Goal: Task Accomplishment & Management: Manage account settings

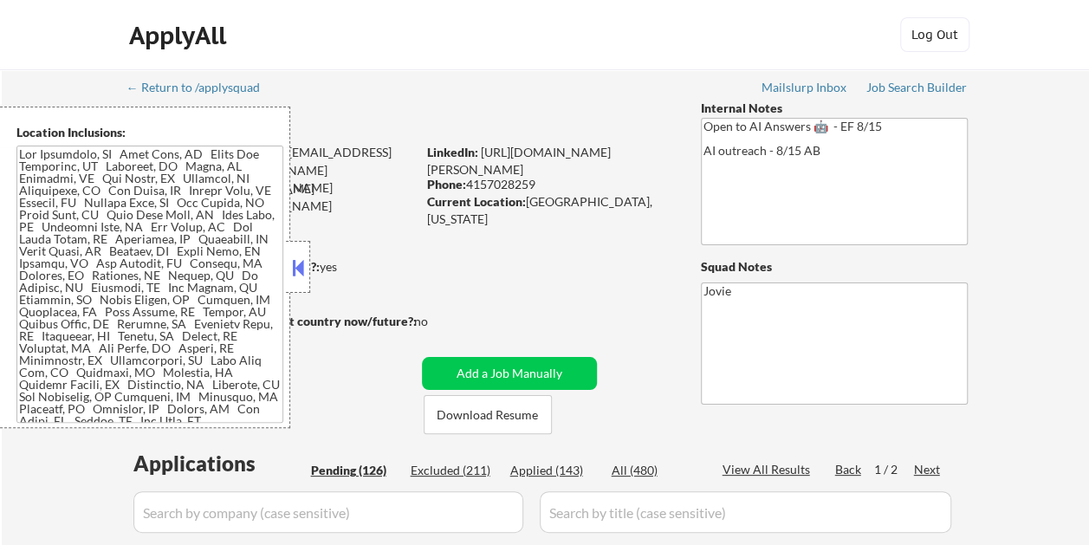
click at [301, 268] on button at bounding box center [297, 268] width 19 height 26
click at [296, 265] on button at bounding box center [297, 268] width 19 height 26
select select ""pending""
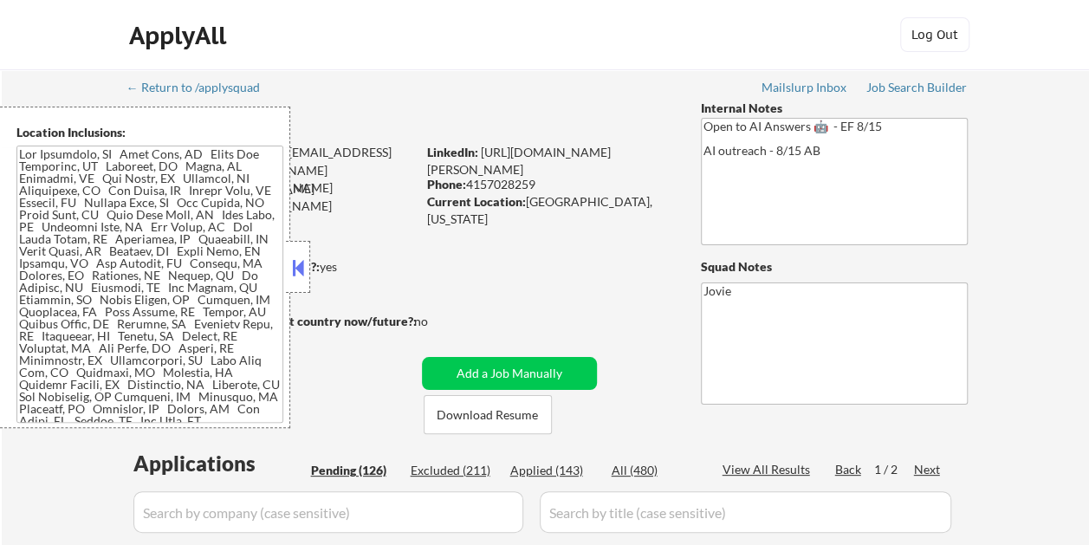
select select ""pending""
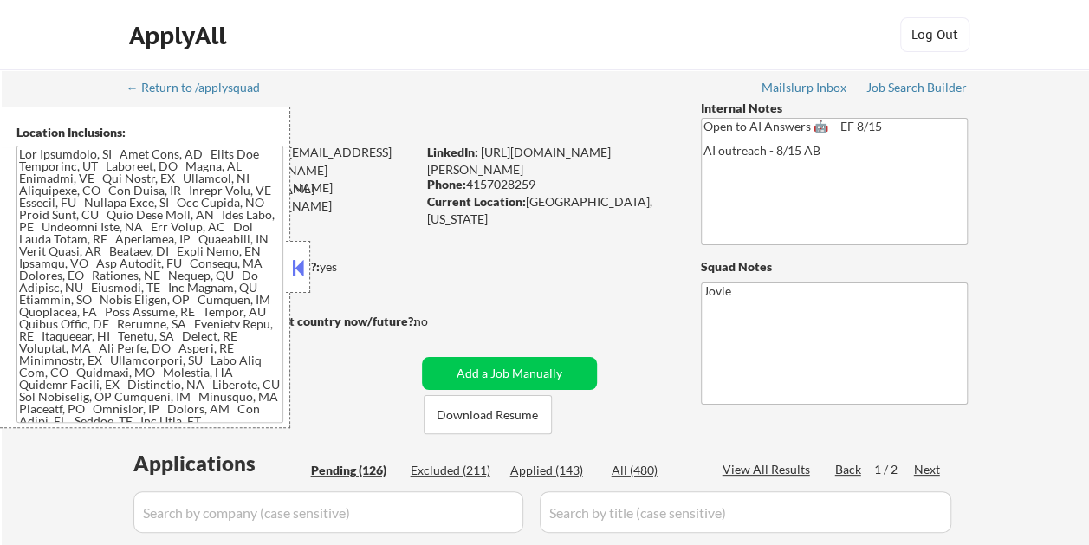
select select ""pending""
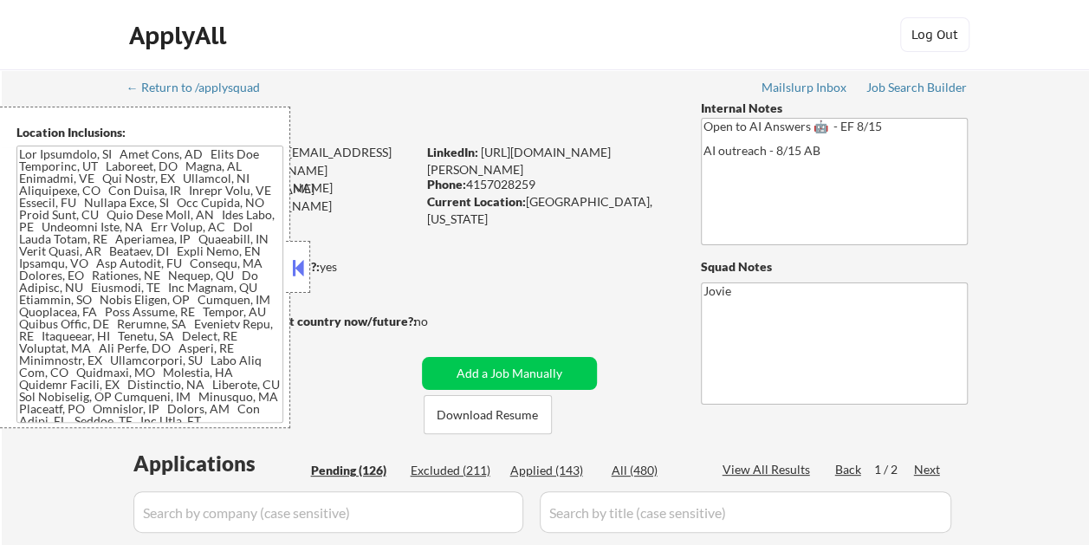
select select ""pending""
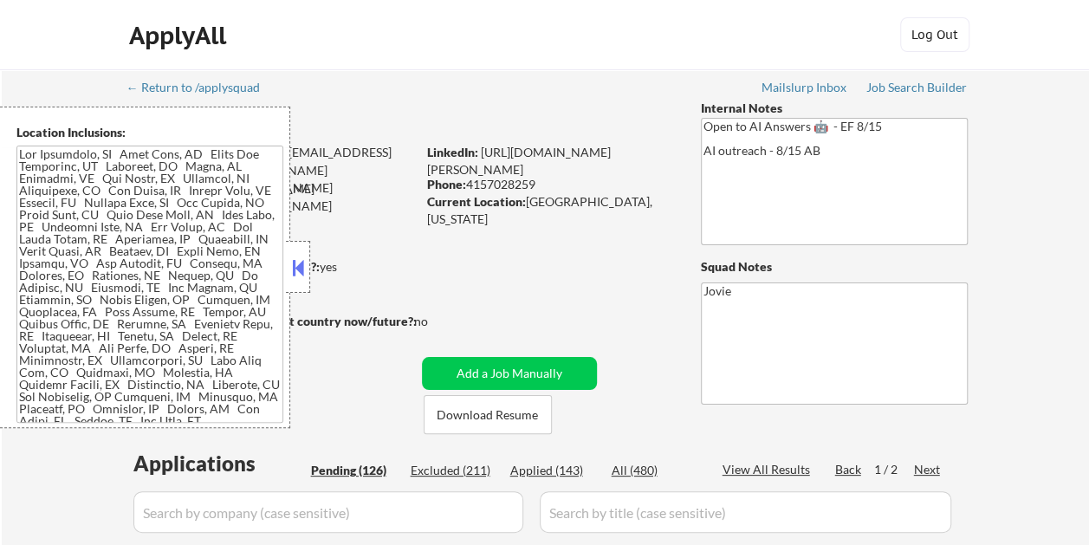
select select ""pending""
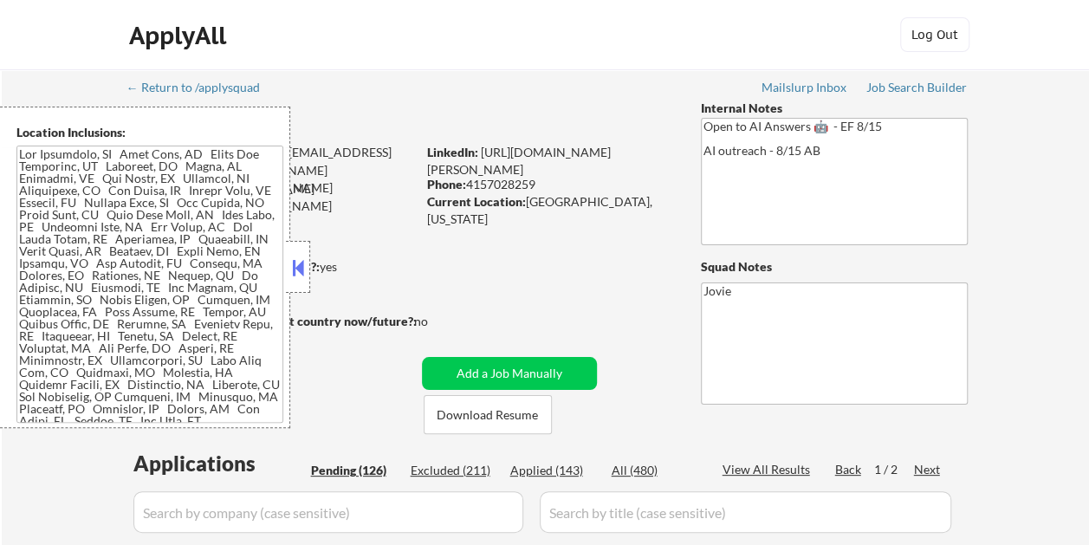
select select ""pending""
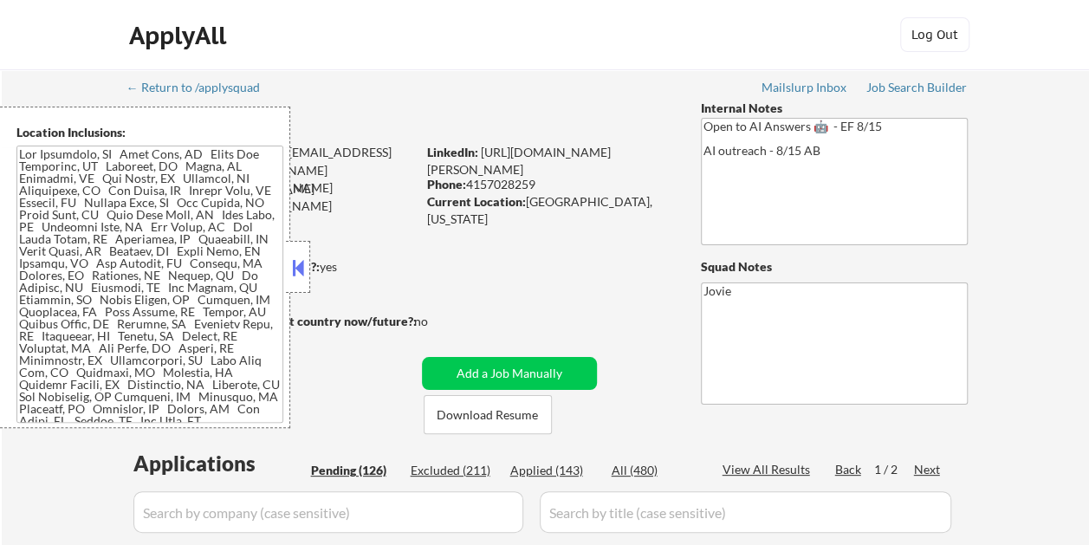
select select ""pending""
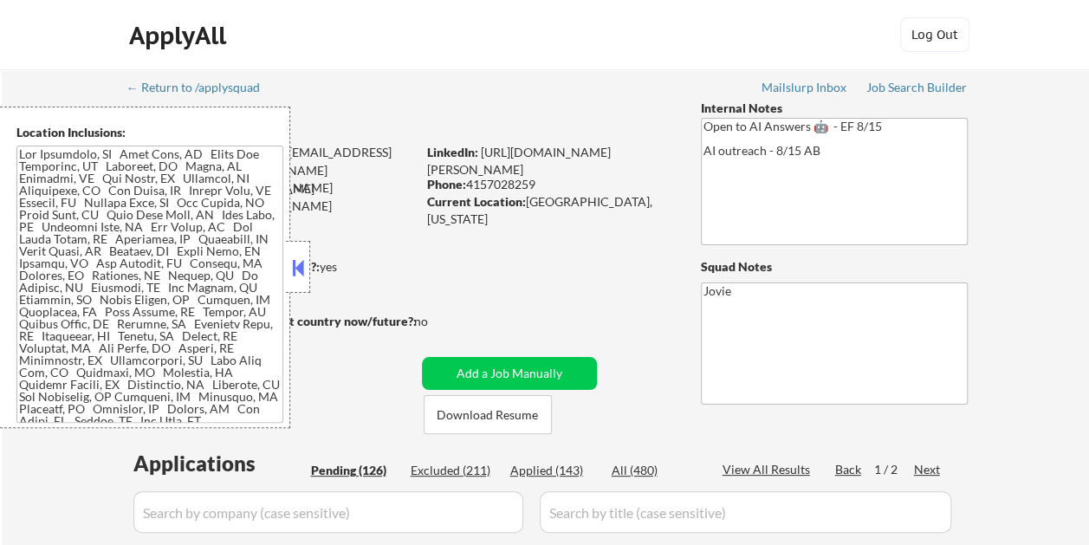
select select ""pending""
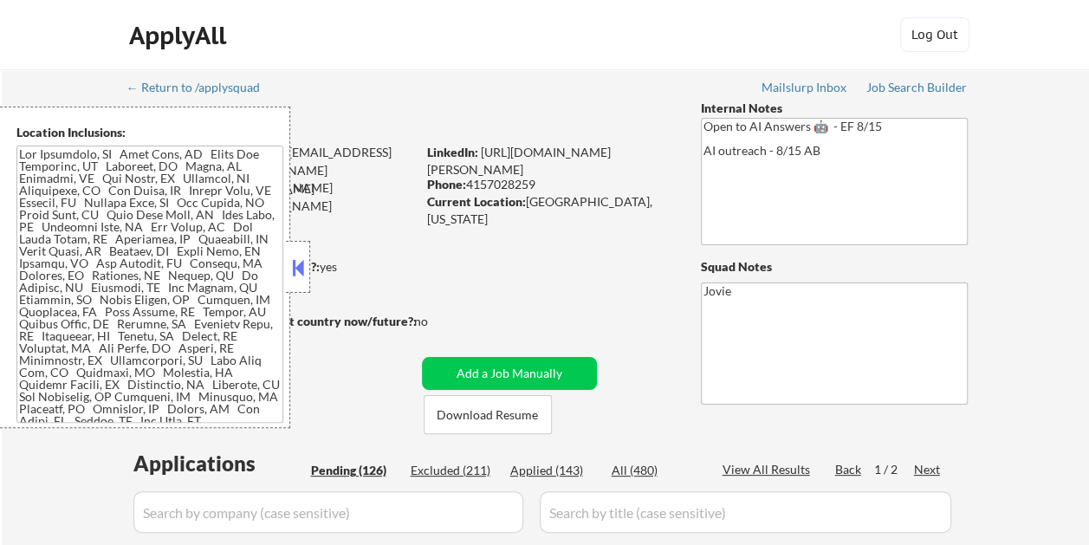
select select ""pending""
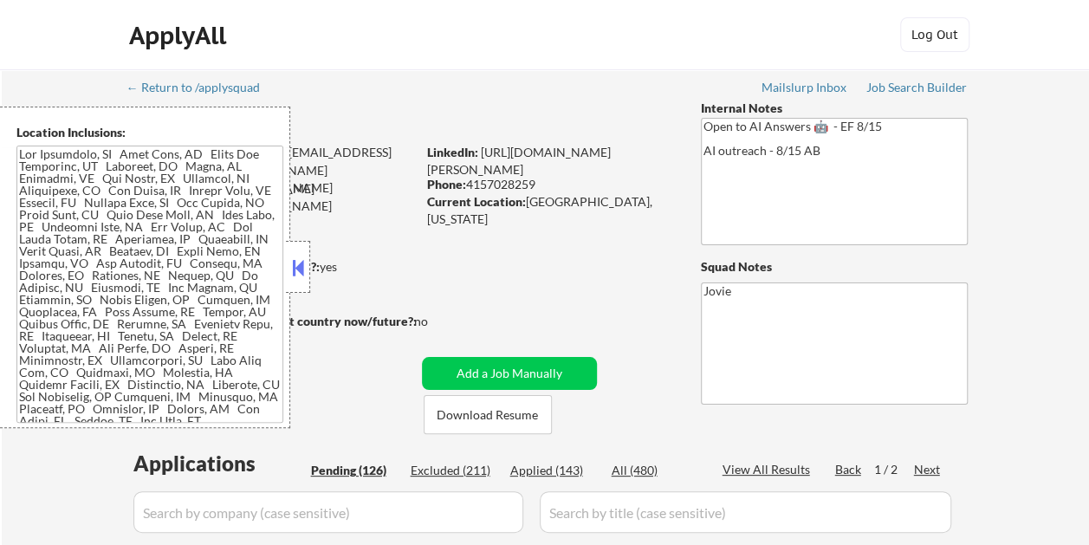
select select ""pending""
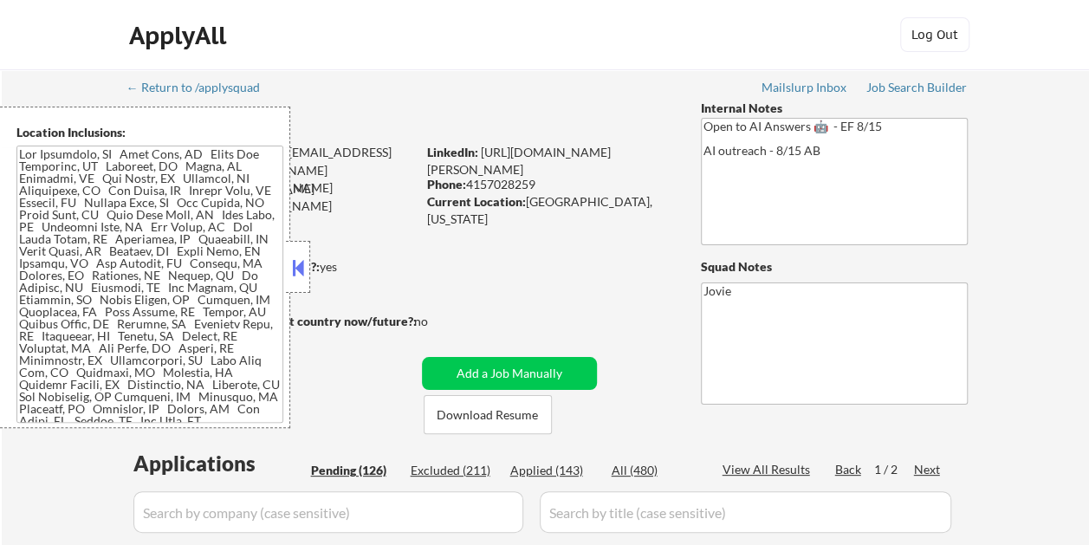
select select ""pending""
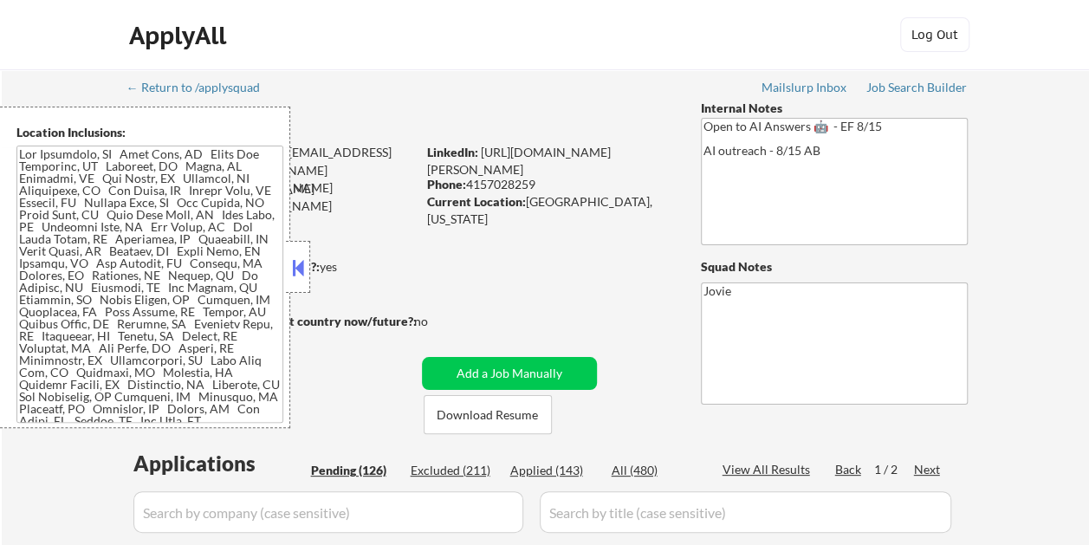
select select ""pending""
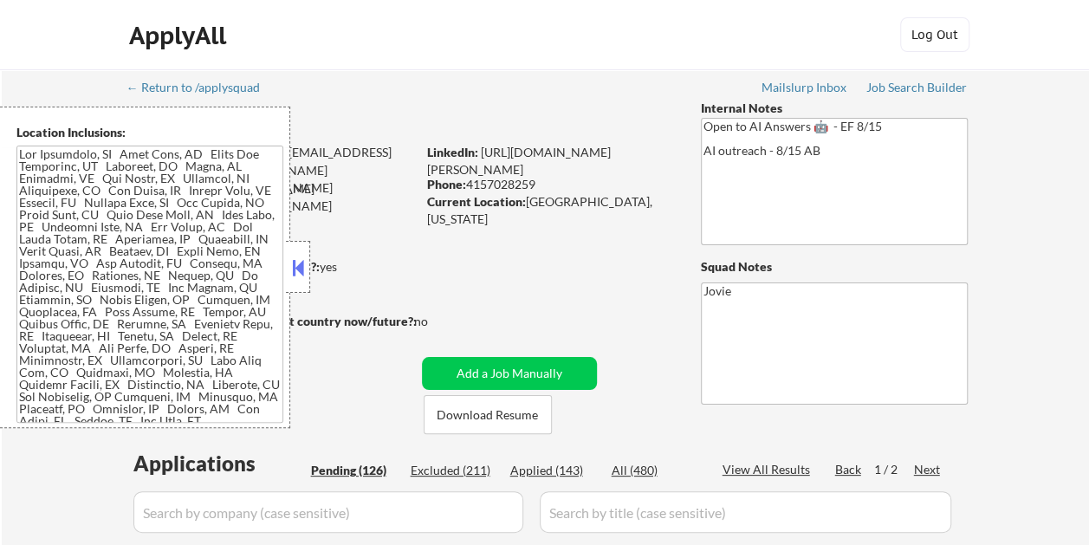
select select ""pending""
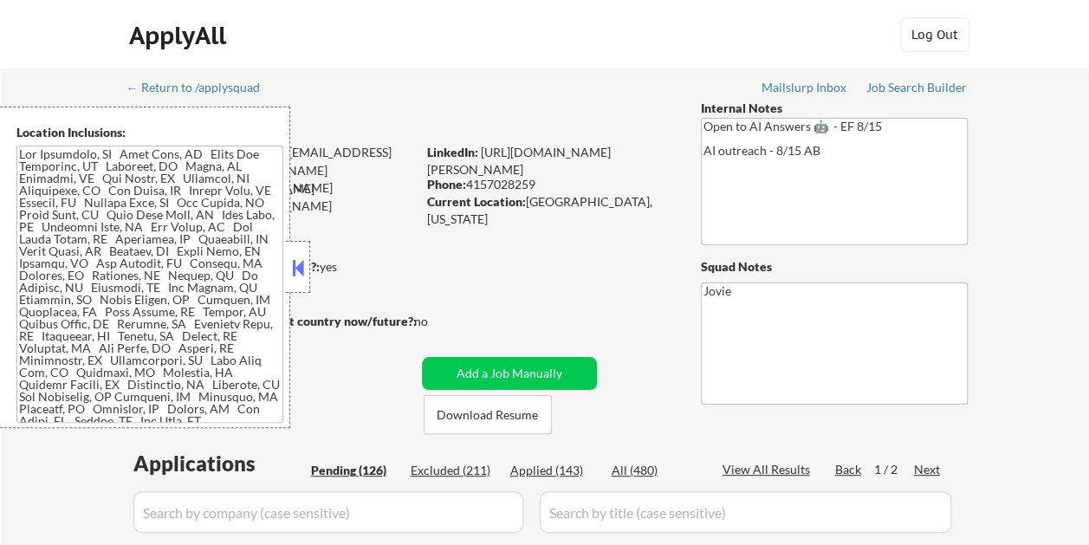
select select ""pending""
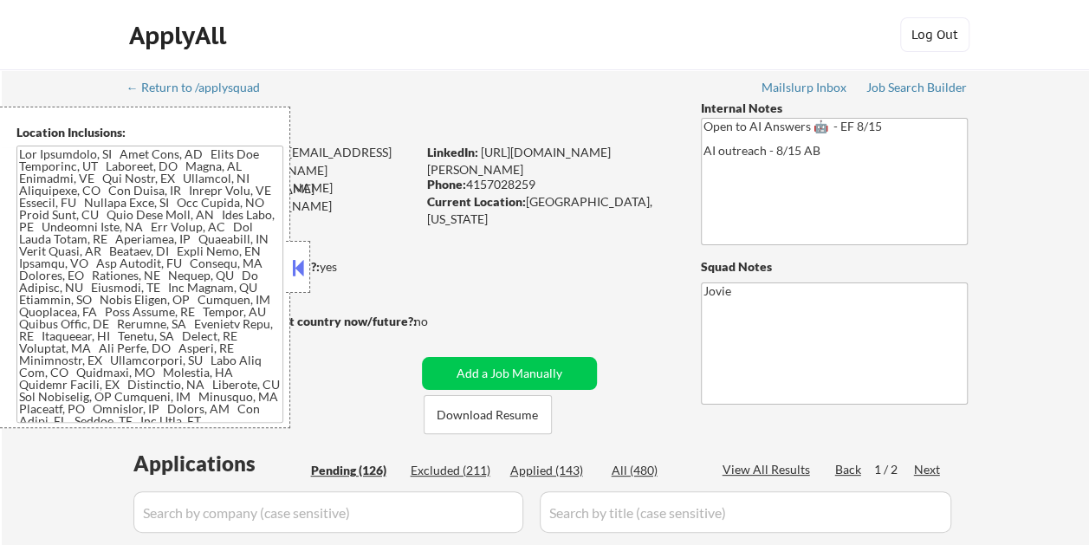
select select ""pending""
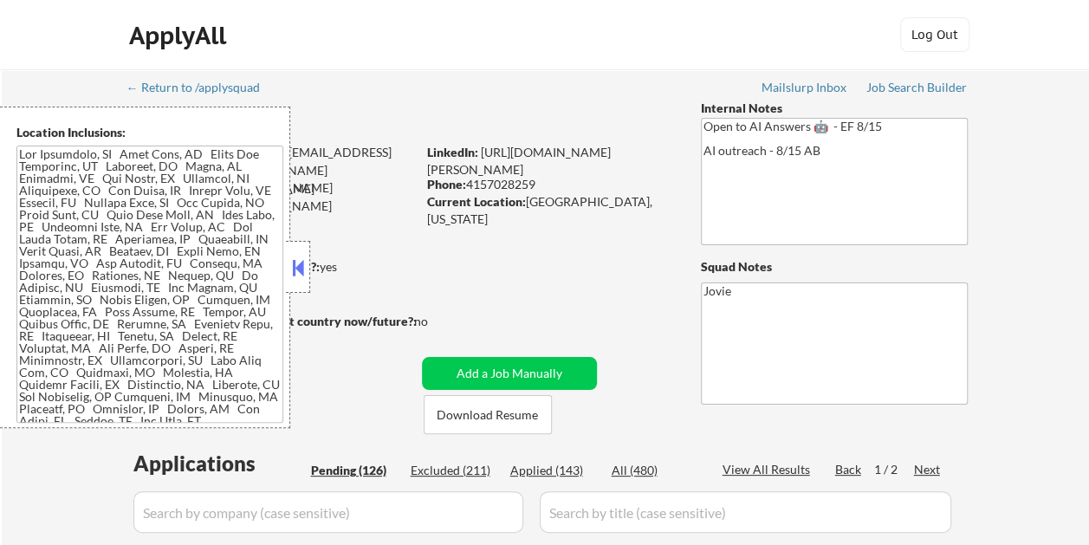
select select ""pending""
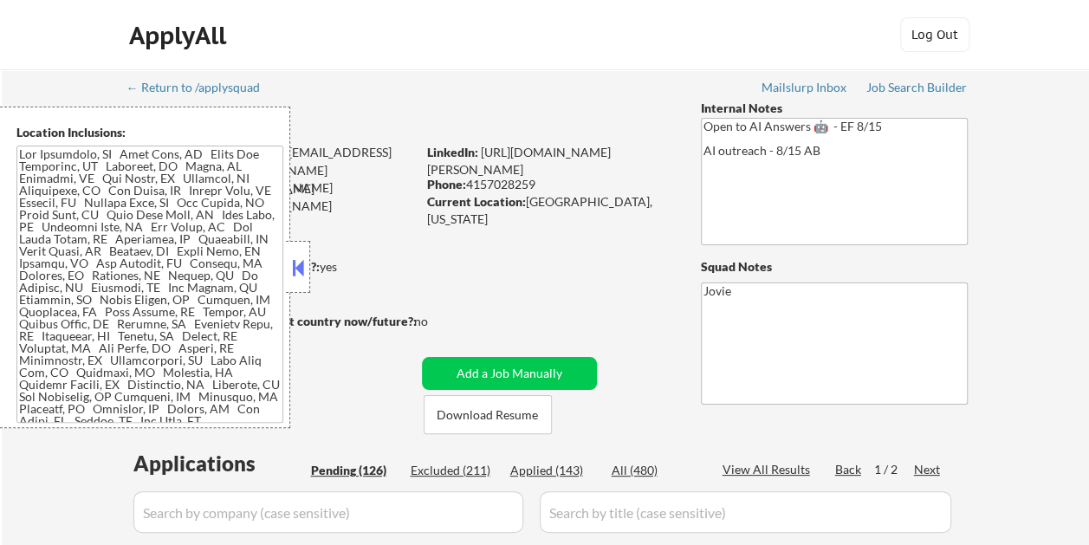
select select ""pending""
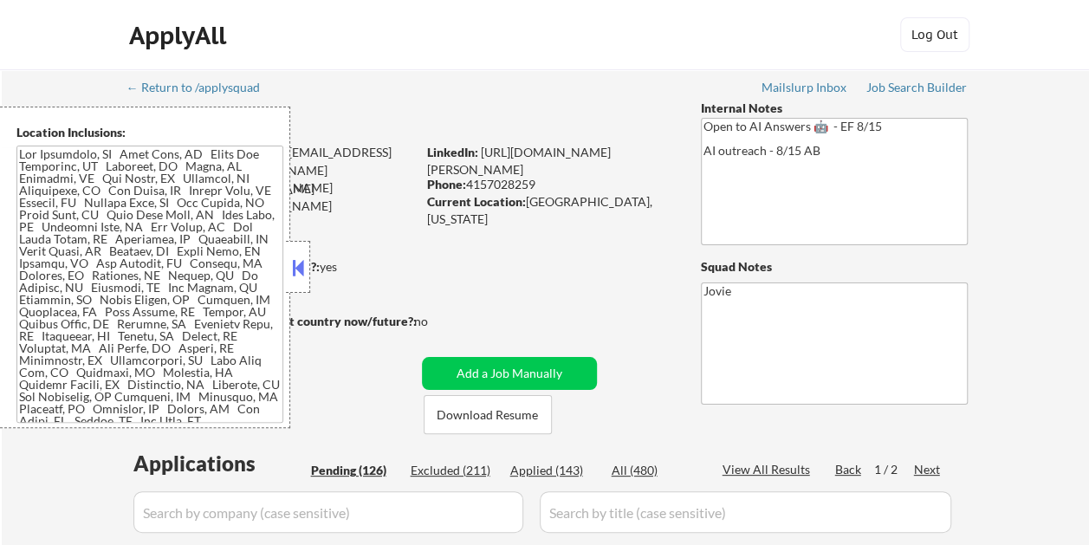
select select ""pending""
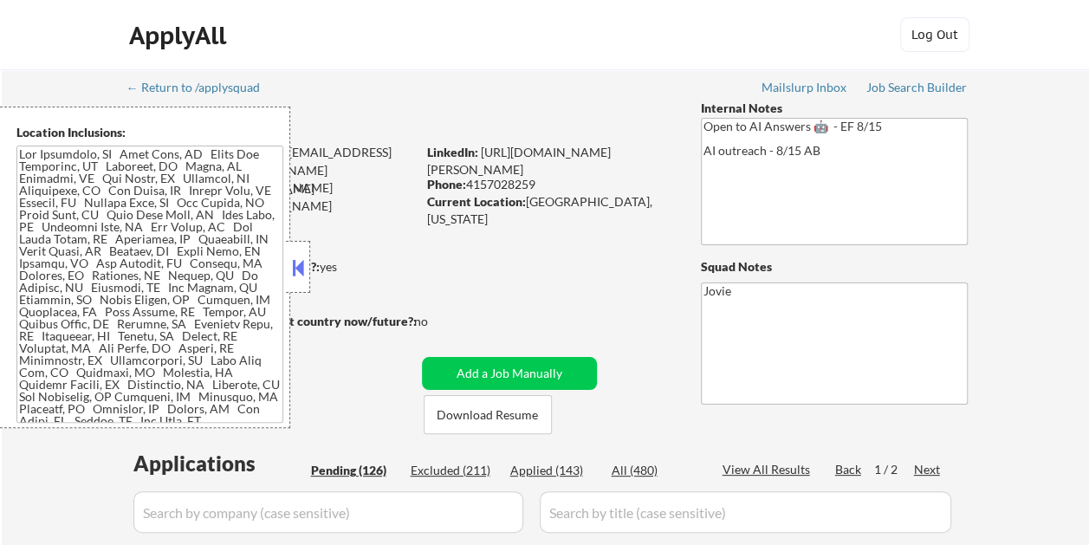
select select ""pending""
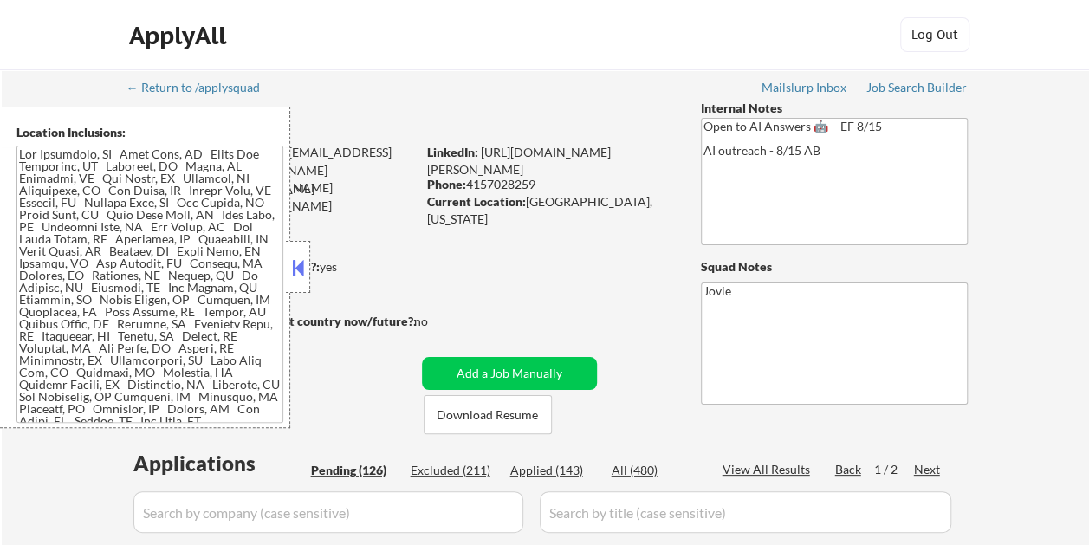
select select ""pending""
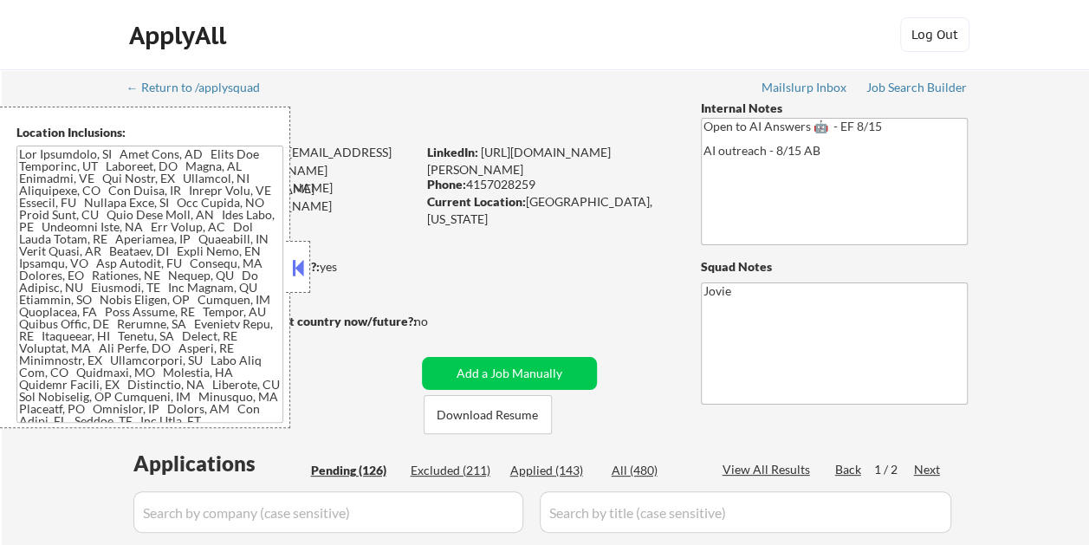
select select ""pending""
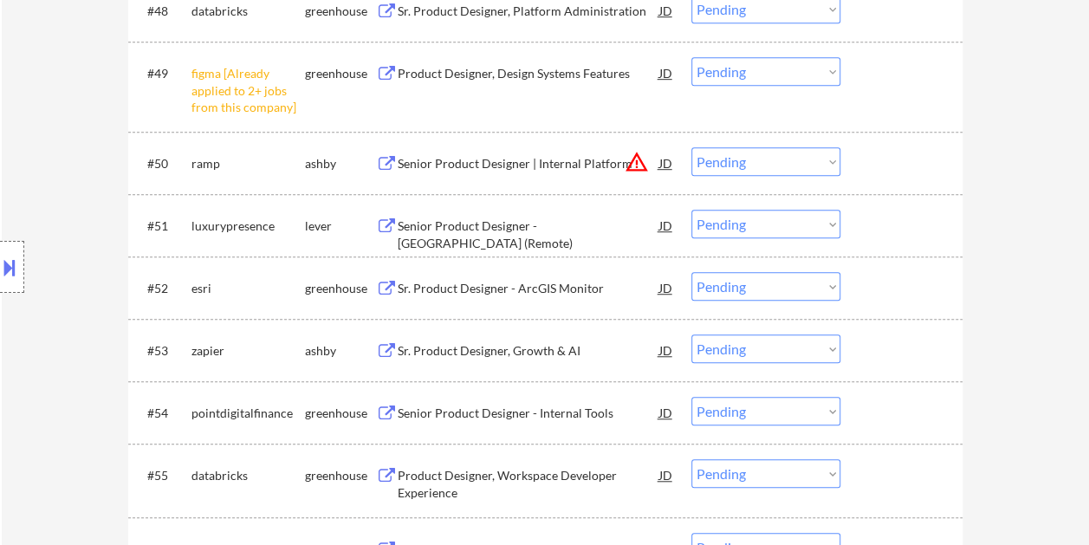
scroll to position [3724, 0]
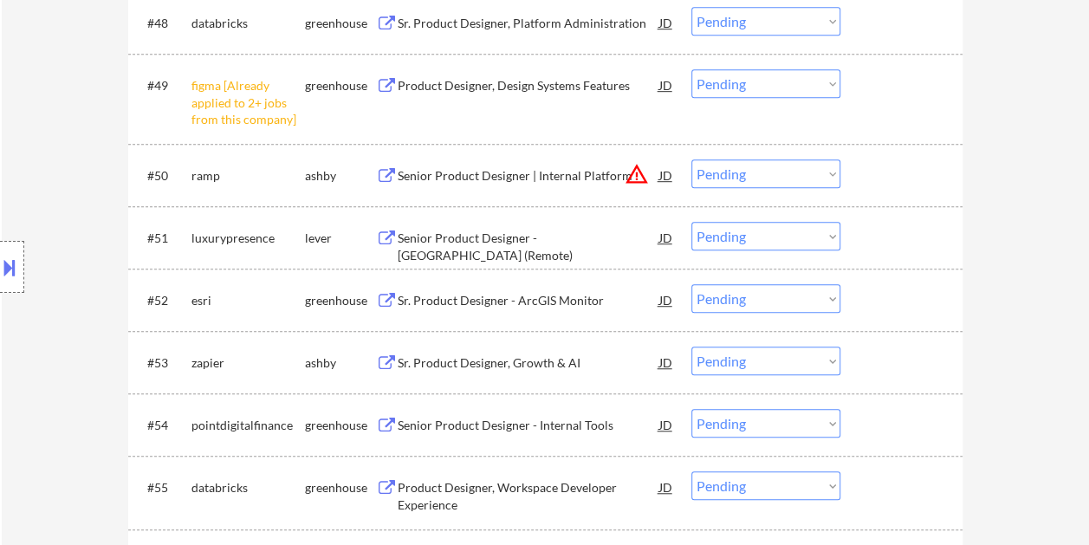
click at [880, 178] on div at bounding box center [903, 174] width 76 height 31
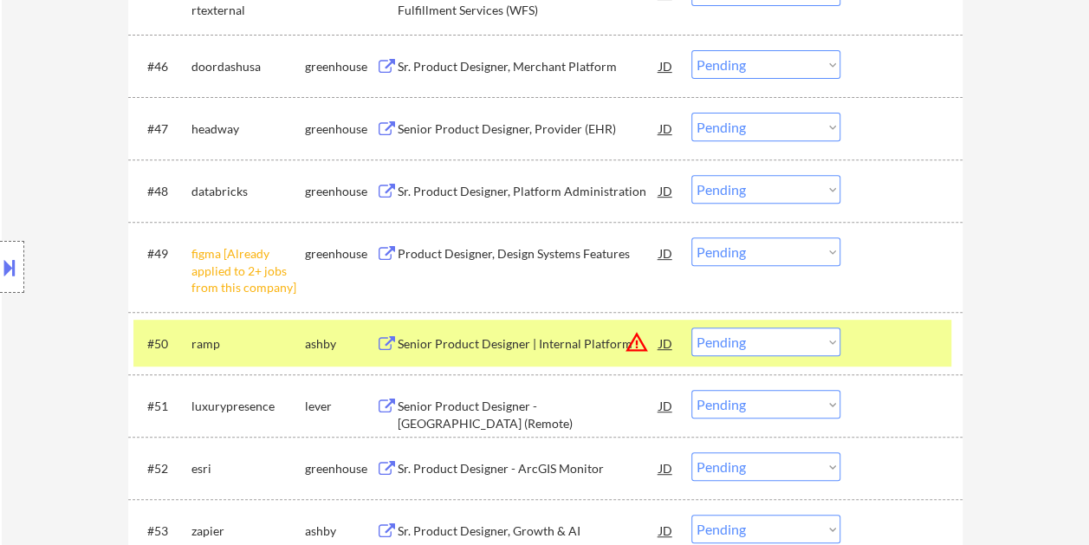
scroll to position [3551, 0]
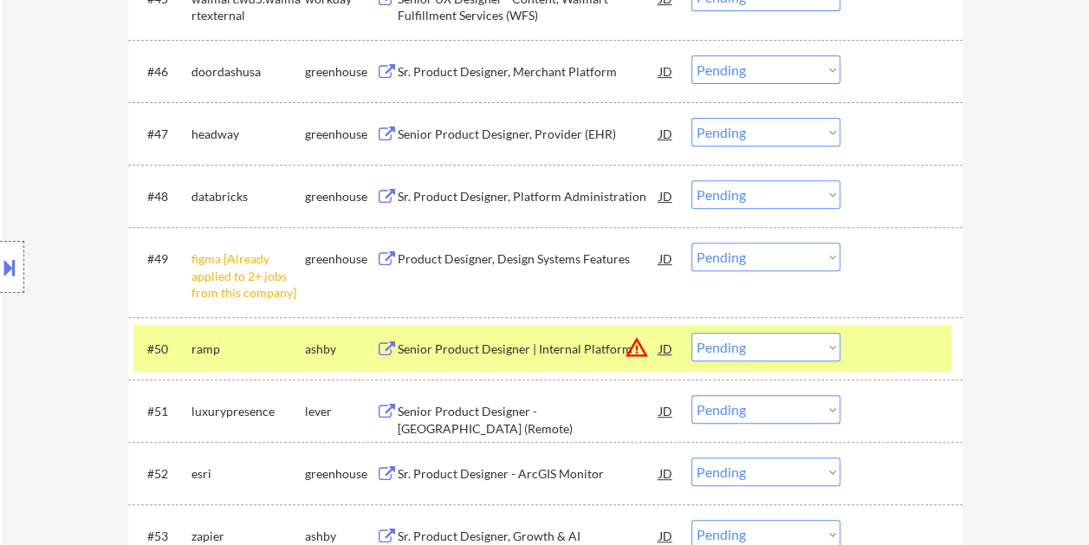
click at [900, 196] on div at bounding box center [903, 195] width 76 height 31
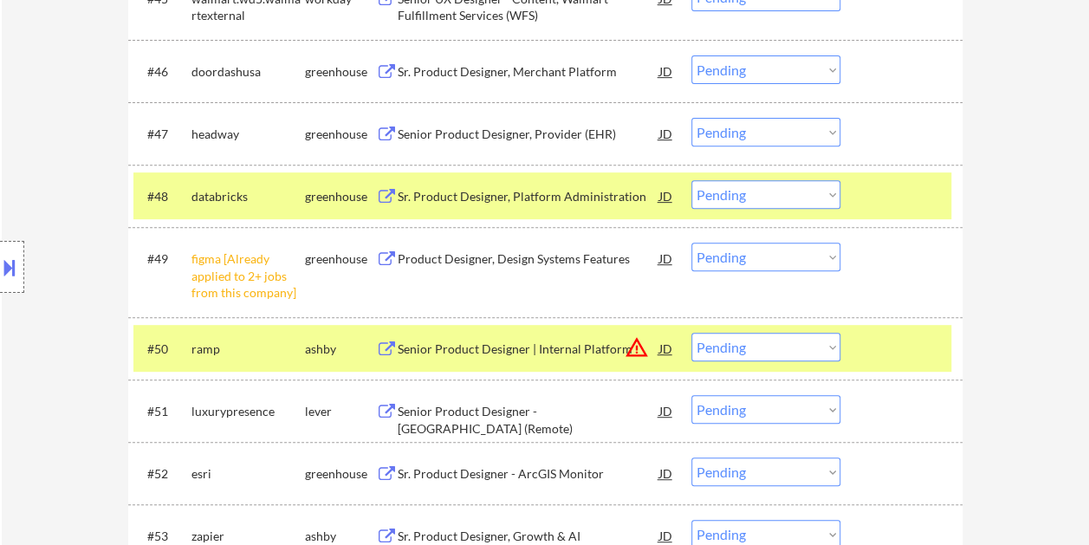
click at [908, 339] on div at bounding box center [903, 348] width 76 height 31
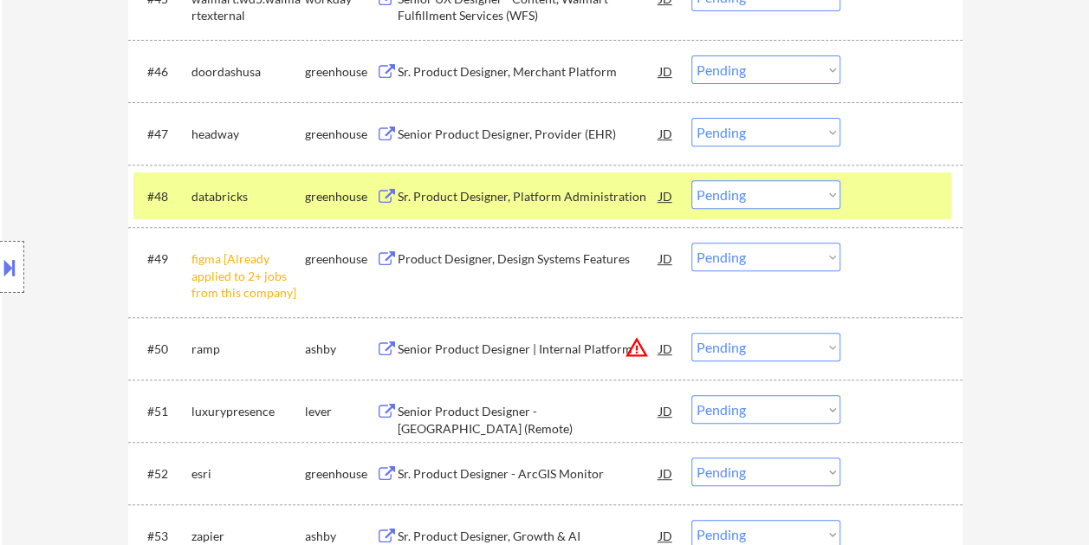
click at [572, 184] on div "Sr. Product Designer, Platform Administration" at bounding box center [528, 195] width 262 height 31
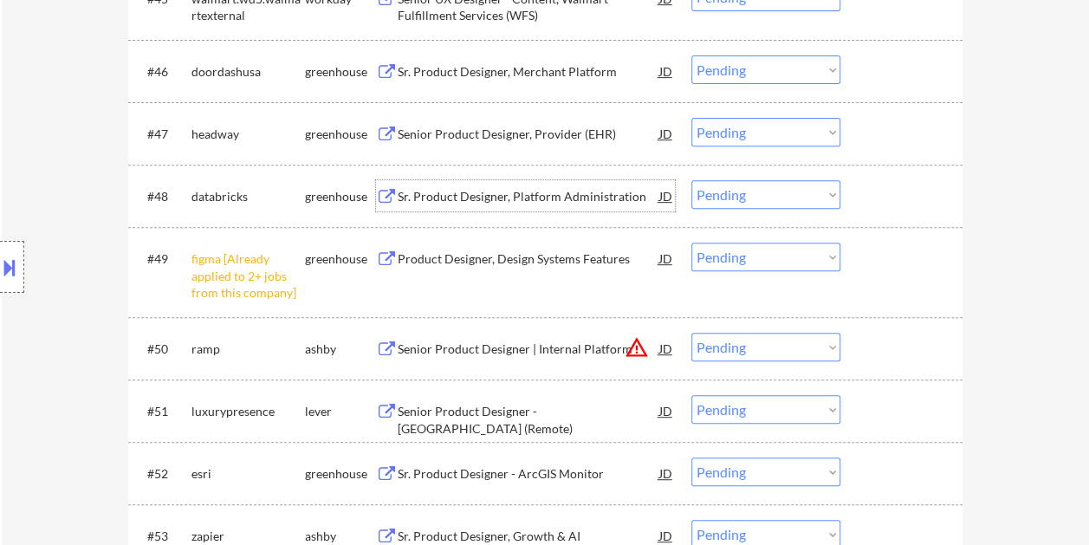
click at [863, 196] on div "#48 databricks greenhouse Sr. Product Designer, Platform Administration JD Choo…" at bounding box center [542, 195] width 818 height 47
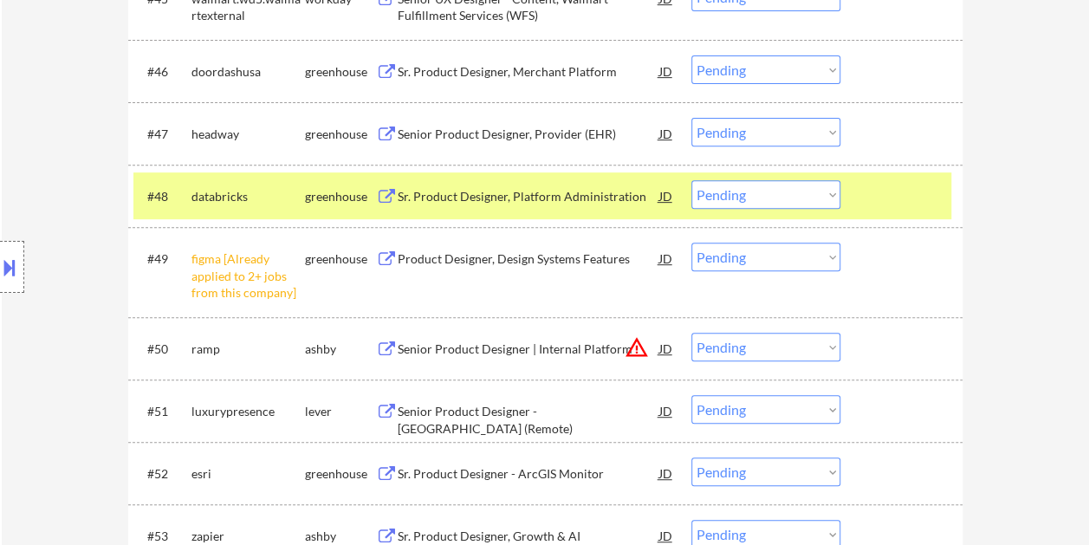
click at [821, 184] on select "Choose an option... Pending Applied Excluded (Questions) Excluded (Expired) Exc…" at bounding box center [765, 194] width 149 height 29
click at [691, 180] on select "Choose an option... Pending Applied Excluded (Questions) Excluded (Expired) Exc…" at bounding box center [765, 194] width 149 height 29
select select ""pending""
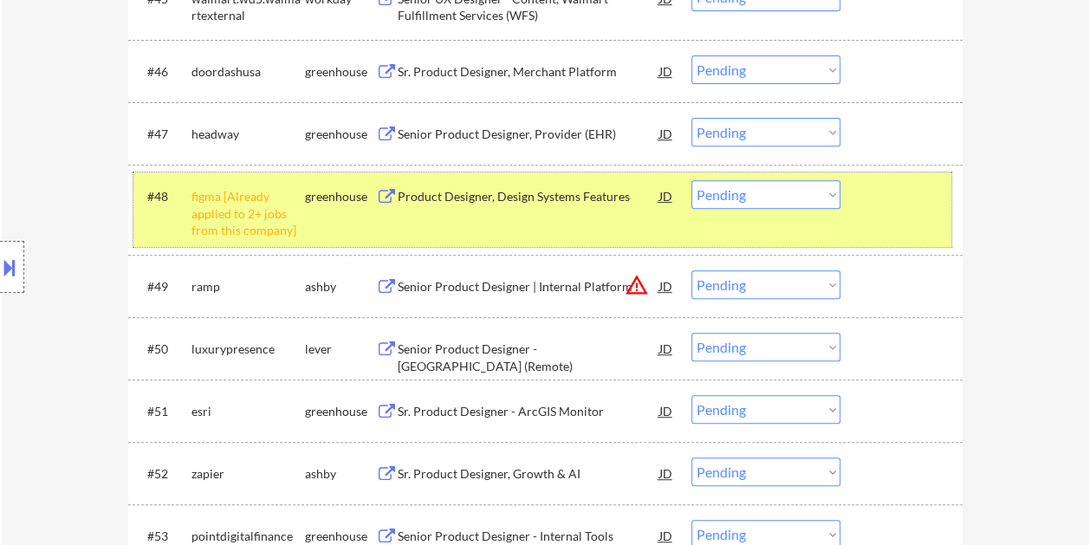
click at [895, 197] on div at bounding box center [903, 195] width 76 height 31
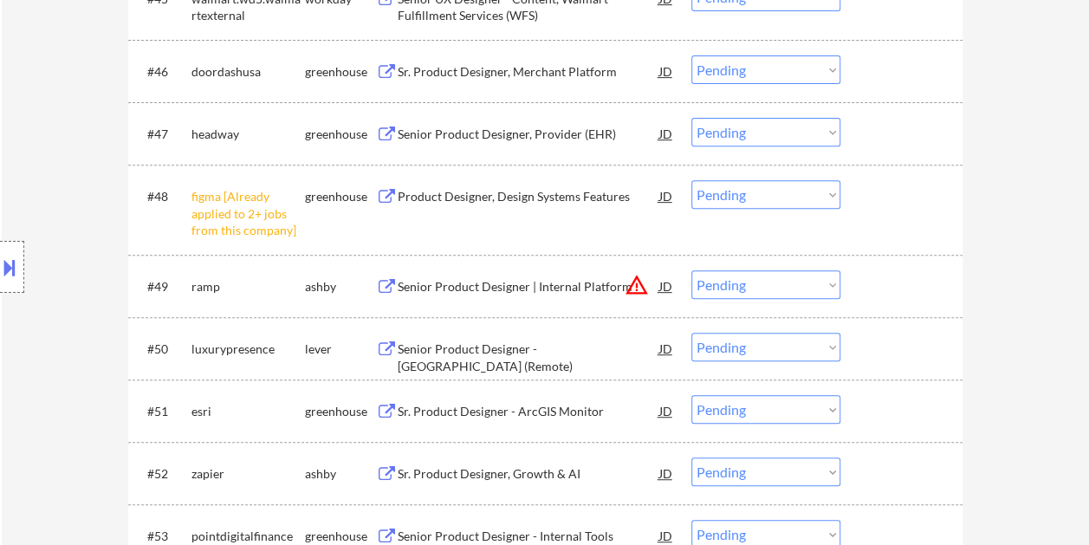
click at [885, 273] on div at bounding box center [903, 285] width 76 height 31
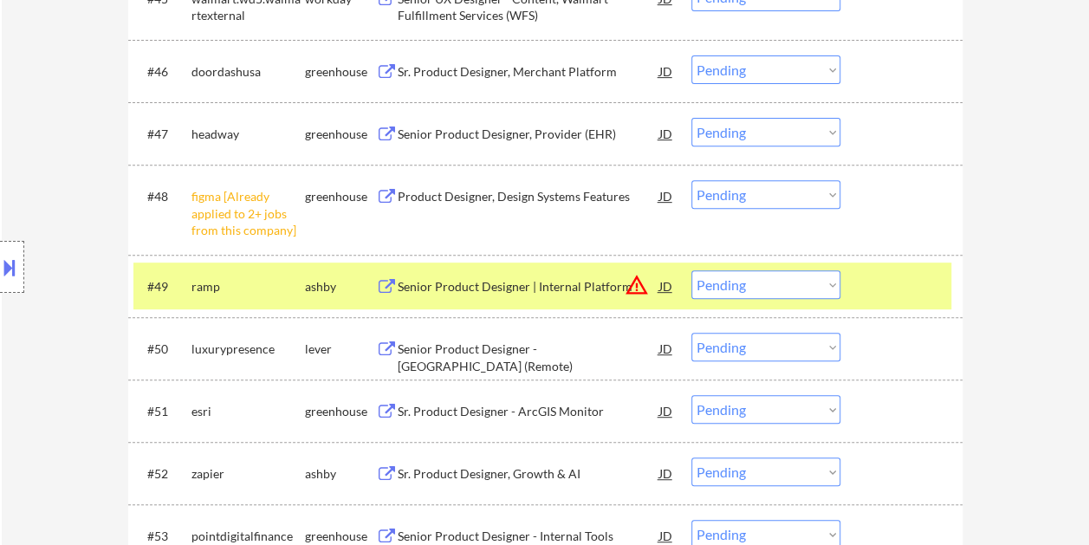
drag, startPoint x: 553, startPoint y: 289, endPoint x: 542, endPoint y: 296, distance: 12.5
click at [548, 294] on div "Senior Product Designer | Internal Platform" at bounding box center [528, 286] width 262 height 17
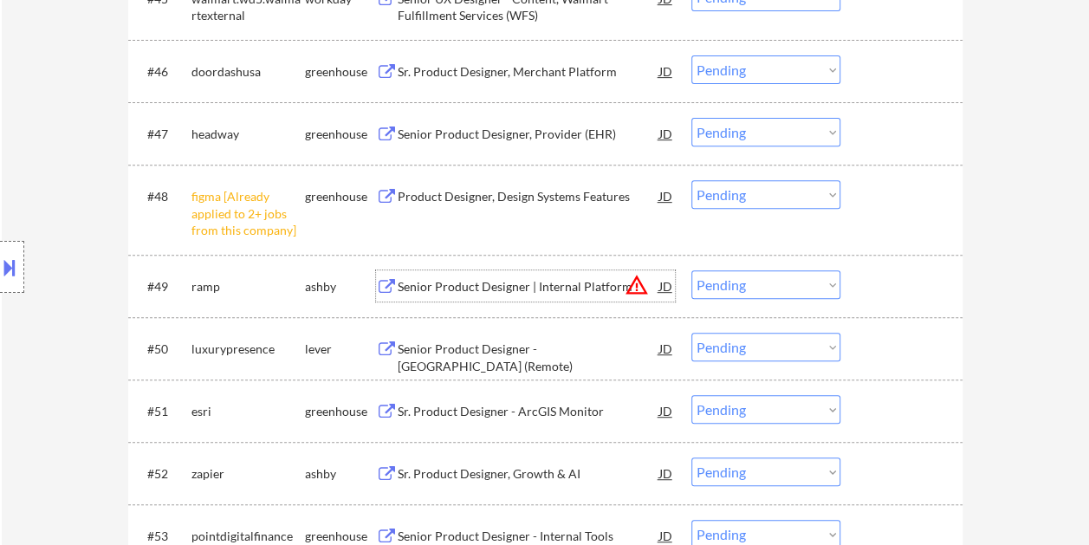
click at [875, 281] on div at bounding box center [903, 285] width 76 height 31
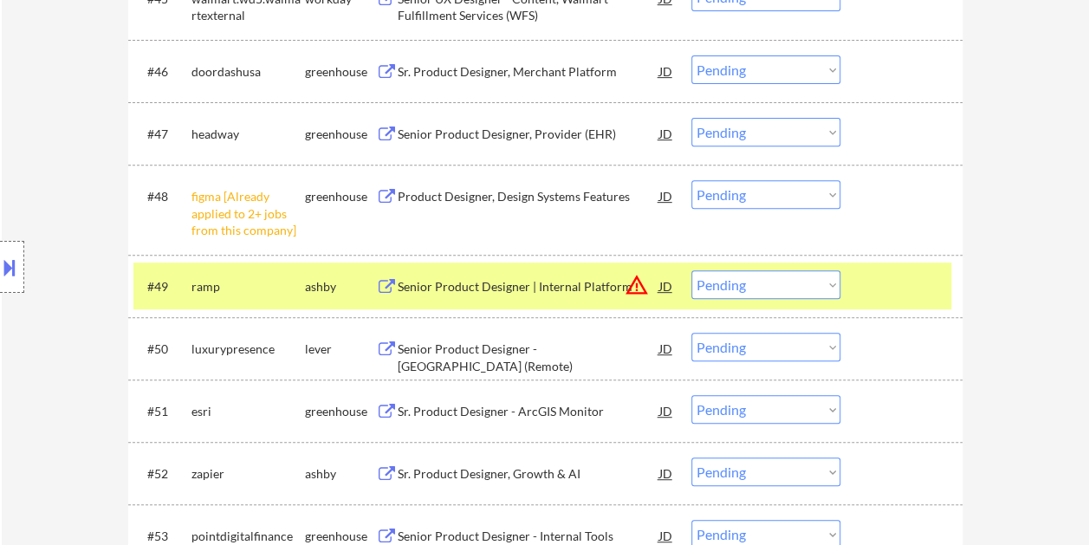
click at [834, 282] on select "Choose an option... Pending Applied Excluded (Questions) Excluded (Expired) Exc…" at bounding box center [765, 284] width 149 height 29
click at [691, 270] on select "Choose an option... Pending Applied Excluded (Questions) Excluded (Expired) Exc…" at bounding box center [765, 284] width 149 height 29
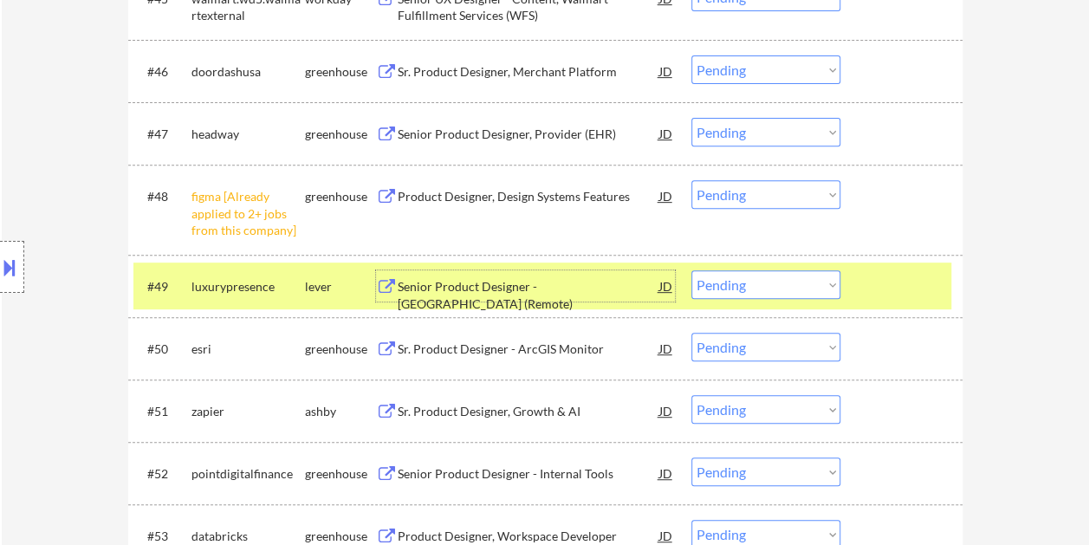
click at [436, 277] on div "Senior Product Designer - [GEOGRAPHIC_DATA] (Remote)" at bounding box center [528, 285] width 262 height 31
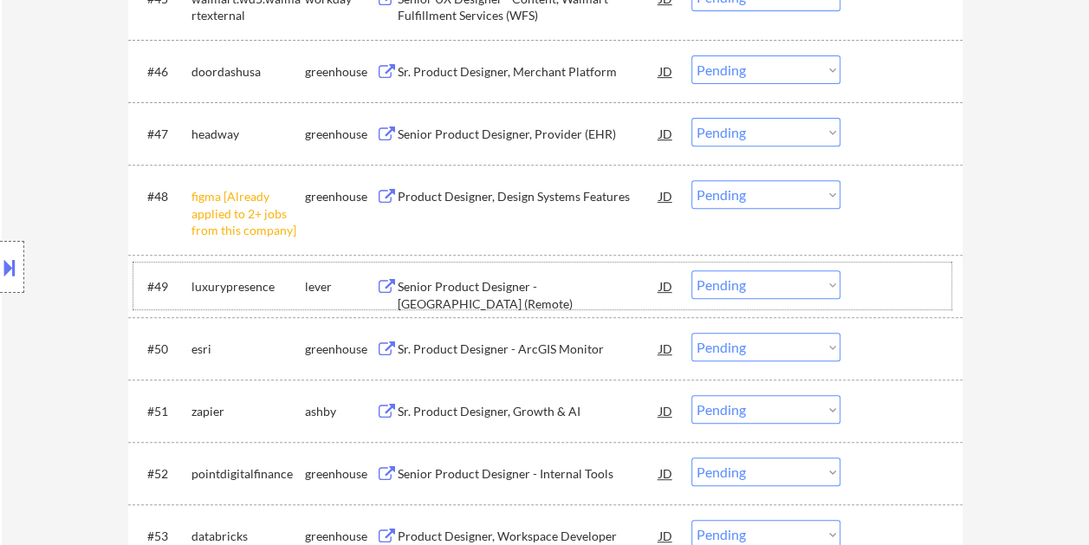
click at [891, 286] on div at bounding box center [903, 285] width 76 height 31
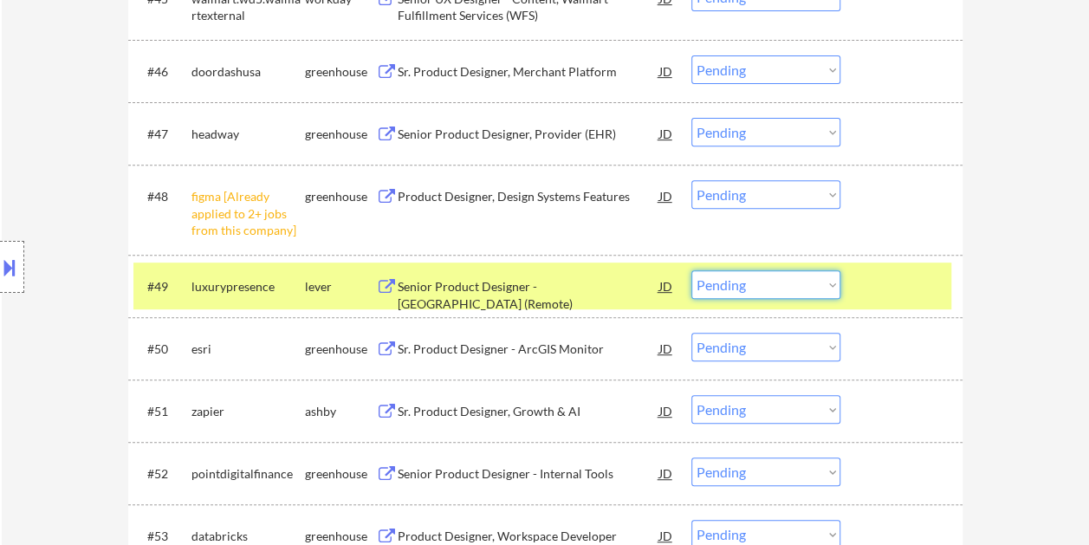
click at [828, 272] on select "Choose an option... Pending Applied Excluded (Questions) Excluded (Expired) Exc…" at bounding box center [765, 284] width 149 height 29
click at [691, 270] on select "Choose an option... Pending Applied Excluded (Questions) Excluded (Expired) Exc…" at bounding box center [765, 284] width 149 height 29
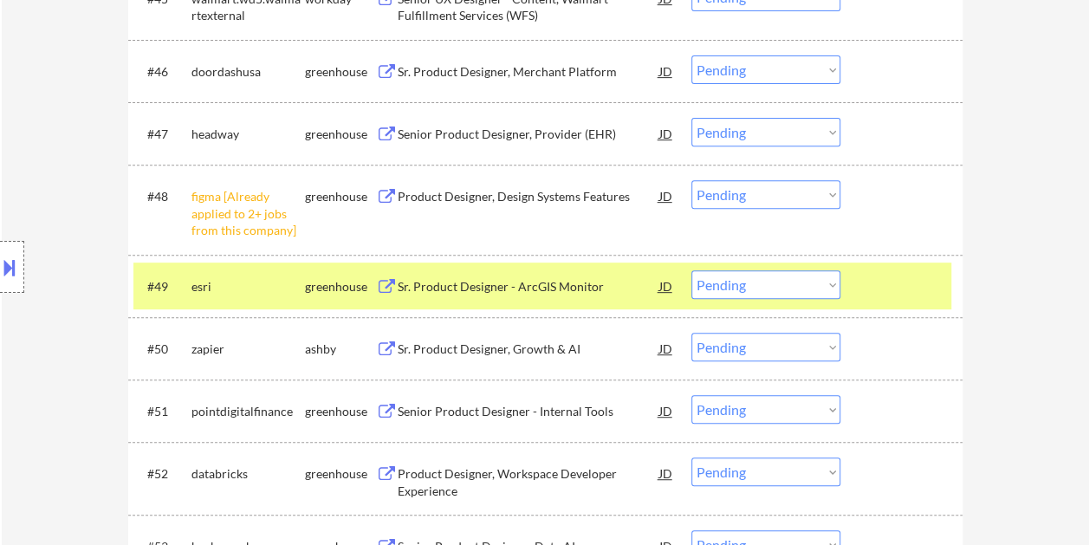
click at [883, 292] on div at bounding box center [903, 285] width 76 height 31
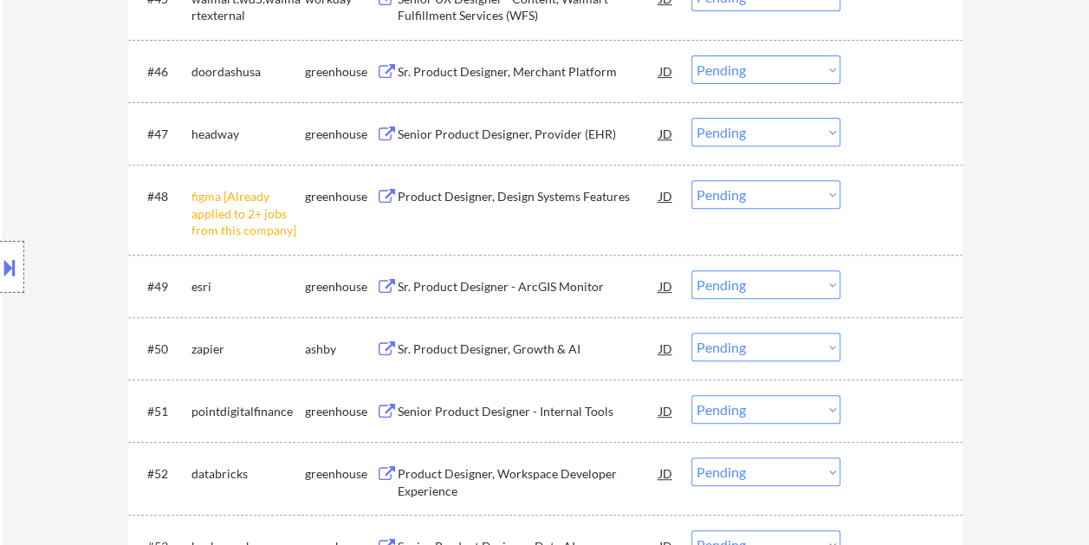
click at [869, 281] on div at bounding box center [903, 285] width 76 height 31
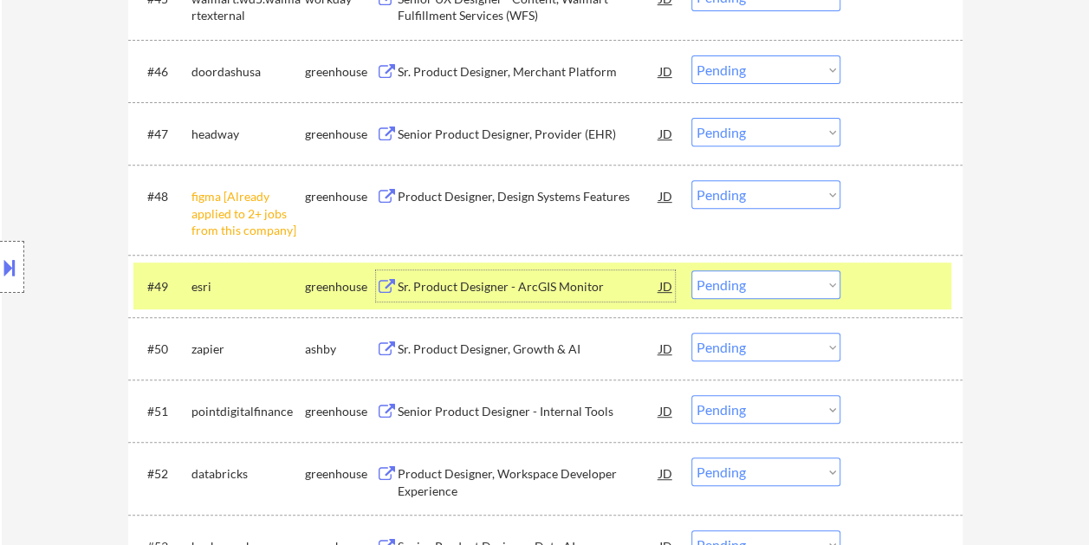
click at [540, 293] on div "Sr. Product Designer - ArcGIS Monitor" at bounding box center [528, 286] width 262 height 17
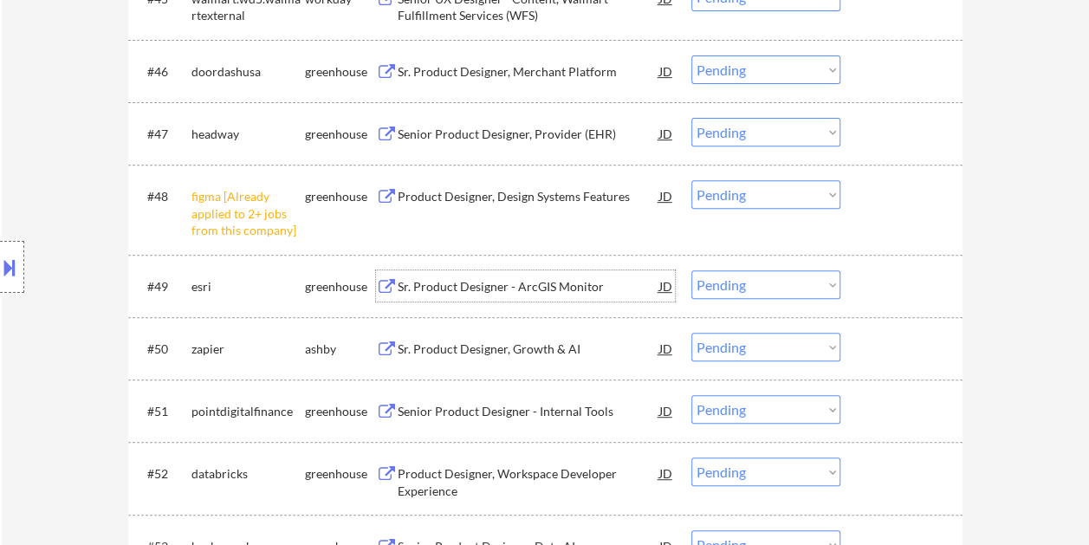
drag, startPoint x: 875, startPoint y: 274, endPoint x: 821, endPoint y: 282, distance: 54.4
click at [875, 275] on div at bounding box center [903, 285] width 76 height 31
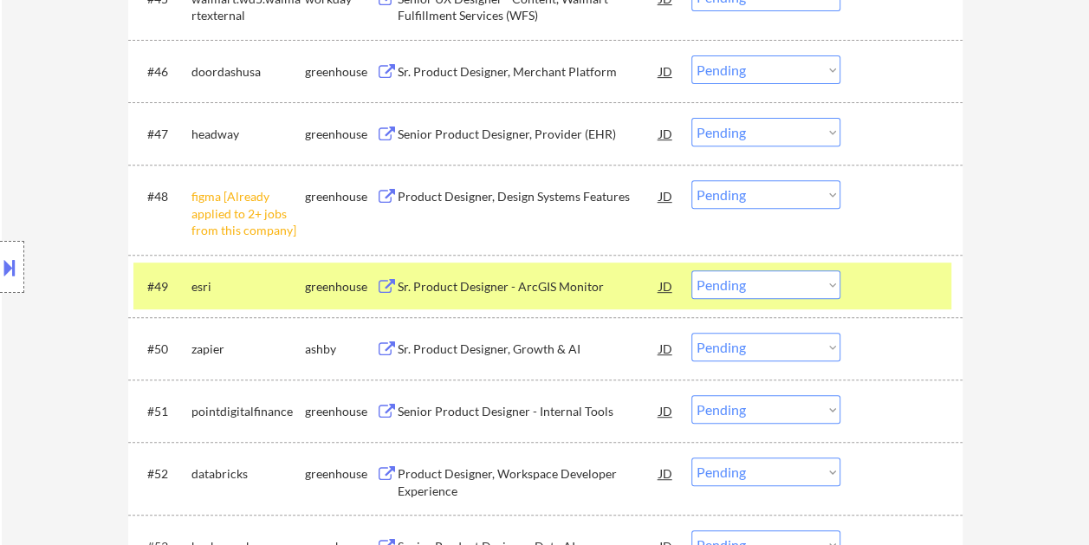
click at [818, 285] on select "Choose an option... Pending Applied Excluded (Questions) Excluded (Expired) Exc…" at bounding box center [765, 284] width 149 height 29
click at [691, 270] on select "Choose an option... Pending Applied Excluded (Questions) Excluded (Expired) Exc…" at bounding box center [765, 284] width 149 height 29
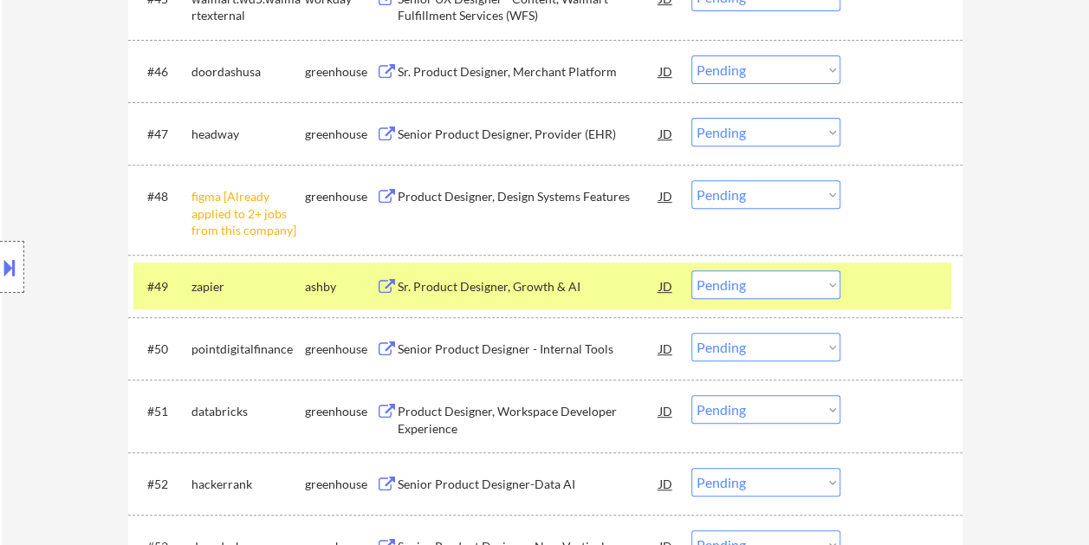
click at [926, 288] on div at bounding box center [903, 285] width 76 height 31
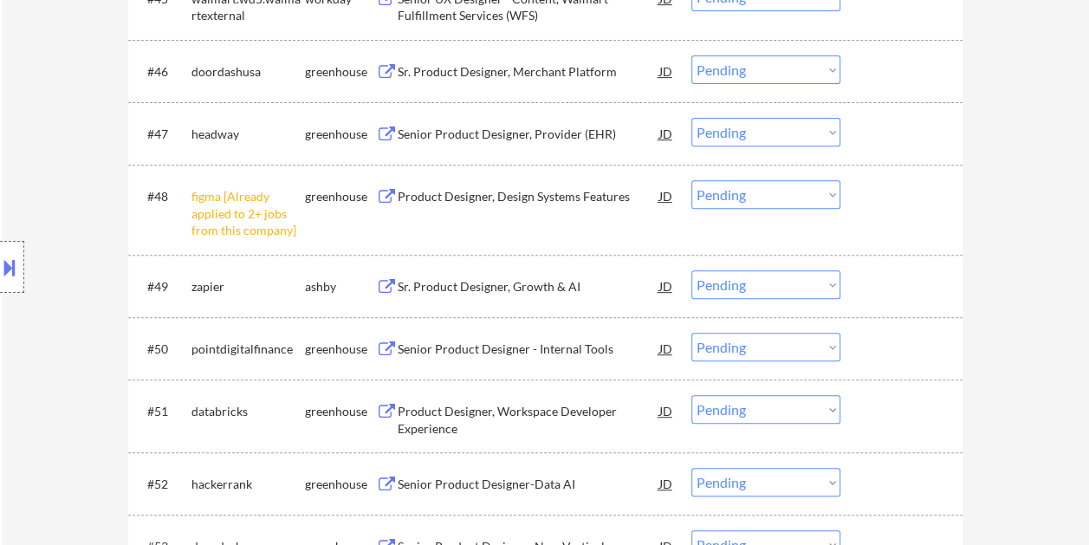
click at [869, 282] on div at bounding box center [903, 285] width 76 height 31
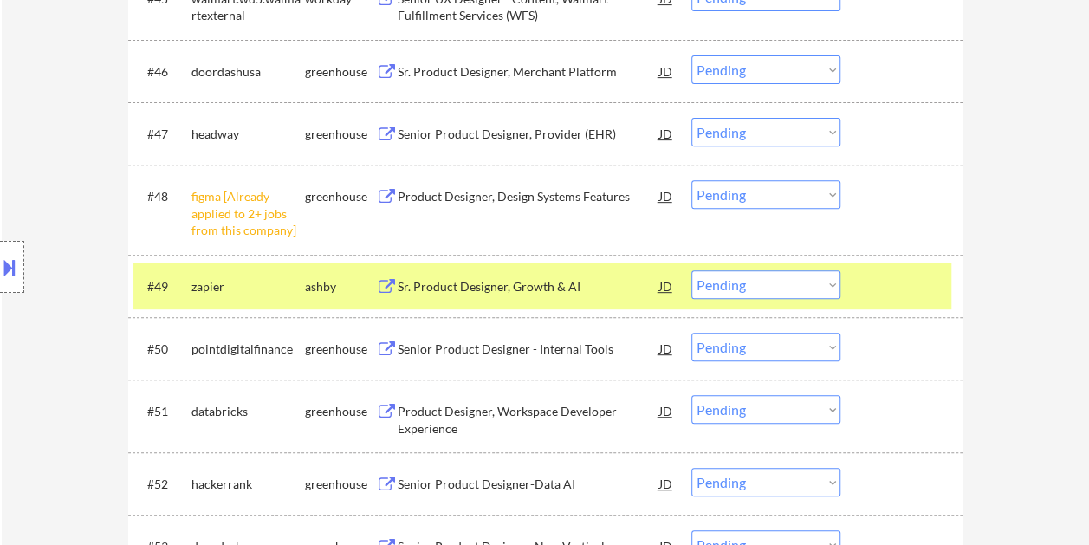
click at [472, 287] on div "Sr. Product Designer, Growth & AI" at bounding box center [528, 286] width 262 height 17
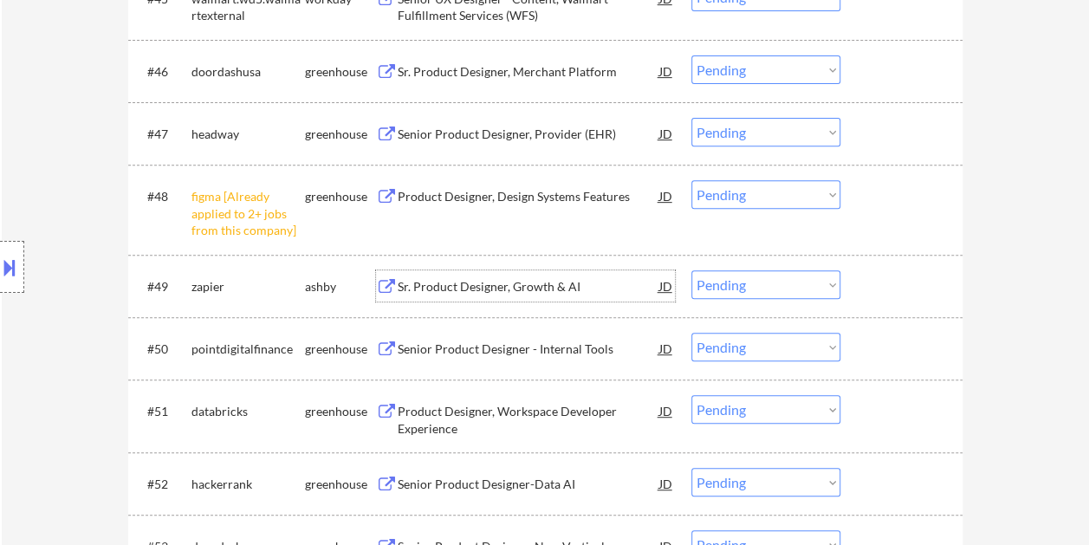
drag, startPoint x: 887, startPoint y: 282, endPoint x: 872, endPoint y: 275, distance: 16.3
click at [887, 283] on div at bounding box center [903, 285] width 76 height 31
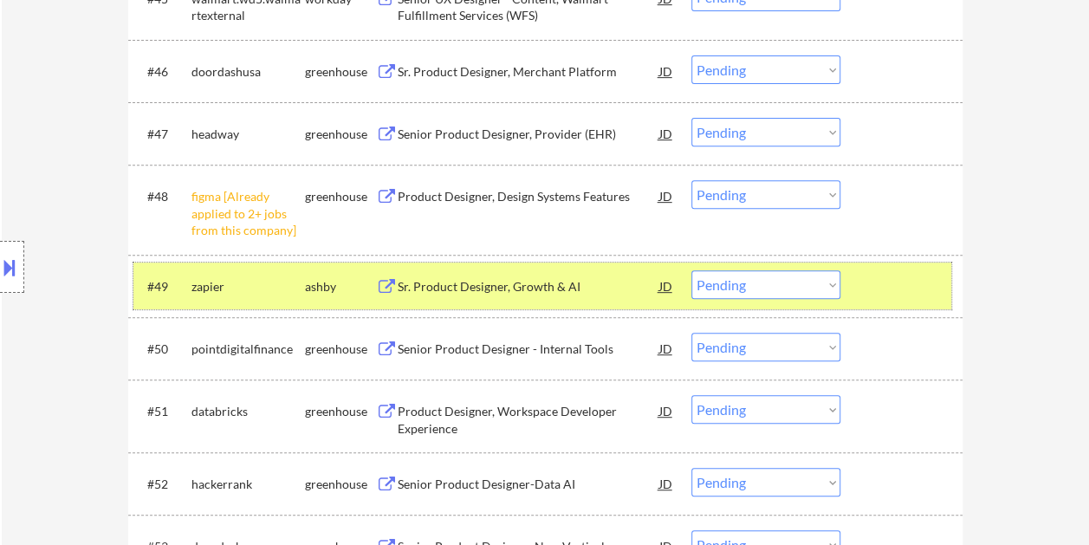
click at [824, 281] on select "Choose an option... Pending Applied Excluded (Questions) Excluded (Expired) Exc…" at bounding box center [765, 284] width 149 height 29
click at [691, 270] on select "Choose an option... Pending Applied Excluded (Questions) Excluded (Expired) Exc…" at bounding box center [765, 284] width 149 height 29
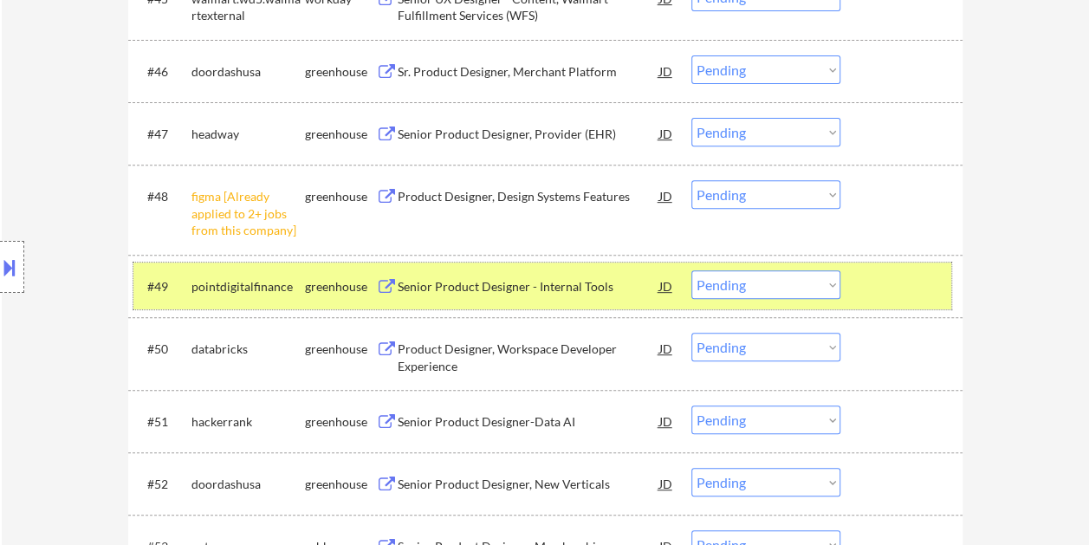
click at [868, 272] on div at bounding box center [903, 285] width 76 height 31
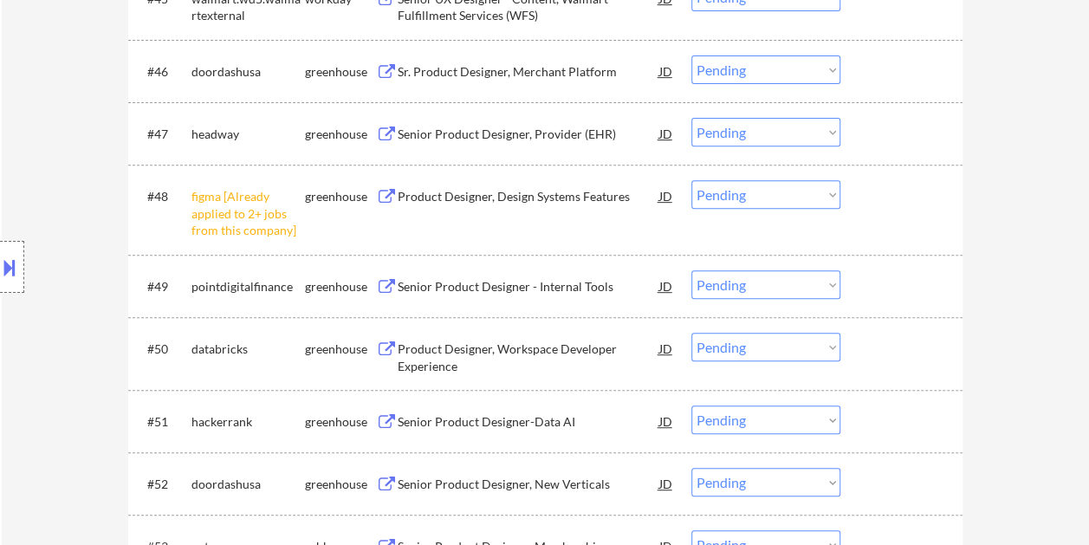
click at [876, 281] on div at bounding box center [903, 285] width 76 height 31
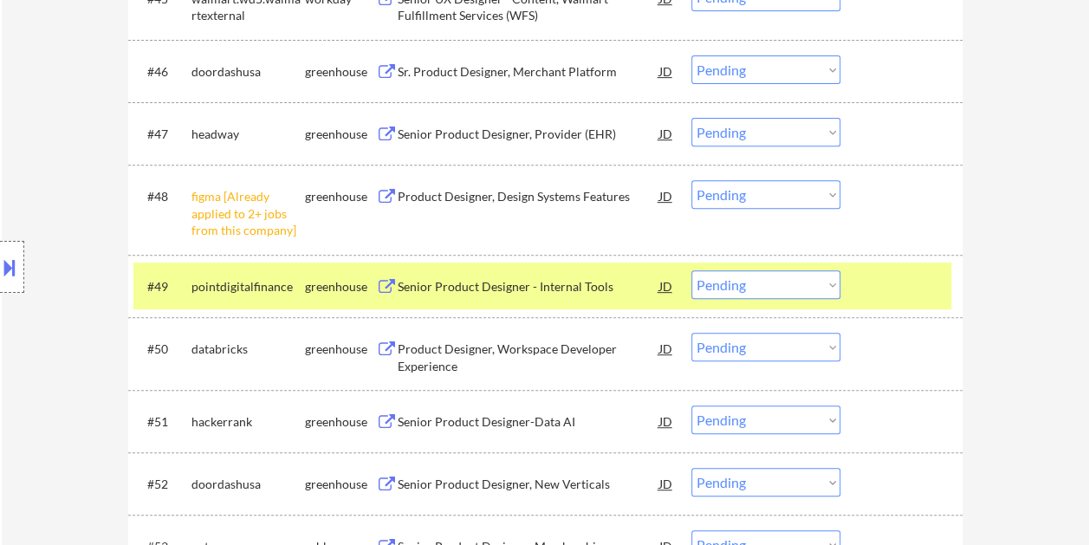
click at [514, 292] on div "Senior Product Designer - Internal Tools" at bounding box center [528, 286] width 262 height 17
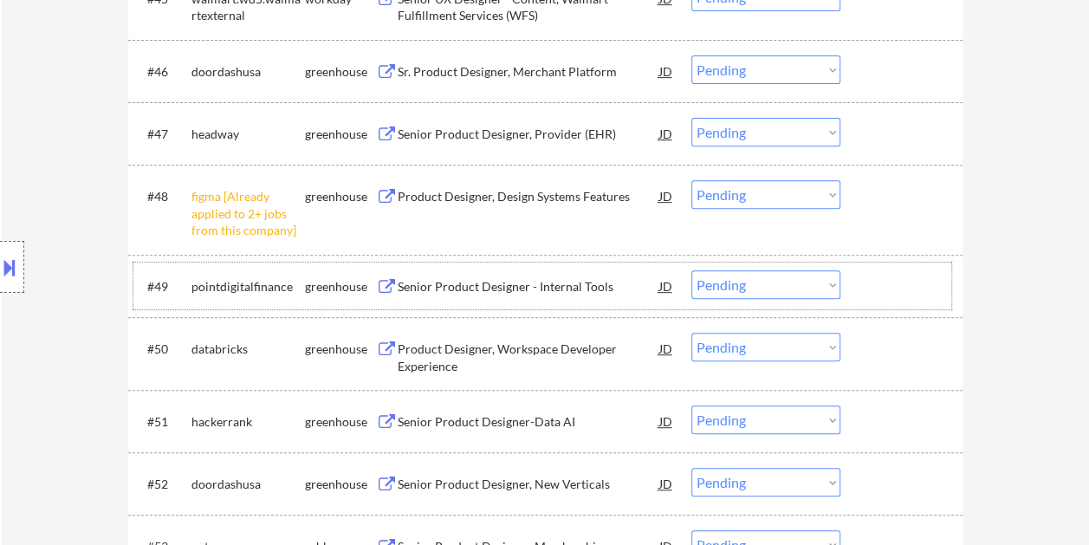
click at [892, 307] on div "#49 pointdigitalfinance greenhouse Senior Product Designer - Internal Tools JD …" at bounding box center [542, 285] width 818 height 47
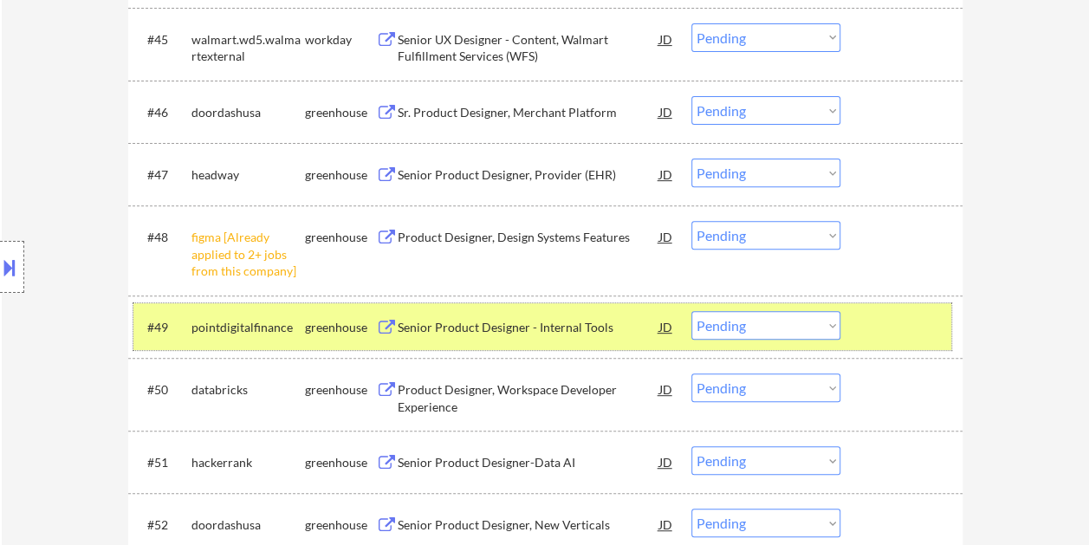
scroll to position [3484, 0]
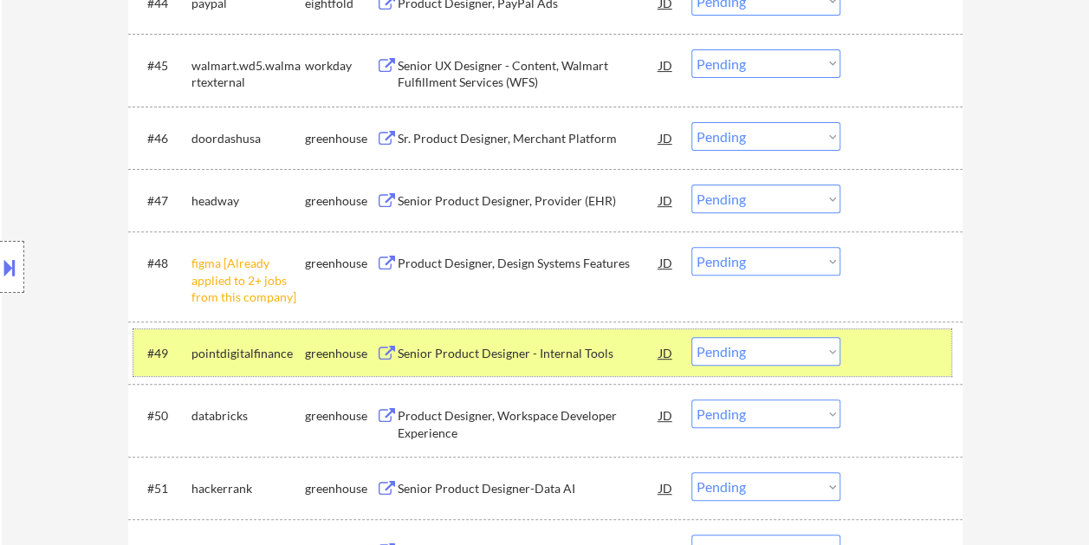
click at [664, 355] on div "JD" at bounding box center [665, 352] width 17 height 31
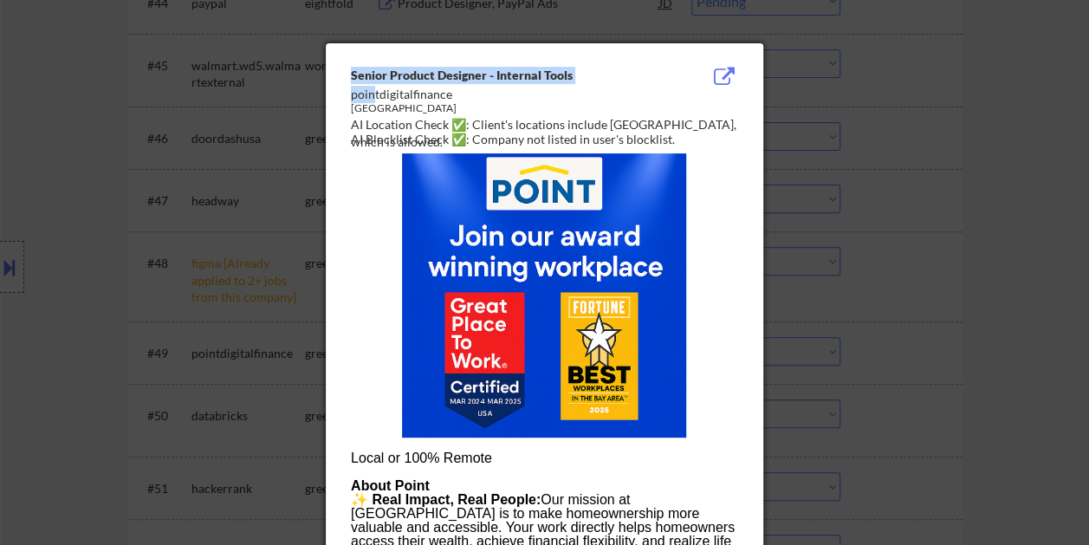
drag, startPoint x: 346, startPoint y: 95, endPoint x: 374, endPoint y: 97, distance: 27.8
click at [372, 97] on div "pointdigitalfinance" at bounding box center [501, 94] width 300 height 17
click at [372, 98] on div "pointdigitalfinance" at bounding box center [501, 94] width 300 height 17
copy div "Senior Product Designer - Internal Tools poin"
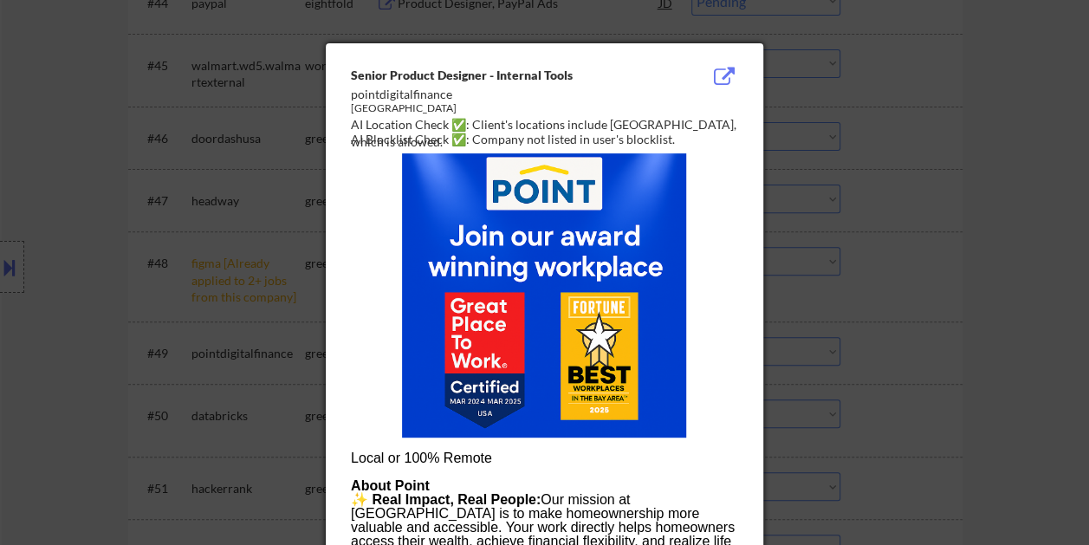
click at [463, 93] on div "pointdigitalfinance" at bounding box center [501, 94] width 300 height 17
drag, startPoint x: 351, startPoint y: 94, endPoint x: 449, endPoint y: 96, distance: 97.9
click at [449, 96] on div "pointdigitalfinance" at bounding box center [501, 94] width 300 height 17
copy div "pointdigitalfinance"
click at [1002, 248] on div at bounding box center [544, 272] width 1089 height 545
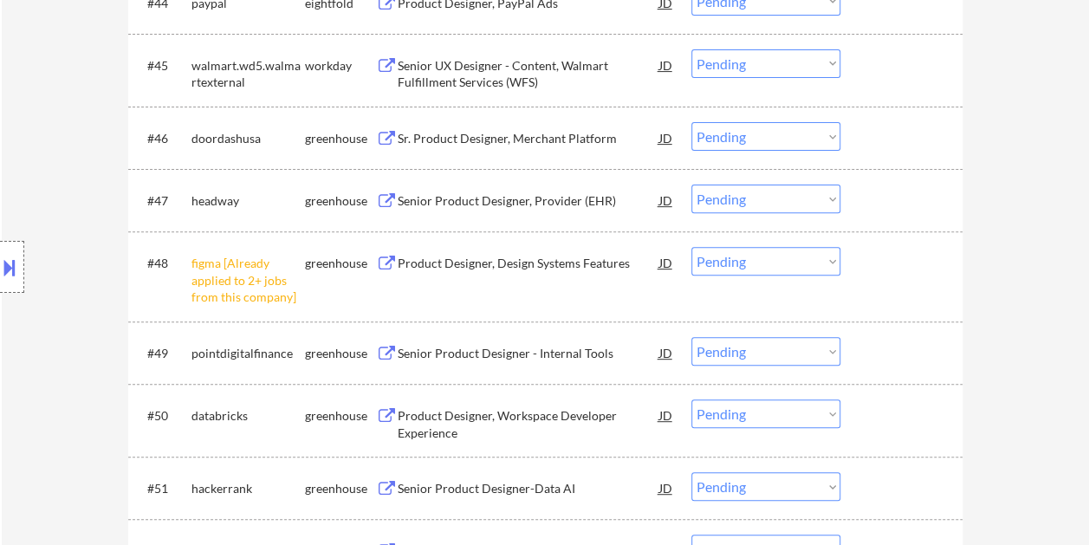
click at [908, 338] on div at bounding box center [903, 352] width 76 height 31
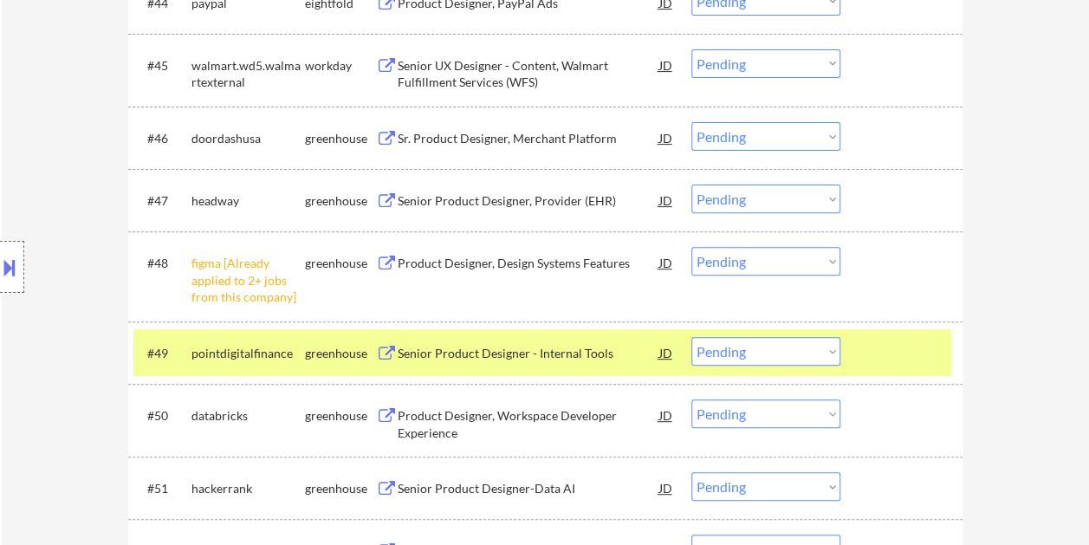
click at [824, 355] on select "Choose an option... Pending Applied Excluded (Questions) Excluded (Expired) Exc…" at bounding box center [765, 351] width 149 height 29
click at [691, 337] on select "Choose an option... Pending Applied Excluded (Questions) Excluded (Expired) Exc…" at bounding box center [765, 351] width 149 height 29
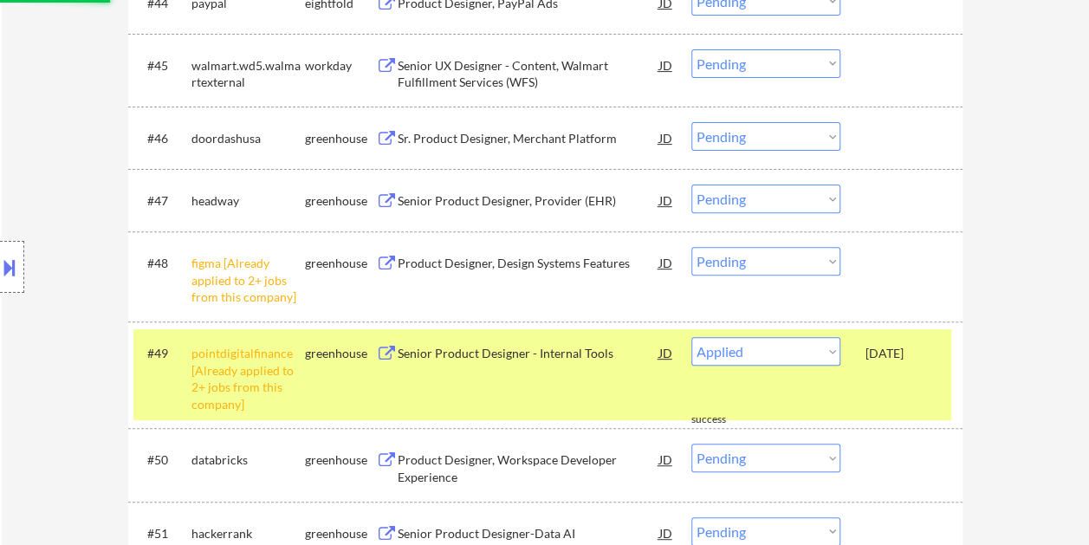
select select ""pending""
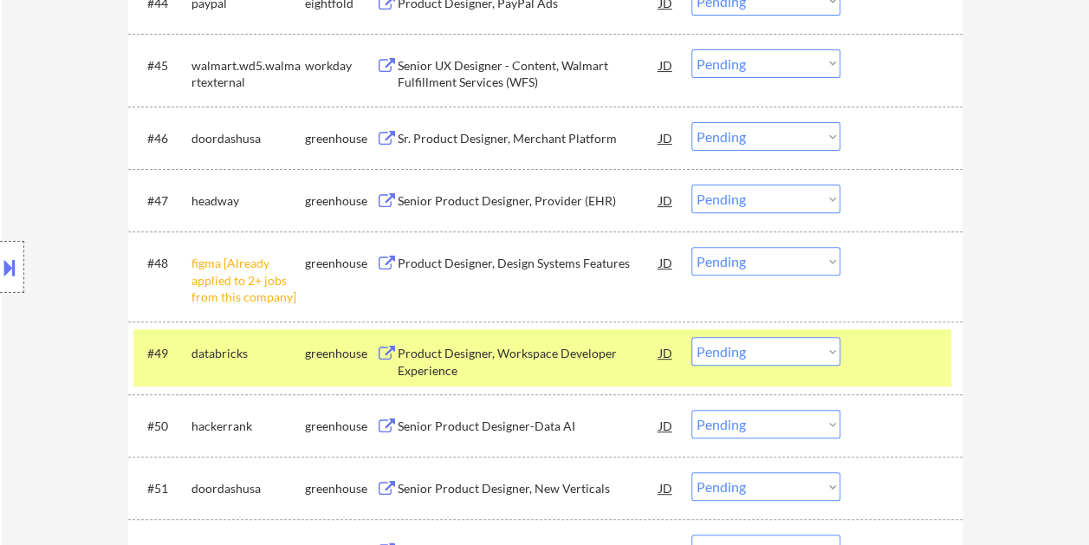
click at [873, 343] on div at bounding box center [903, 352] width 76 height 31
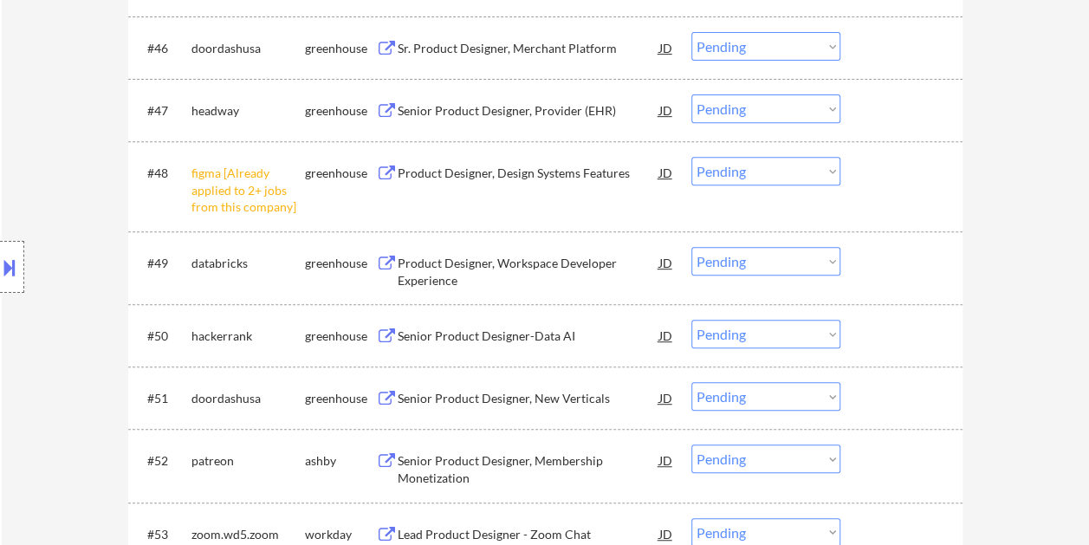
scroll to position [3657, 0]
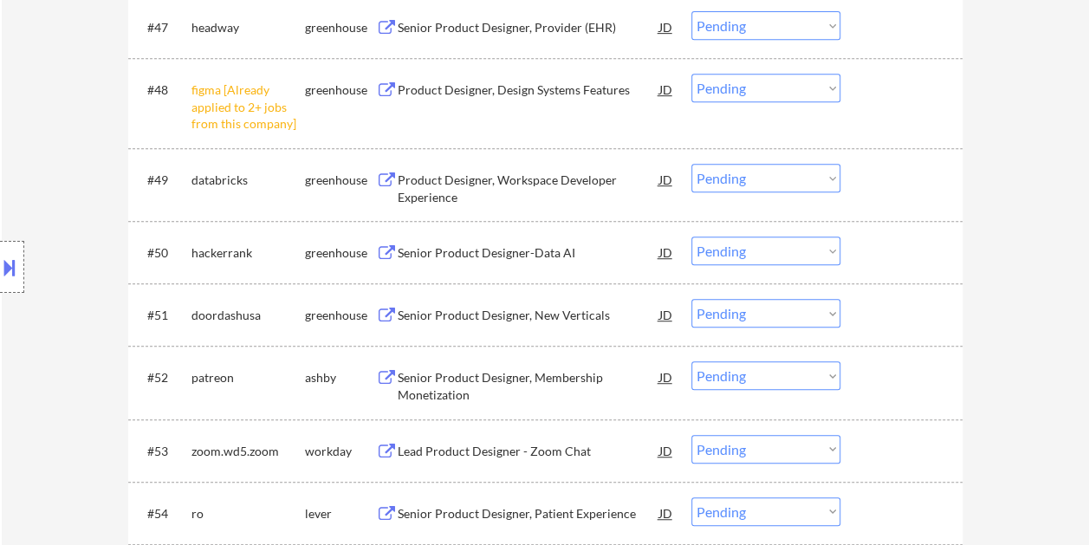
click at [868, 240] on div at bounding box center [903, 251] width 76 height 31
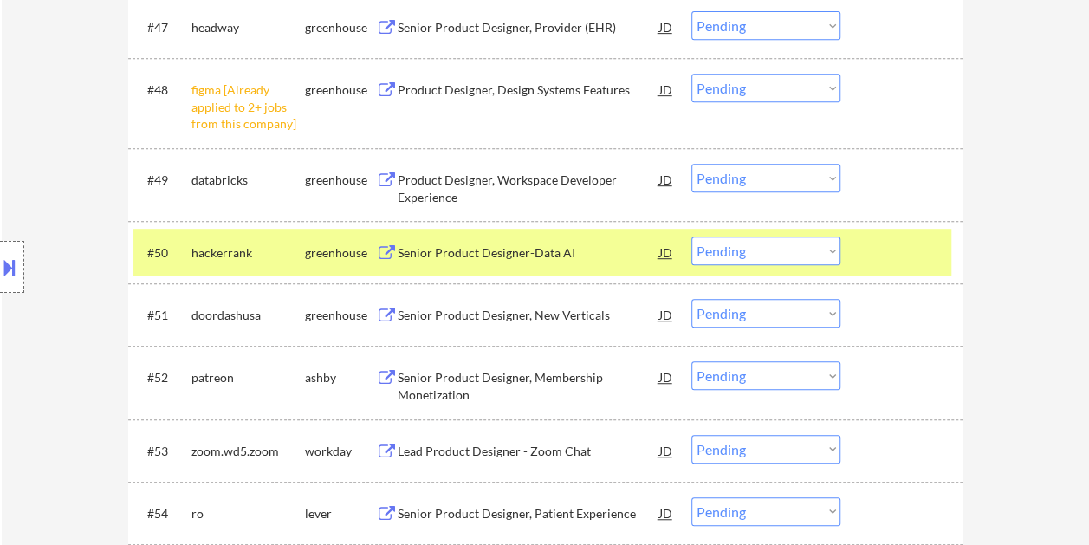
click at [863, 237] on div "#50 hackerrank greenhouse Senior Product Designer-Data AI JD warning_amber Choo…" at bounding box center [542, 252] width 818 height 47
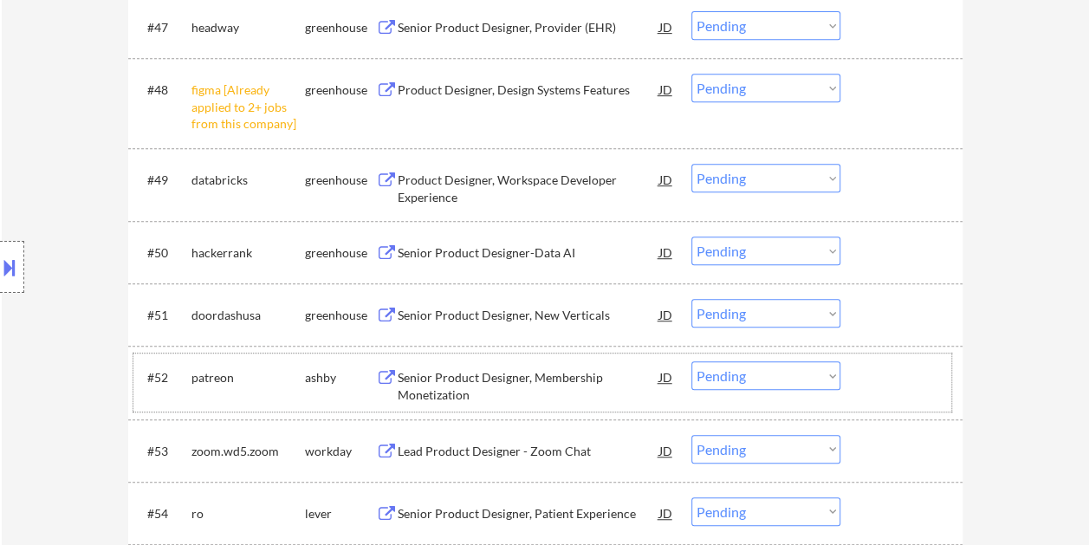
click at [894, 383] on div at bounding box center [903, 376] width 76 height 31
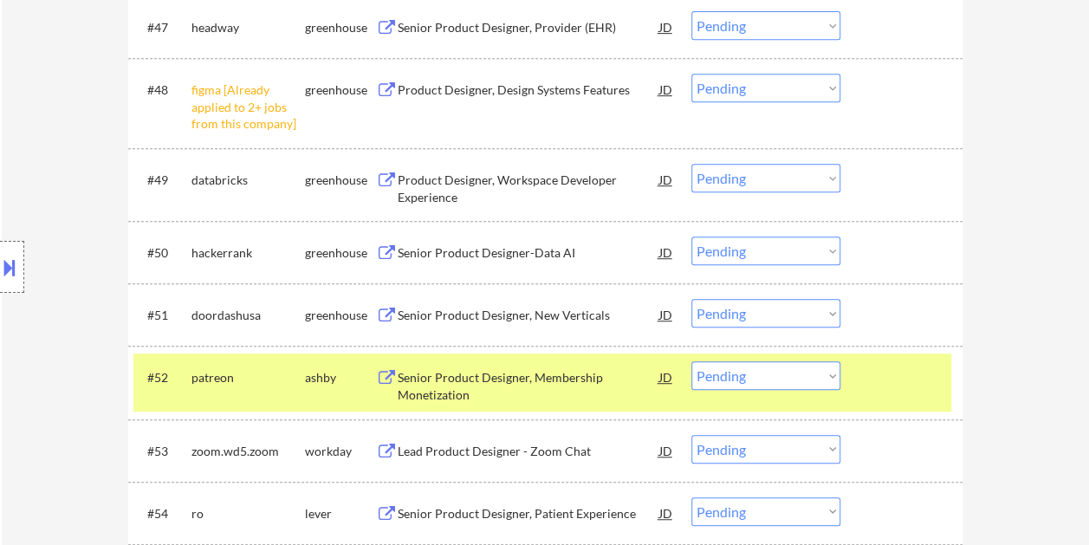
click at [617, 363] on div "Senior Product Designer, Membership Monetization" at bounding box center [528, 382] width 262 height 42
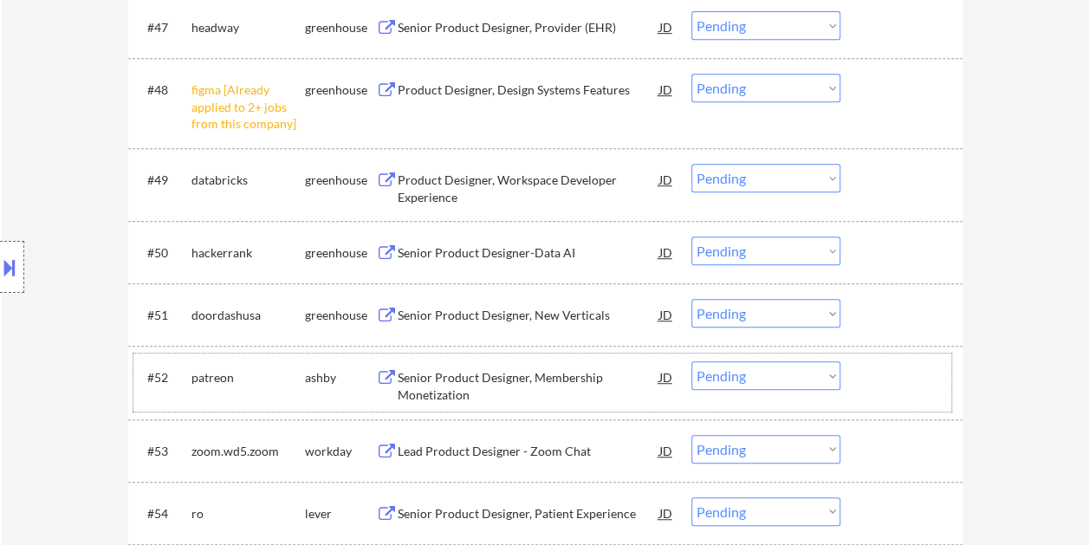
click at [889, 385] on div at bounding box center [903, 376] width 76 height 31
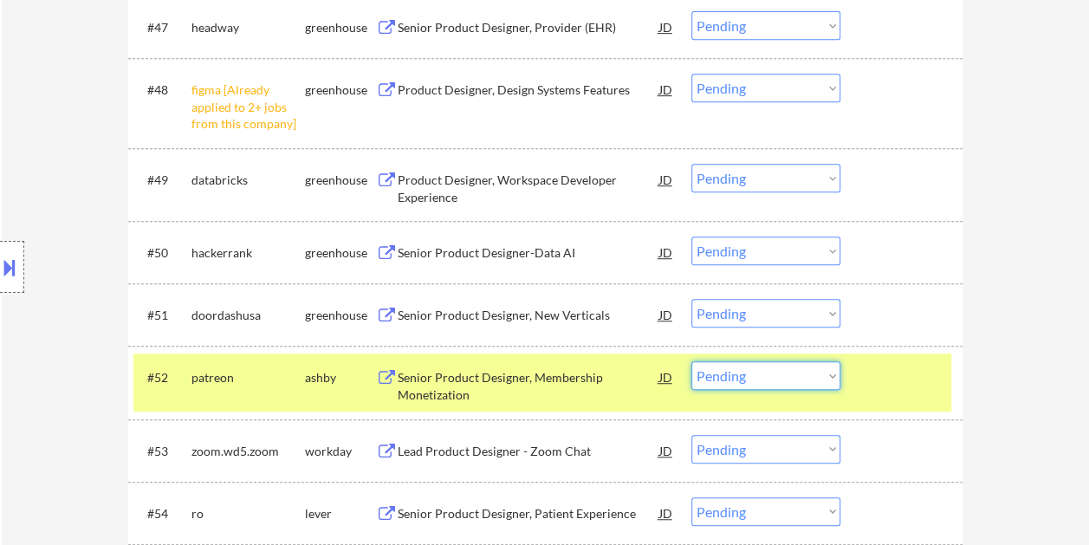
click at [811, 372] on select "Choose an option... Pending Applied Excluded (Questions) Excluded (Expired) Exc…" at bounding box center [765, 375] width 149 height 29
click at [691, 361] on select "Choose an option... Pending Applied Excluded (Questions) Excluded (Expired) Exc…" at bounding box center [765, 375] width 149 height 29
select select ""pending""
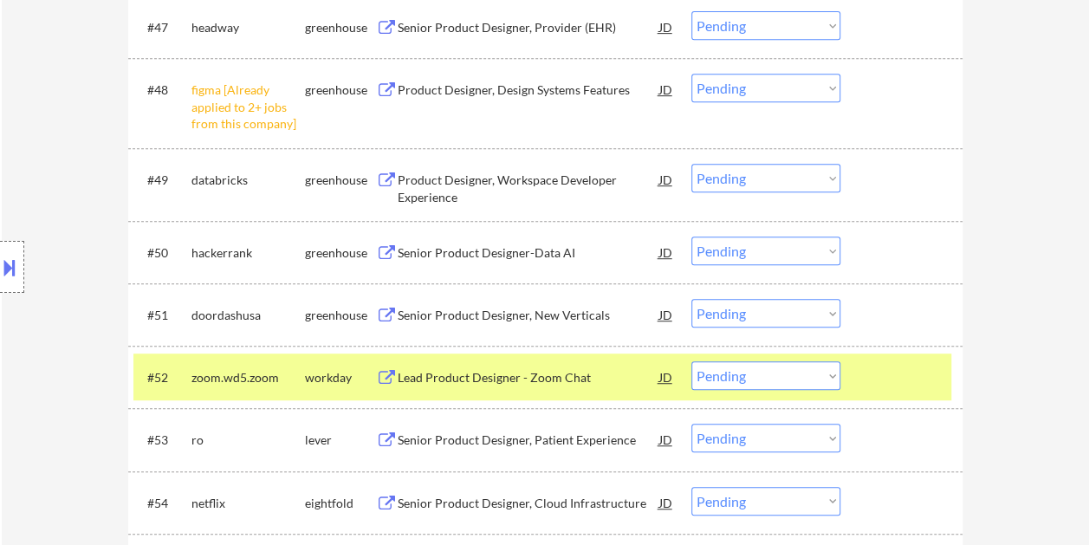
click at [871, 372] on div at bounding box center [903, 376] width 76 height 31
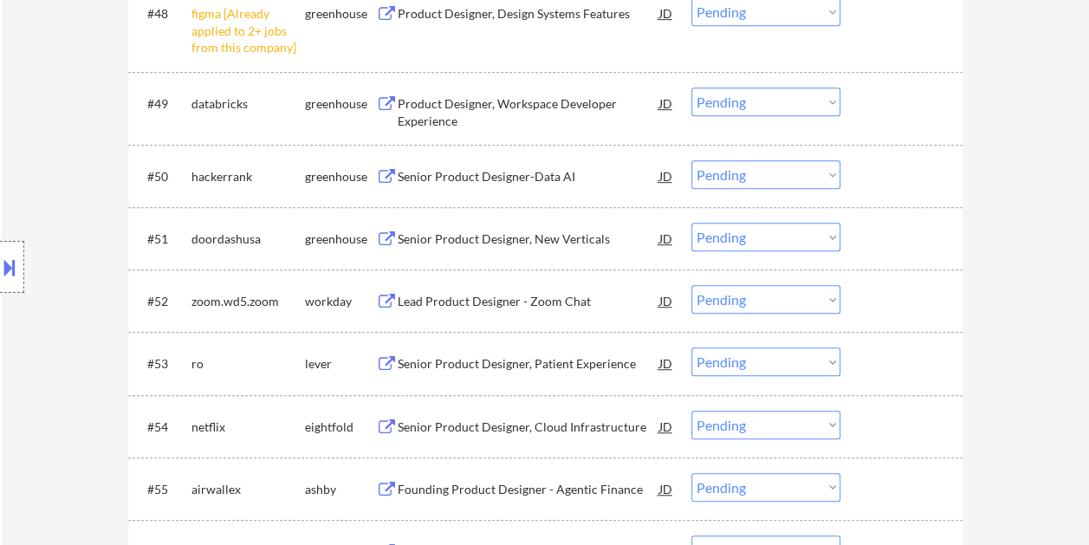
scroll to position [3830, 0]
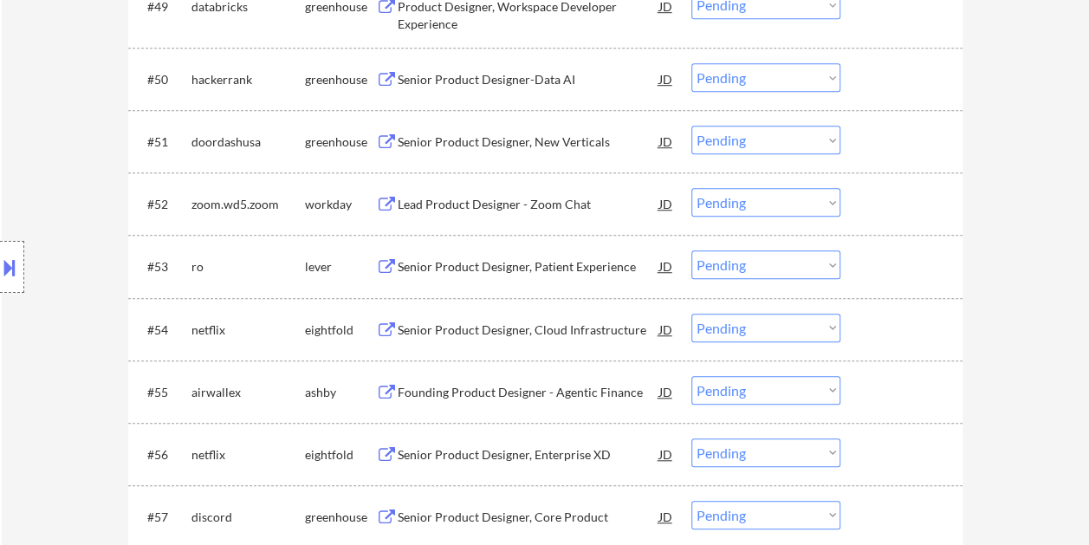
click at [861, 273] on div "#53 ro lever Senior Product Designer, Patient Experience JD Choose an option...…" at bounding box center [542, 265] width 818 height 47
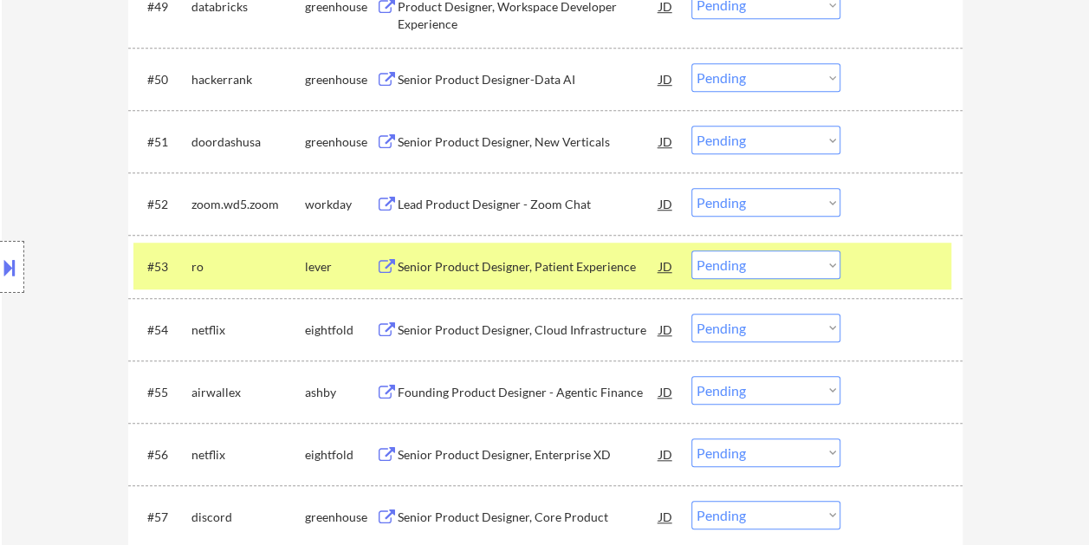
click at [520, 258] on div "Senior Product Designer, Patient Experience" at bounding box center [528, 266] width 262 height 17
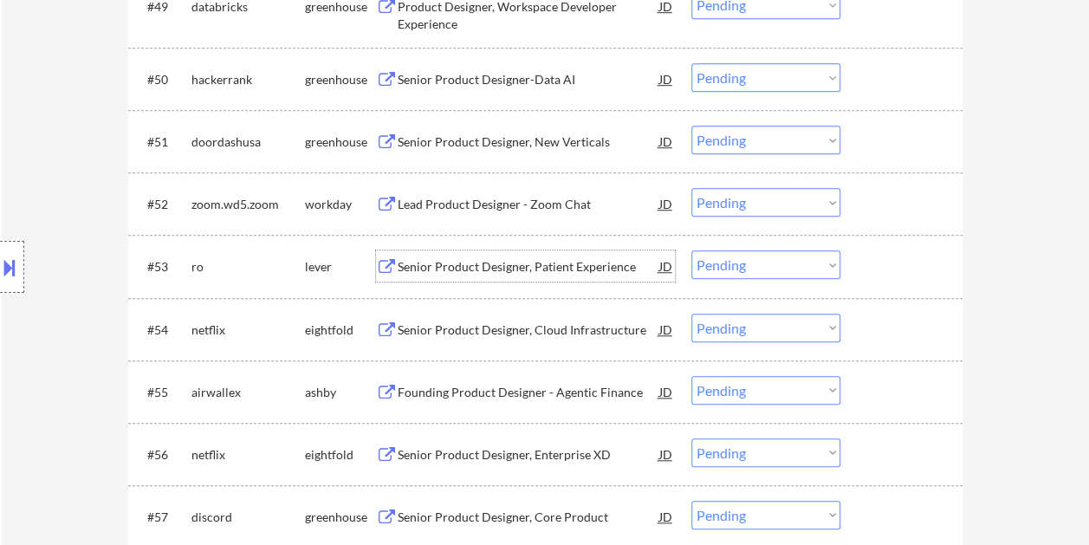
drag, startPoint x: 864, startPoint y: 253, endPoint x: 856, endPoint y: 266, distance: 15.6
click at [863, 255] on div "#53 ro lever Senior Product Designer, Patient Experience JD Choose an option...…" at bounding box center [542, 265] width 818 height 47
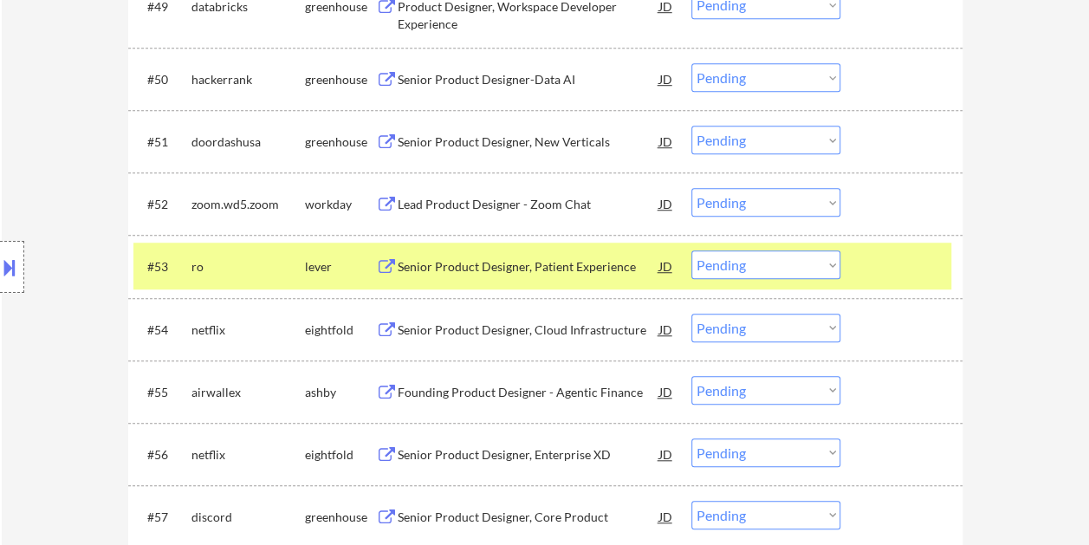
click at [827, 272] on select "Choose an option... Pending Applied Excluded (Questions) Excluded (Expired) Exc…" at bounding box center [765, 264] width 149 height 29
click at [691, 250] on select "Choose an option... Pending Applied Excluded (Questions) Excluded (Expired) Exc…" at bounding box center [765, 264] width 149 height 29
select select ""pending""
click at [882, 272] on div at bounding box center [903, 265] width 76 height 31
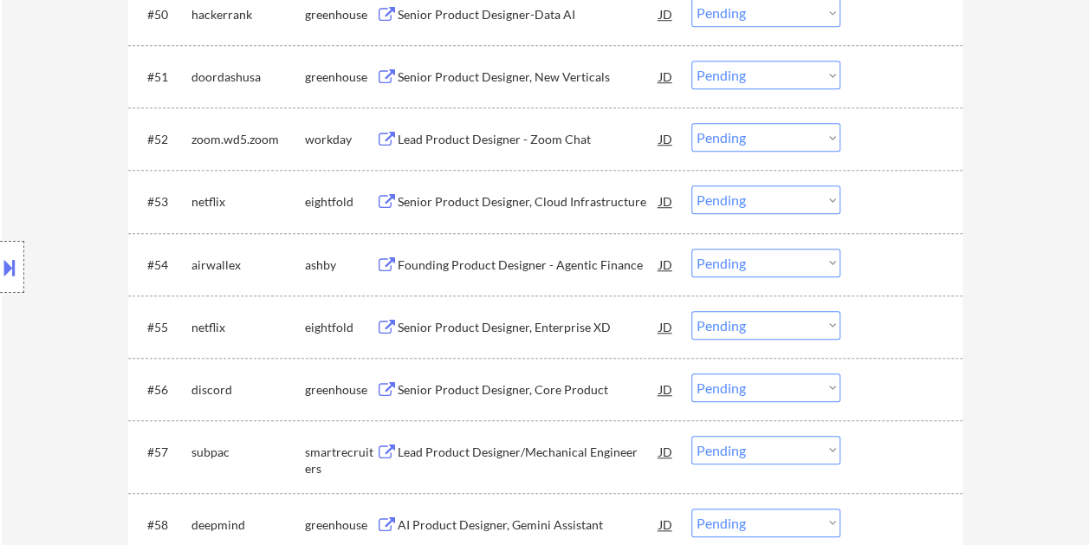
scroll to position [3917, 0]
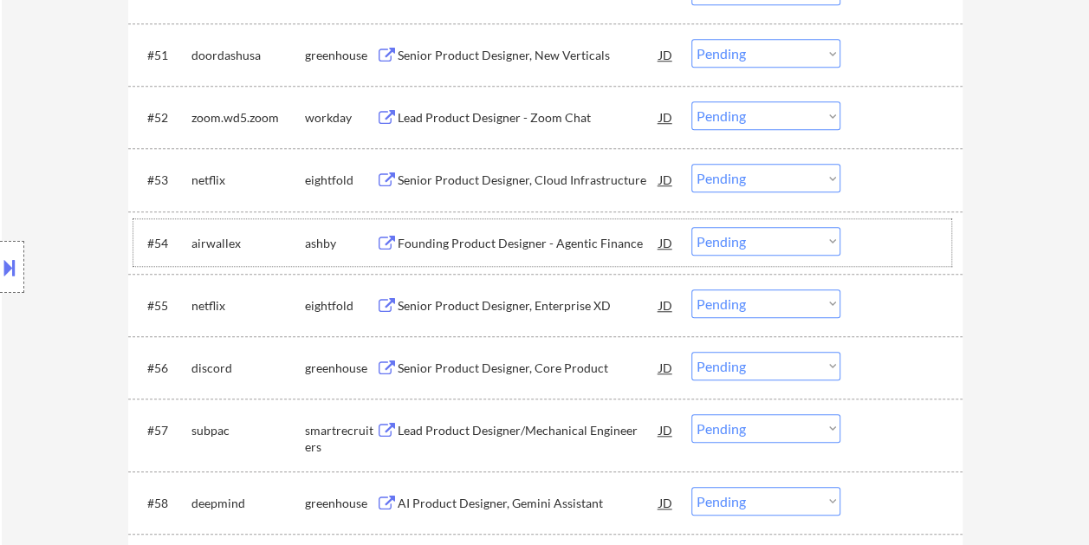
click at [894, 253] on div at bounding box center [903, 242] width 76 height 31
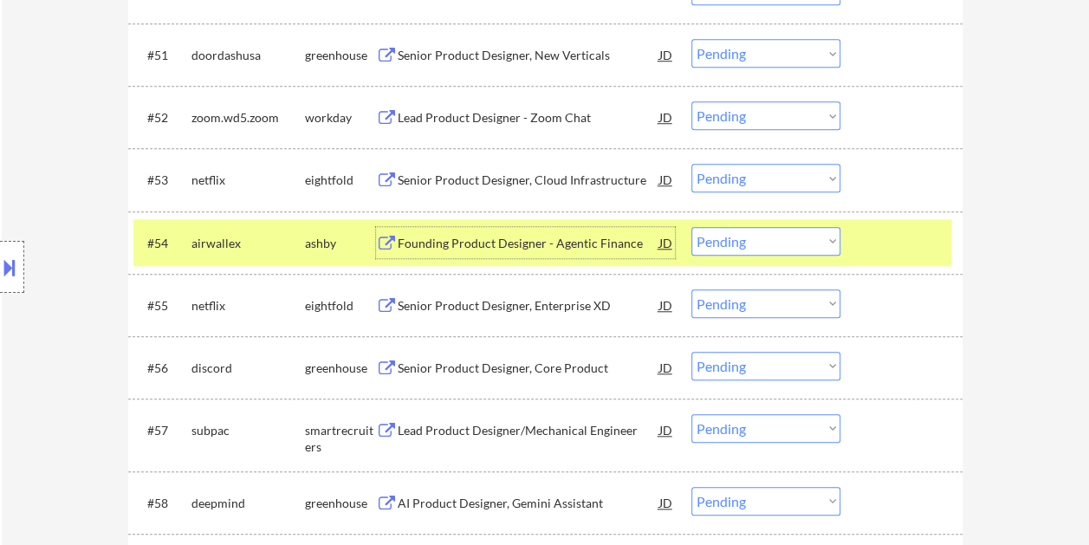
click at [522, 255] on div "Founding Product Designer - Agentic Finance" at bounding box center [528, 242] width 262 height 31
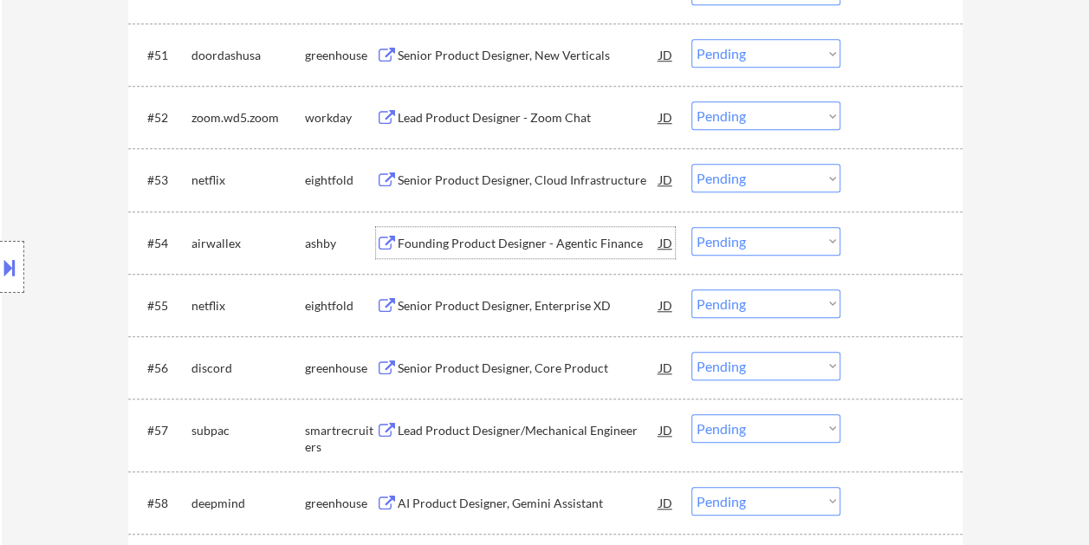
click at [901, 255] on div at bounding box center [903, 242] width 76 height 31
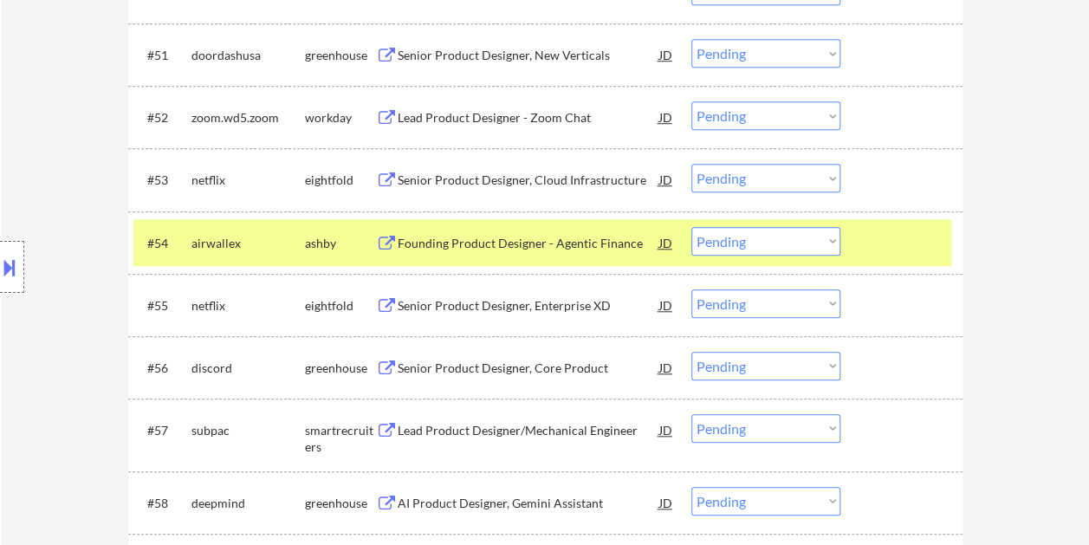
click at [823, 237] on select "Choose an option... Pending Applied Excluded (Questions) Excluded (Expired) Exc…" at bounding box center [765, 241] width 149 height 29
click at [691, 227] on select "Choose an option... Pending Applied Excluded (Questions) Excluded (Expired) Exc…" at bounding box center [765, 241] width 149 height 29
select select ""pending""
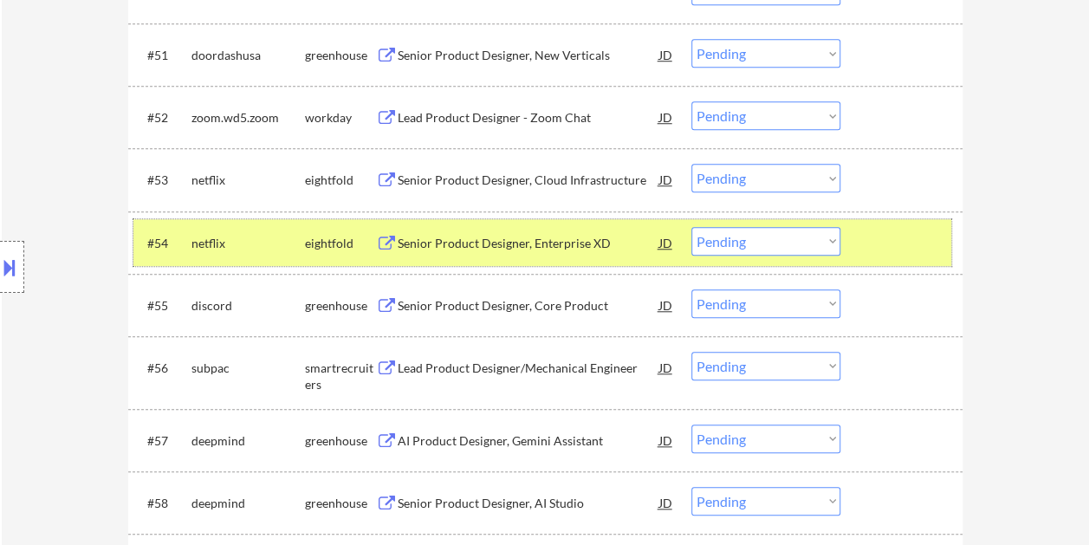
click at [882, 233] on div at bounding box center [903, 242] width 76 height 31
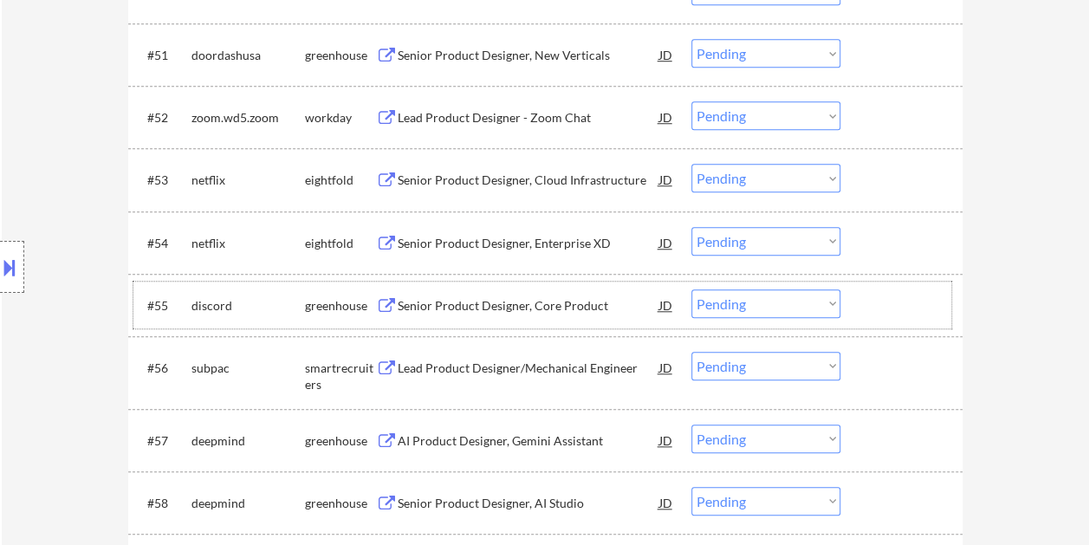
click at [869, 301] on div at bounding box center [903, 304] width 76 height 31
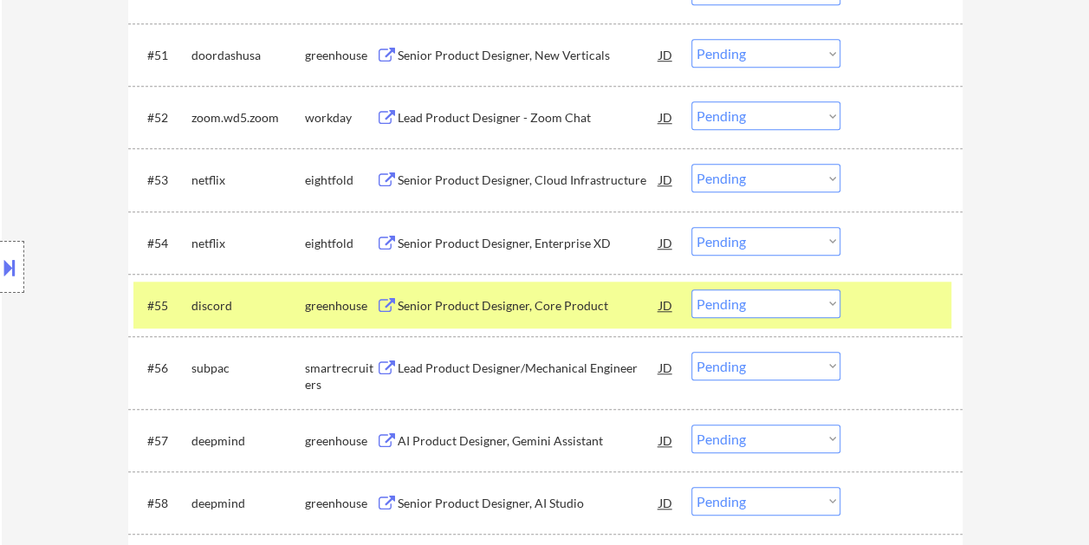
click at [489, 305] on div "Senior Product Designer, Core Product" at bounding box center [528, 305] width 262 height 17
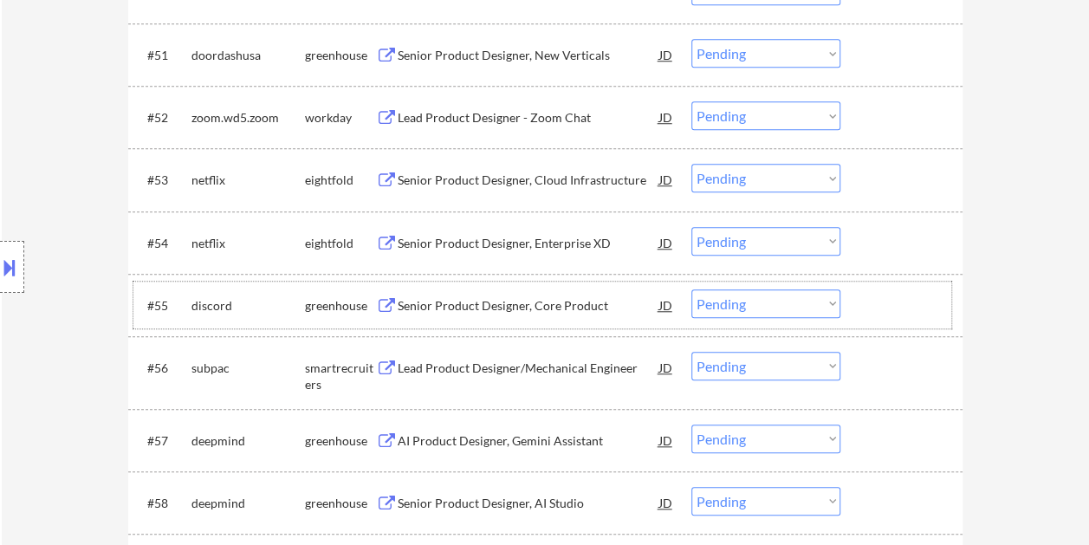
click at [886, 296] on div at bounding box center [903, 304] width 76 height 31
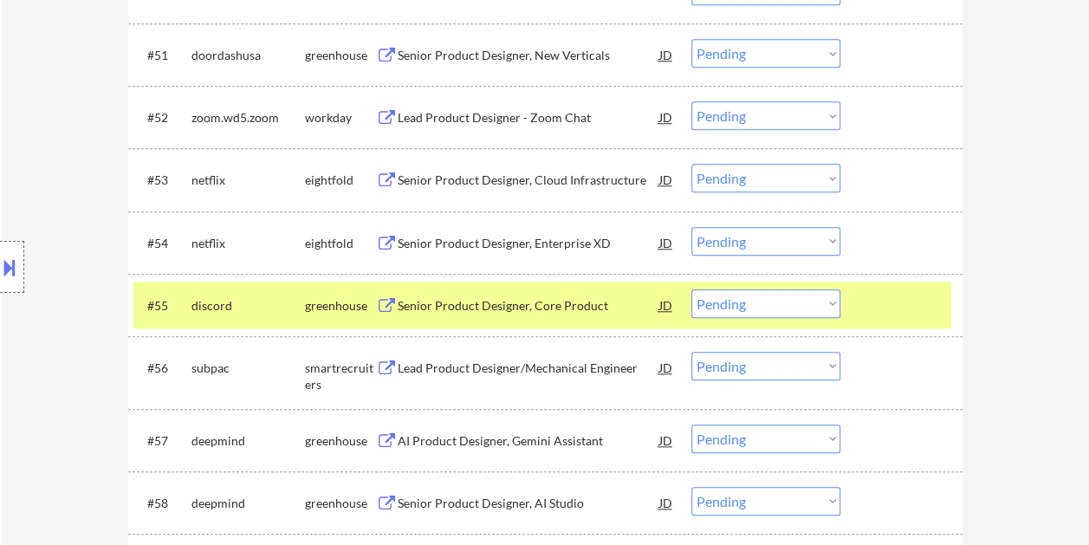
click at [834, 303] on select "Choose an option... Pending Applied Excluded (Questions) Excluded (Expired) Exc…" at bounding box center [765, 303] width 149 height 29
click at [691, 289] on select "Choose an option... Pending Applied Excluded (Questions) Excluded (Expired) Exc…" at bounding box center [765, 303] width 149 height 29
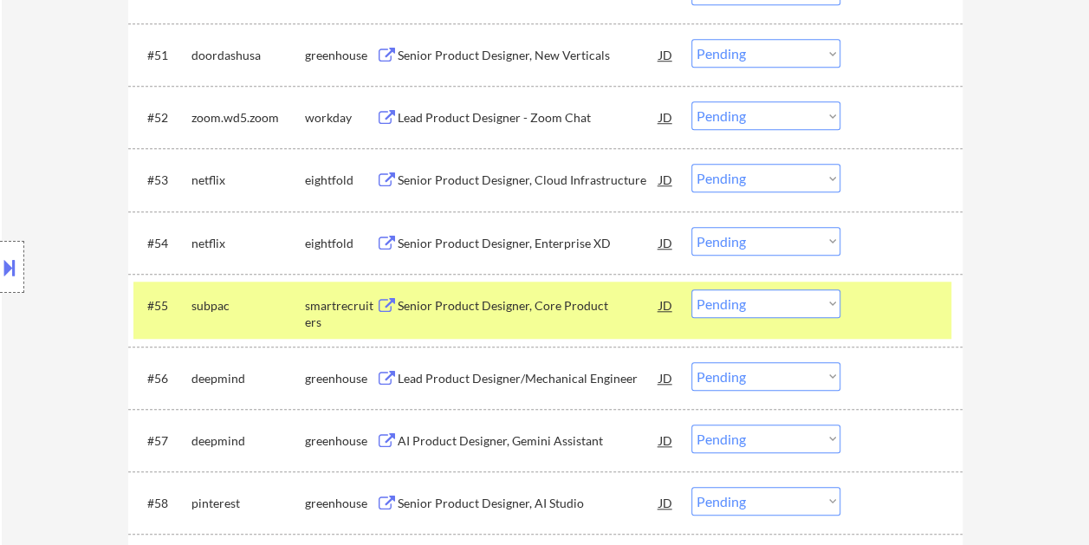
click at [915, 305] on div at bounding box center [903, 304] width 76 height 31
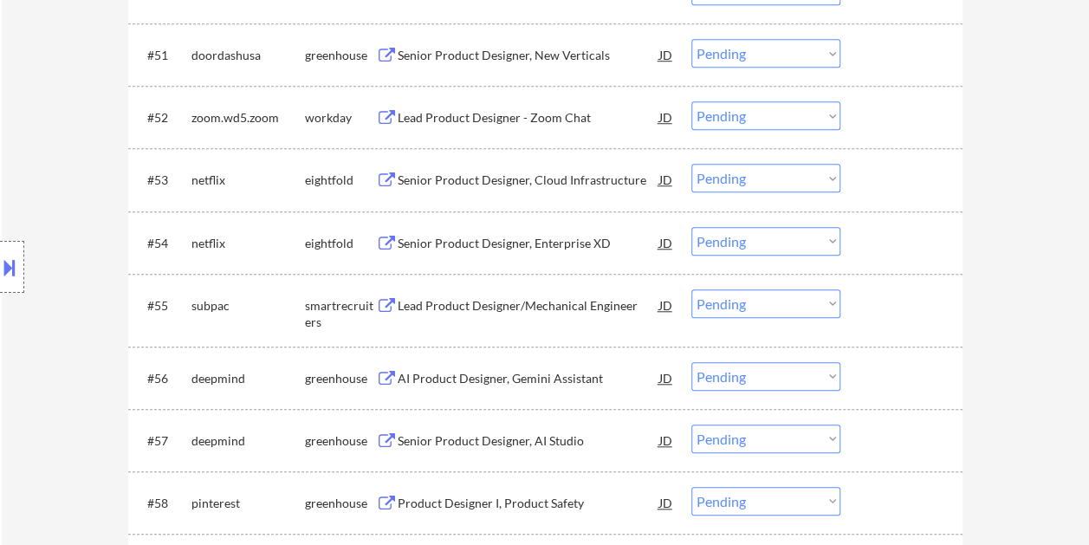
drag, startPoint x: 913, startPoint y: 303, endPoint x: 896, endPoint y: 296, distance: 17.9
click at [911, 303] on div at bounding box center [903, 304] width 76 height 31
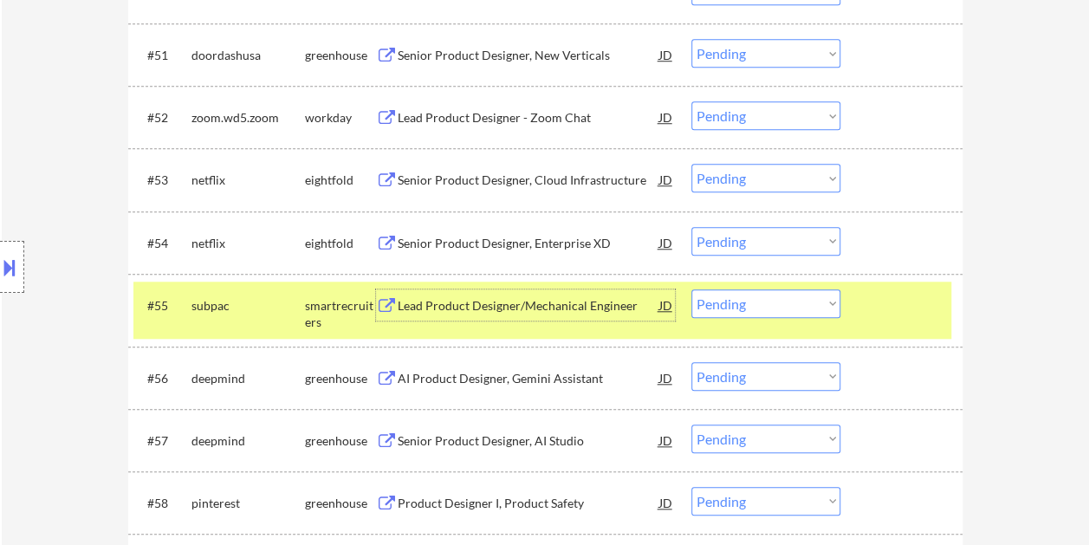
click at [506, 304] on div "Lead Product Designer/Mechanical Engineer" at bounding box center [528, 305] width 262 height 17
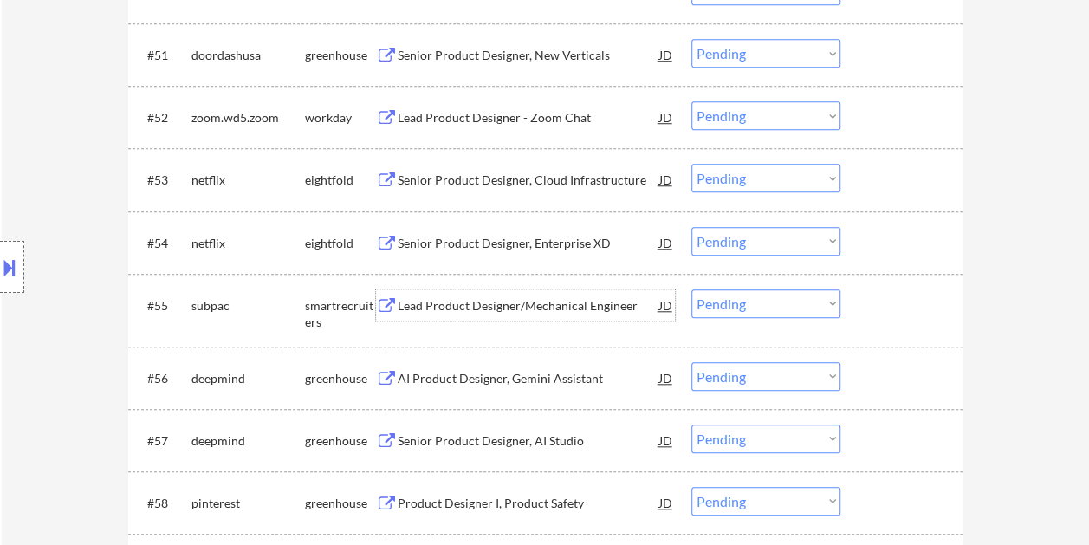
click at [856, 298] on div "#55 subpac smartrecruiters Lead Product Designer/Mechanical Engineer JD Choose …" at bounding box center [542, 309] width 818 height 57
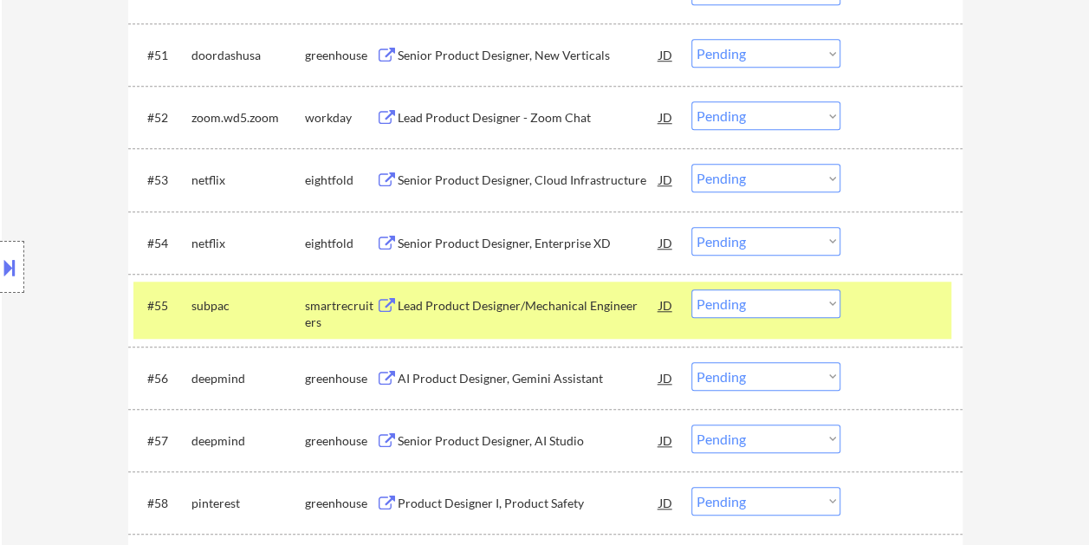
click at [824, 298] on select "Choose an option... Pending Applied Excluded (Questions) Excluded (Expired) Exc…" at bounding box center [765, 303] width 149 height 29
click at [691, 289] on select "Choose an option... Pending Applied Excluded (Questions) Excluded (Expired) Exc…" at bounding box center [765, 303] width 149 height 29
select select ""pending""
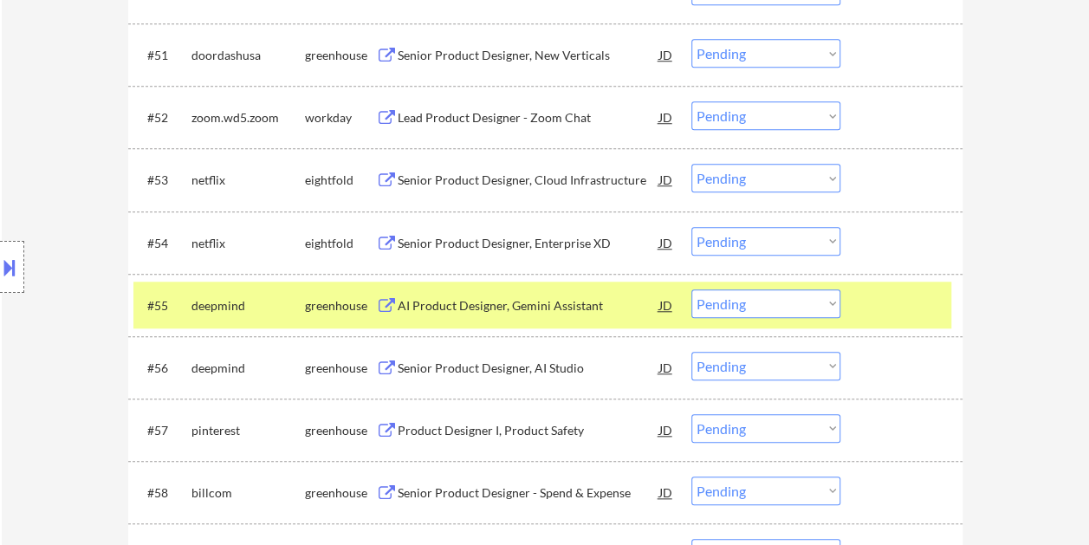
click at [901, 304] on div at bounding box center [903, 304] width 76 height 31
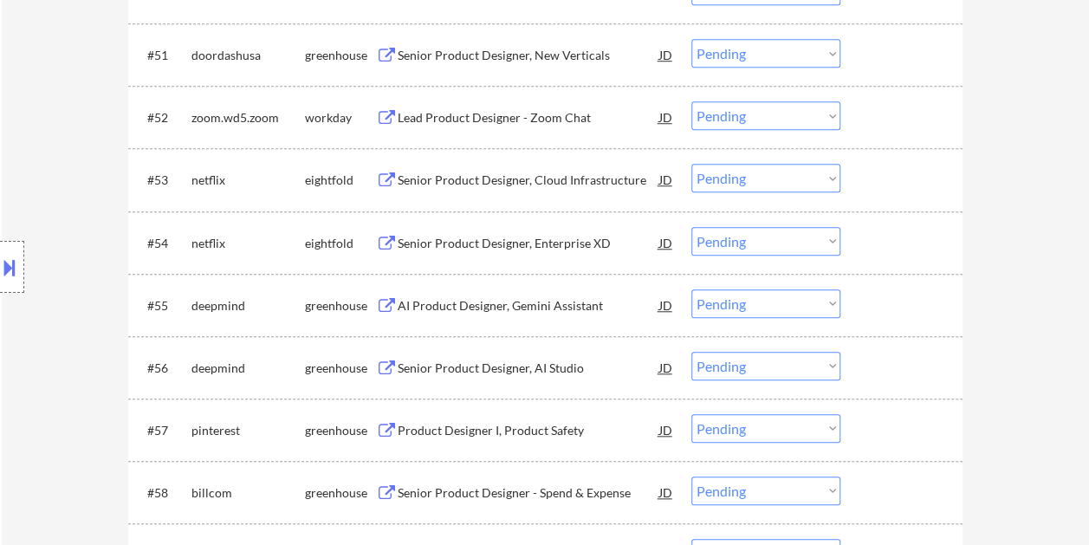
click at [889, 308] on div at bounding box center [903, 304] width 76 height 31
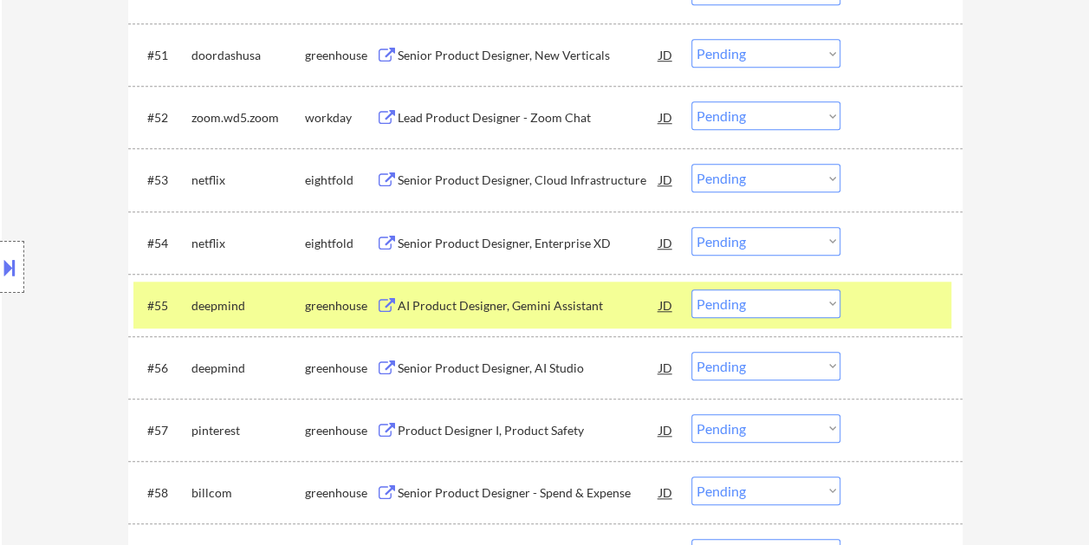
click at [473, 312] on div "AI Product Designer, Gemini Assistant" at bounding box center [528, 305] width 262 height 17
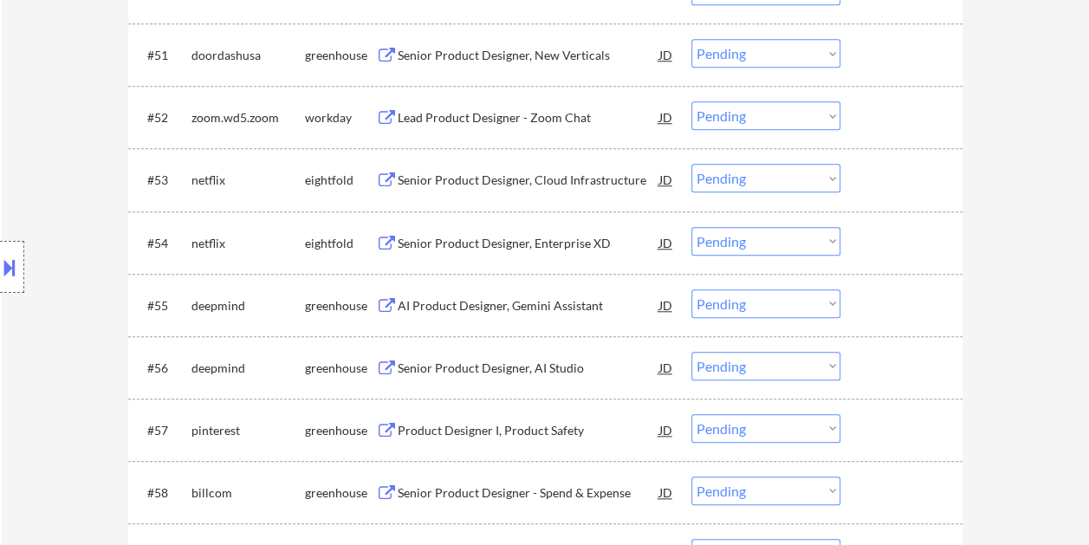
select select ""pending""
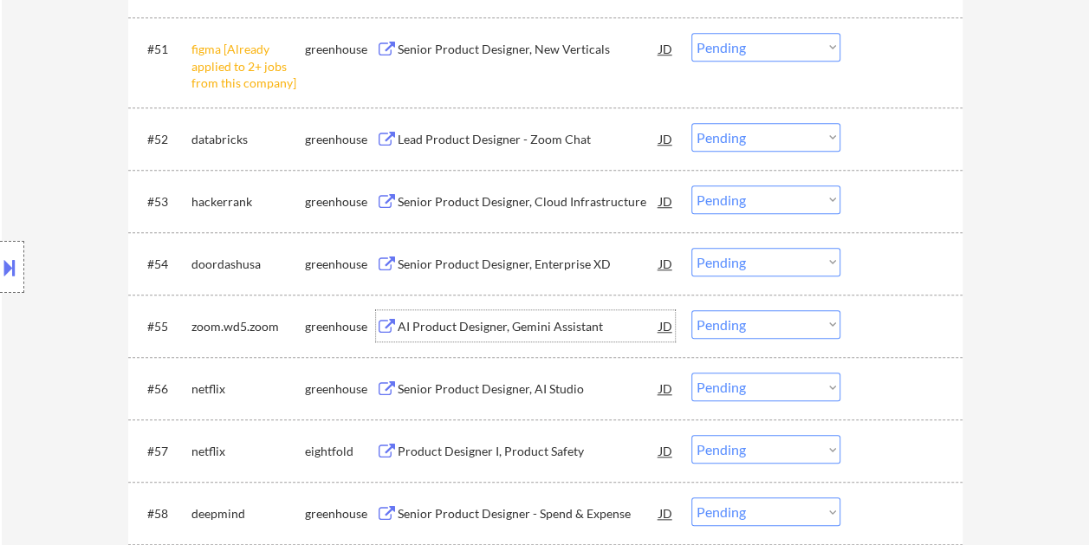
click at [895, 329] on div at bounding box center [903, 325] width 76 height 31
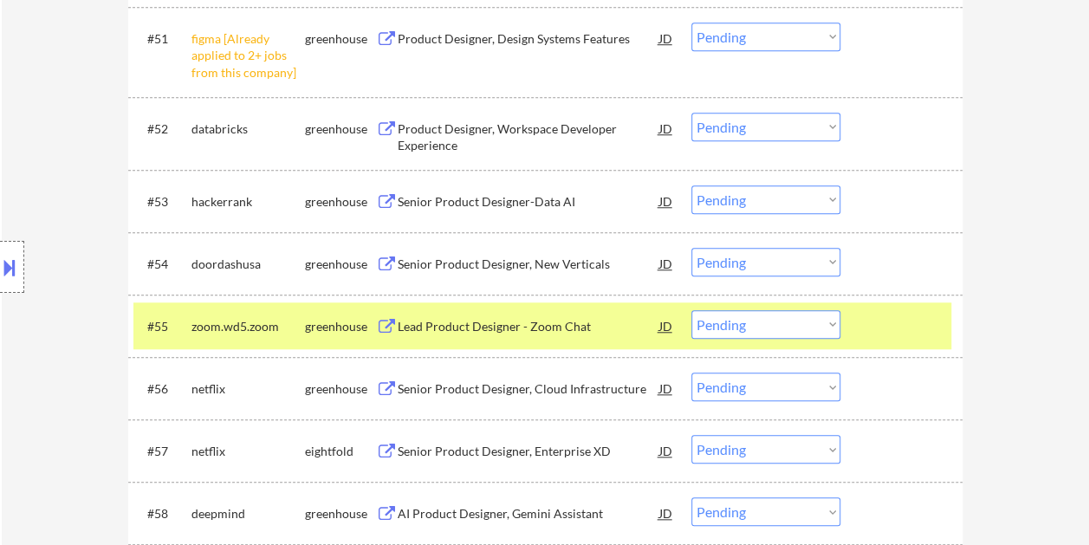
click at [824, 324] on select "Choose an option... Pending Applied Excluded (Questions) Excluded (Expired) Exc…" at bounding box center [765, 324] width 149 height 29
click at [939, 343] on div "#55 zoom.wd5.zoom workday Lead Product Designer - Zoom Chat JD Choose an option…" at bounding box center [542, 325] width 818 height 47
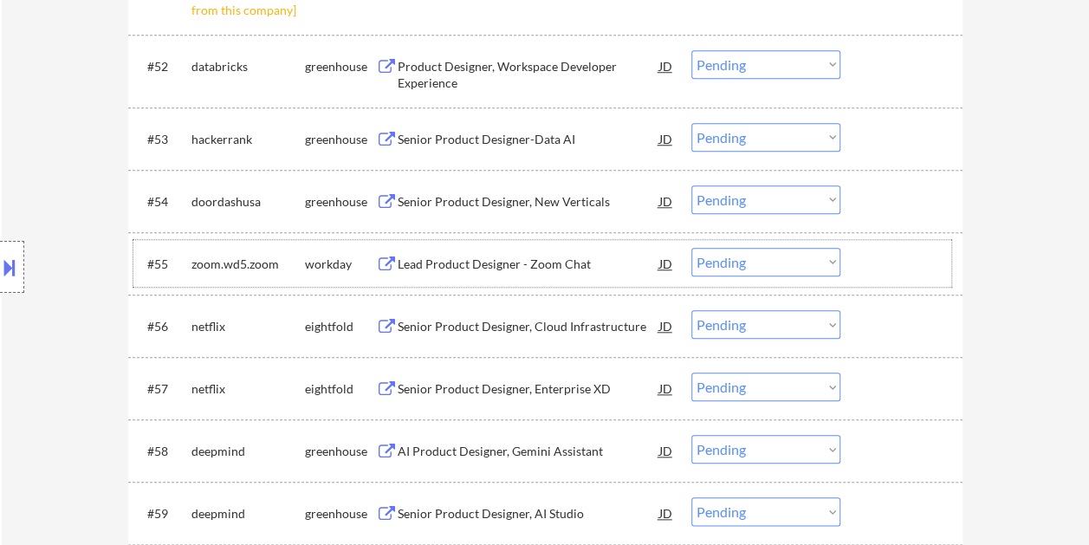
scroll to position [4090, 0]
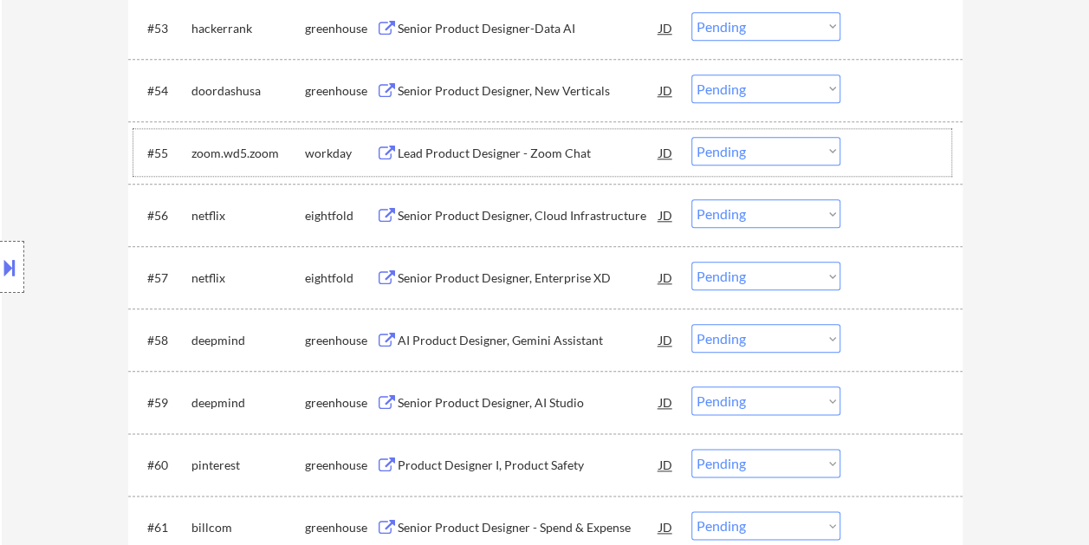
click at [902, 346] on div at bounding box center [903, 339] width 76 height 31
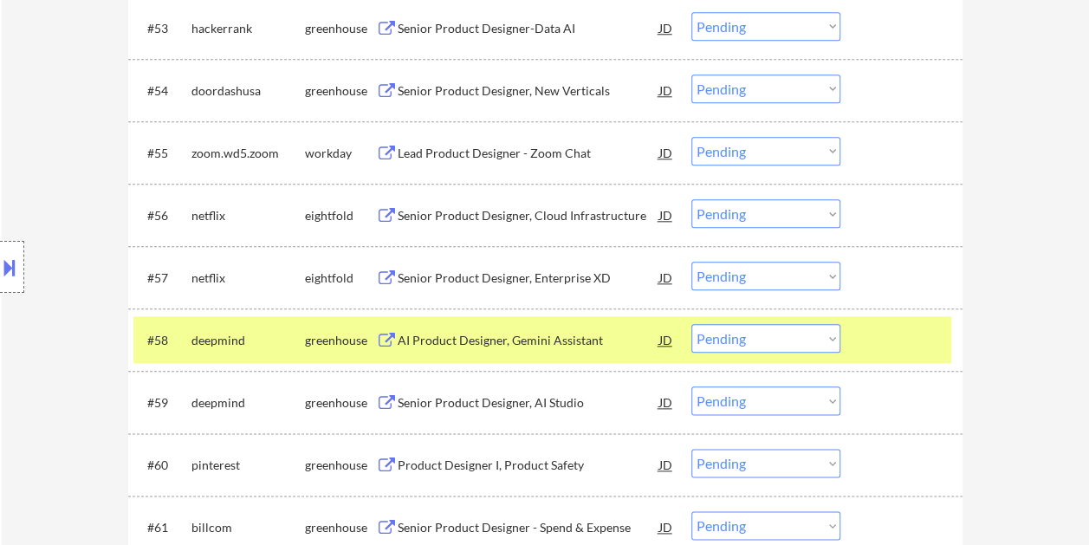
scroll to position [4177, 0]
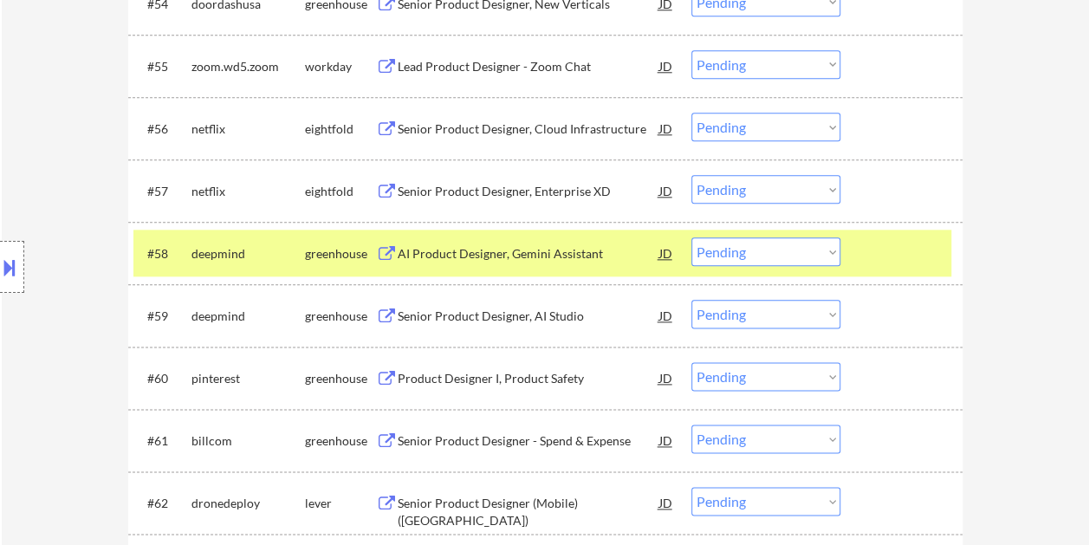
click at [463, 253] on div "AI Product Designer, Gemini Assistant" at bounding box center [528, 253] width 262 height 17
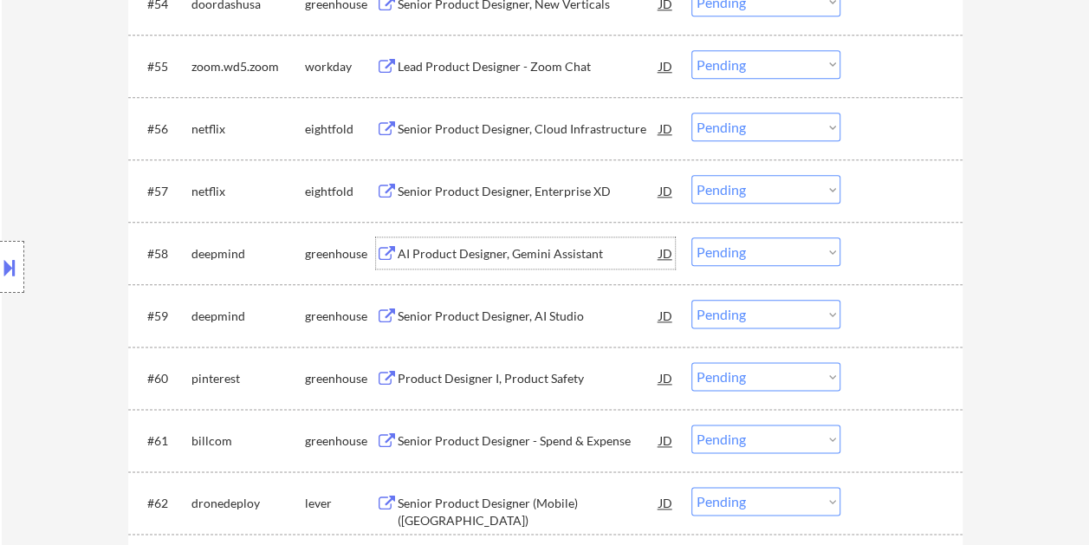
click at [878, 255] on div at bounding box center [903, 252] width 76 height 31
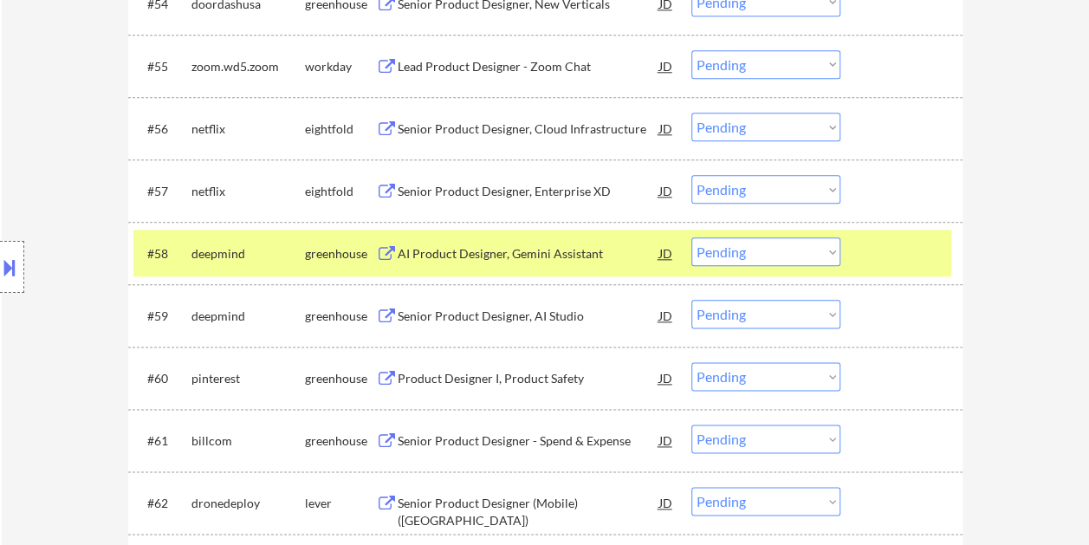
click at [828, 251] on select "Choose an option... Pending Applied Excluded (Questions) Excluded (Expired) Exc…" at bounding box center [765, 251] width 149 height 29
click at [691, 237] on select "Choose an option... Pending Applied Excluded (Questions) Excluded (Expired) Exc…" at bounding box center [765, 251] width 149 height 29
select select ""pending""
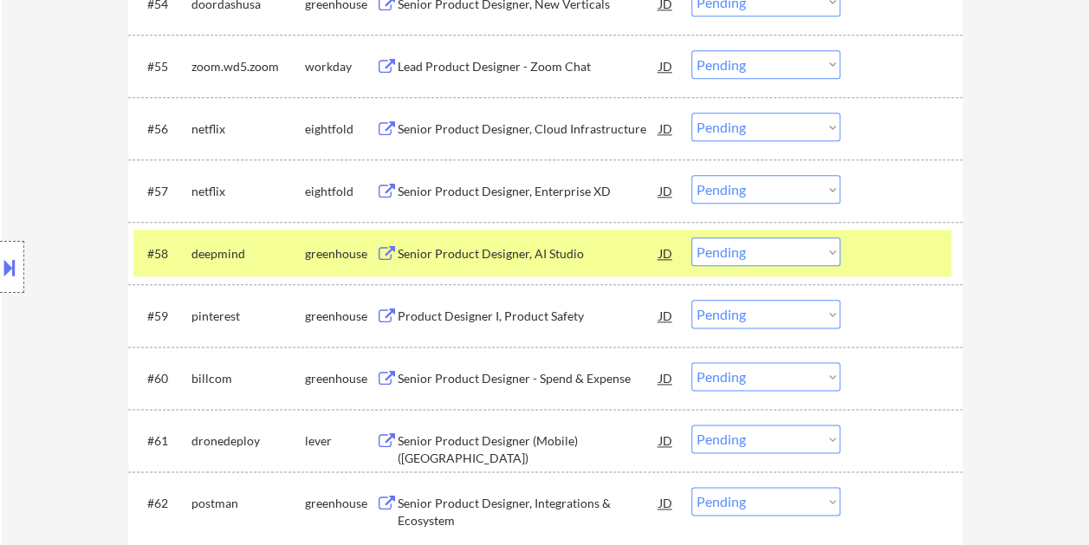
click at [876, 248] on div at bounding box center [903, 252] width 76 height 31
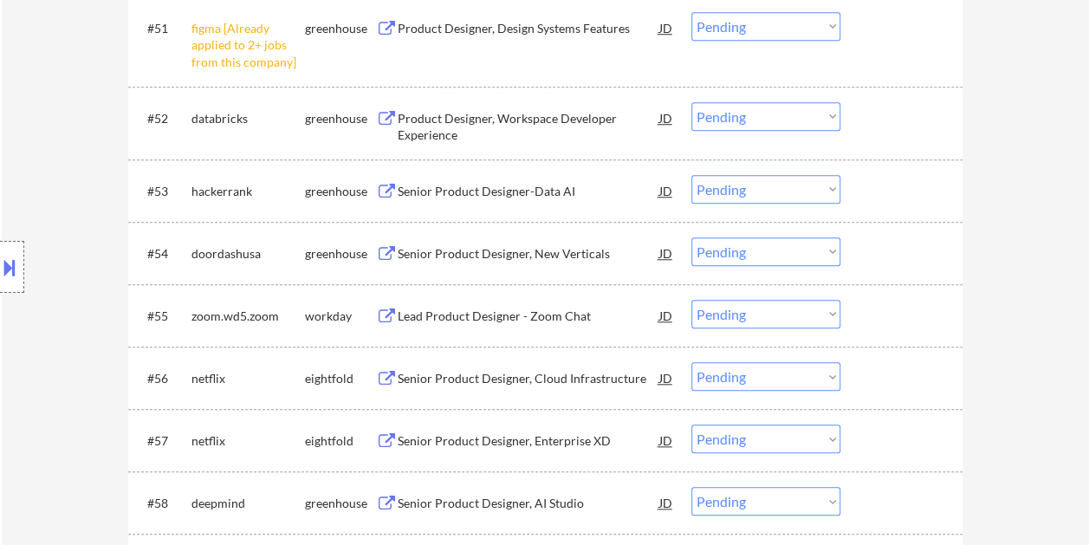
scroll to position [3917, 0]
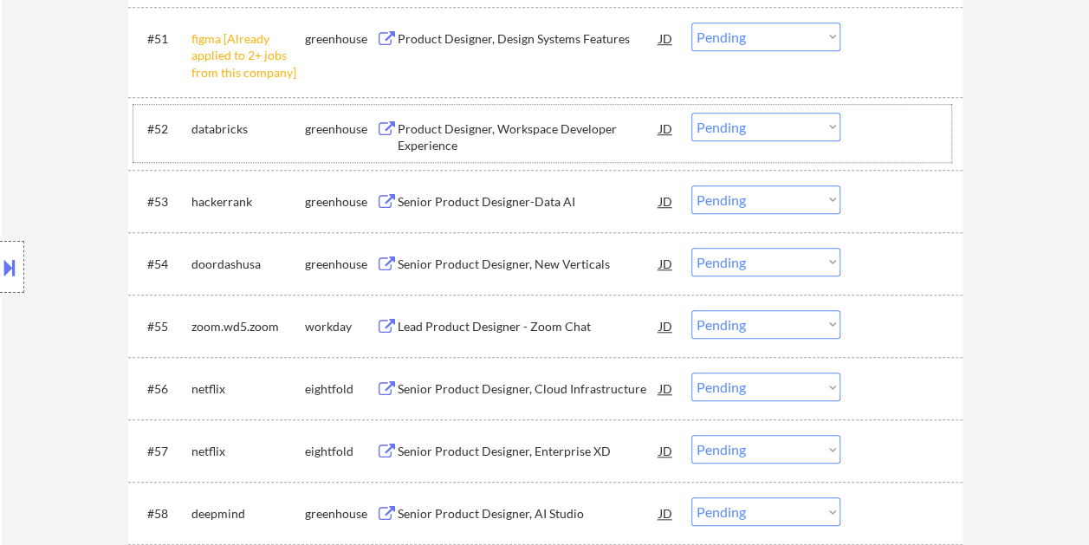
click at [877, 130] on div at bounding box center [903, 128] width 76 height 31
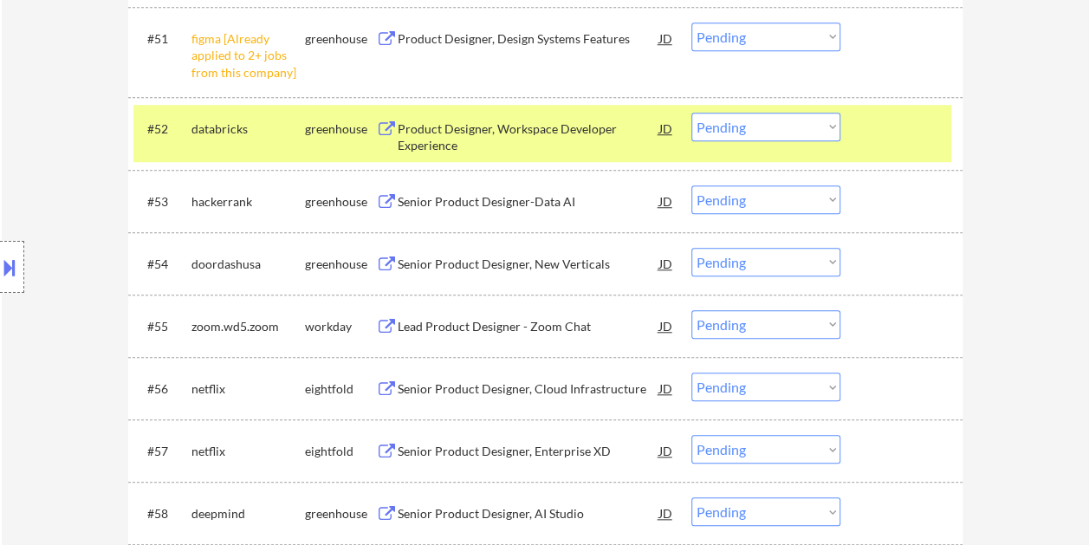
click at [888, 135] on div at bounding box center [903, 128] width 76 height 31
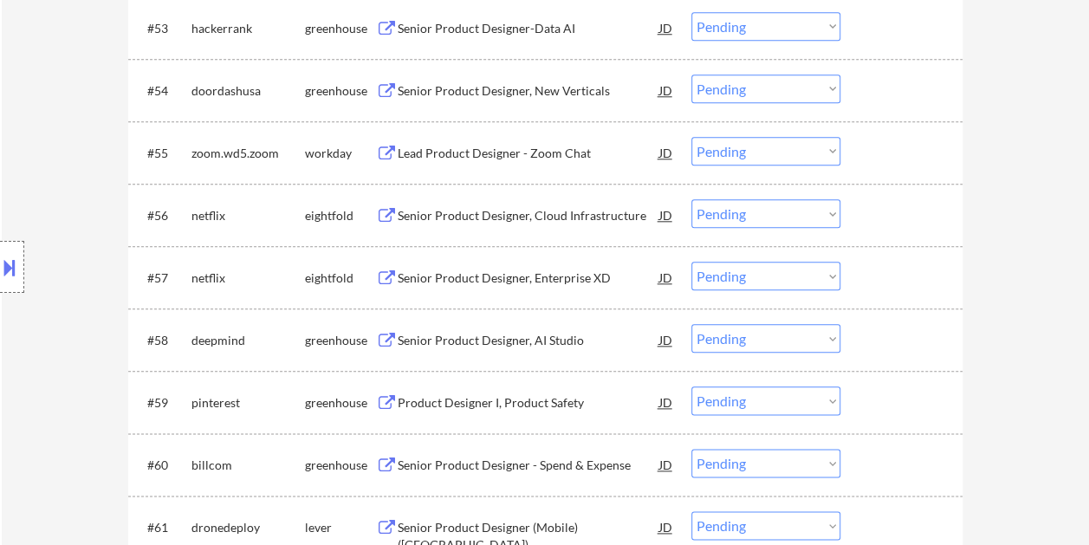
scroll to position [4177, 0]
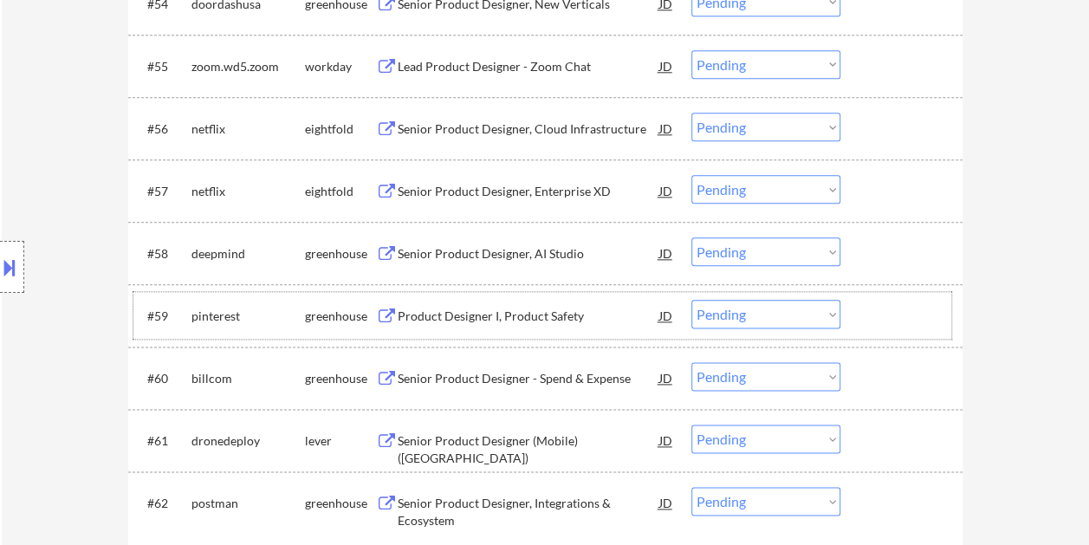
click at [906, 305] on div at bounding box center [903, 315] width 76 height 31
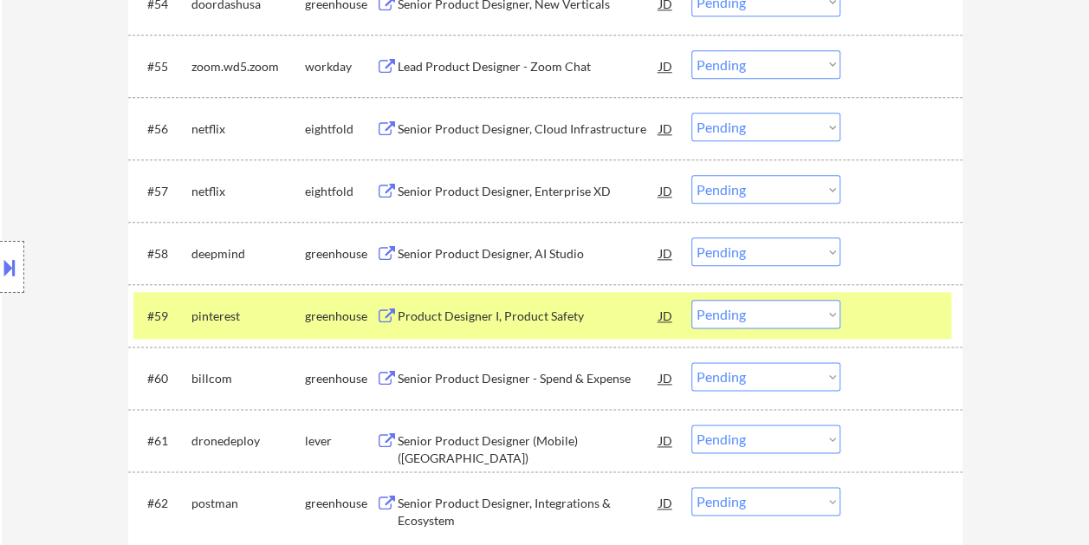
click at [513, 307] on div "Product Designer I, Product Safety" at bounding box center [528, 315] width 262 height 17
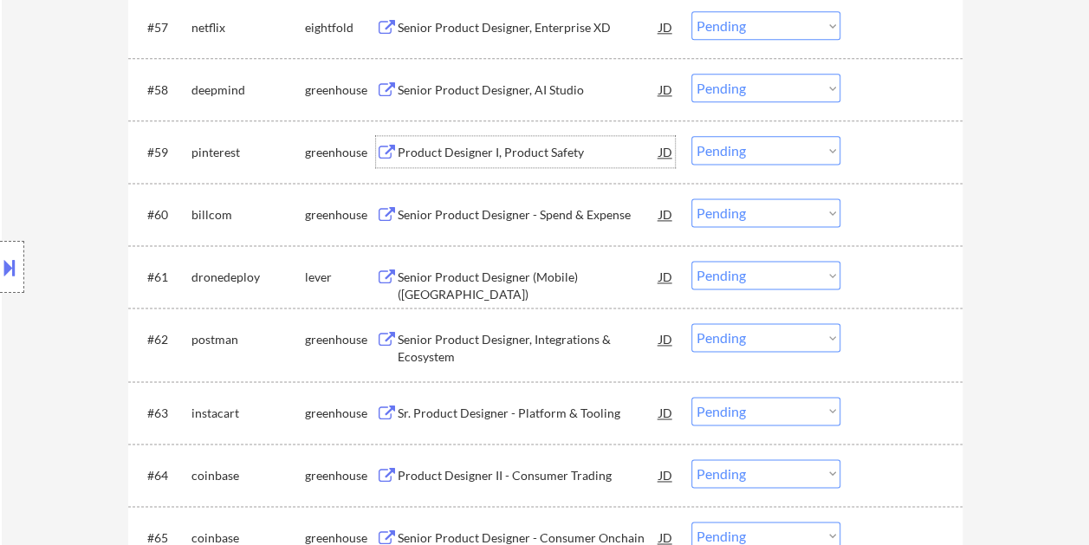
scroll to position [4350, 0]
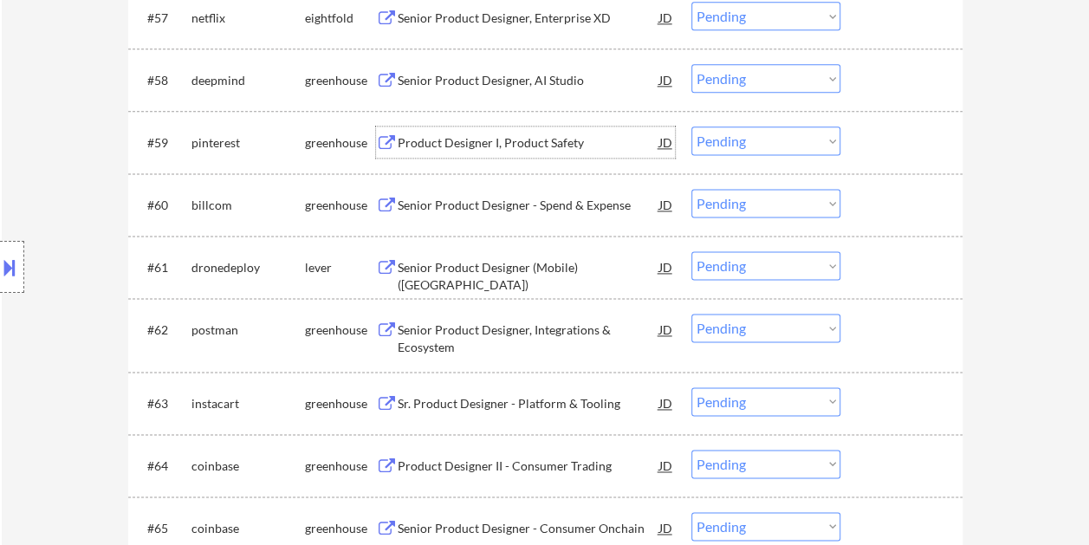
click at [887, 196] on div at bounding box center [903, 204] width 76 height 31
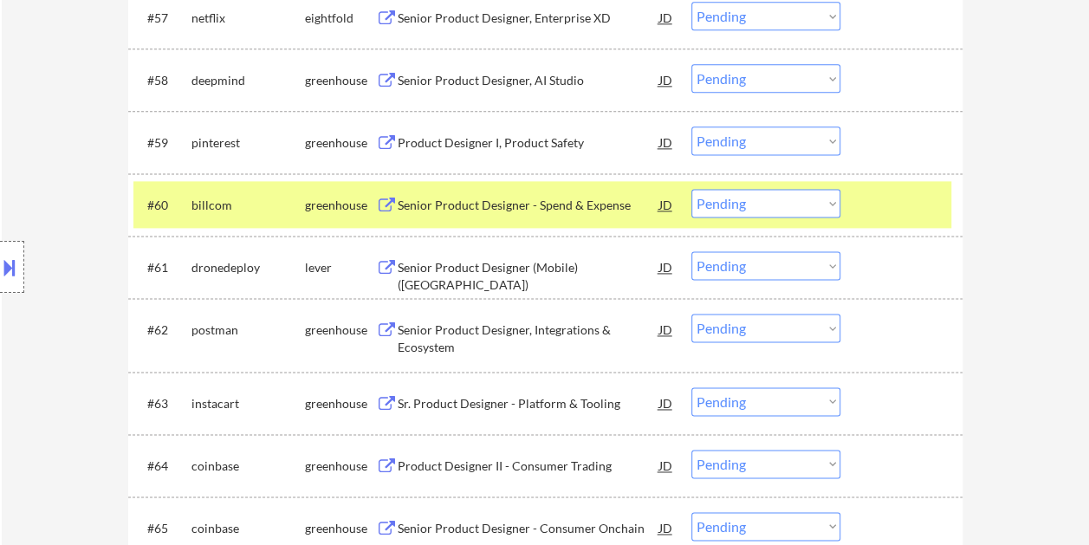
click at [536, 204] on div "Senior Product Designer - Spend & Expense" at bounding box center [528, 205] width 262 height 17
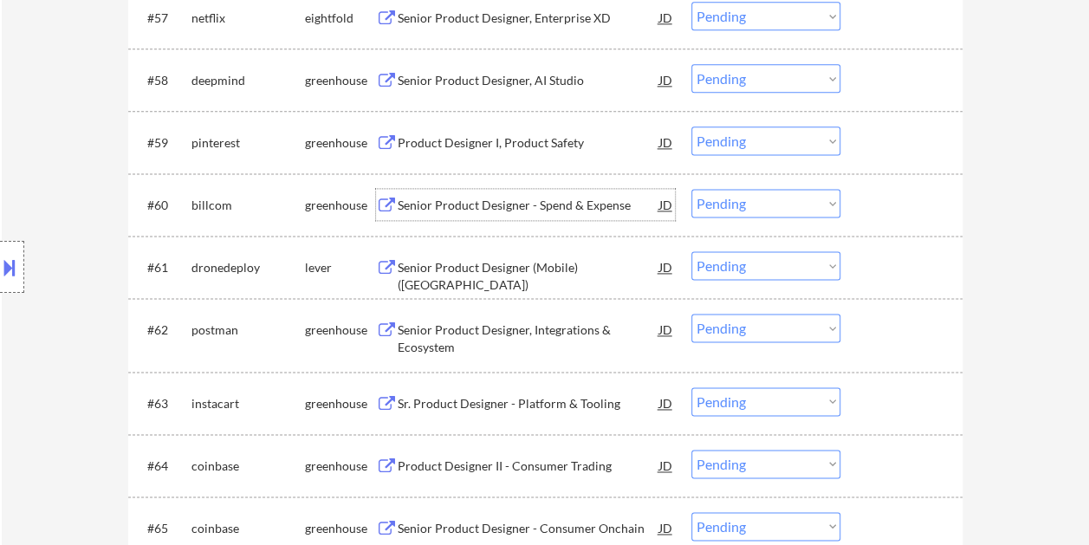
click at [868, 205] on div at bounding box center [903, 204] width 76 height 31
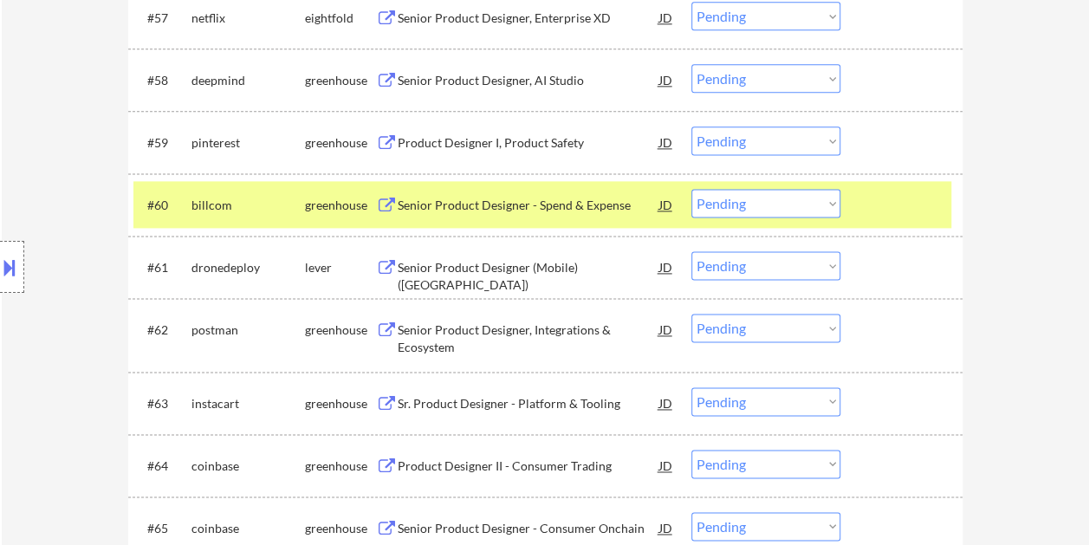
click at [827, 204] on select "Choose an option... Pending Applied Excluded (Questions) Excluded (Expired) Exc…" at bounding box center [765, 203] width 149 height 29
click at [691, 189] on select "Choose an option... Pending Applied Excluded (Questions) Excluded (Expired) Exc…" at bounding box center [765, 203] width 149 height 29
select select ""pending""
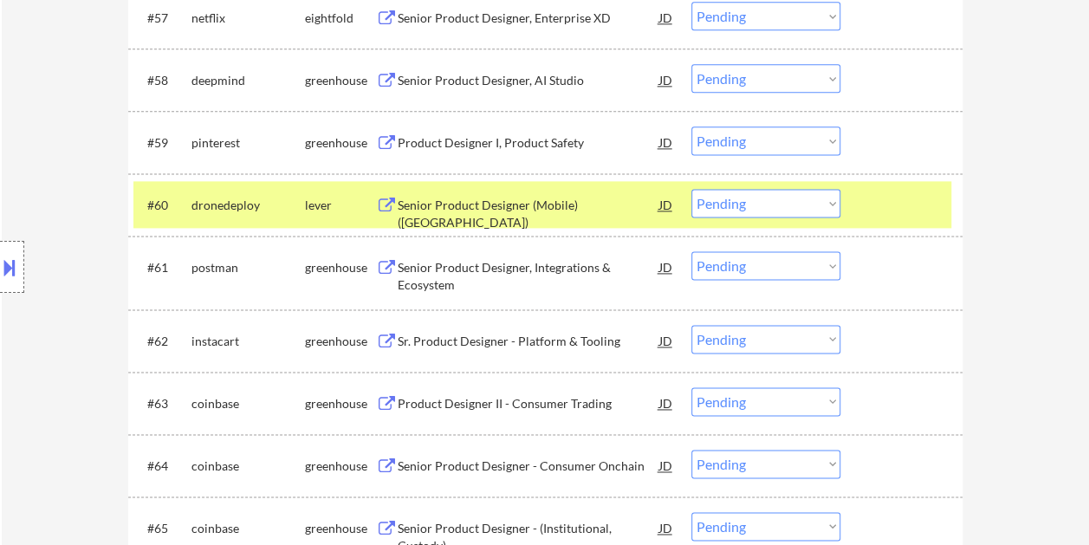
click at [871, 189] on div at bounding box center [903, 204] width 76 height 31
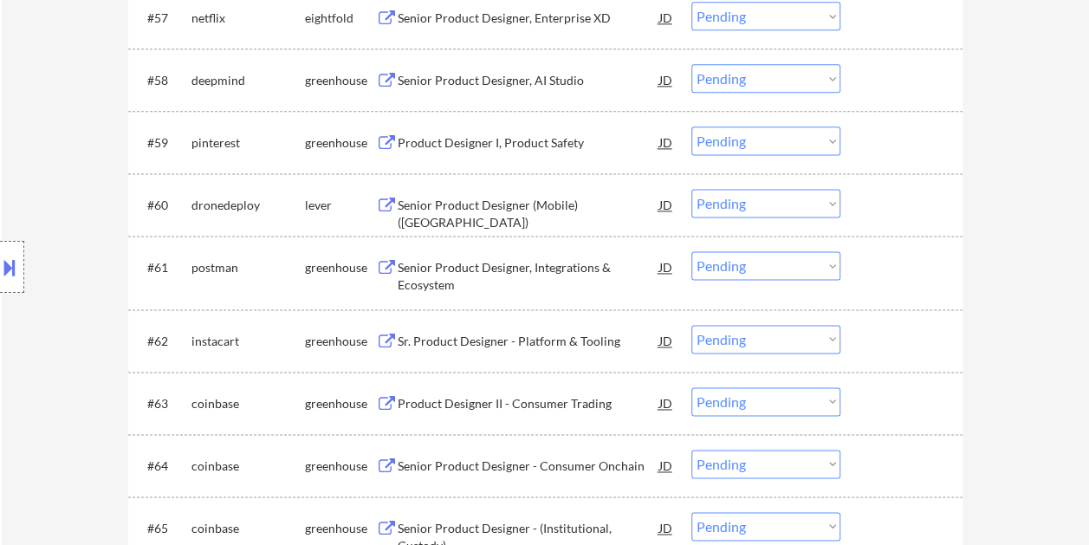
click at [880, 202] on div at bounding box center [903, 204] width 76 height 31
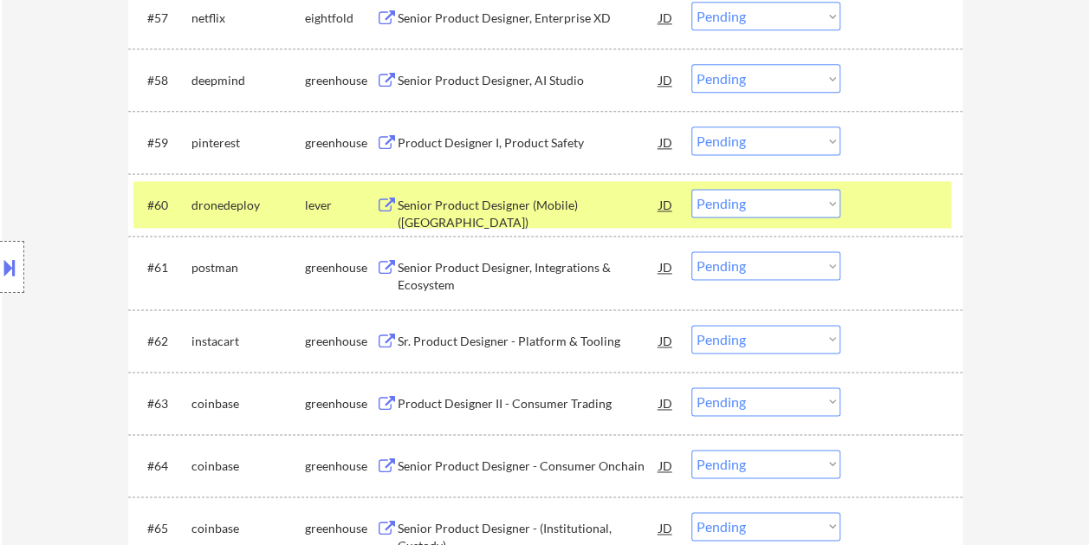
click at [443, 204] on div "Senior Product Designer (Mobile) ([GEOGRAPHIC_DATA])" at bounding box center [528, 214] width 262 height 34
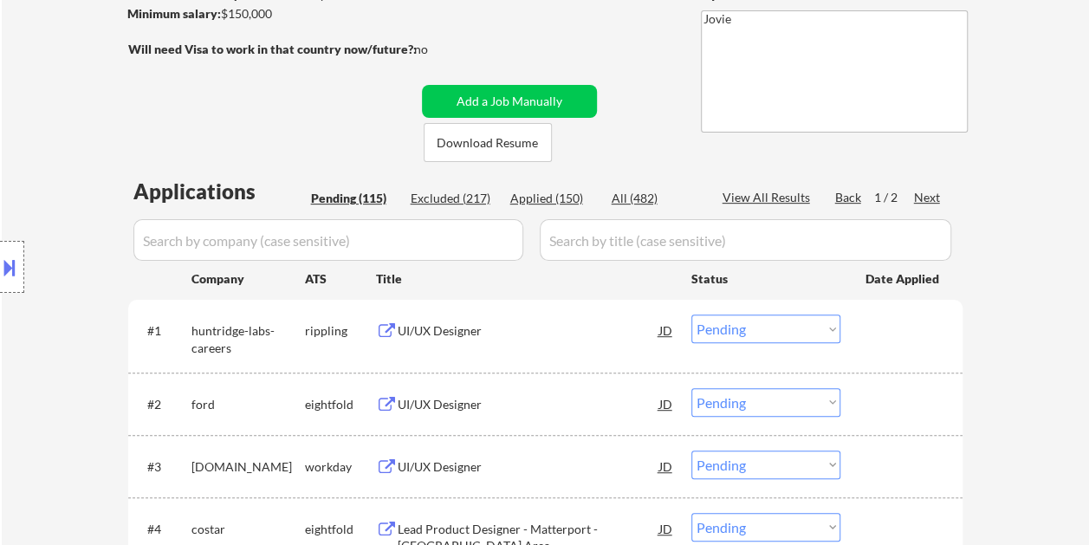
scroll to position [346, 0]
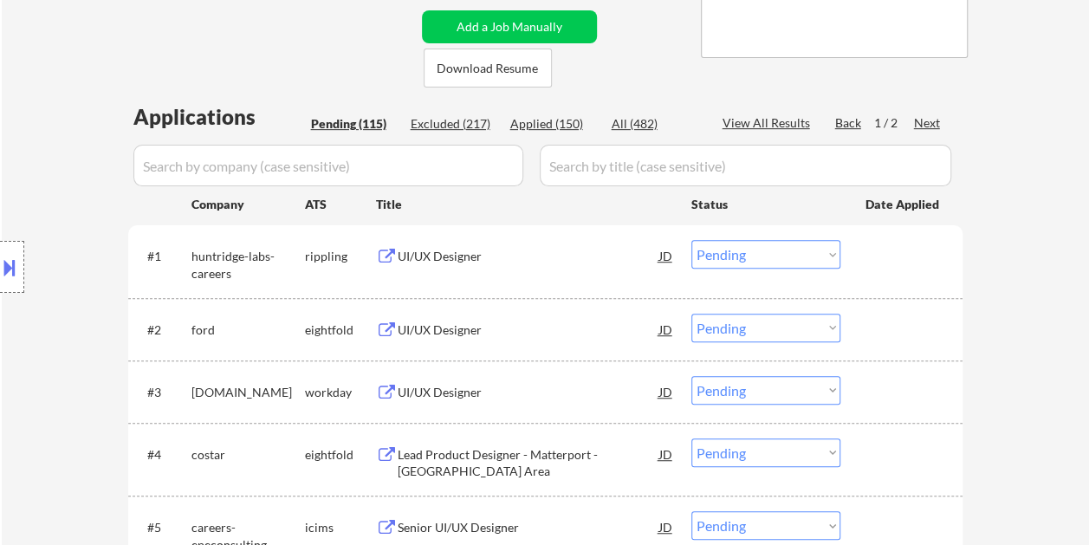
click at [520, 126] on div "Applied (150)" at bounding box center [553, 123] width 87 height 17
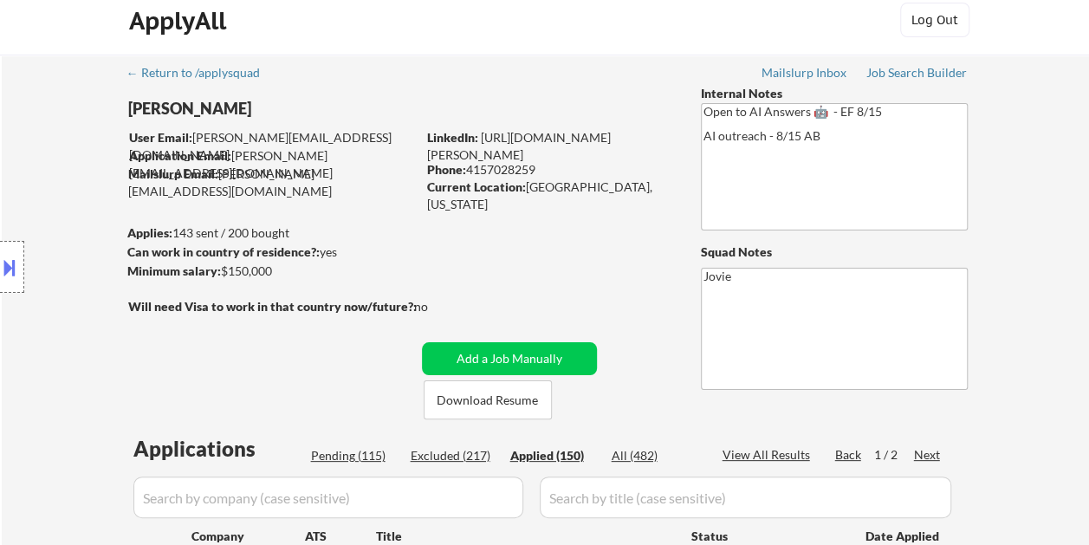
scroll to position [0, 0]
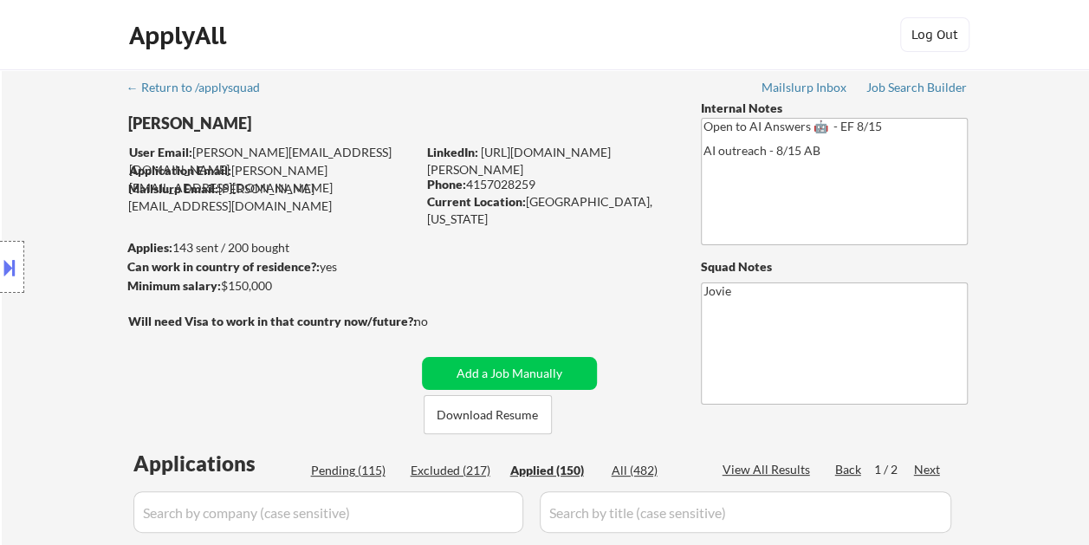
select select ""applied""
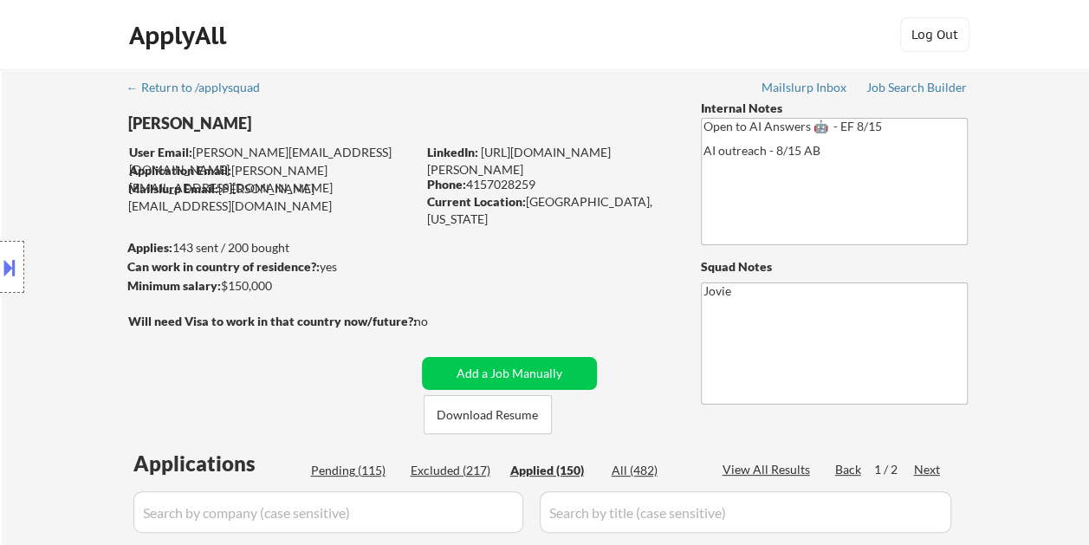
select select ""applied""
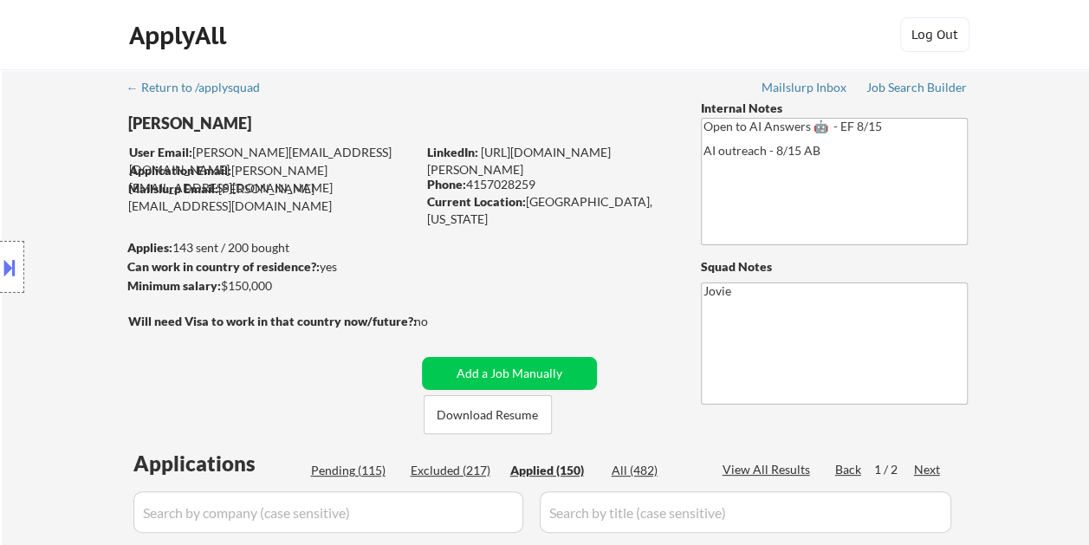
select select ""applied""
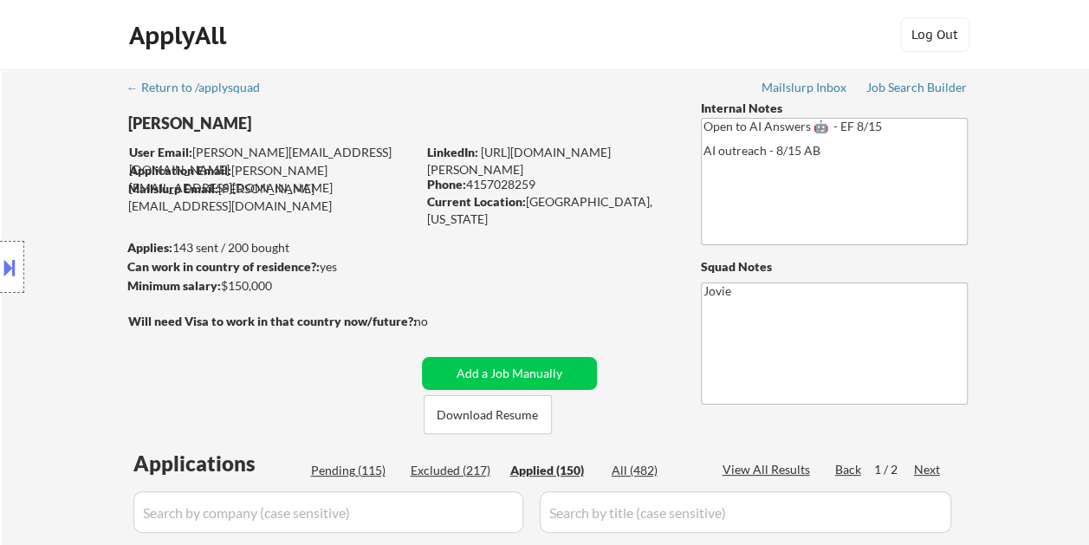
select select ""applied""
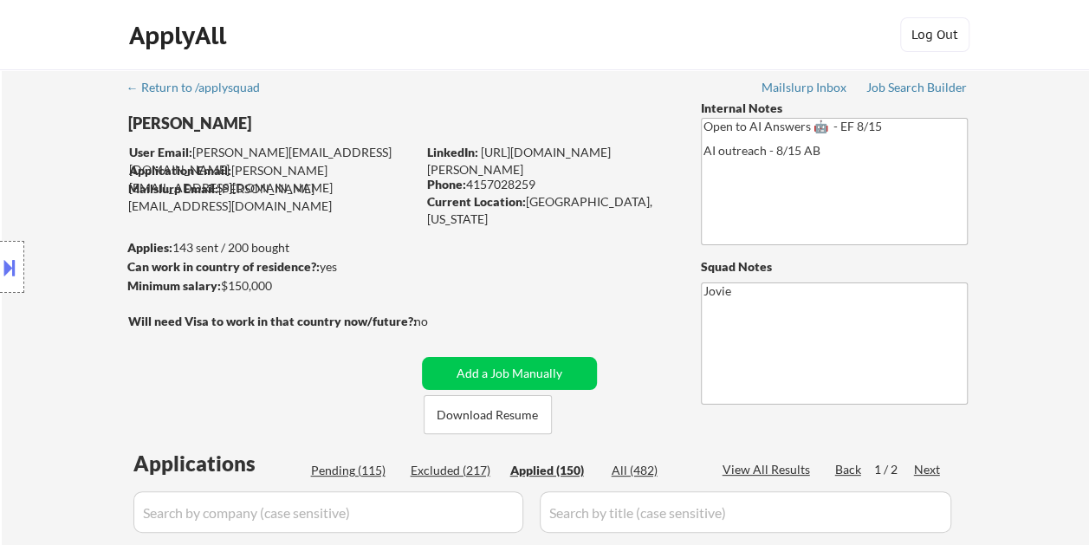
select select ""applied""
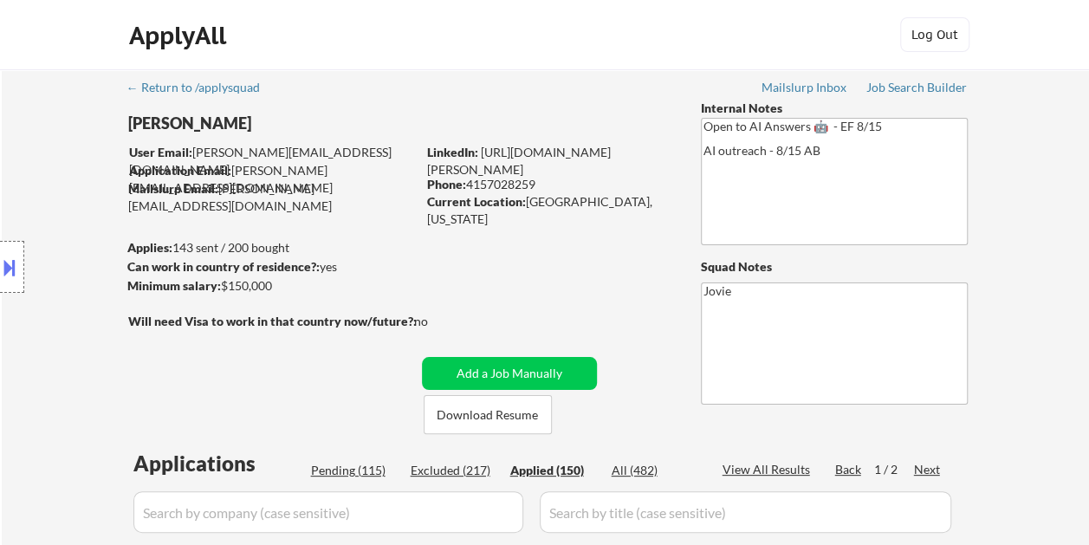
select select ""applied""
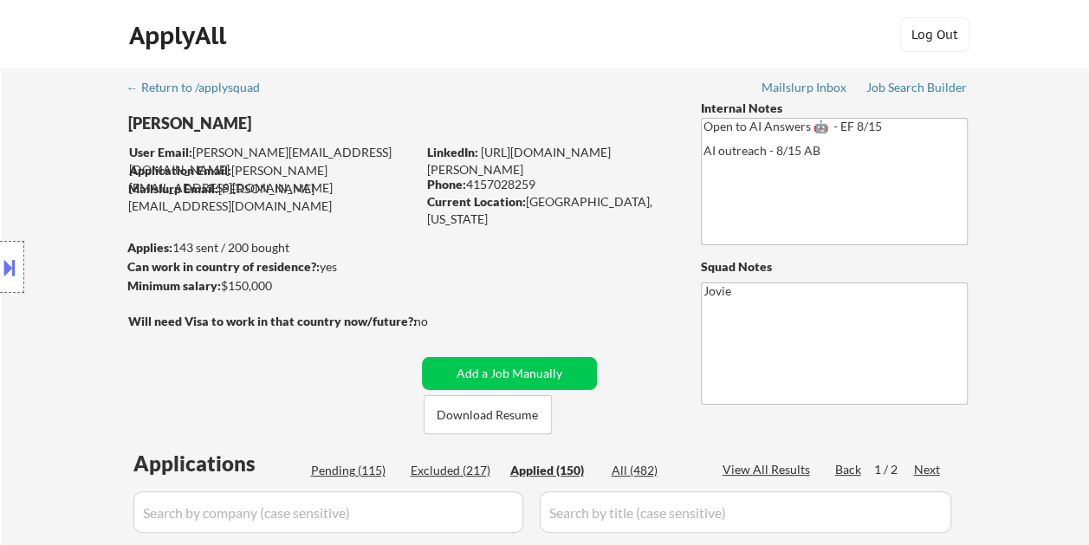
select select ""applied""
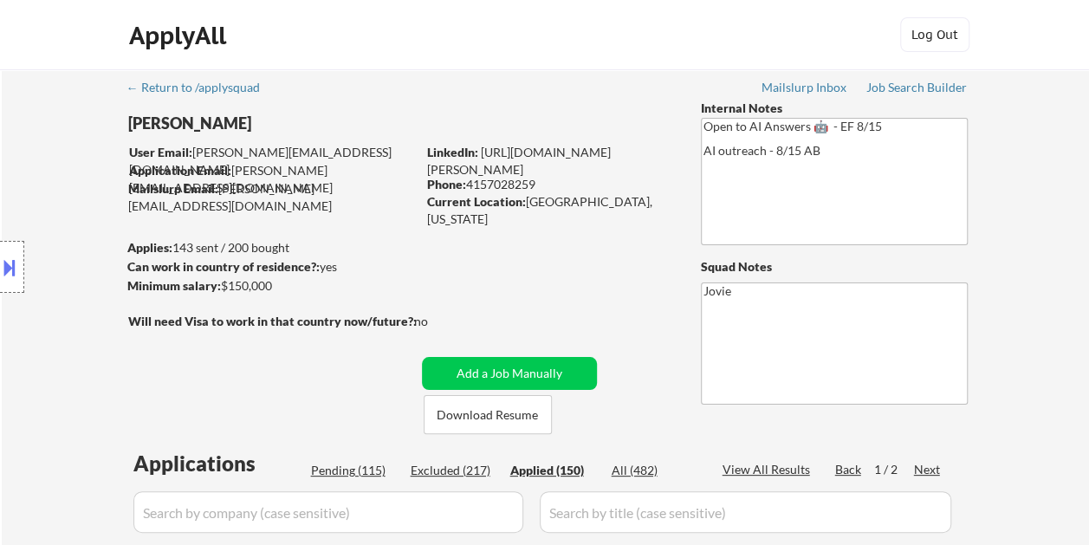
select select ""applied""
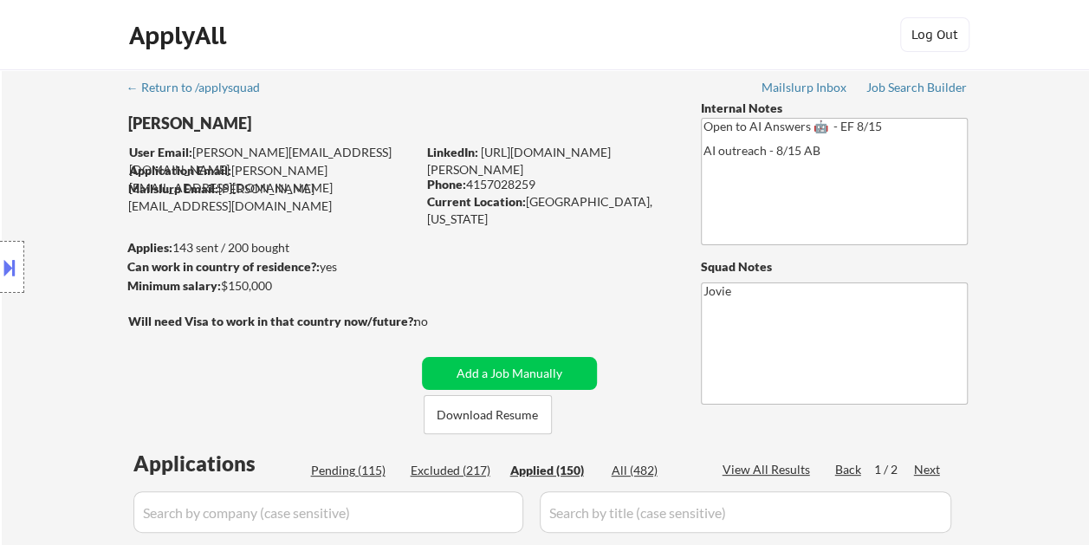
select select ""applied""
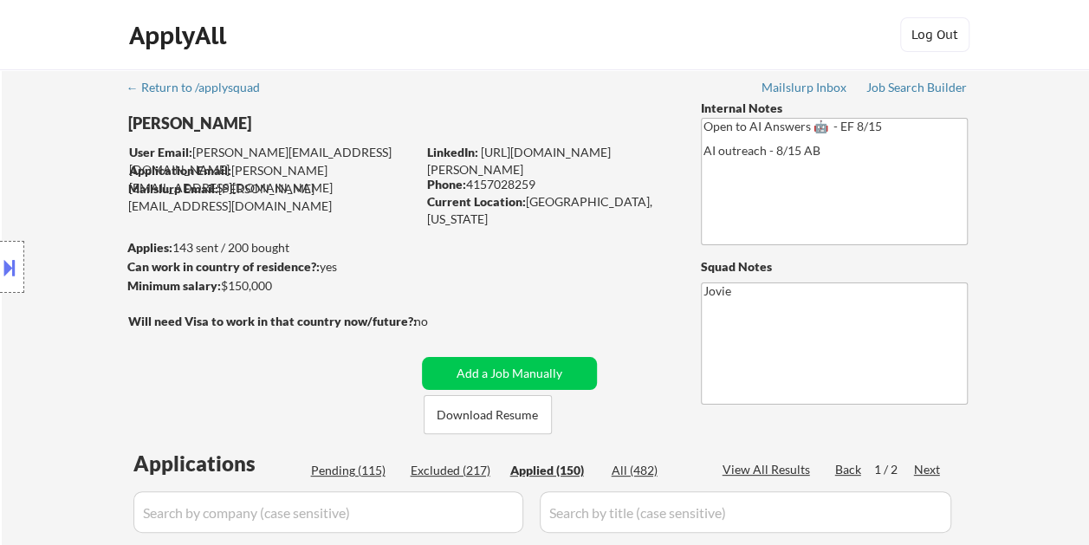
select select ""applied""
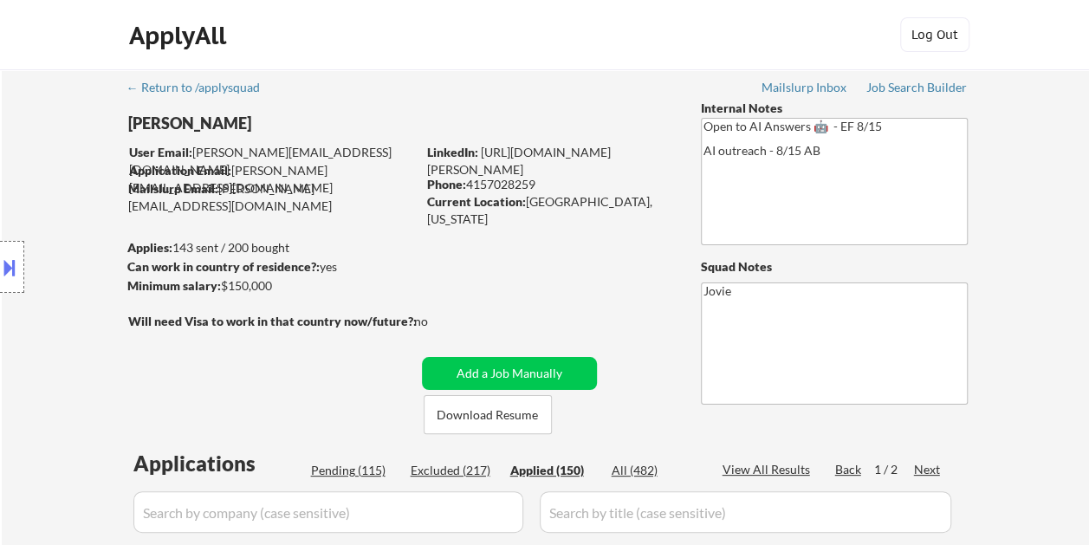
select select ""applied""
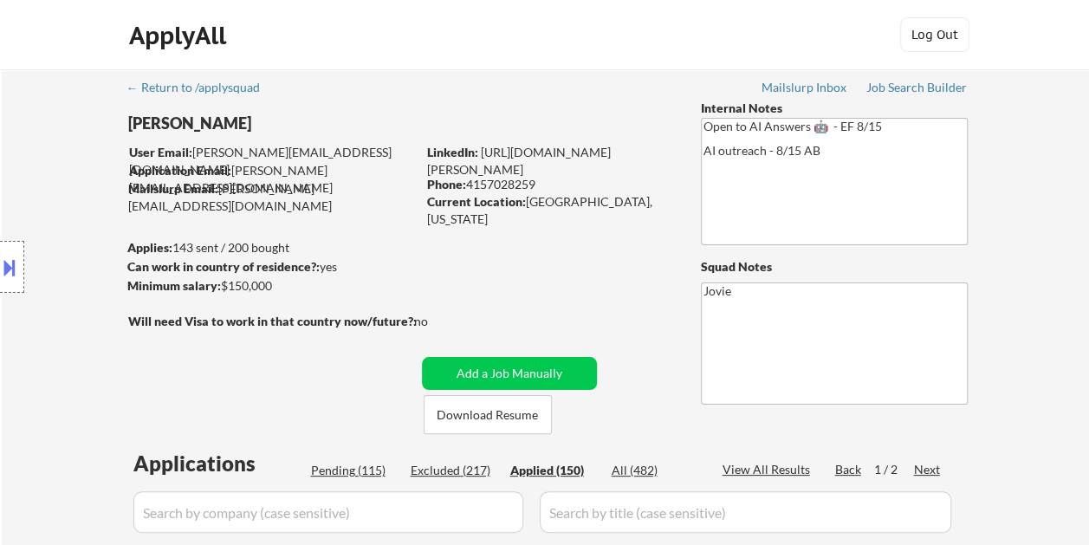
select select ""applied""
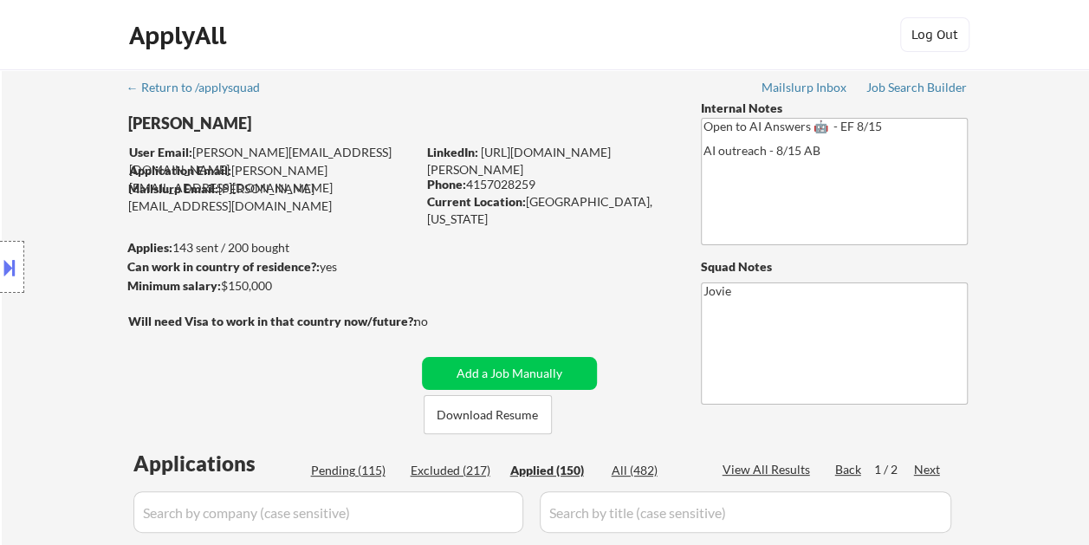
select select ""applied""
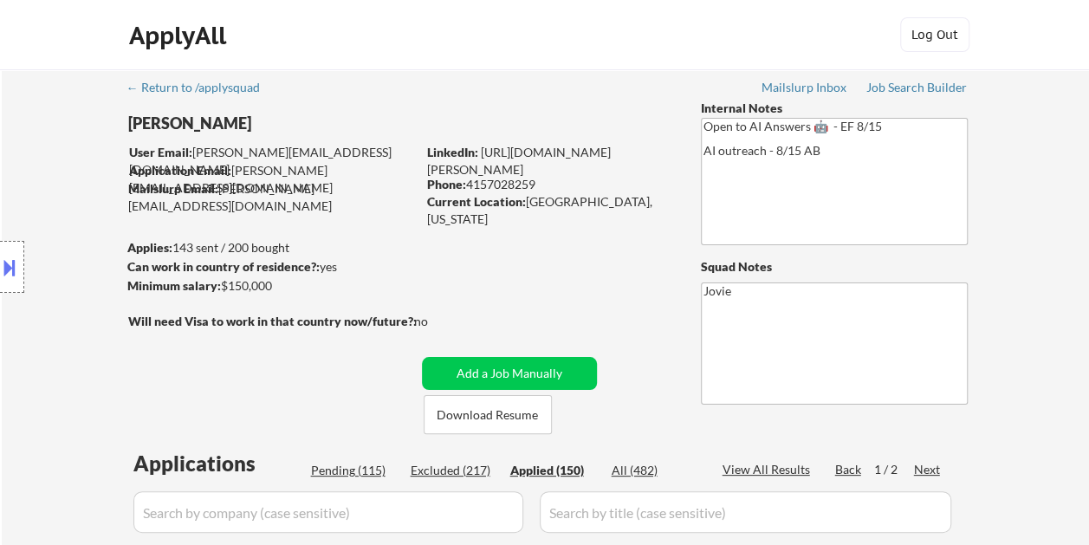
select select ""applied""
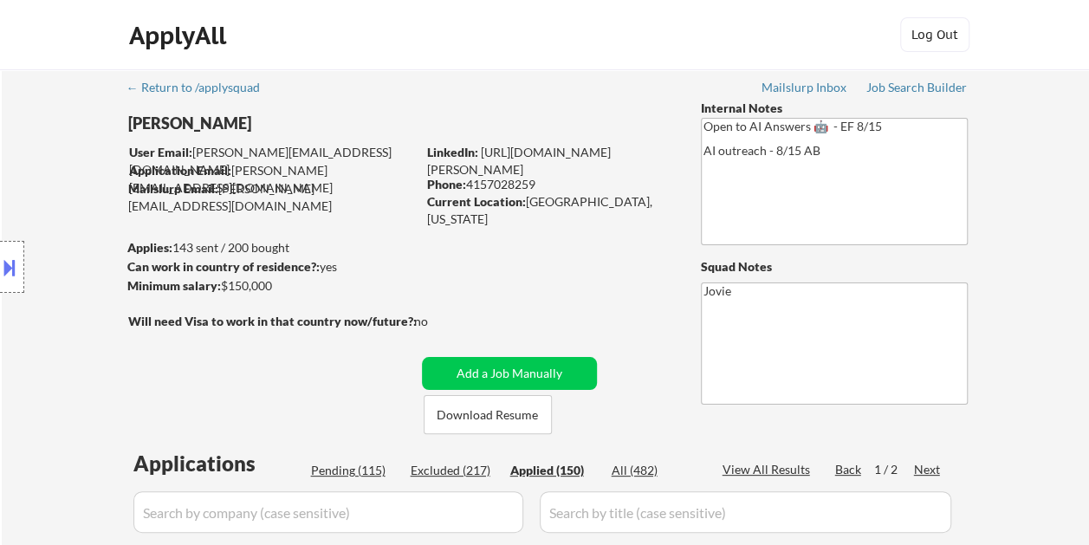
select select ""applied""
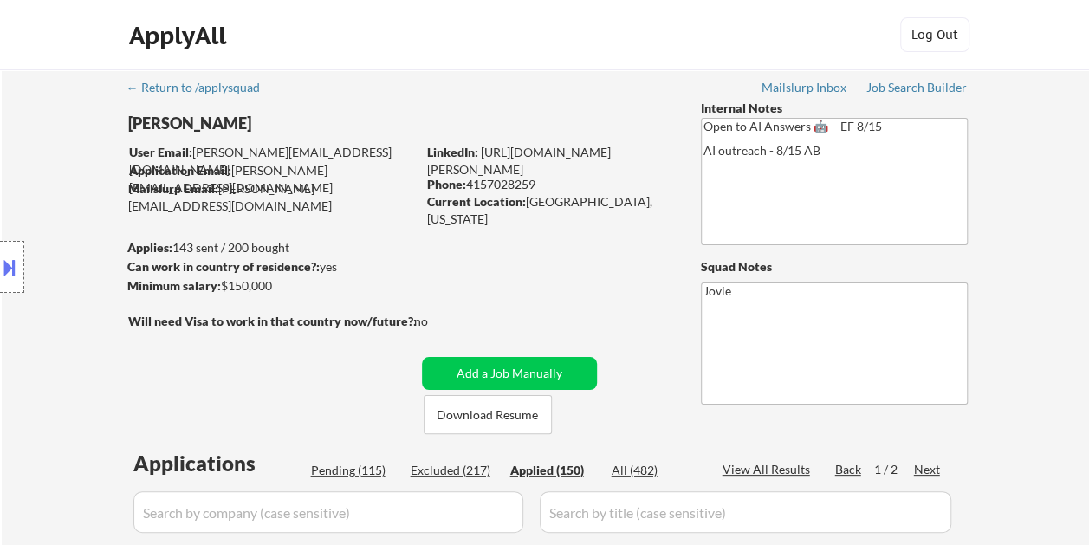
select select ""applied""
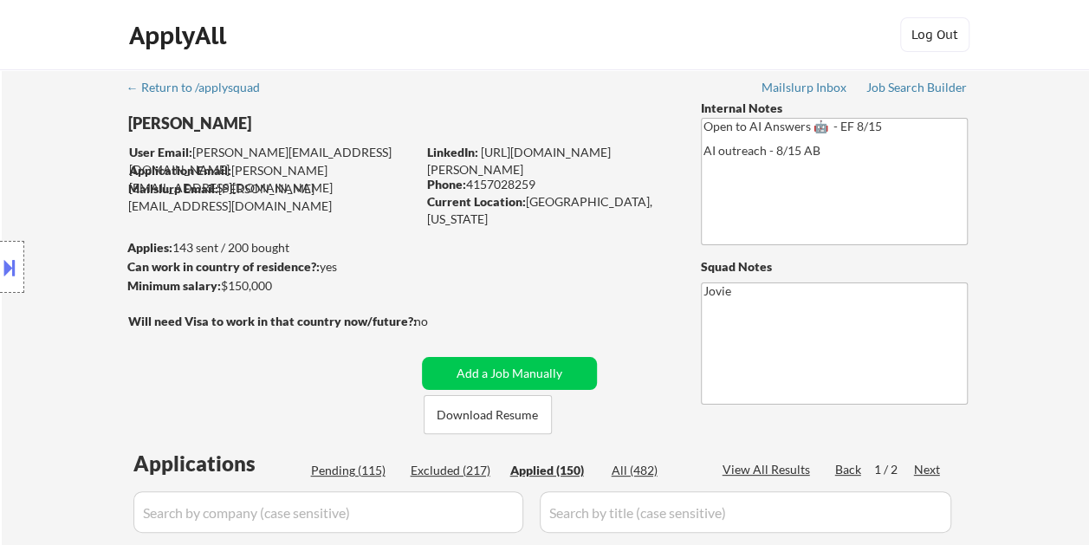
select select ""applied""
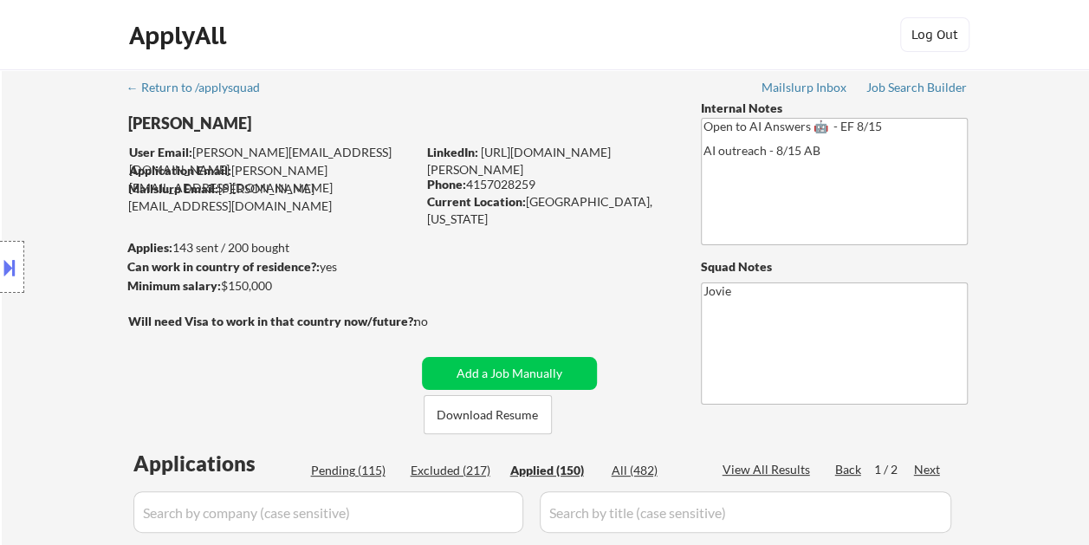
select select ""applied""
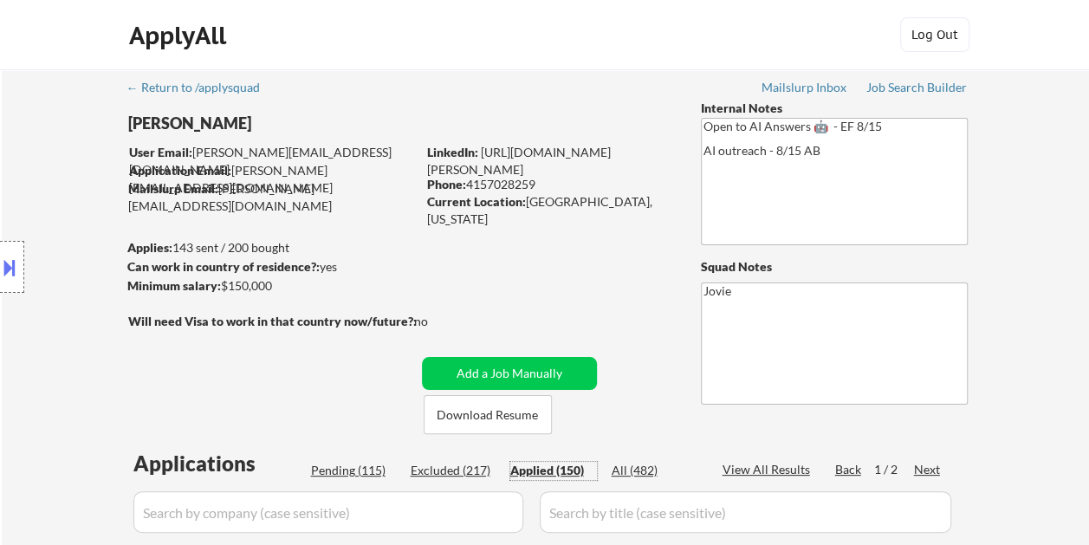
click at [343, 471] on div "Pending (115)" at bounding box center [354, 470] width 87 height 17
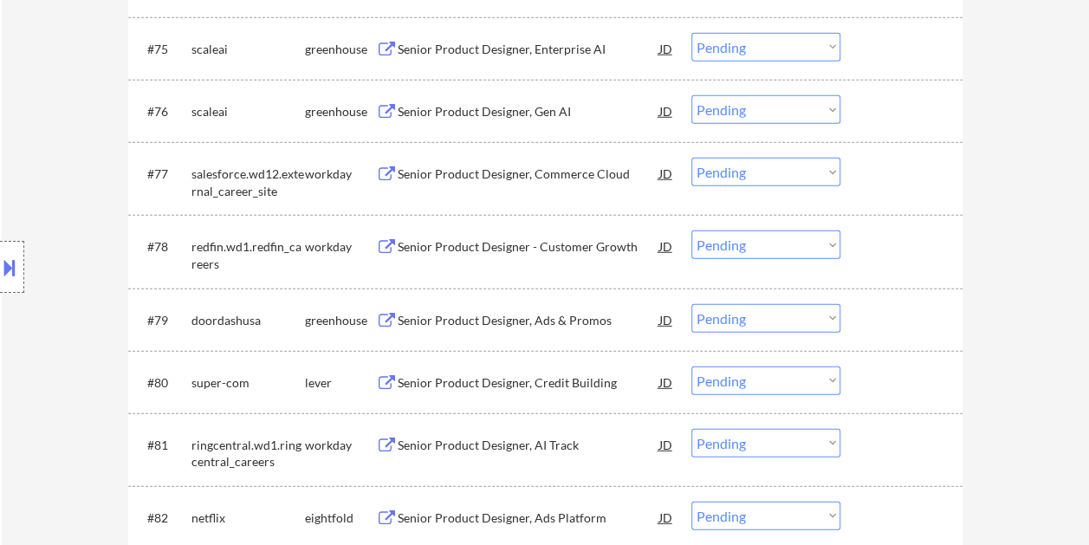
scroll to position [4282, 0]
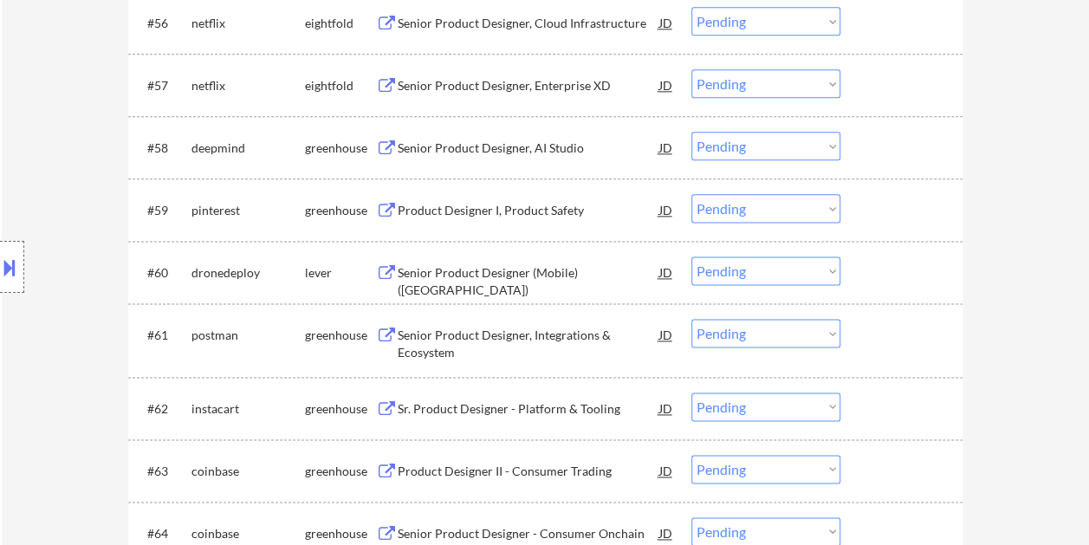
click at [875, 268] on div at bounding box center [903, 271] width 76 height 31
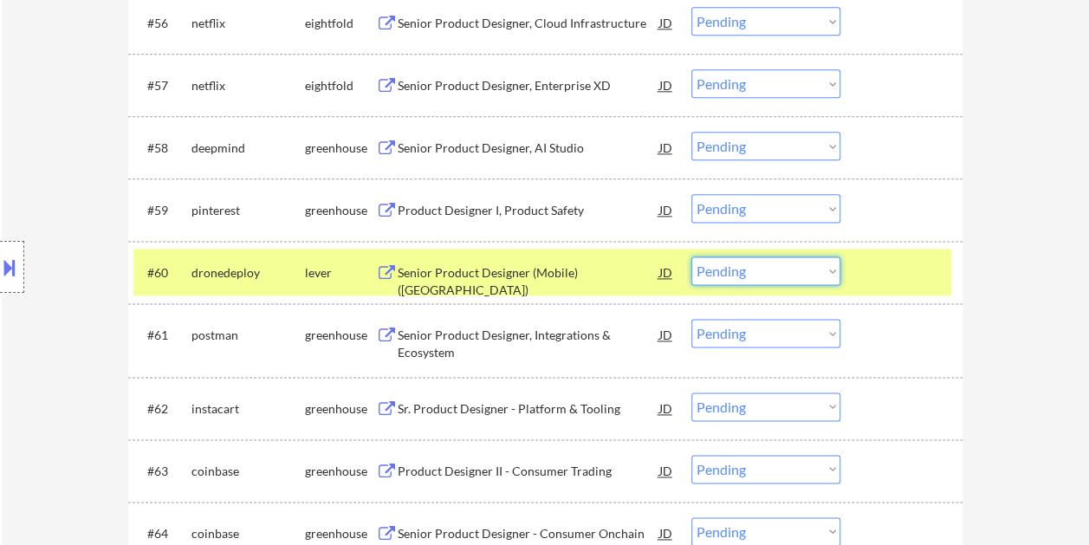
drag, startPoint x: 805, startPoint y: 267, endPoint x: 796, endPoint y: 272, distance: 10.9
click at [805, 267] on select "Choose an option... Pending Applied Excluded (Questions) Excluded (Expired) Exc…" at bounding box center [765, 270] width 149 height 29
click at [691, 256] on select "Choose an option... Pending Applied Excluded (Questions) Excluded (Expired) Exc…" at bounding box center [765, 270] width 149 height 29
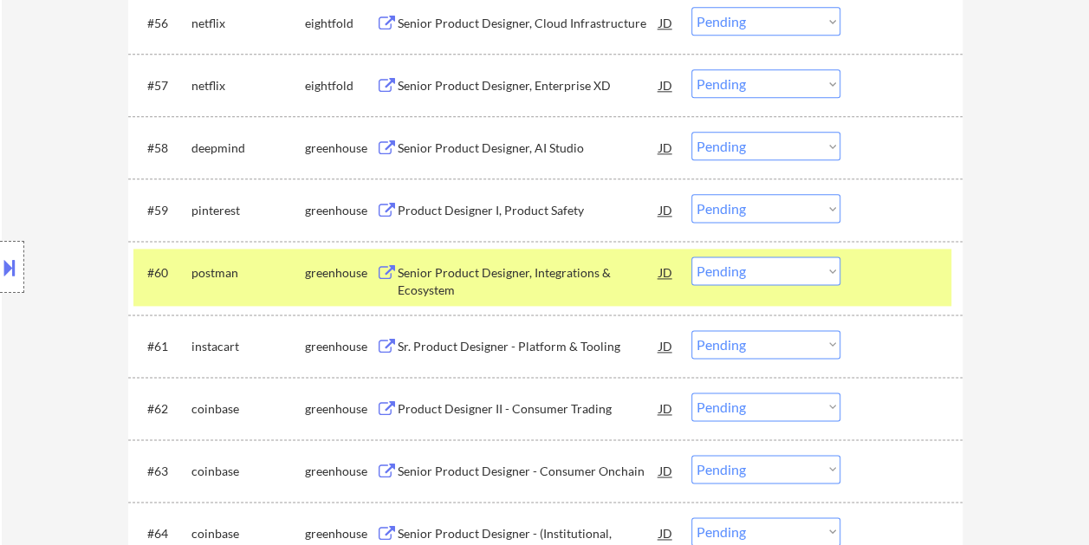
click at [871, 274] on div at bounding box center [903, 271] width 76 height 31
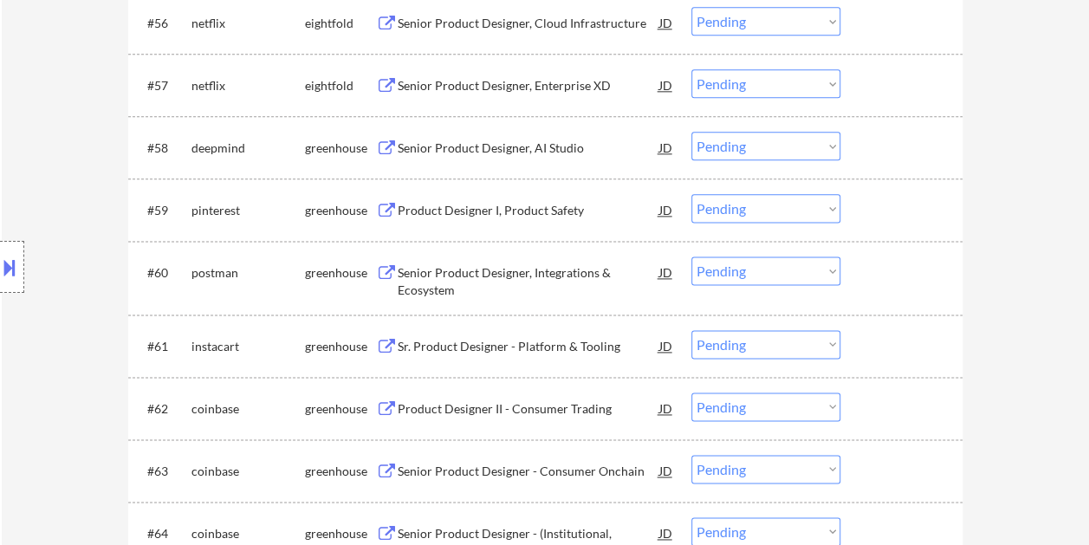
click at [876, 273] on div at bounding box center [903, 271] width 76 height 31
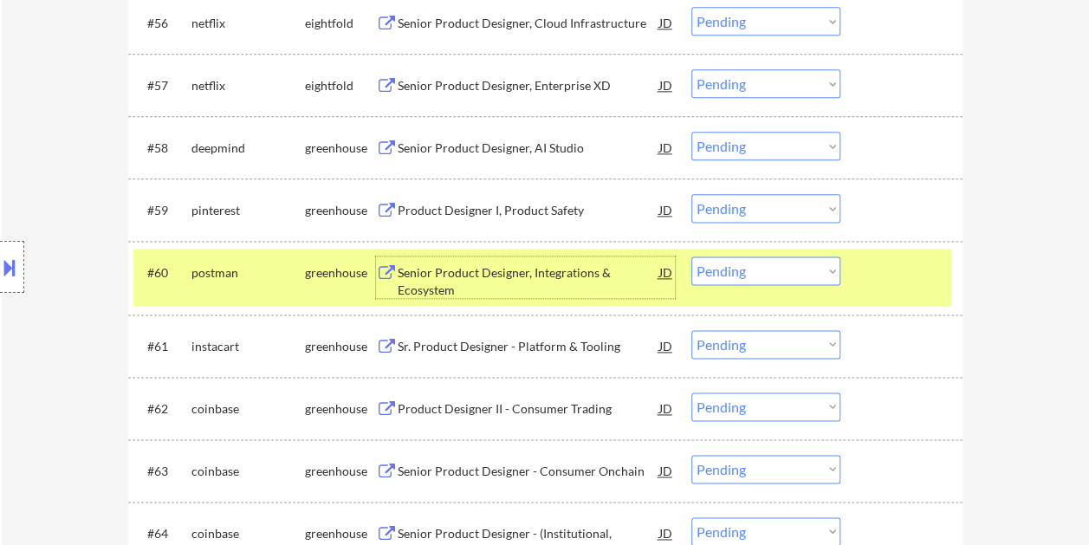
click at [510, 268] on div "Senior Product Designer, Integrations & Ecosystem" at bounding box center [528, 281] width 262 height 34
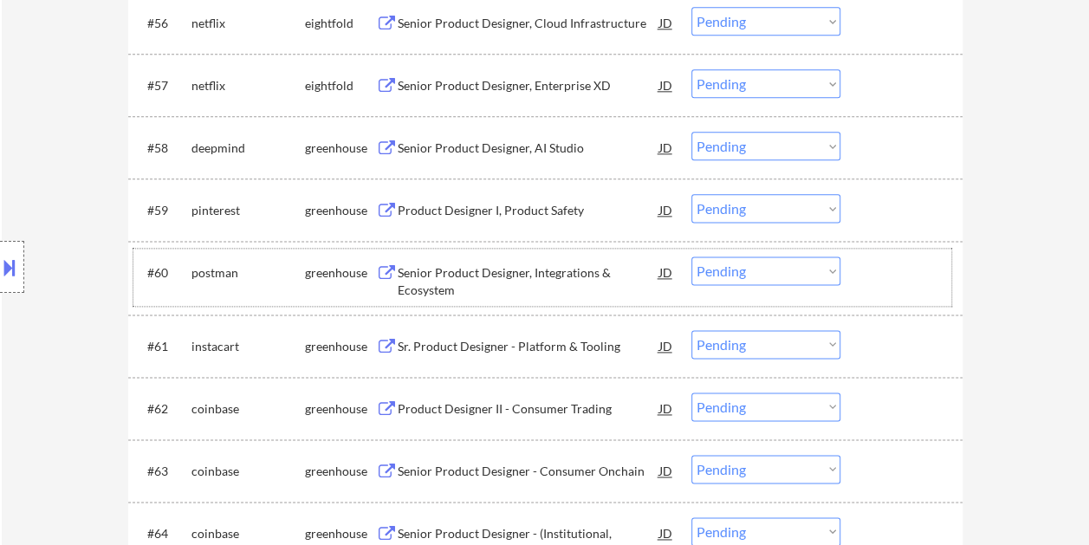
click at [865, 278] on div at bounding box center [903, 271] width 76 height 31
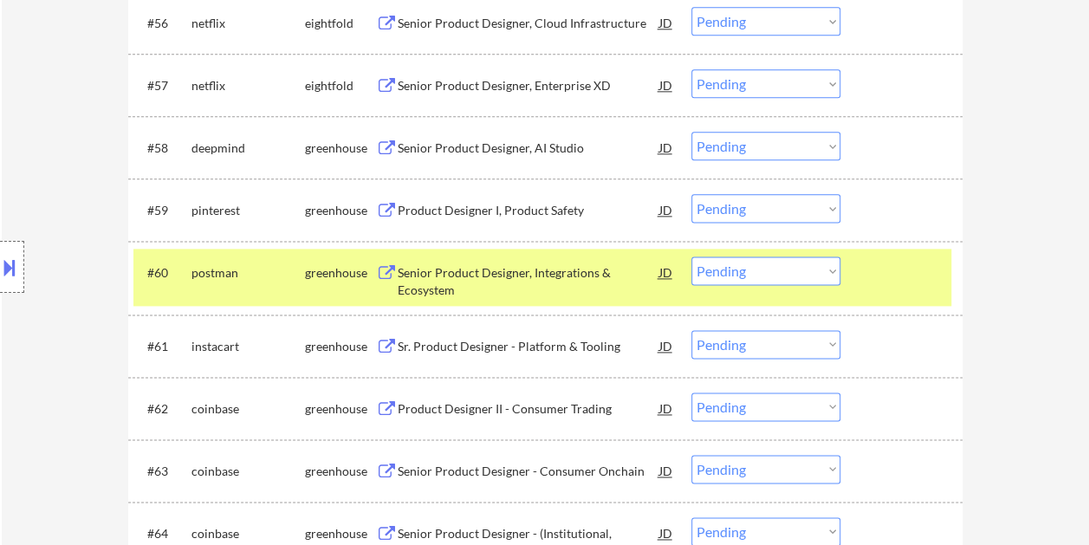
click at [823, 270] on select "Choose an option... Pending Applied Excluded (Questions) Excluded (Expired) Exc…" at bounding box center [765, 270] width 149 height 29
click at [691, 256] on select "Choose an option... Pending Applied Excluded (Questions) Excluded (Expired) Exc…" at bounding box center [765, 270] width 149 height 29
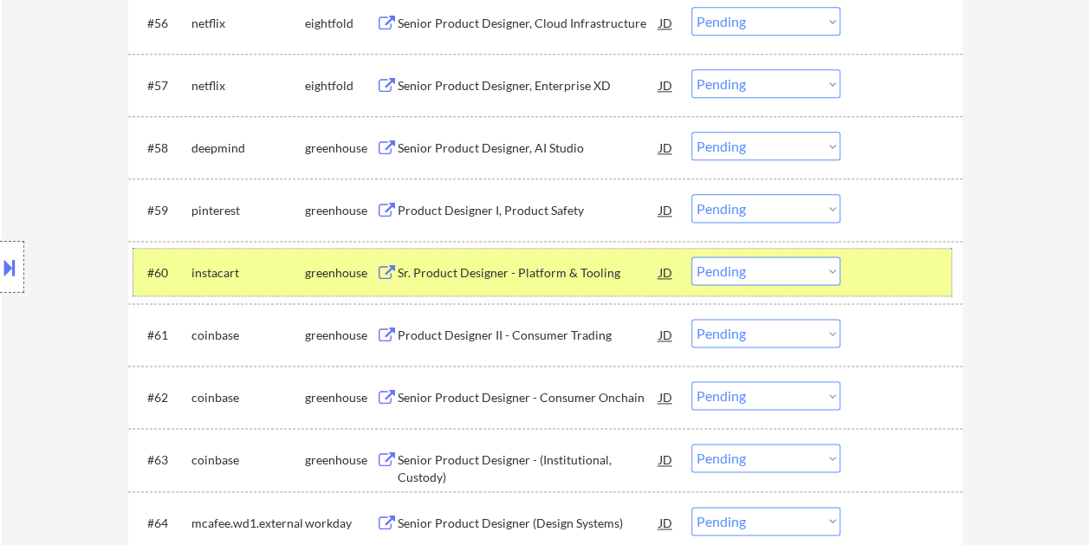
click at [889, 262] on div at bounding box center [903, 271] width 76 height 31
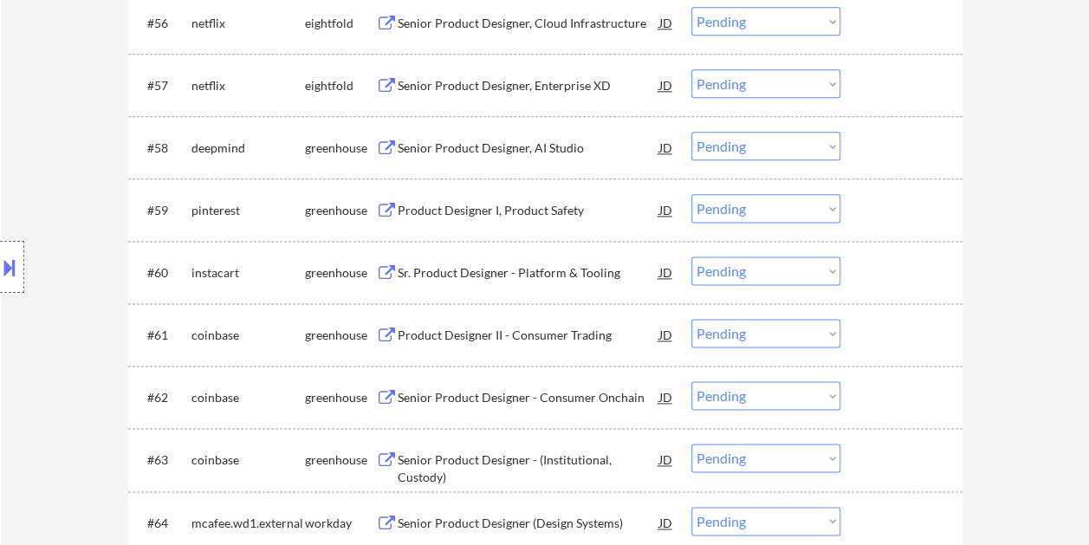
click at [882, 263] on div at bounding box center [903, 271] width 76 height 31
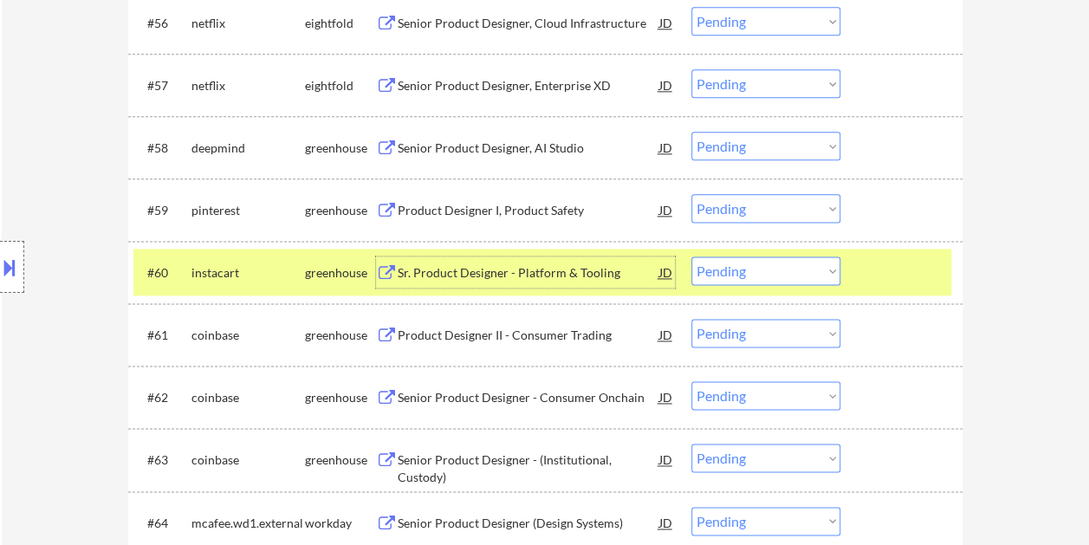
click at [547, 267] on div "Sr. Product Designer - Platform & Tooling" at bounding box center [528, 272] width 262 height 17
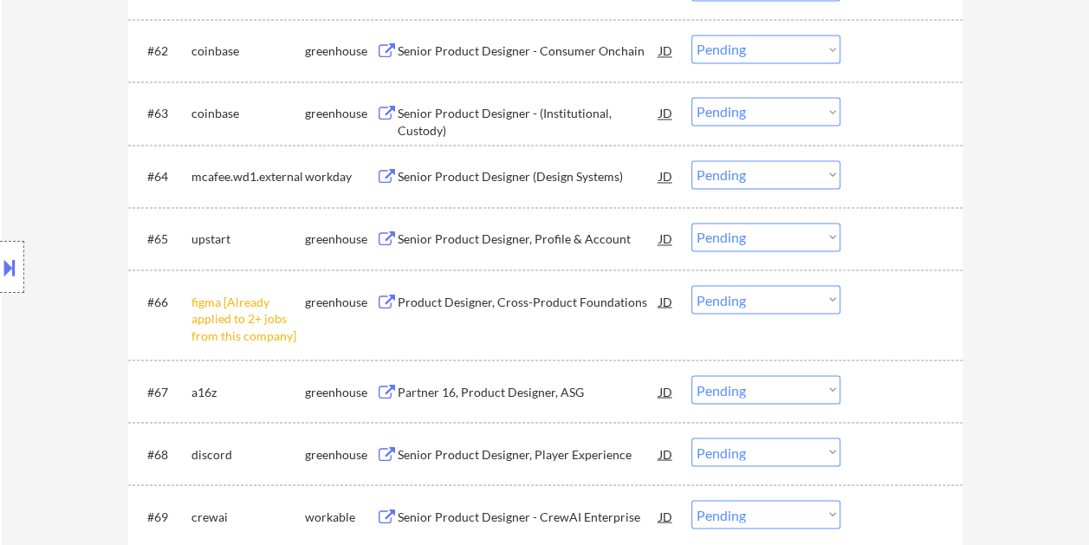
scroll to position [4715, 0]
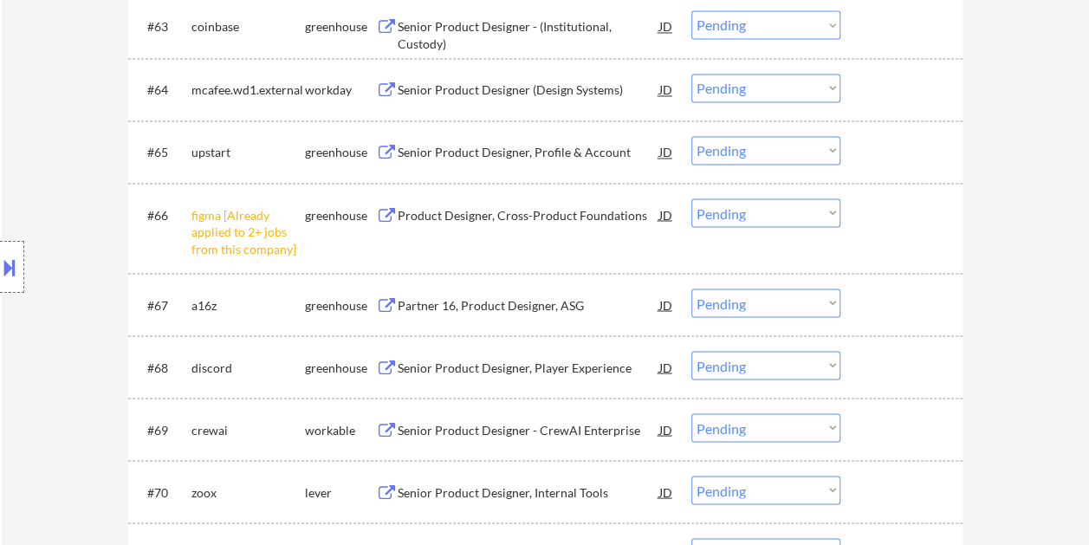
click at [911, 301] on div at bounding box center [903, 303] width 76 height 31
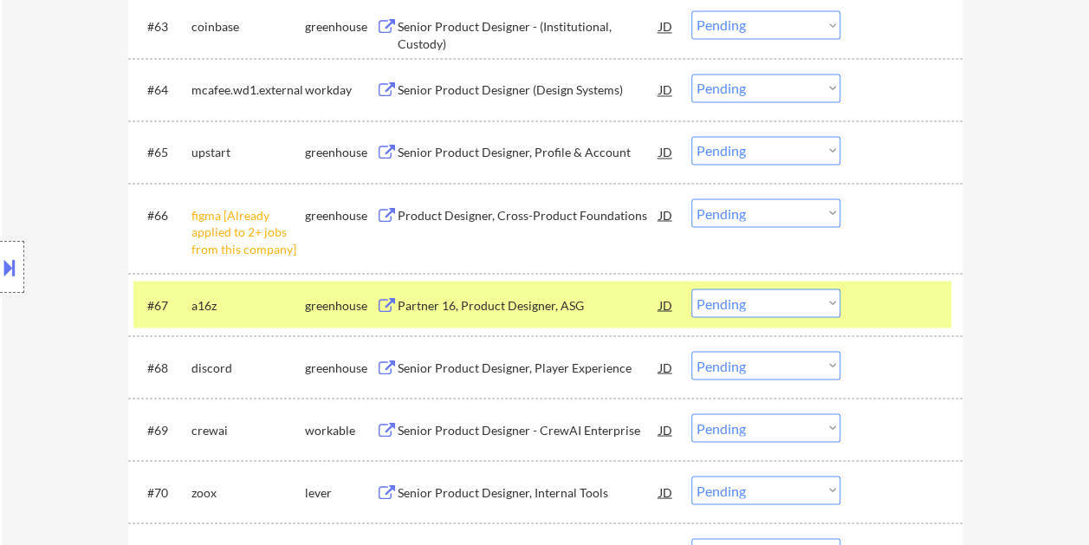
click at [604, 300] on div "Partner 16, Product Designer, ASG" at bounding box center [528, 304] width 262 height 17
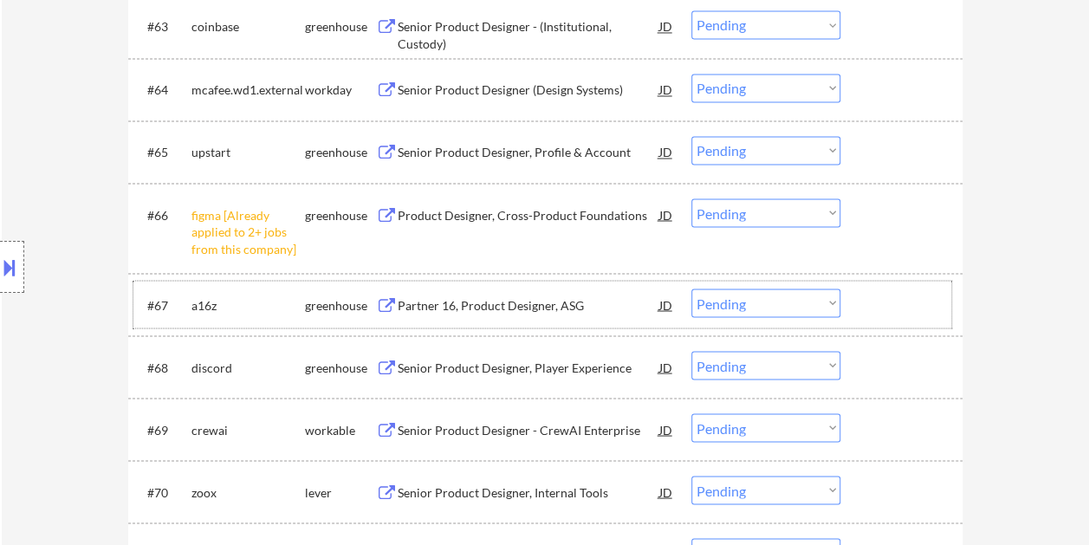
drag, startPoint x: 872, startPoint y: 299, endPoint x: 800, endPoint y: 304, distance: 72.1
click at [872, 298] on div at bounding box center [903, 303] width 76 height 31
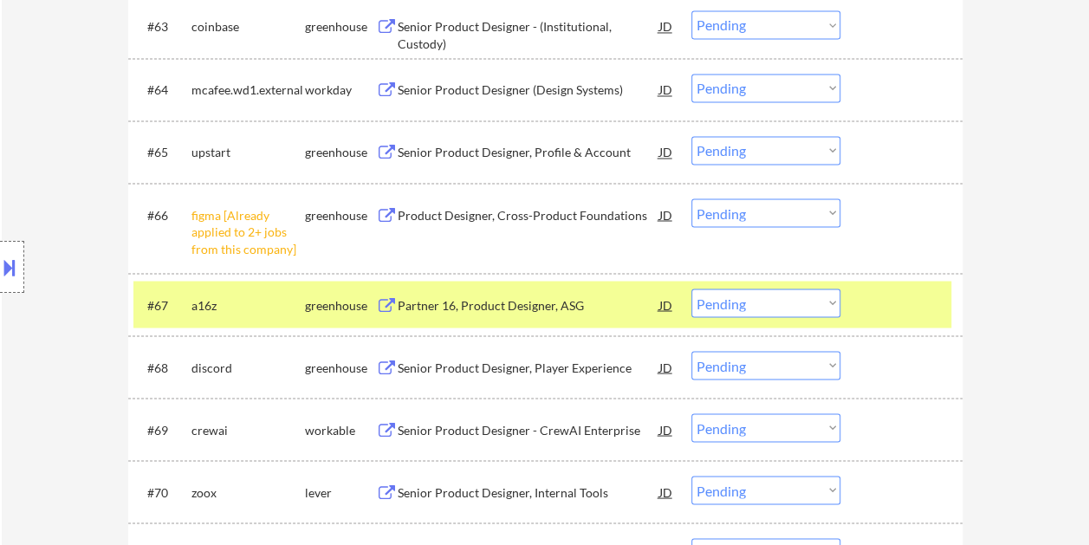
click at [805, 305] on select "Choose an option... Pending Applied Excluded (Questions) Excluded (Expired) Exc…" at bounding box center [765, 302] width 149 height 29
click at [691, 288] on select "Choose an option... Pending Applied Excluded (Questions) Excluded (Expired) Exc…" at bounding box center [765, 302] width 149 height 29
click at [872, 305] on div at bounding box center [903, 303] width 76 height 31
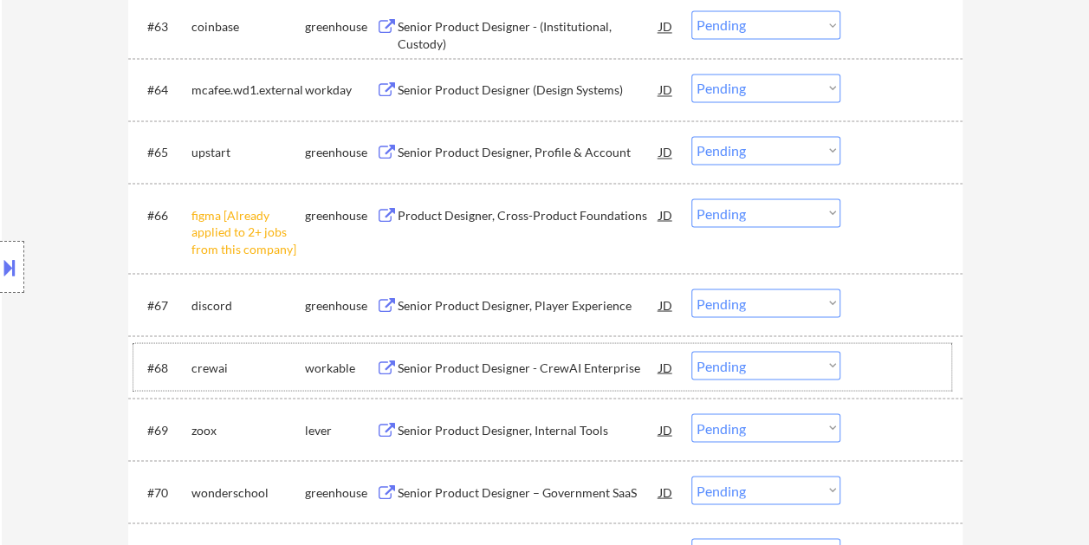
click at [882, 364] on div at bounding box center [903, 366] width 76 height 31
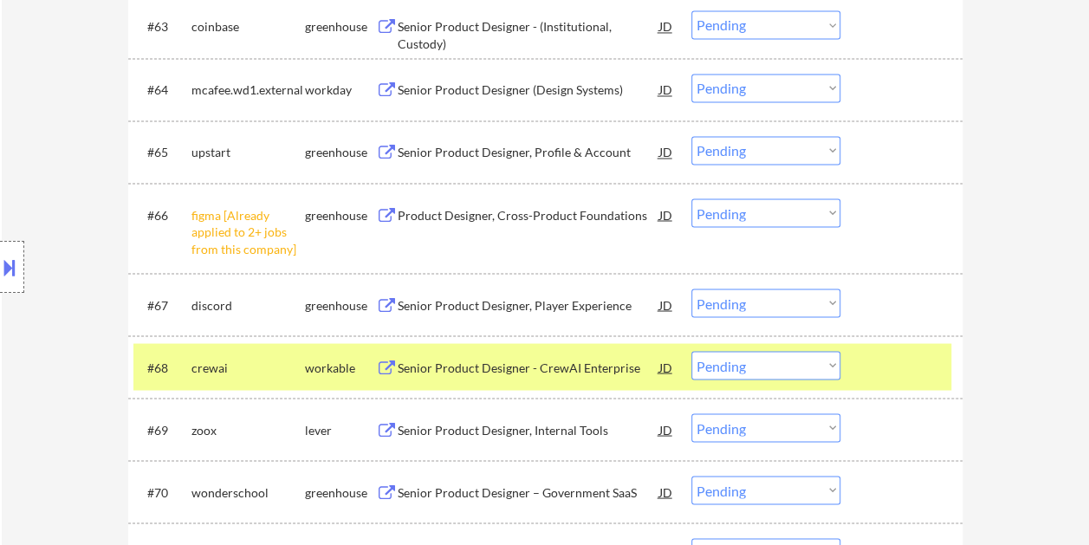
click at [498, 364] on div "Senior Product Designer - CrewAI Enterprise" at bounding box center [528, 367] width 262 height 17
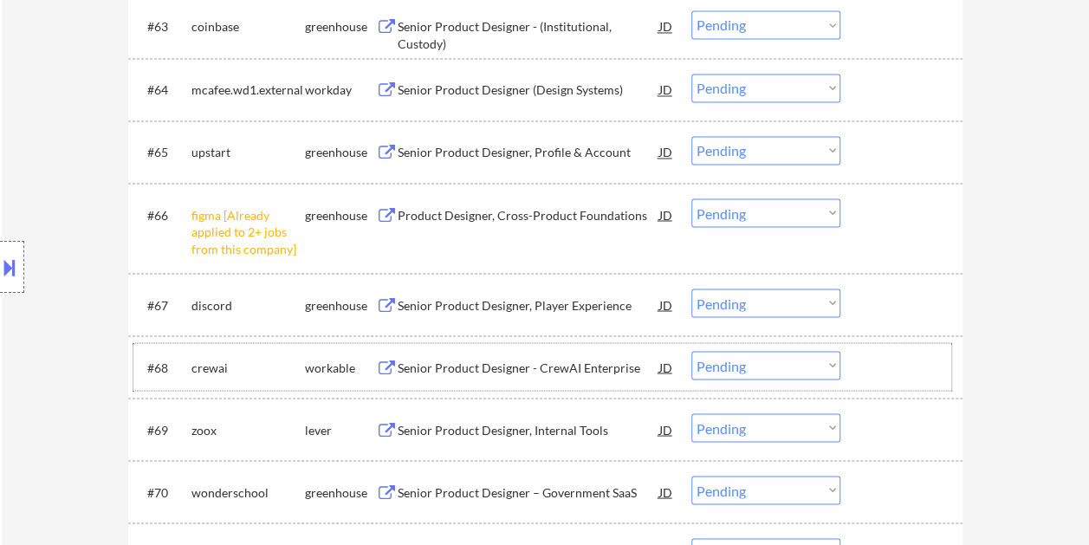
click at [871, 351] on div at bounding box center [903, 366] width 76 height 31
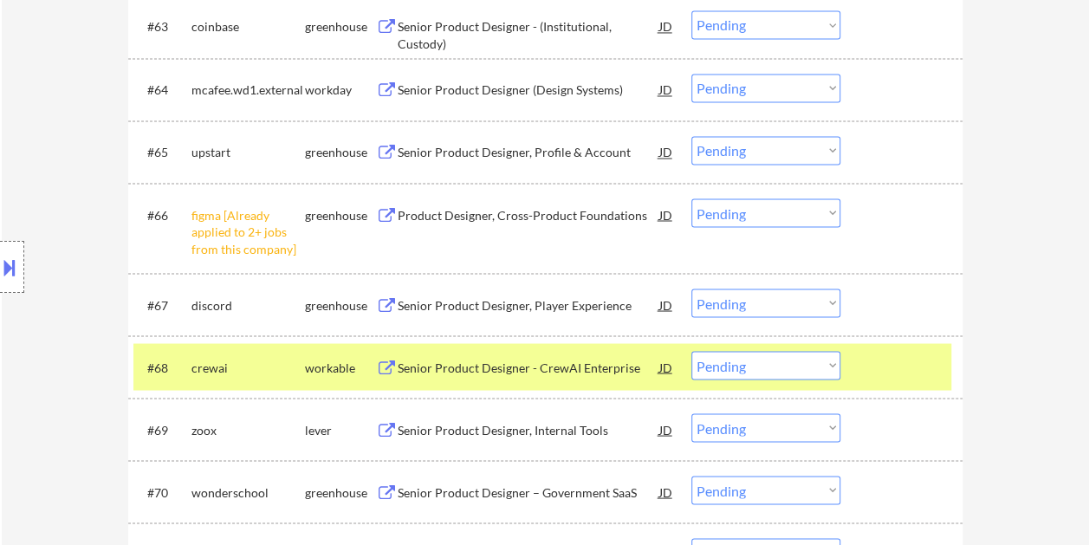
click at [824, 362] on select "Choose an option... Pending Applied Excluded (Questions) Excluded (Expired) Exc…" at bounding box center [765, 365] width 149 height 29
click at [691, 351] on select "Choose an option... Pending Applied Excluded (Questions) Excluded (Expired) Exc…" at bounding box center [765, 365] width 149 height 29
click at [905, 367] on div at bounding box center [903, 366] width 76 height 31
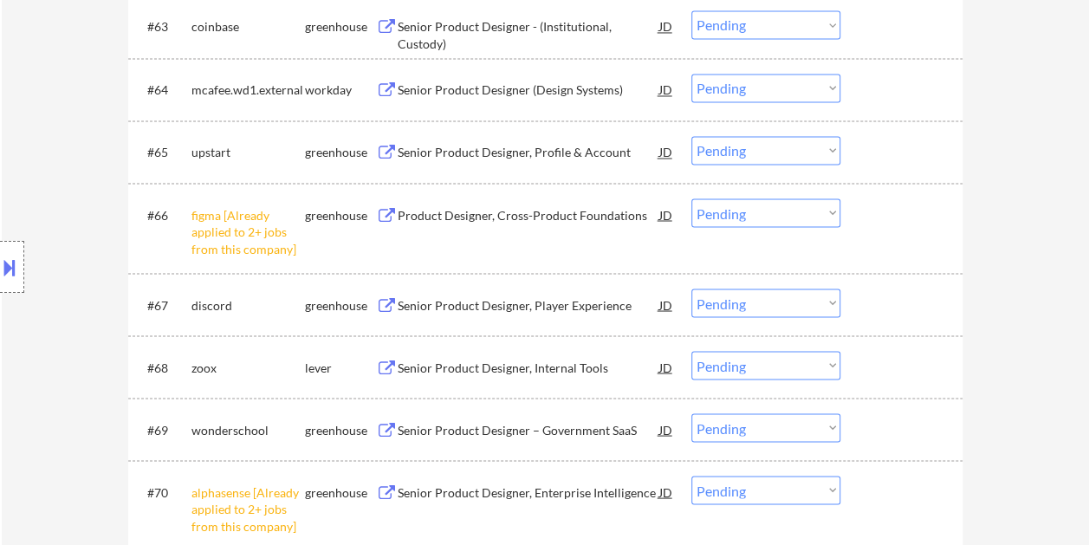
drag, startPoint x: 918, startPoint y: 365, endPoint x: 892, endPoint y: 366, distance: 26.0
click at [915, 365] on div at bounding box center [903, 366] width 76 height 31
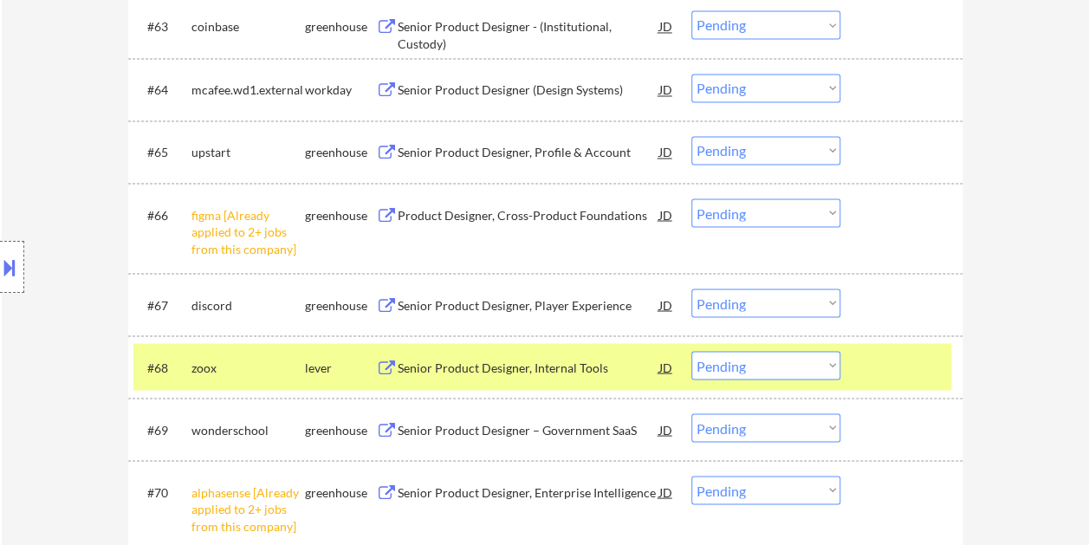
click at [501, 364] on div "Senior Product Designer, Internal Tools" at bounding box center [528, 367] width 262 height 17
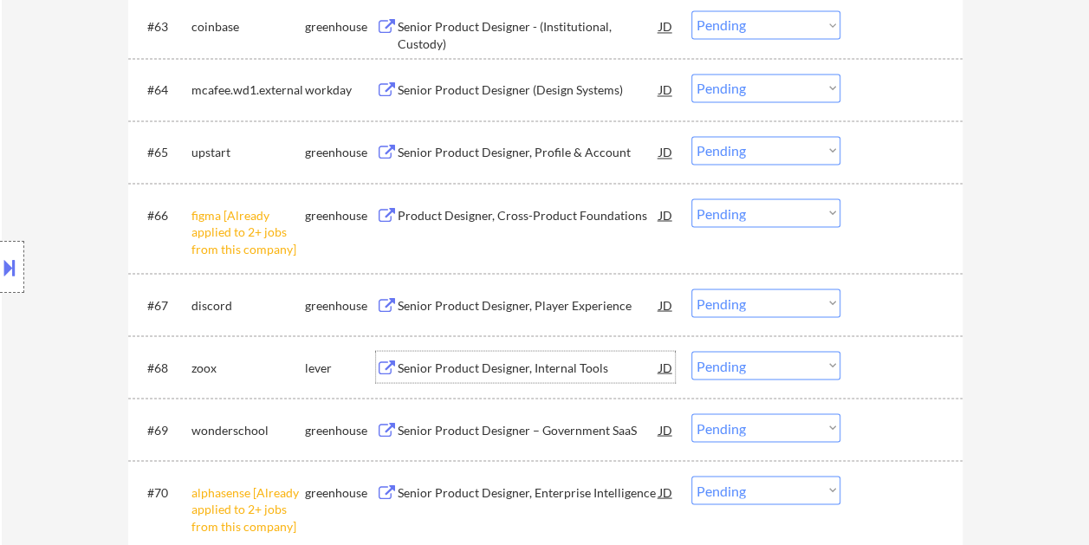
drag, startPoint x: 902, startPoint y: 371, endPoint x: 857, endPoint y: 366, distance: 45.2
click at [902, 372] on div at bounding box center [903, 366] width 76 height 31
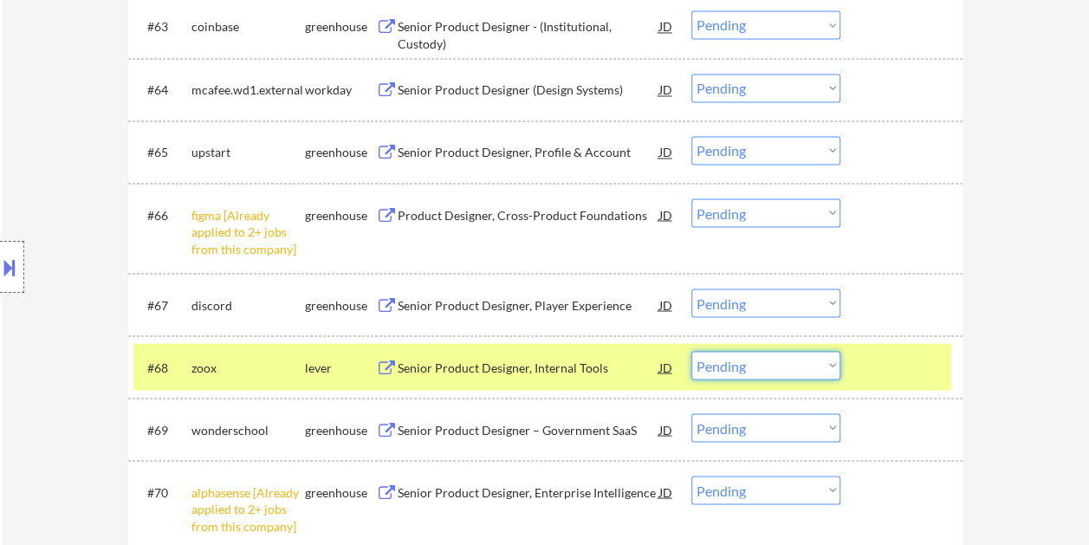
click at [834, 360] on select "Choose an option... Pending Applied Excluded (Questions) Excluded (Expired) Exc…" at bounding box center [765, 365] width 149 height 29
click at [691, 351] on select "Choose an option... Pending Applied Excluded (Questions) Excluded (Expired) Exc…" at bounding box center [765, 365] width 149 height 29
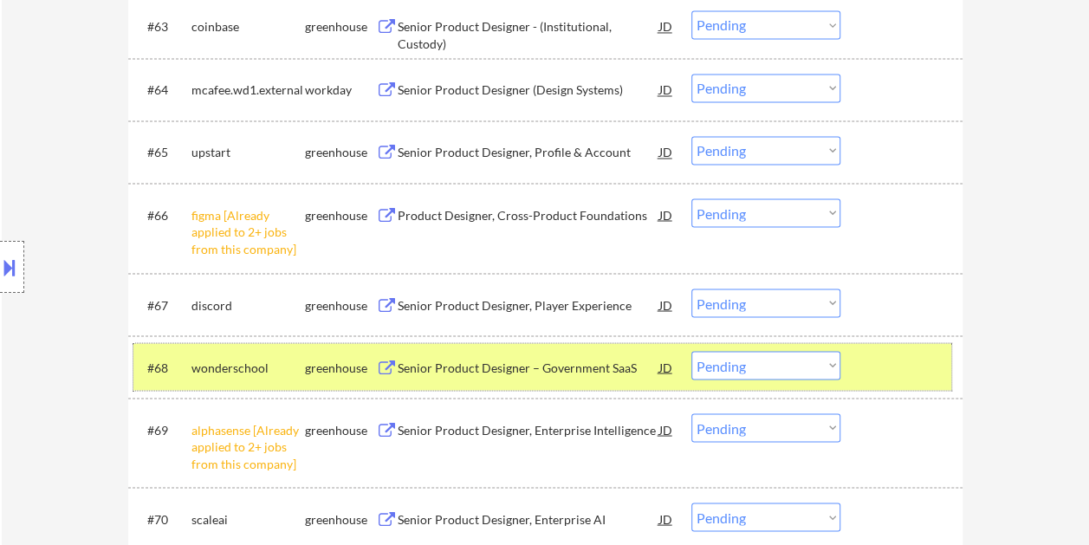
click at [906, 374] on div at bounding box center [903, 366] width 76 height 31
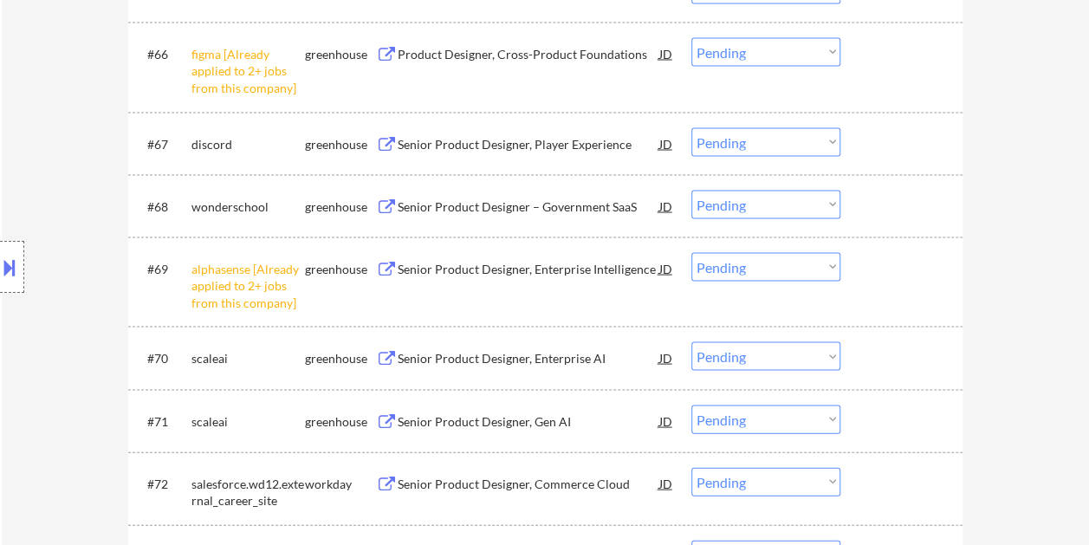
scroll to position [4975, 0]
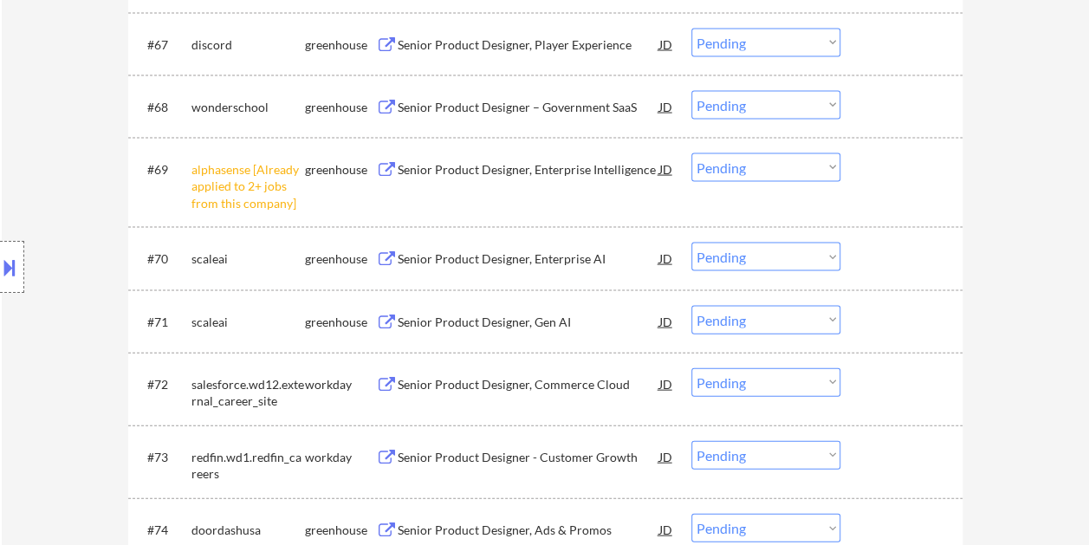
drag, startPoint x: 901, startPoint y: 261, endPoint x: 844, endPoint y: 270, distance: 57.1
click at [896, 261] on div at bounding box center [903, 257] width 76 height 31
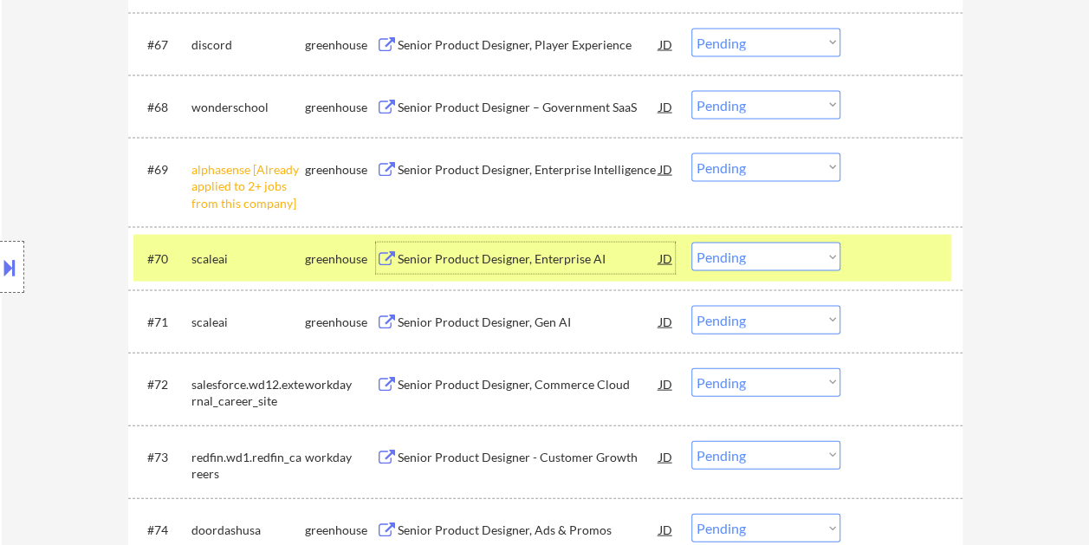
click at [575, 262] on div "Senior Product Designer, Enterprise AI" at bounding box center [528, 258] width 262 height 17
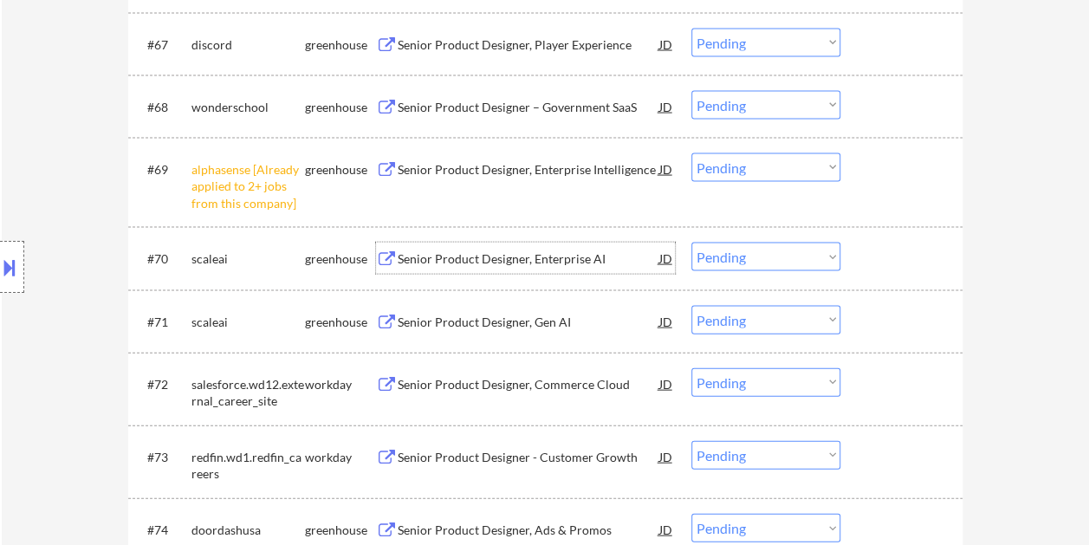
drag, startPoint x: 870, startPoint y: 261, endPoint x: 824, endPoint y: 265, distance: 46.1
click at [870, 260] on div at bounding box center [903, 257] width 76 height 31
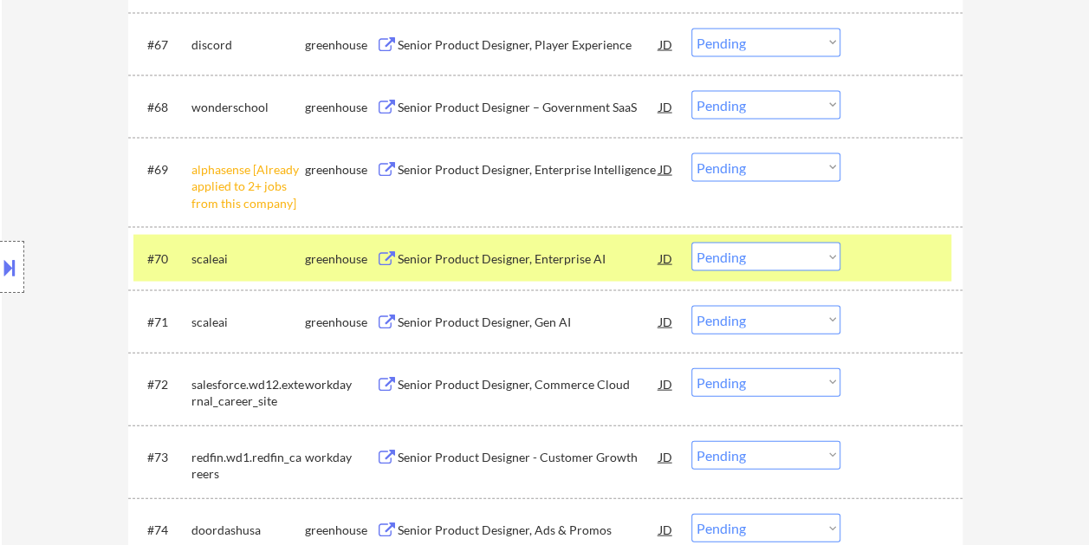
click at [824, 265] on select "Choose an option... Pending Applied Excluded (Questions) Excluded (Expired) Exc…" at bounding box center [765, 256] width 149 height 29
click at [691, 242] on select "Choose an option... Pending Applied Excluded (Questions) Excluded (Expired) Exc…" at bounding box center [765, 256] width 149 height 29
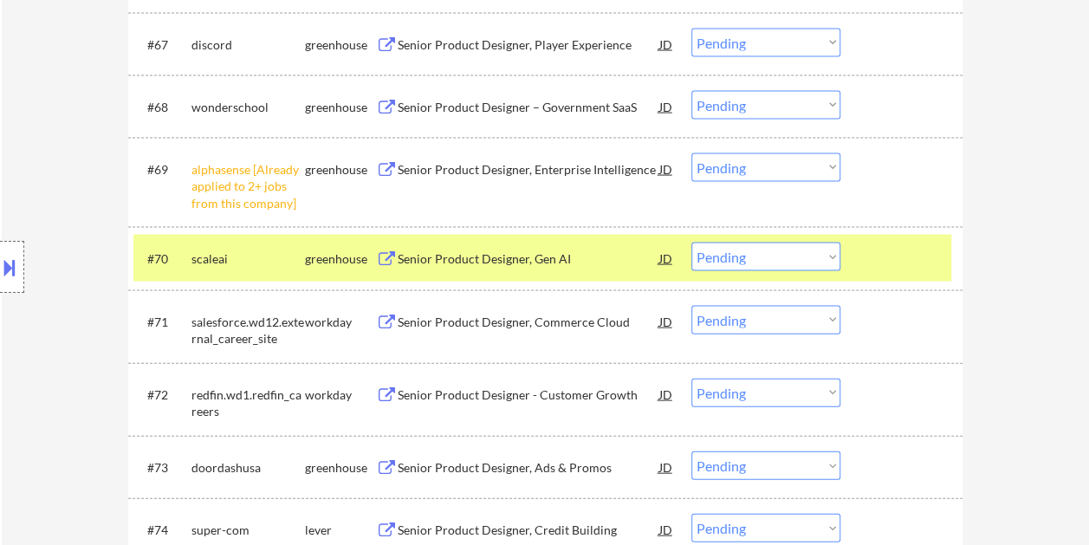
click at [857, 254] on div "#70 scaleai greenhouse Senior Product Designer, Gen AI JD Choose an option... P…" at bounding box center [542, 258] width 818 height 47
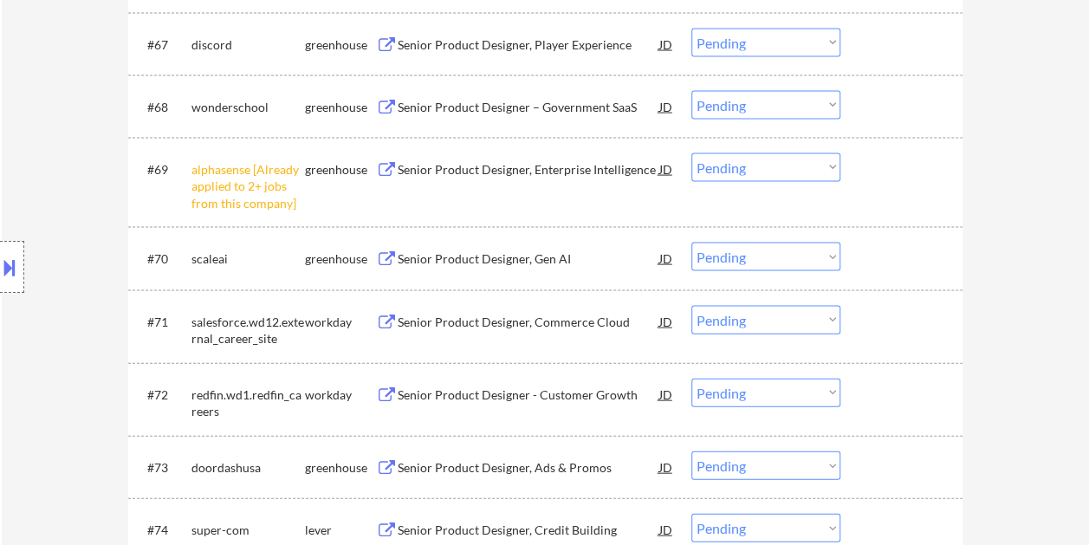
click at [892, 255] on div at bounding box center [903, 257] width 76 height 31
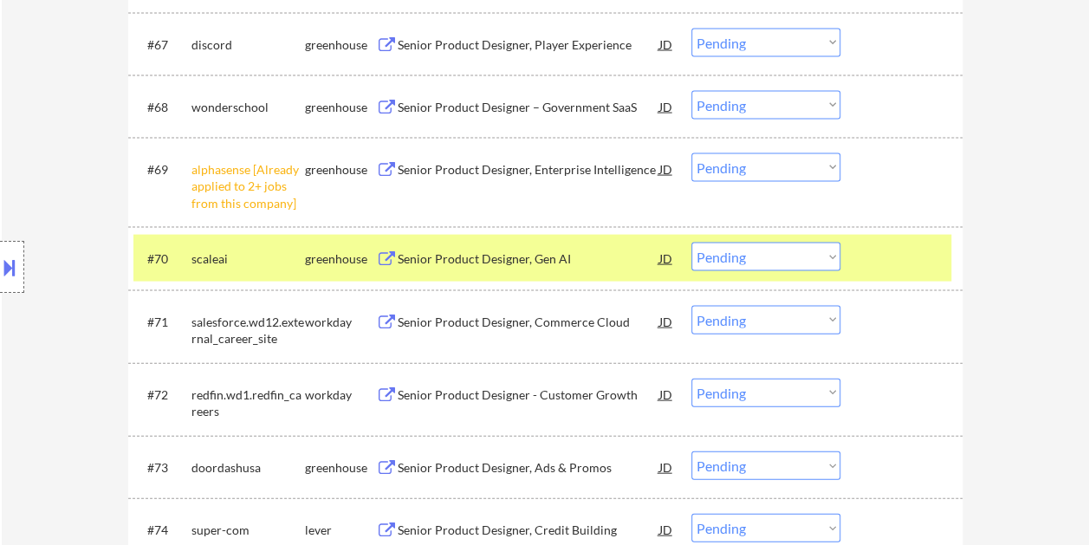
click at [518, 263] on div "Senior Product Designer, Gen AI" at bounding box center [528, 258] width 262 height 17
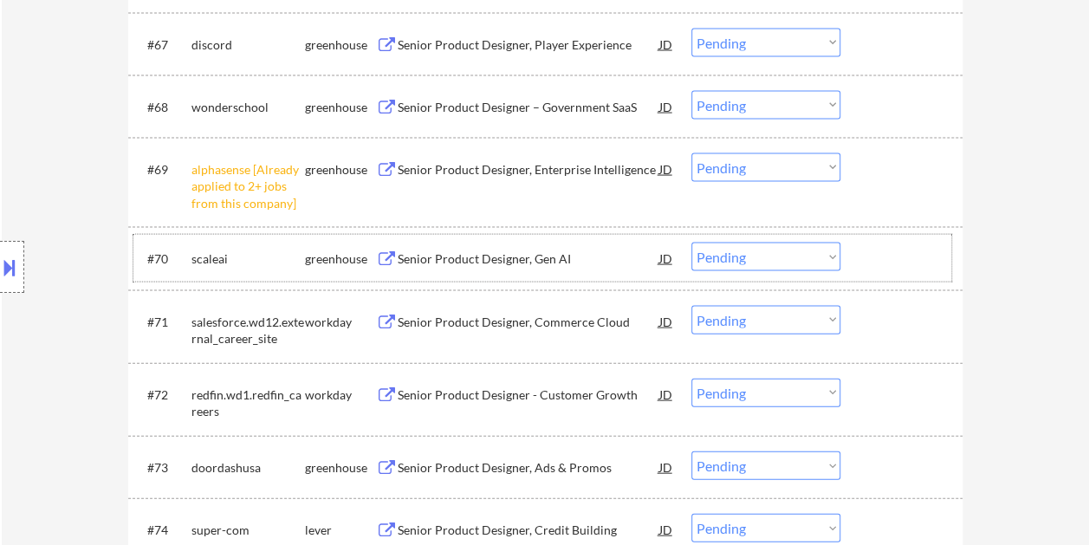
click at [871, 257] on div at bounding box center [903, 257] width 76 height 31
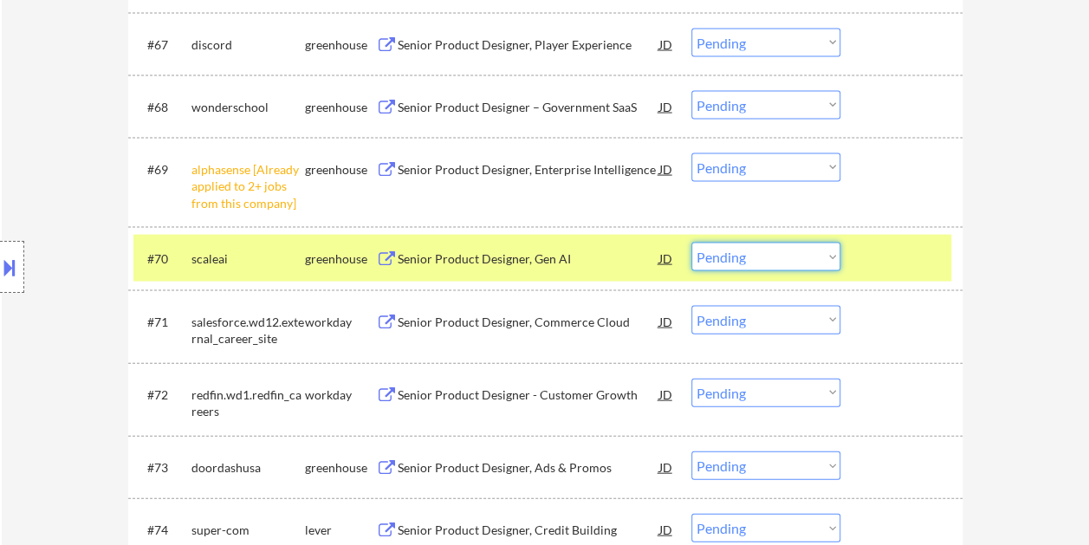
click at [730, 258] on select "Choose an option... Pending Applied Excluded (Questions) Excluded (Expired) Exc…" at bounding box center [765, 256] width 149 height 29
click at [691, 242] on select "Choose an option... Pending Applied Excluded (Questions) Excluded (Expired) Exc…" at bounding box center [765, 256] width 149 height 29
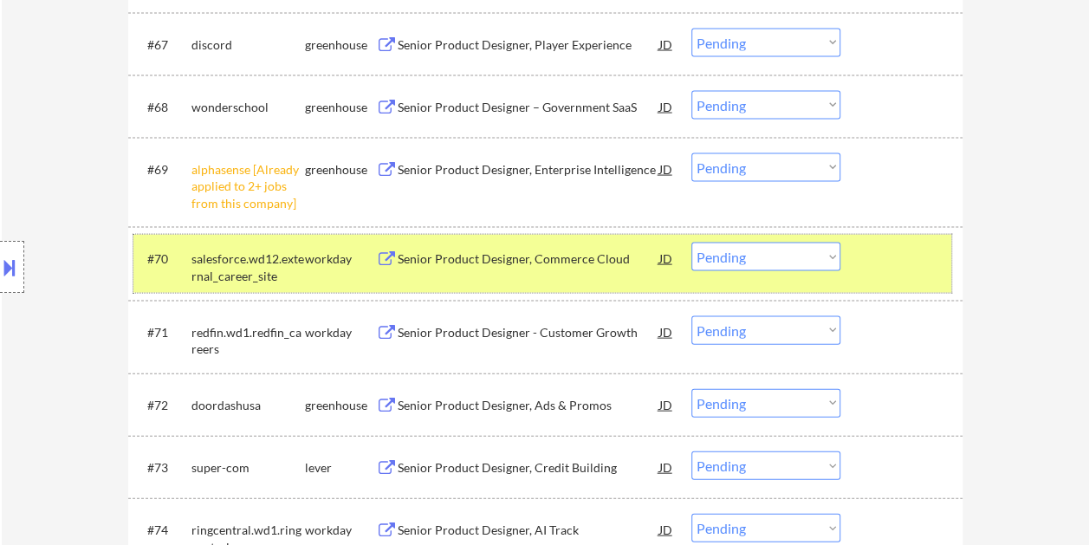
click at [885, 259] on div at bounding box center [903, 257] width 76 height 31
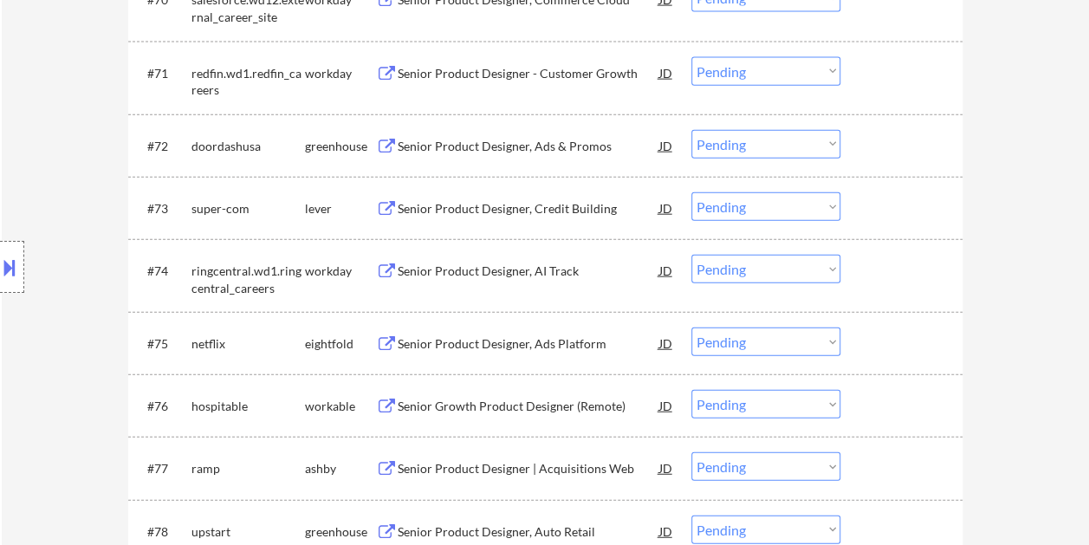
scroll to position [5235, 0]
click at [861, 199] on div "#73 super-com lever Senior Product Designer, Credit Building JD Choose an optio…" at bounding box center [542, 207] width 818 height 47
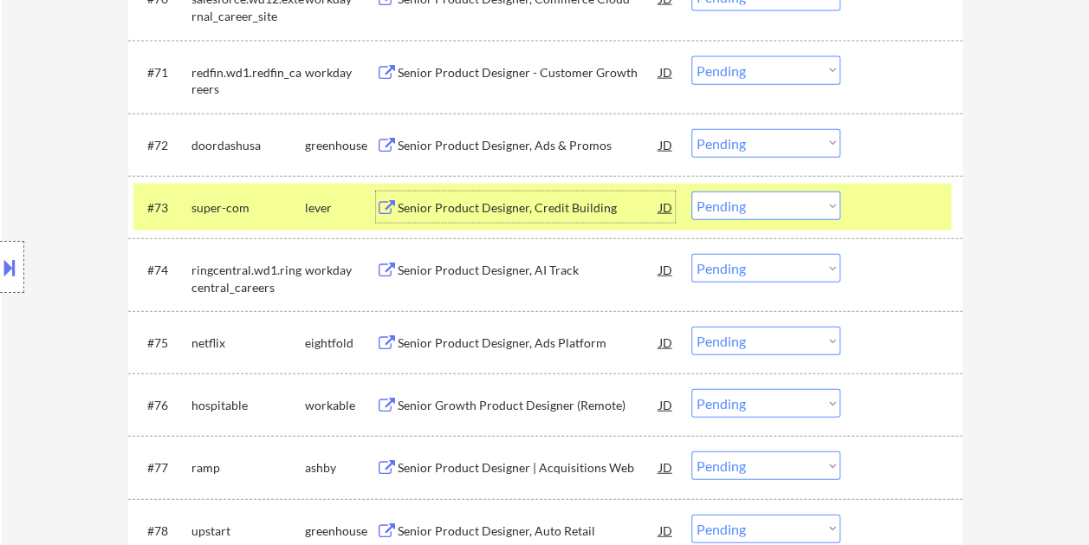
click at [459, 208] on div "Senior Product Designer, Credit Building" at bounding box center [528, 207] width 262 height 17
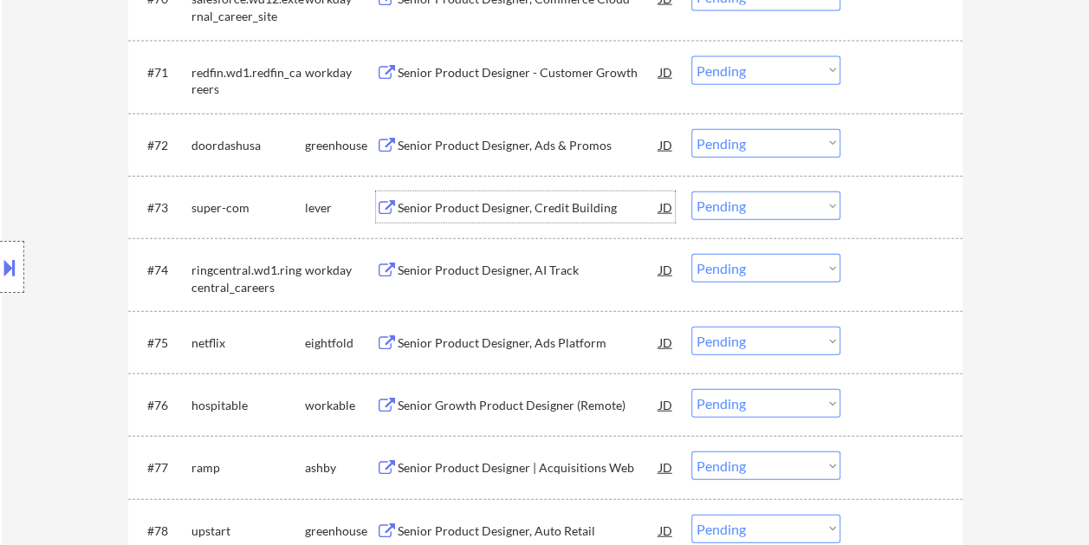
drag, startPoint x: 906, startPoint y: 205, endPoint x: 900, endPoint y: 213, distance: 9.9
click at [904, 205] on div at bounding box center [903, 206] width 76 height 31
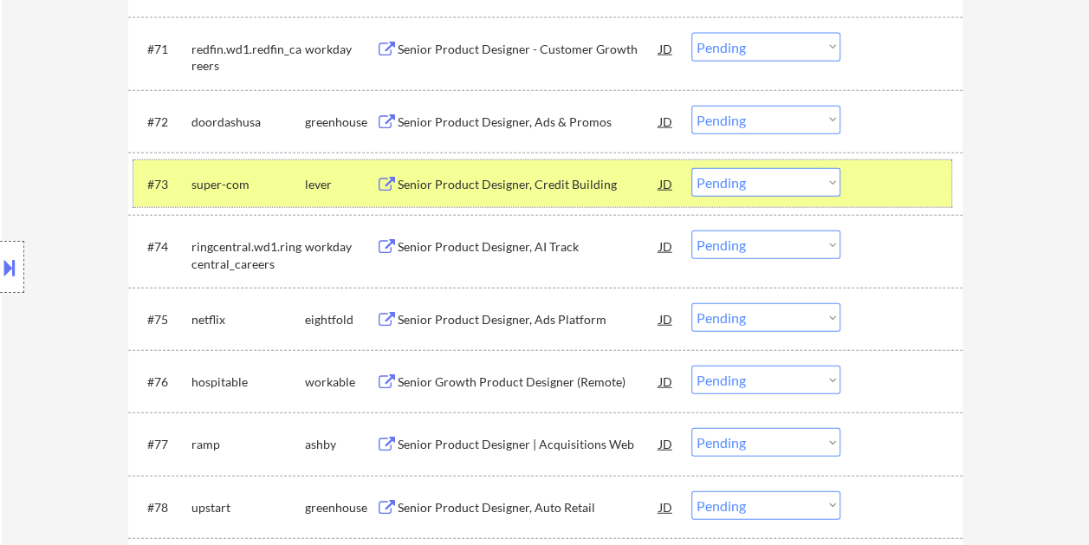
scroll to position [5258, 0]
click at [818, 180] on select "Choose an option... Pending Applied Excluded (Questions) Excluded (Expired) Exc…" at bounding box center [765, 183] width 149 height 29
click at [691, 169] on select "Choose an option... Pending Applied Excluded (Questions) Excluded (Expired) Exc…" at bounding box center [765, 183] width 149 height 29
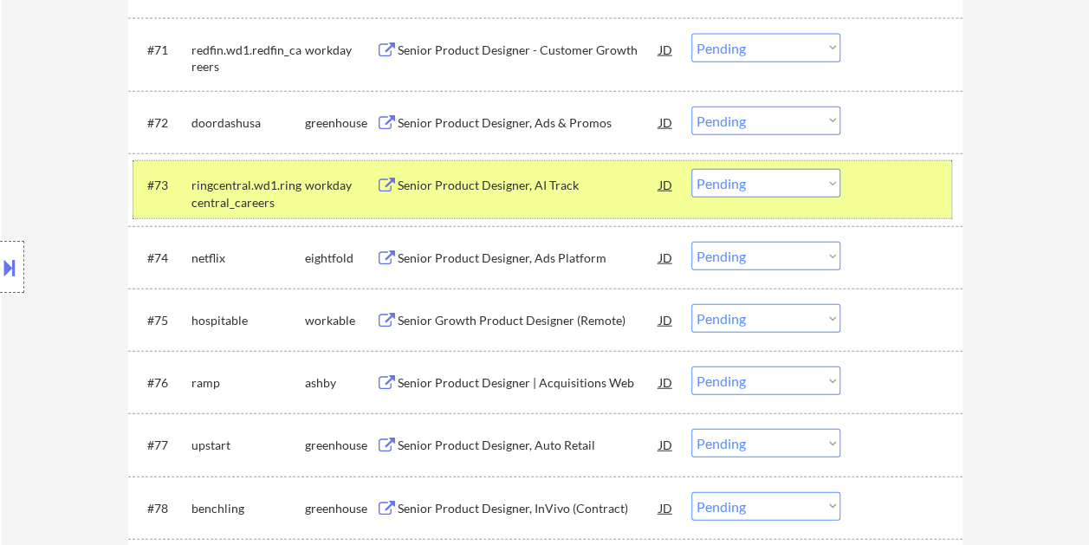
click at [870, 180] on div at bounding box center [903, 184] width 76 height 31
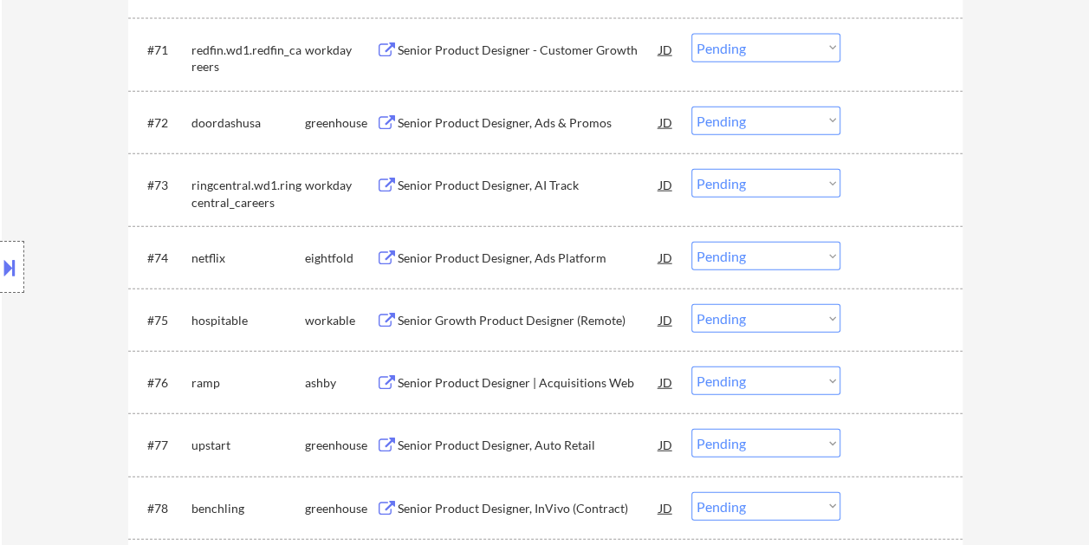
click at [888, 312] on div at bounding box center [903, 319] width 76 height 31
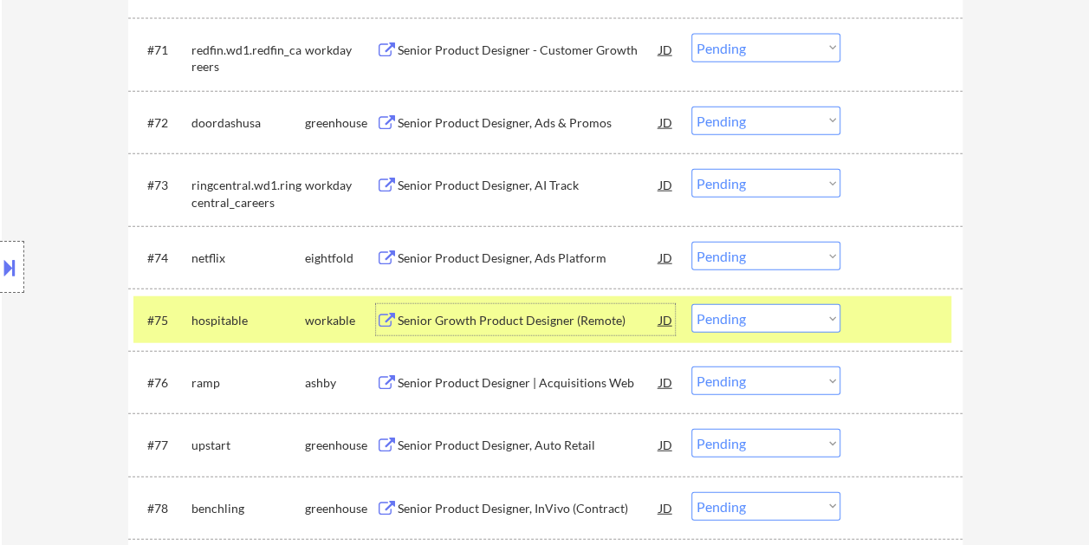
click at [468, 321] on div "Senior Growth Product Designer (Remote)" at bounding box center [528, 320] width 262 height 17
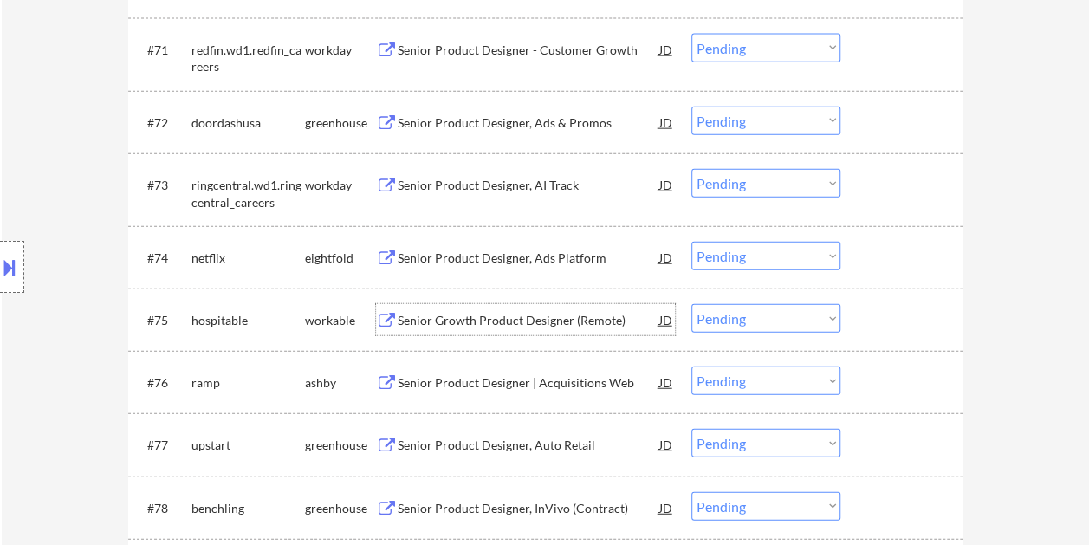
click at [856, 313] on div "#75 hospitable workable Senior Growth Product Designer (Remote) JD Choose an op…" at bounding box center [542, 319] width 818 height 47
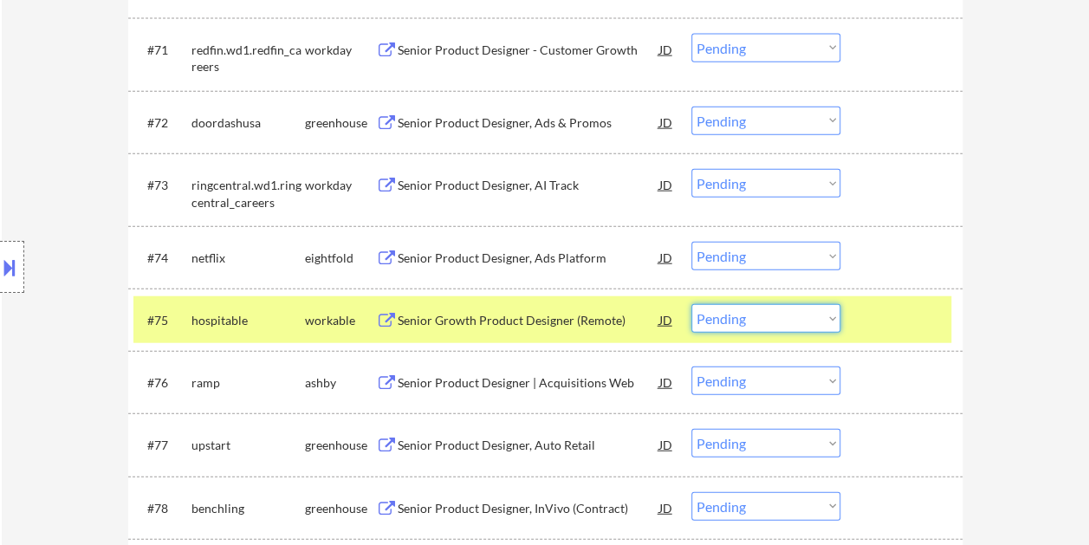
click at [834, 313] on select "Choose an option... Pending Applied Excluded (Questions) Excluded (Expired) Exc…" at bounding box center [765, 318] width 149 height 29
click at [691, 304] on select "Choose an option... Pending Applied Excluded (Questions) Excluded (Expired) Exc…" at bounding box center [765, 318] width 149 height 29
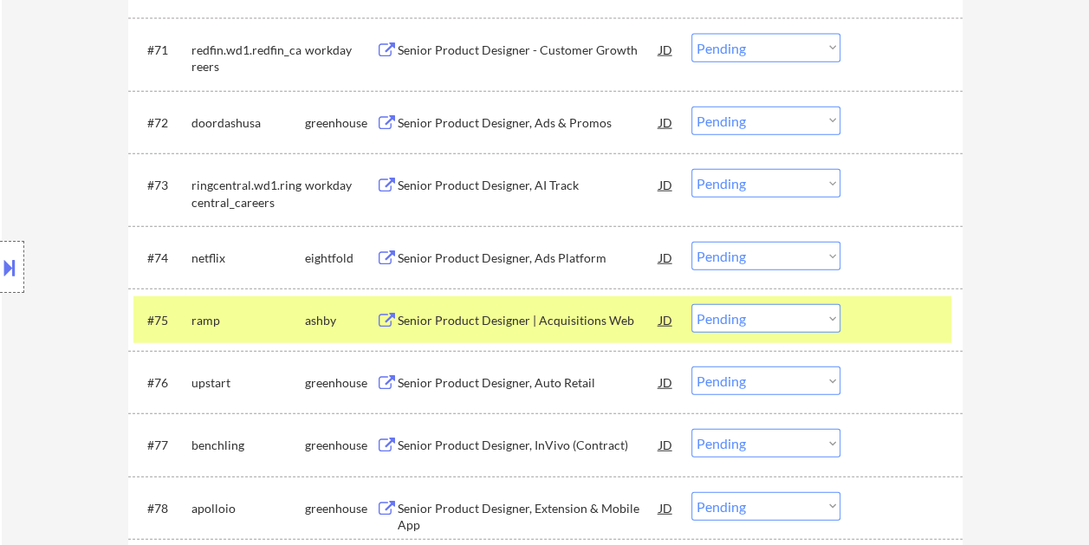
click at [882, 308] on div at bounding box center [903, 319] width 76 height 31
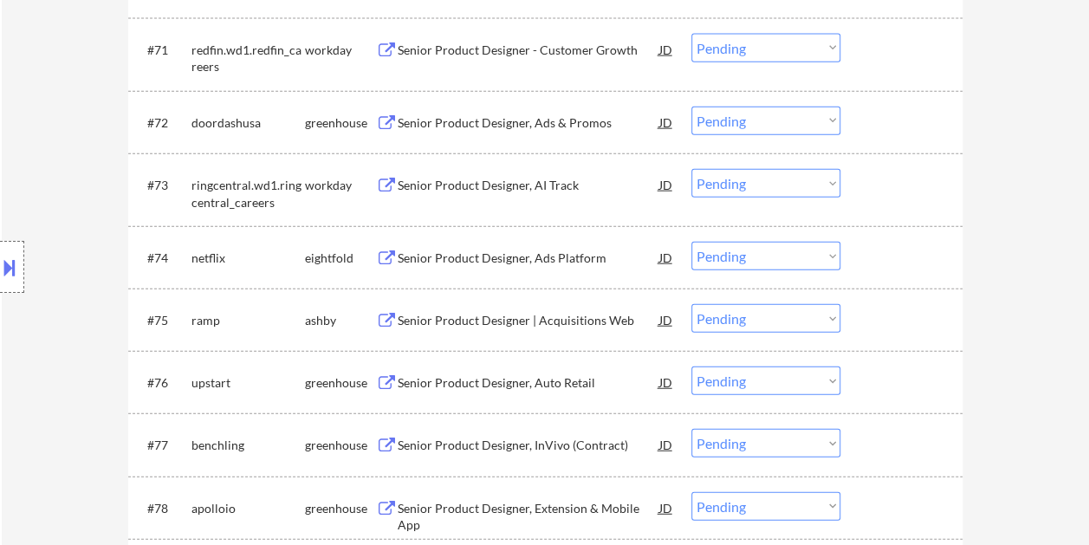
click at [902, 319] on div at bounding box center [903, 319] width 76 height 31
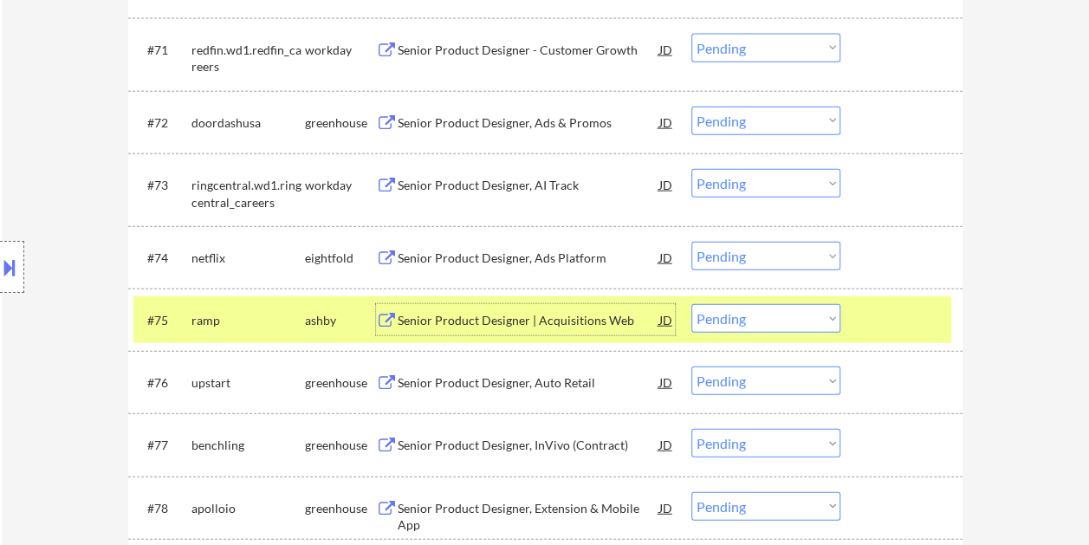
click at [542, 326] on div "Senior Product Designer | Acquisitions Web" at bounding box center [528, 320] width 262 height 17
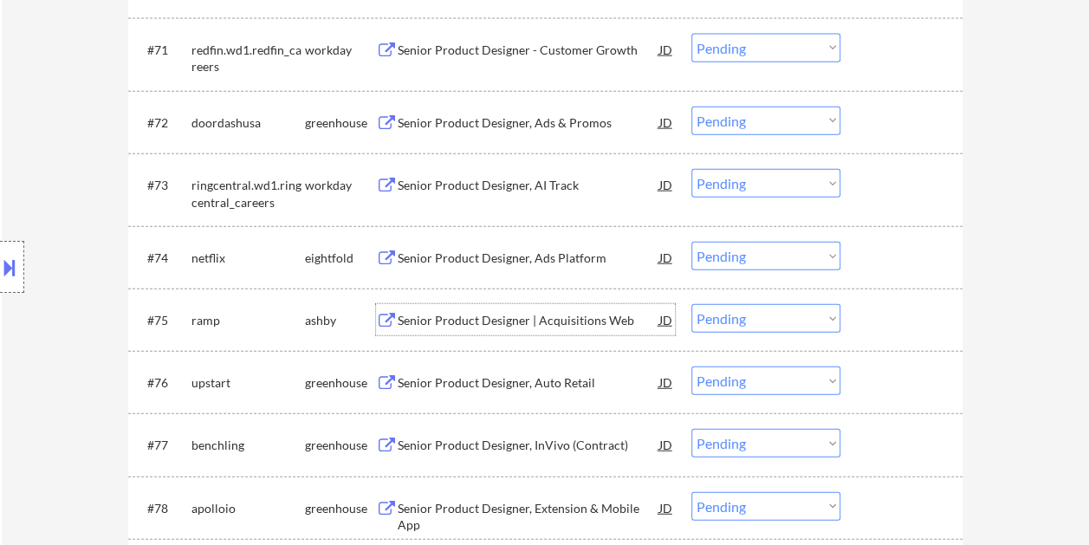
click at [866, 331] on div at bounding box center [903, 319] width 76 height 31
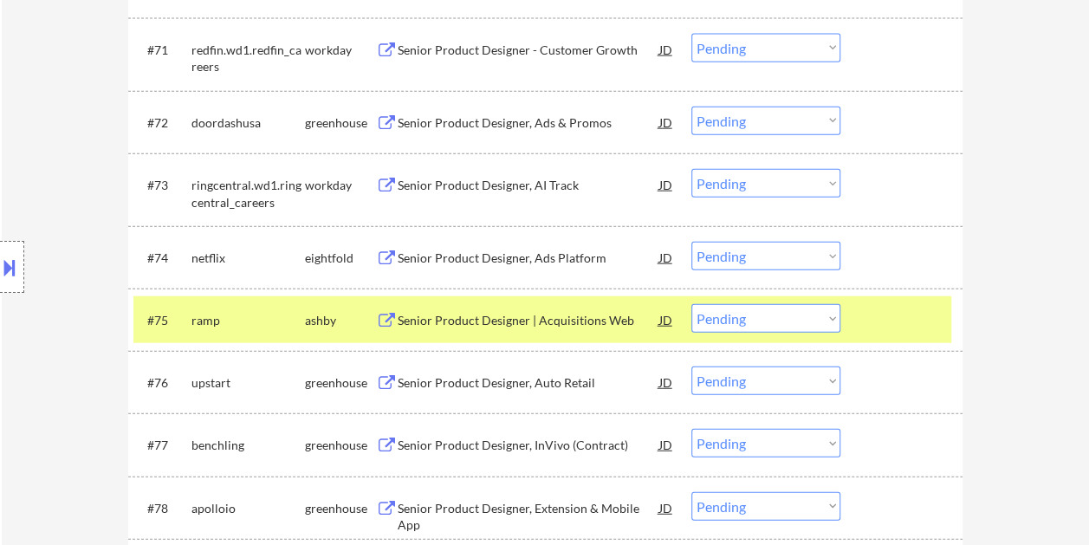
click at [806, 323] on select "Choose an option... Pending Applied Excluded (Questions) Excluded (Expired) Exc…" at bounding box center [765, 318] width 149 height 29
click at [691, 304] on select "Choose an option... Pending Applied Excluded (Questions) Excluded (Expired) Exc…" at bounding box center [765, 318] width 149 height 29
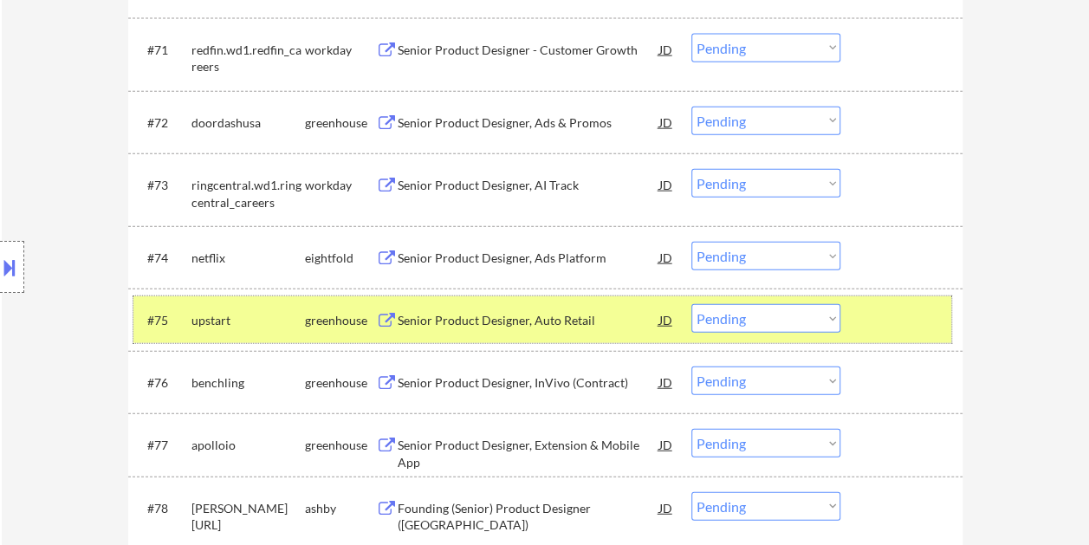
click at [902, 323] on div at bounding box center [903, 319] width 76 height 31
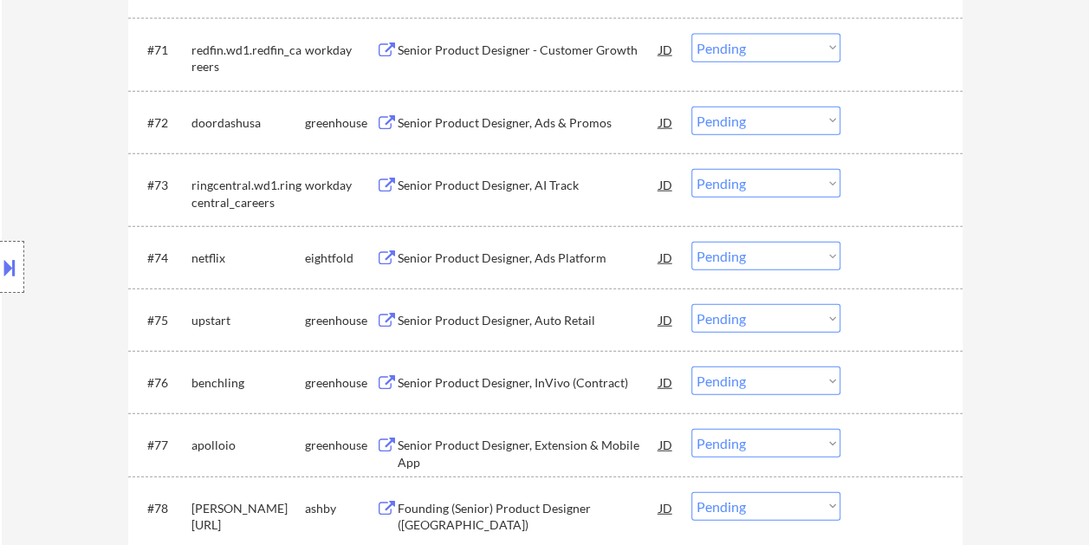
click at [867, 317] on div at bounding box center [903, 319] width 76 height 31
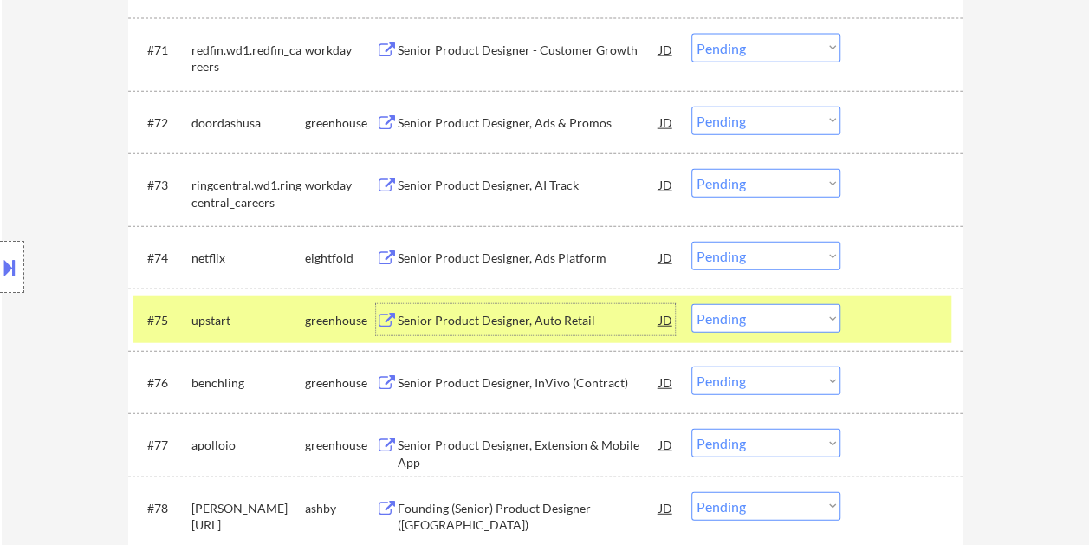
click at [546, 313] on div "Senior Product Designer, Auto Retail" at bounding box center [528, 320] width 262 height 17
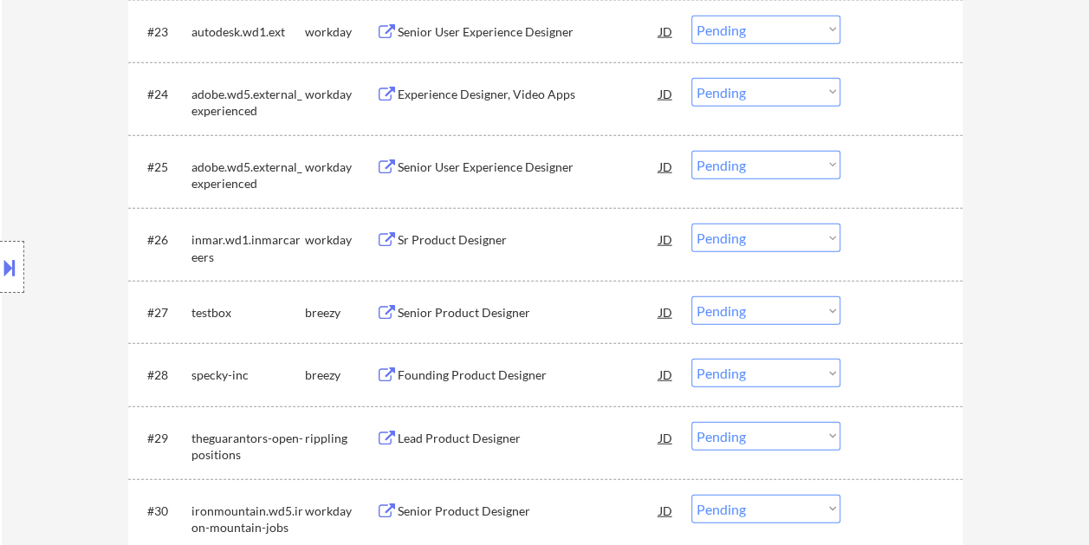
scroll to position [2192, 0]
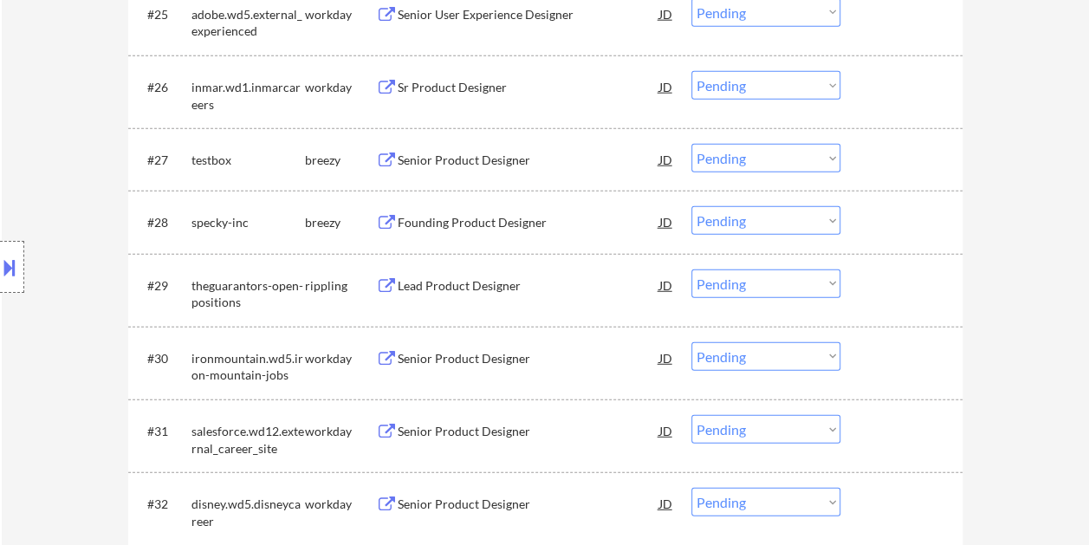
drag, startPoint x: 1064, startPoint y: 178, endPoint x: 1041, endPoint y: 81, distance: 100.6
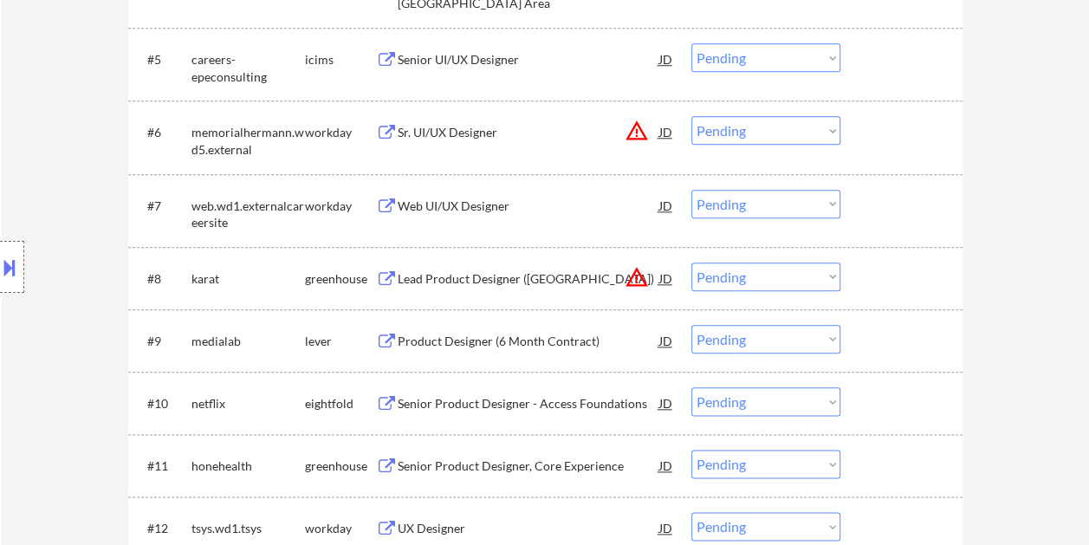
scroll to position [866, 0]
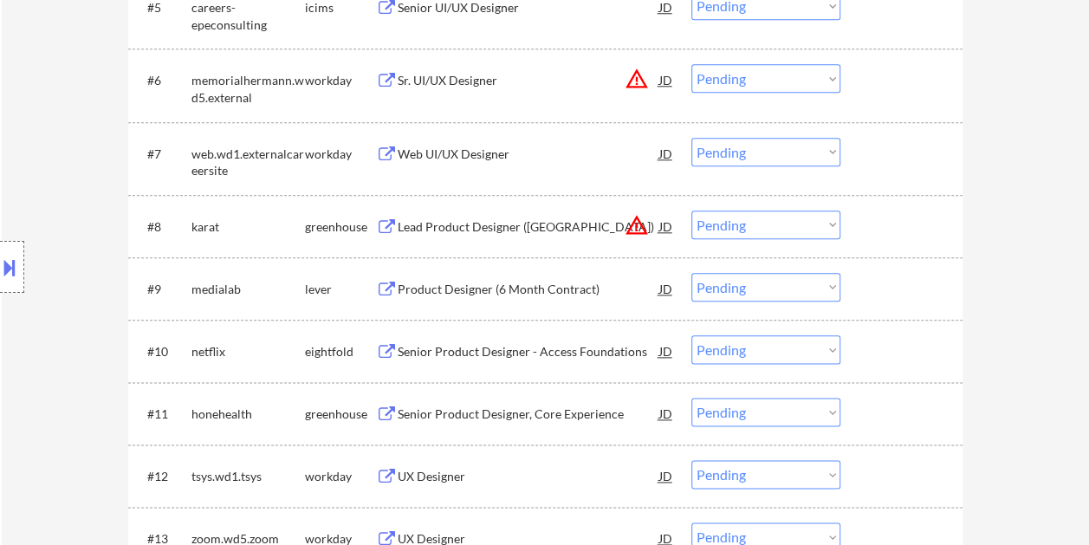
drag, startPoint x: 922, startPoint y: 278, endPoint x: 866, endPoint y: 280, distance: 56.3
click at [921, 278] on div at bounding box center [903, 288] width 76 height 31
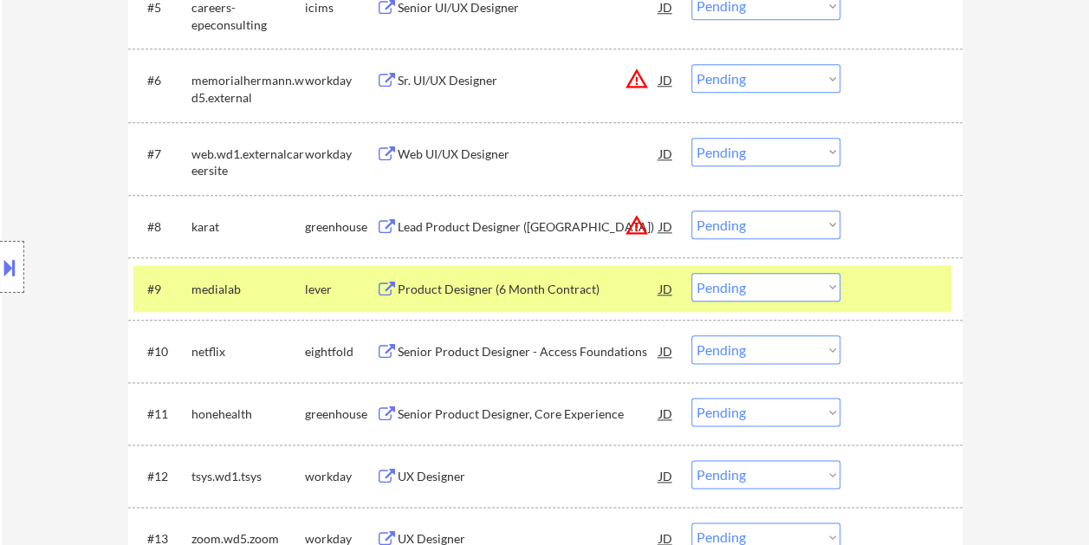
click at [505, 281] on div "Product Designer (6 Month Contract)" at bounding box center [528, 289] width 262 height 17
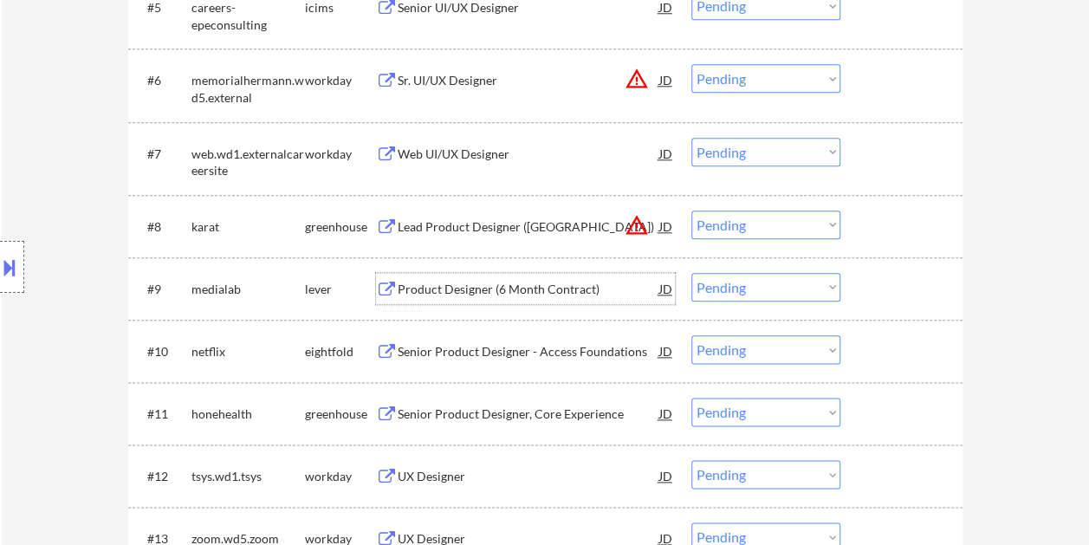
click at [876, 291] on div at bounding box center [903, 288] width 76 height 31
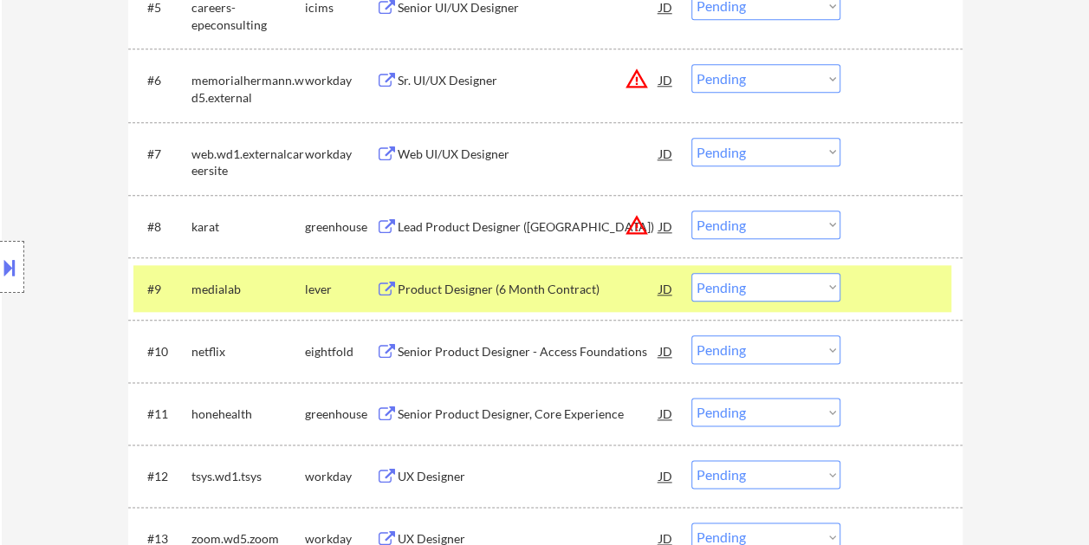
click at [831, 280] on select "Choose an option... Pending Applied Excluded (Questions) Excluded (Expired) Exc…" at bounding box center [765, 287] width 149 height 29
click at [691, 273] on select "Choose an option... Pending Applied Excluded (Questions) Excluded (Expired) Exc…" at bounding box center [765, 287] width 149 height 29
click at [816, 281] on select "Choose an option... Pending Applied Excluded (Questions) Excluded (Expired) Exc…" at bounding box center [765, 287] width 149 height 29
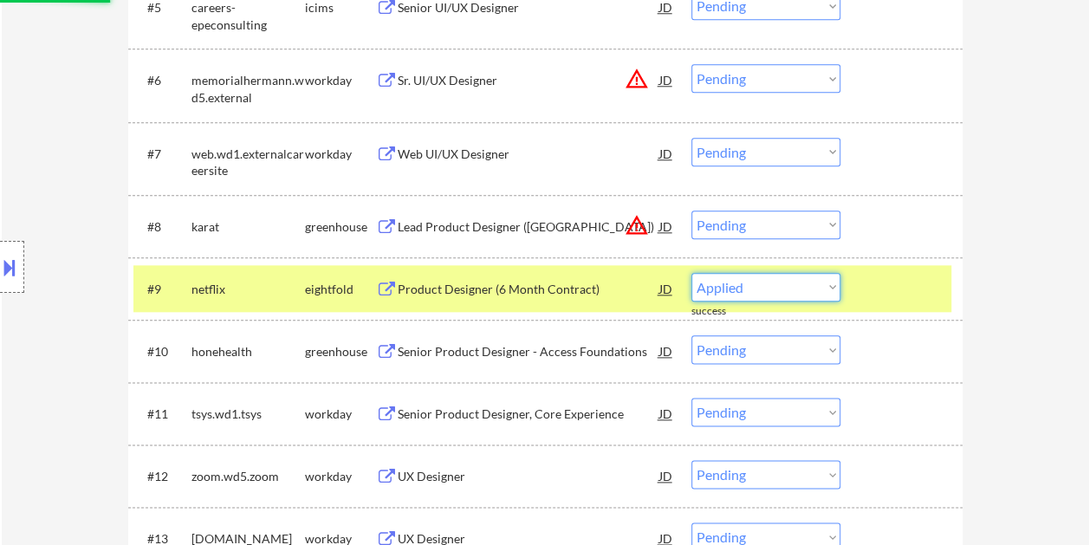
click at [691, 273] on select "Choose an option... Pending Applied Excluded (Questions) Excluded (Expired) Exc…" at bounding box center [765, 287] width 149 height 29
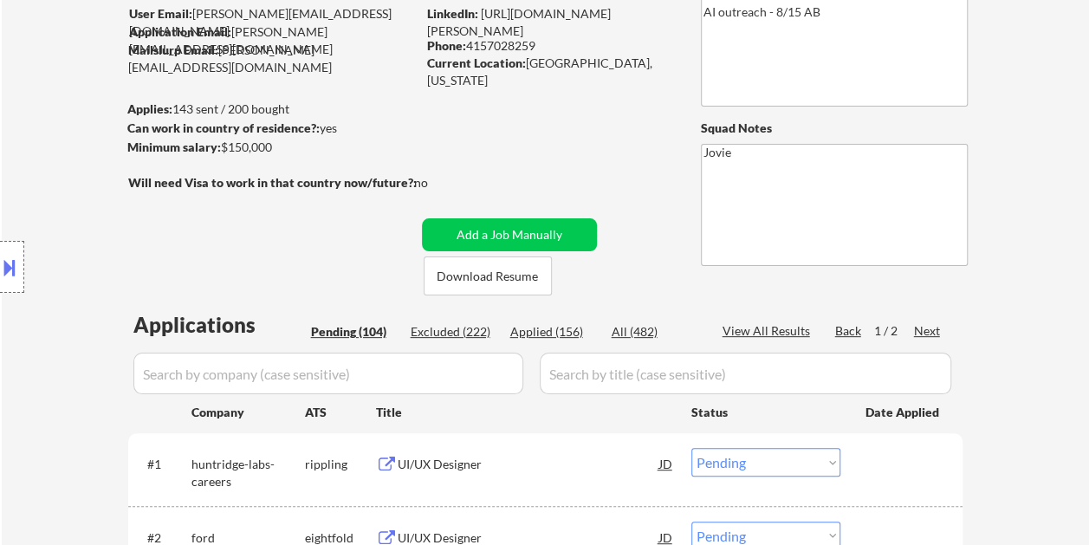
scroll to position [173, 0]
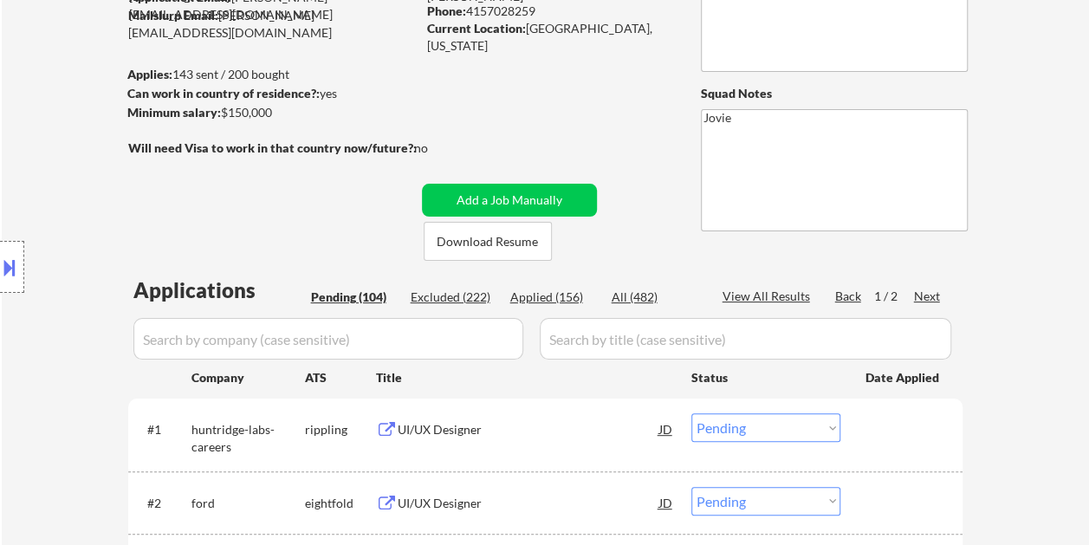
click at [544, 300] on div "Applied (156)" at bounding box center [553, 296] width 87 height 17
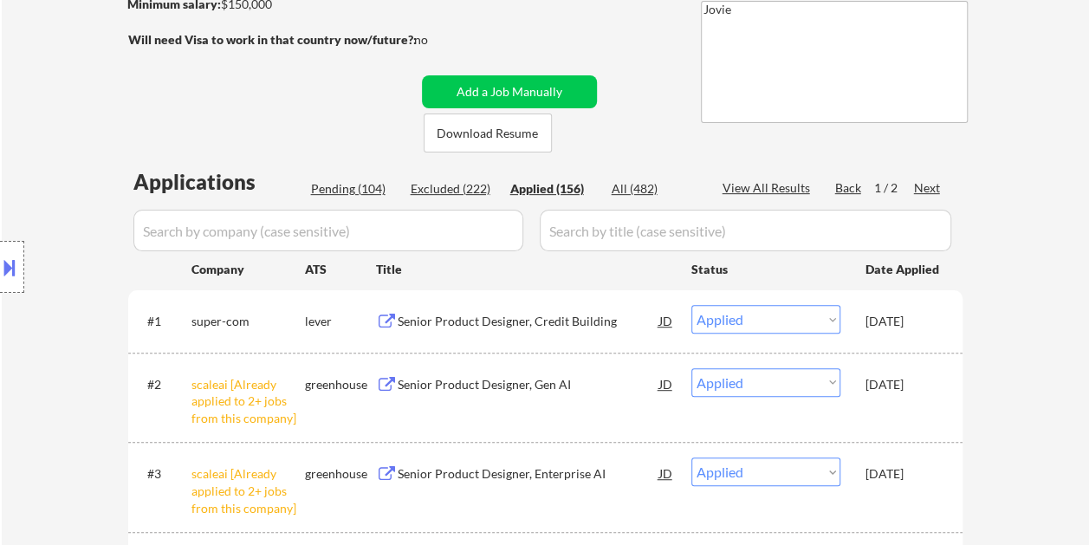
scroll to position [433, 0]
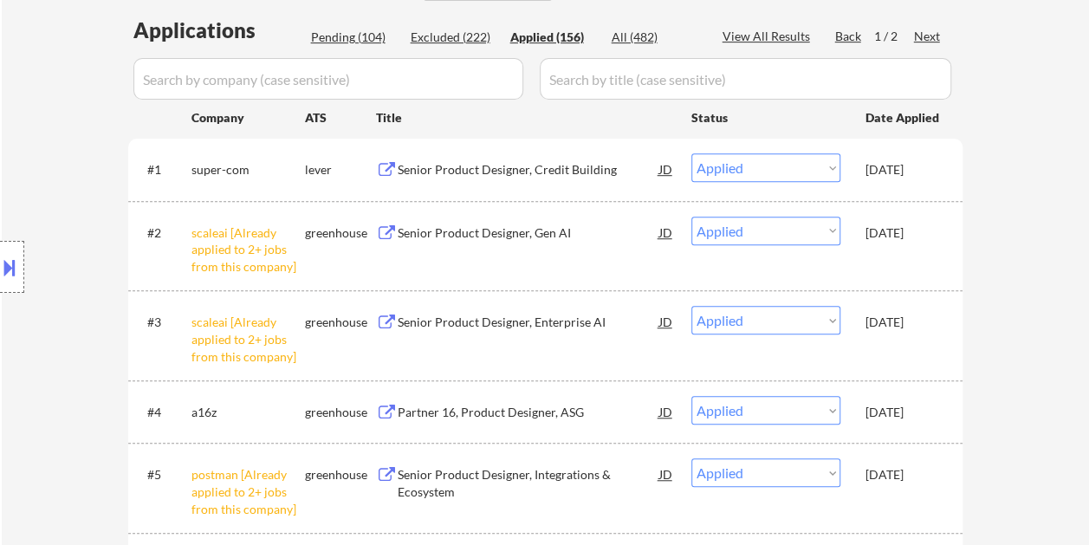
click at [441, 36] on div "Excluded (222)" at bounding box center [453, 37] width 87 height 17
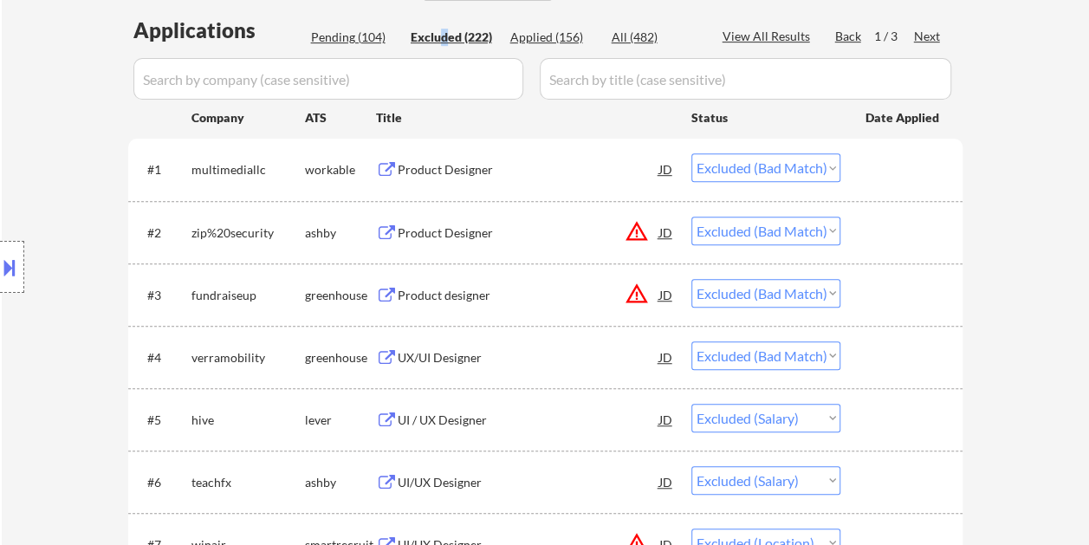
click at [801, 160] on select "Choose an option... Pending Applied Excluded (Questions) Excluded (Expired) Exc…" at bounding box center [765, 167] width 149 height 29
click at [691, 153] on select "Choose an option... Pending Applied Excluded (Questions) Excluded (Expired) Exc…" at bounding box center [765, 167] width 149 height 29
click at [743, 171] on select "Choose an option... Pending Applied Excluded (Questions) Excluded (Expired) Exc…" at bounding box center [765, 167] width 149 height 29
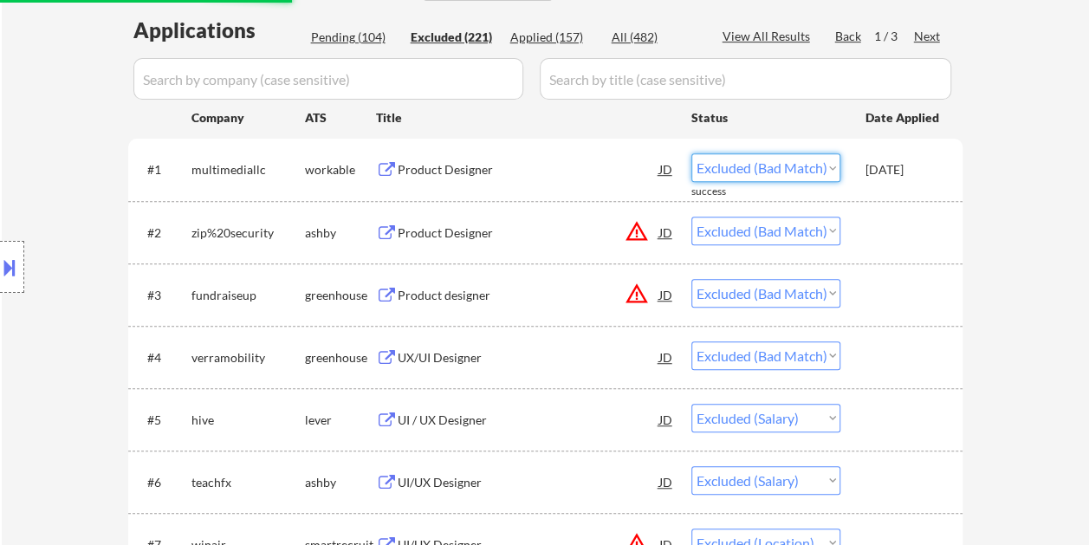
click at [691, 153] on select "Choose an option... Pending Applied Excluded (Questions) Excluded (Expired) Exc…" at bounding box center [765, 167] width 149 height 29
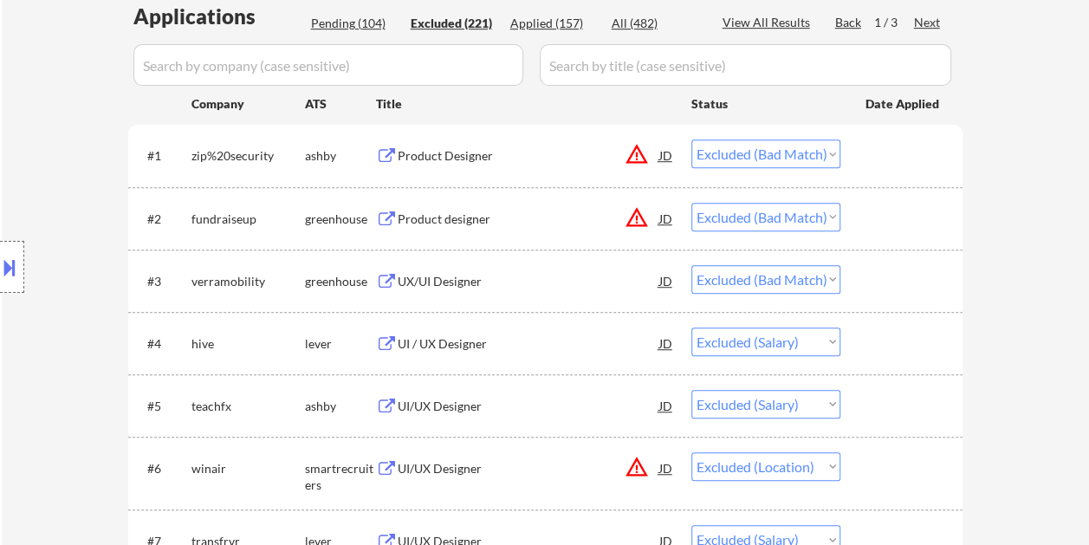
scroll to position [260, 0]
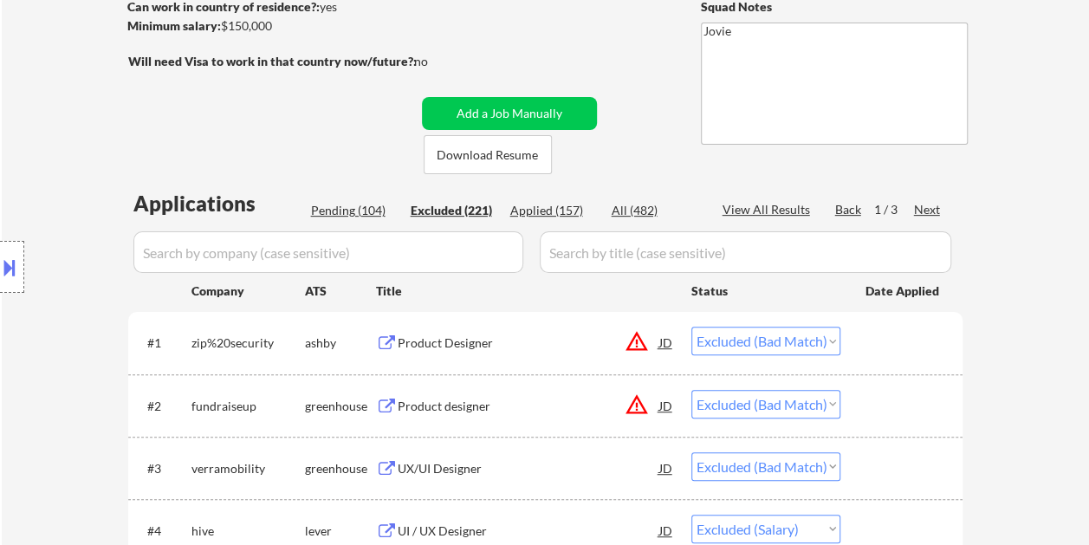
click at [546, 212] on div "Applied (157)" at bounding box center [553, 210] width 87 height 17
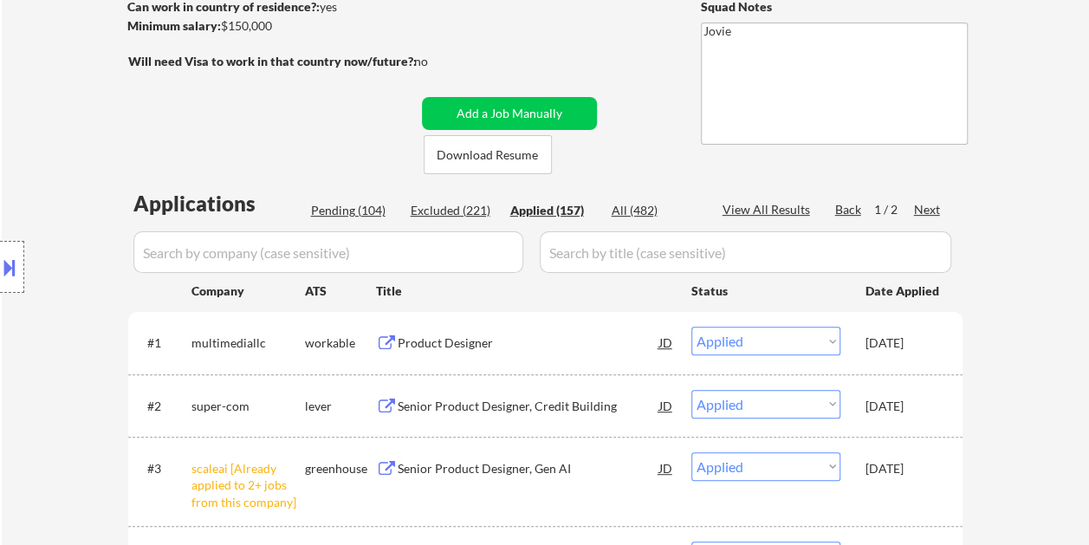
click at [828, 337] on select "Choose an option... Pending Applied Excluded (Questions) Excluded (Expired) Exc…" at bounding box center [765, 340] width 149 height 29
click at [691, 326] on select "Choose an option... Pending Applied Excluded (Questions) Excluded (Expired) Exc…" at bounding box center [765, 340] width 149 height 29
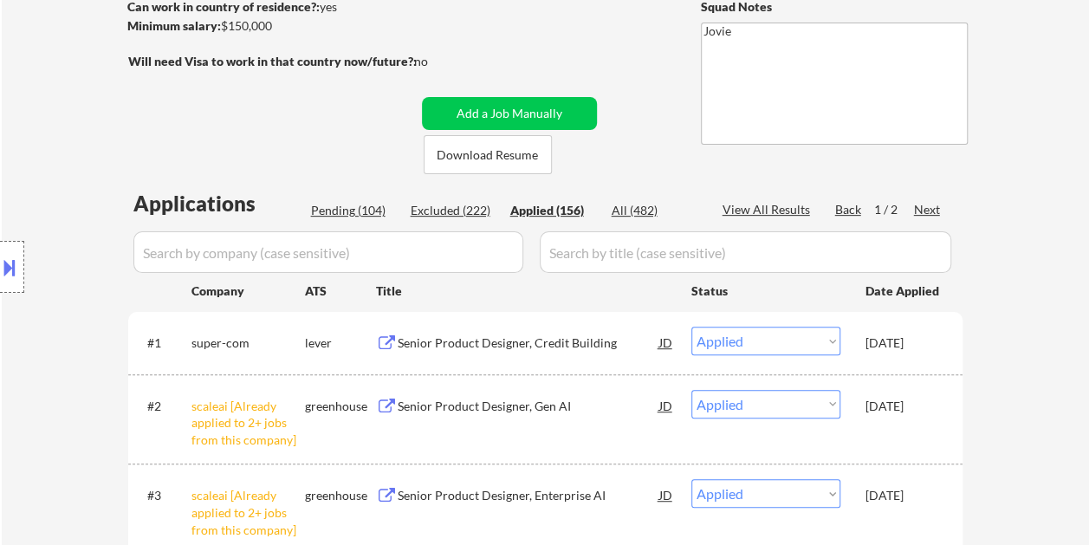
click at [473, 208] on div "Excluded (222)" at bounding box center [453, 210] width 87 height 17
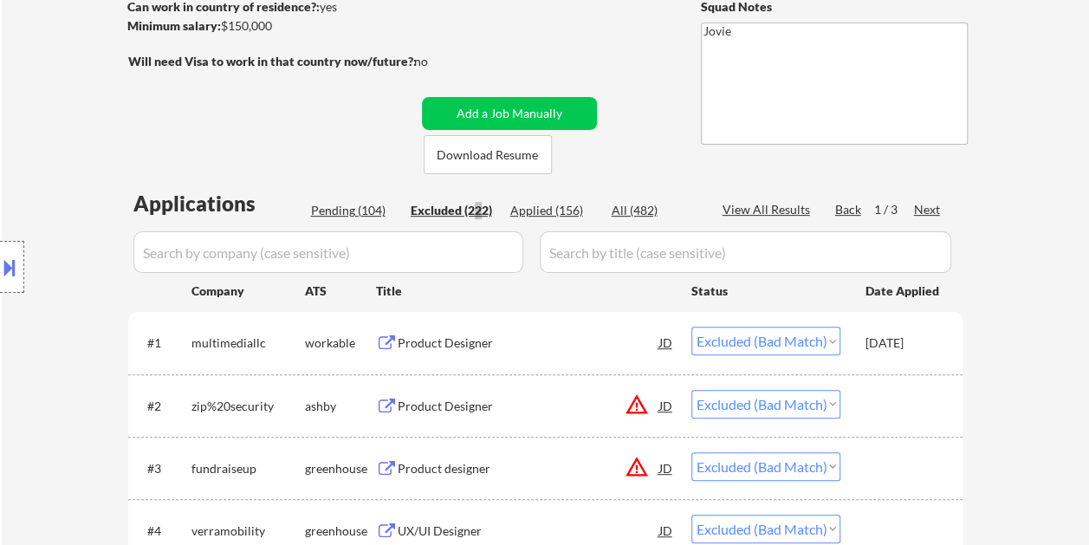
scroll to position [2068, 0]
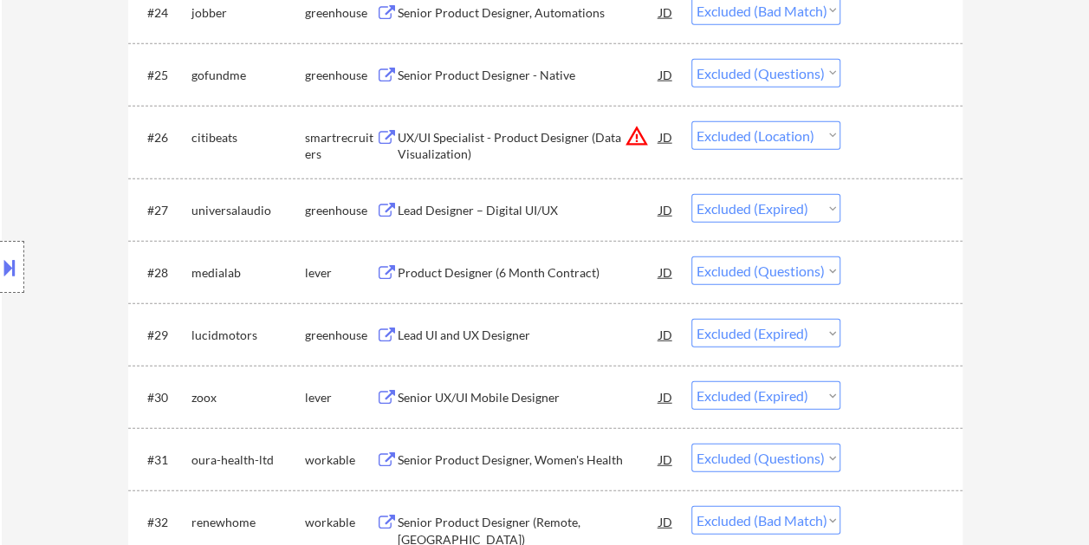
click at [742, 271] on select "Choose an option... Pending Applied Excluded (Questions) Excluded (Expired) Exc…" at bounding box center [765, 270] width 149 height 29
click at [691, 256] on select "Choose an option... Pending Applied Excluded (Questions) Excluded (Expired) Exc…" at bounding box center [765, 270] width 149 height 29
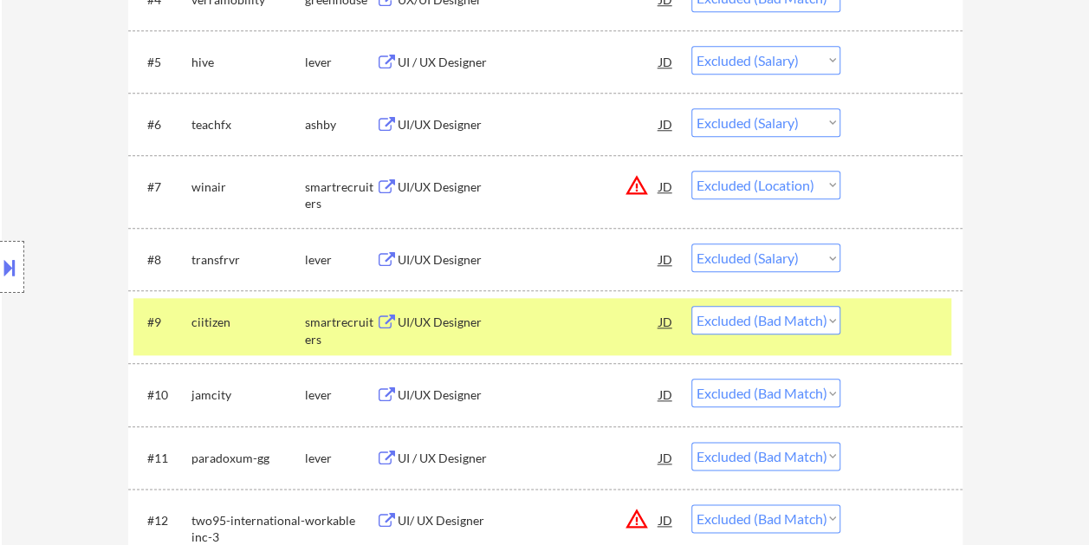
scroll to position [682, 0]
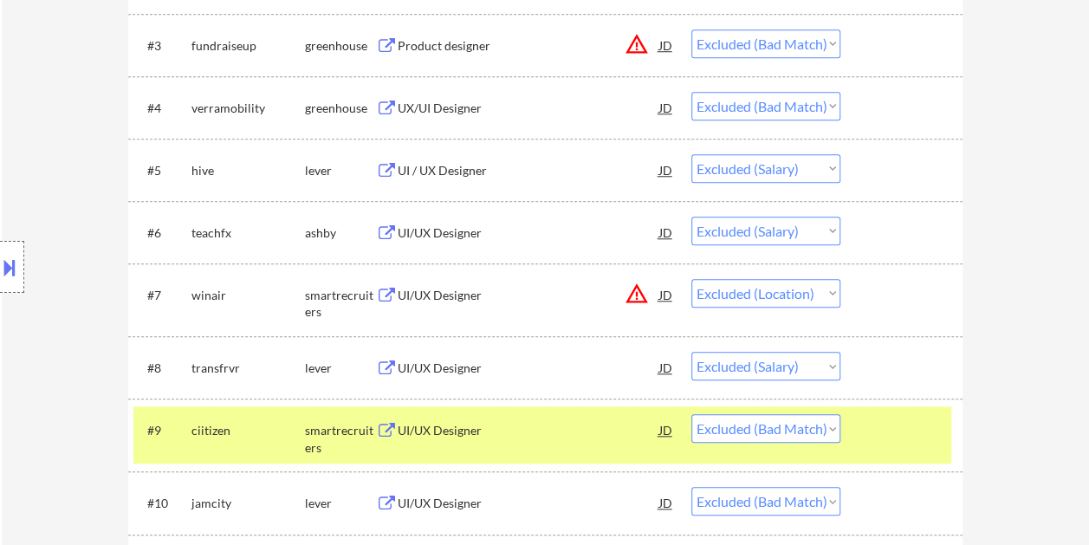
click at [891, 433] on div at bounding box center [903, 429] width 76 height 31
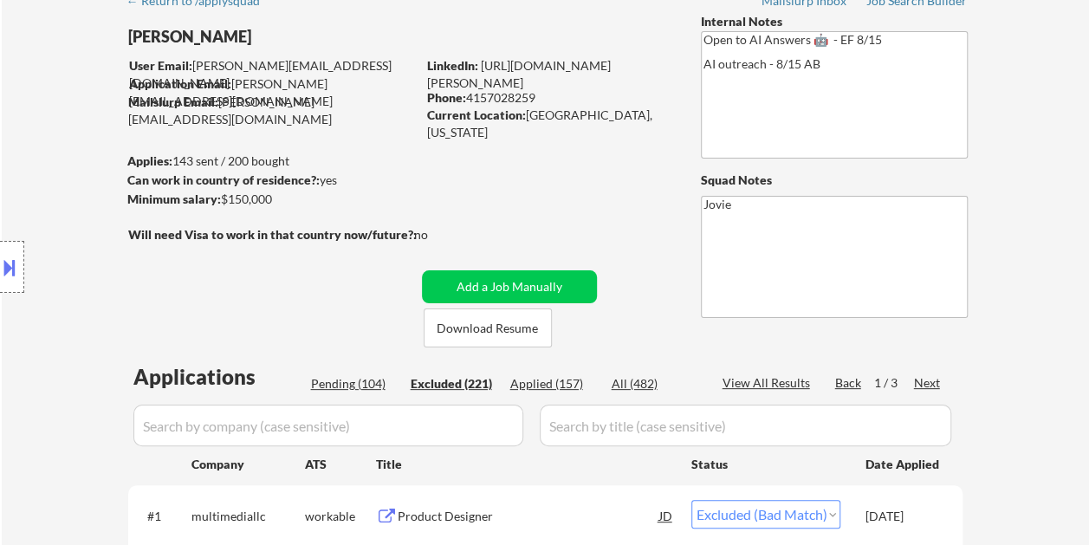
scroll to position [0, 0]
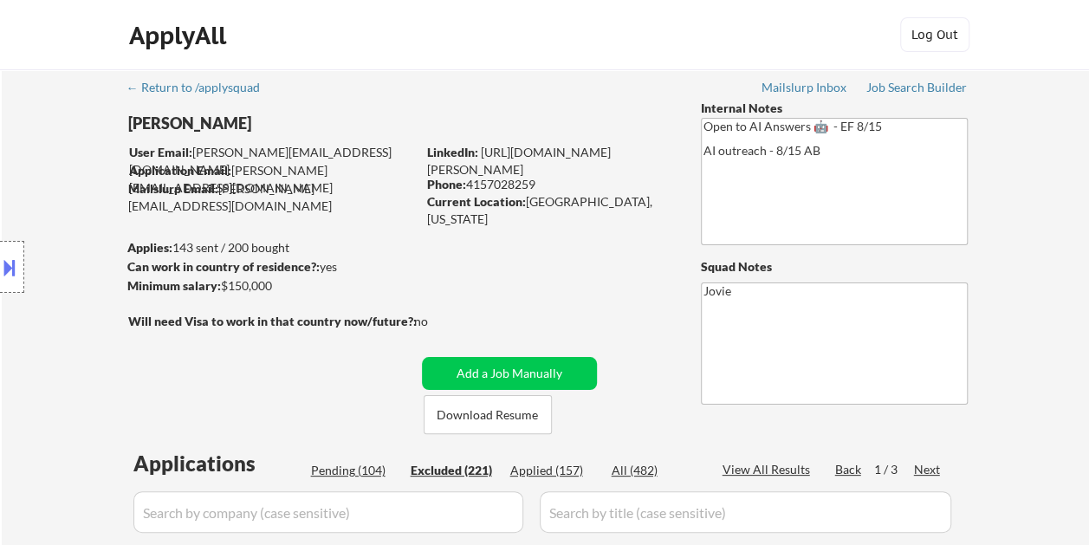
click at [352, 471] on div "Pending (104)" at bounding box center [354, 470] width 87 height 17
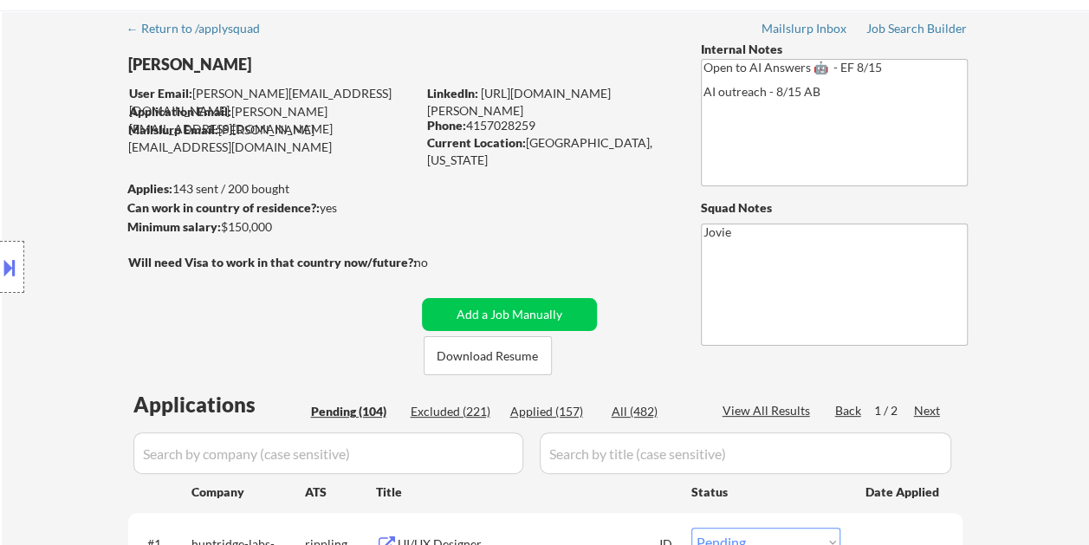
scroll to position [87, 0]
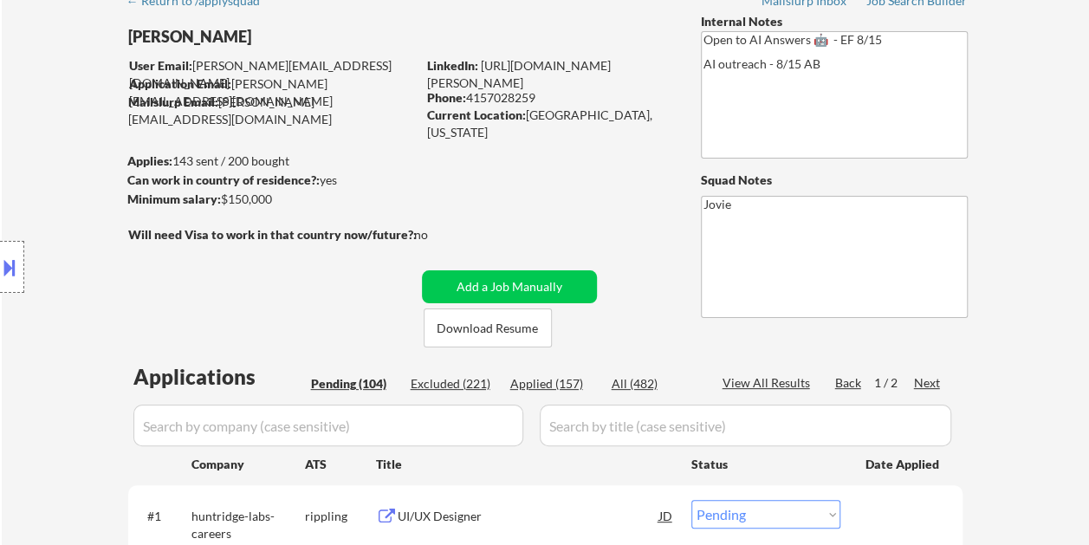
click at [565, 385] on div "Applied (157)" at bounding box center [553, 383] width 87 height 17
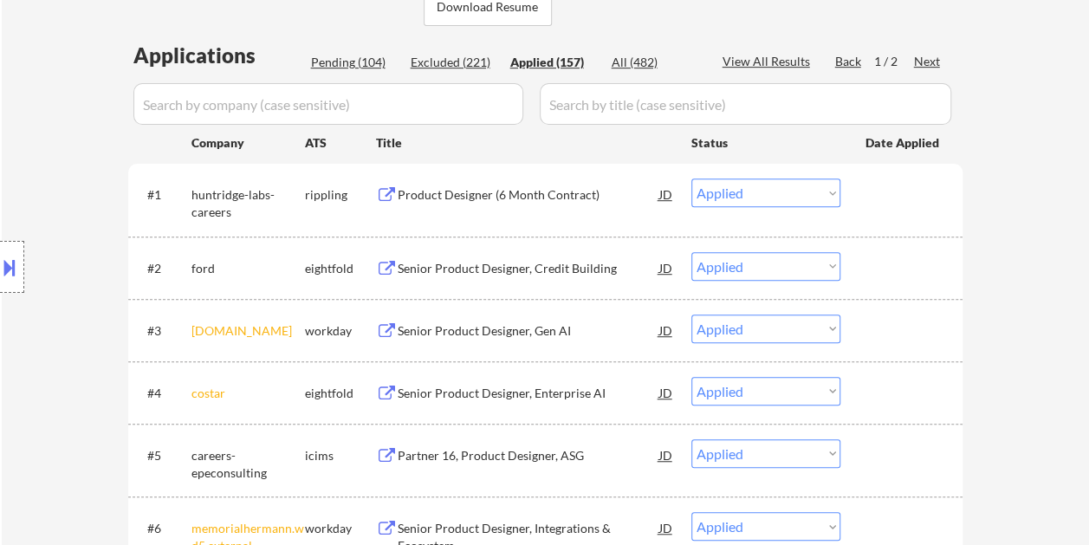
scroll to position [433, 0]
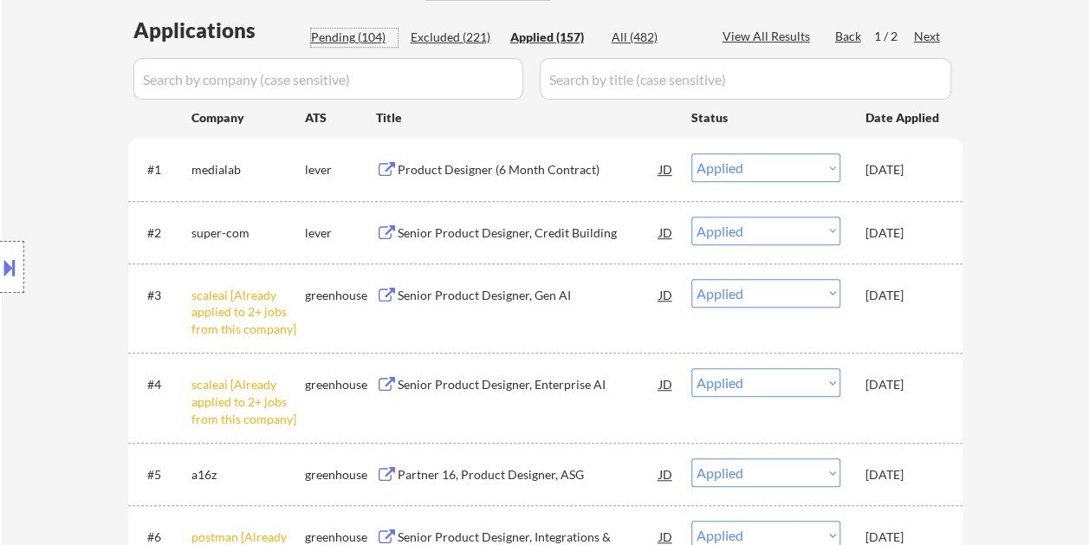
click at [337, 38] on div "Pending (104)" at bounding box center [354, 37] width 87 height 17
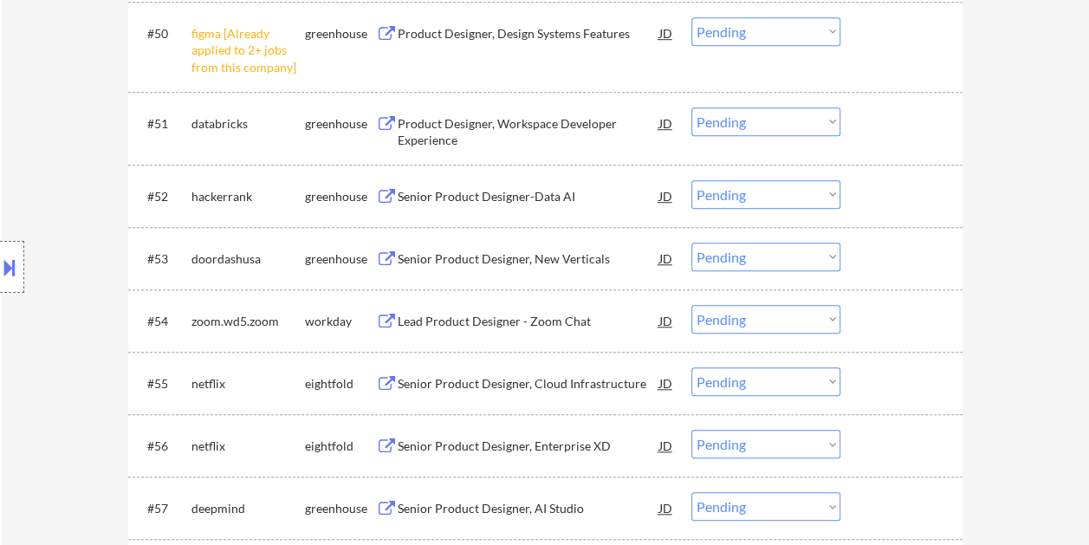
scroll to position [3897, 0]
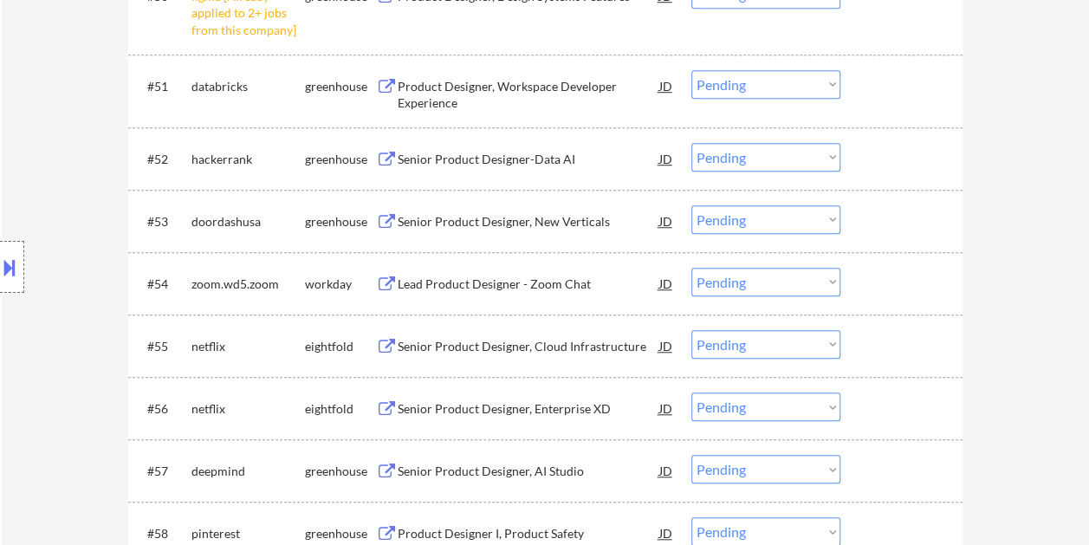
click at [880, 153] on div at bounding box center [903, 158] width 76 height 31
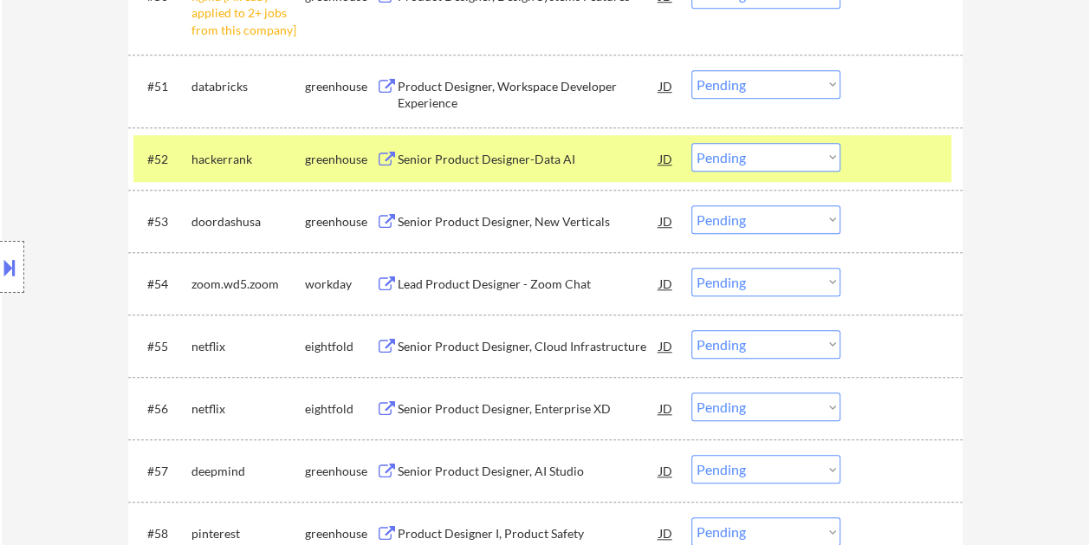
click at [573, 158] on div "Senior Product Designer-Data AI" at bounding box center [528, 159] width 262 height 17
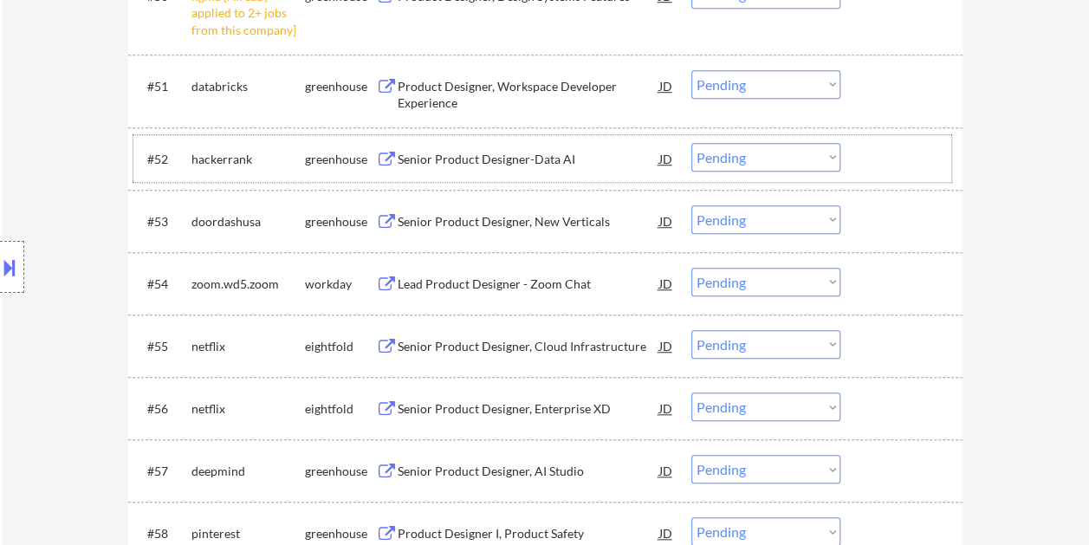
click at [863, 153] on div "#52 hackerrank greenhouse Senior Product Designer-Data AI JD Choose an option..…" at bounding box center [542, 158] width 818 height 47
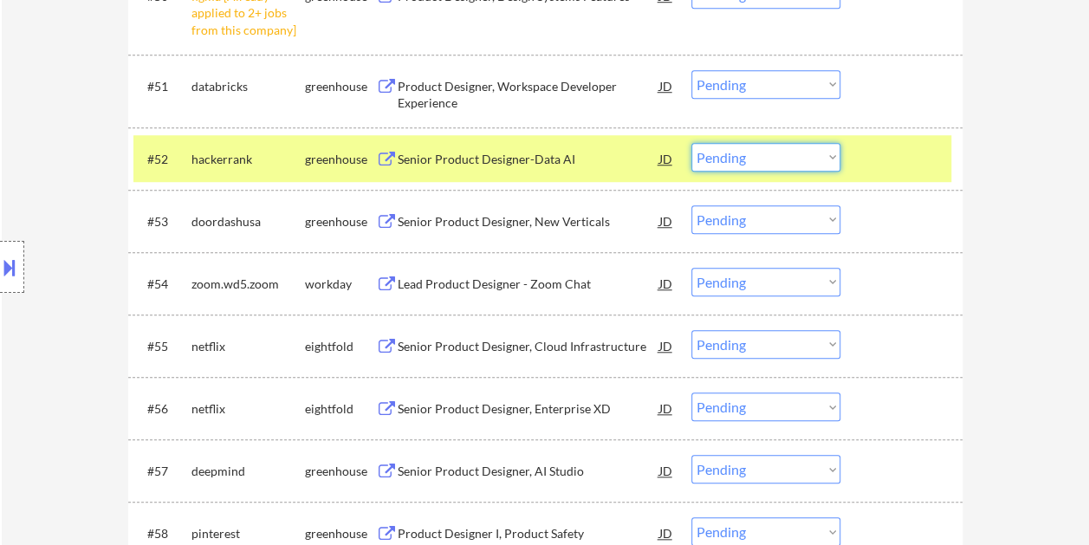
click at [830, 152] on select "Choose an option... Pending Applied Excluded (Questions) Excluded (Expired) Exc…" at bounding box center [765, 157] width 149 height 29
click at [691, 143] on select "Choose an option... Pending Applied Excluded (Questions) Excluded (Expired) Exc…" at bounding box center [765, 157] width 149 height 29
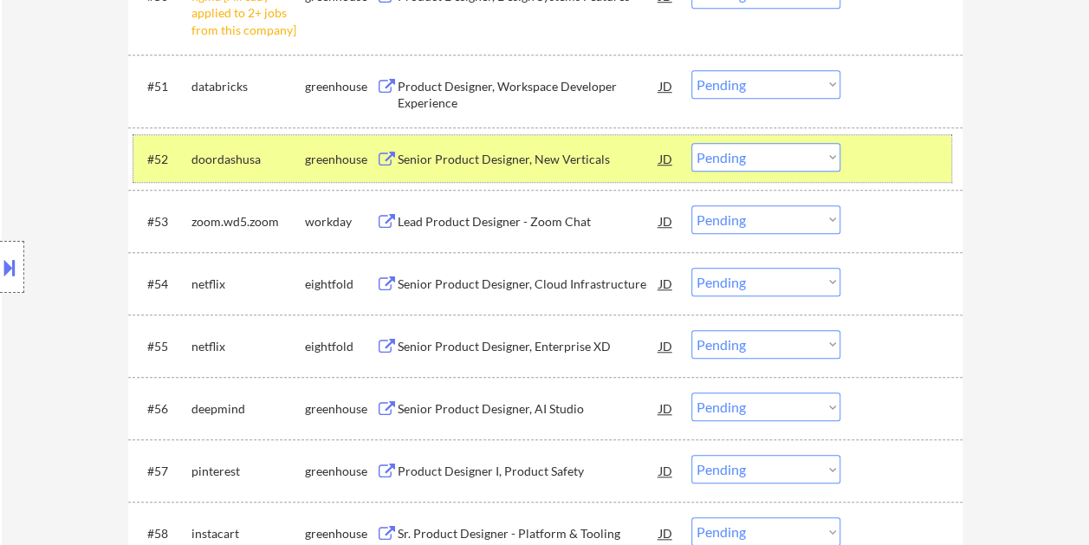
click at [863, 152] on div "#52 doordashusa greenhouse Senior Product Designer, New Verticals JD Choose an …" at bounding box center [542, 158] width 818 height 47
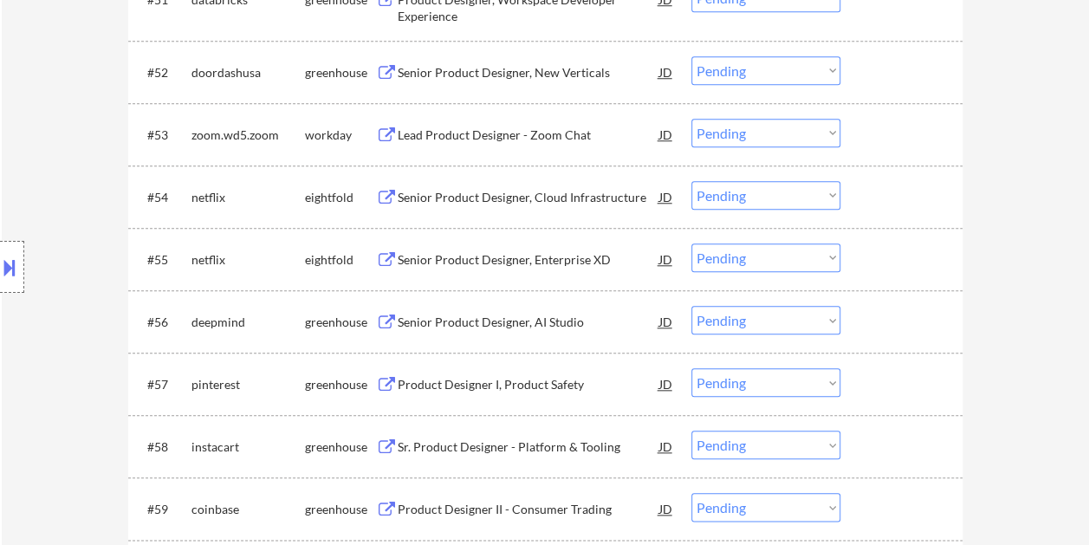
scroll to position [4070, 0]
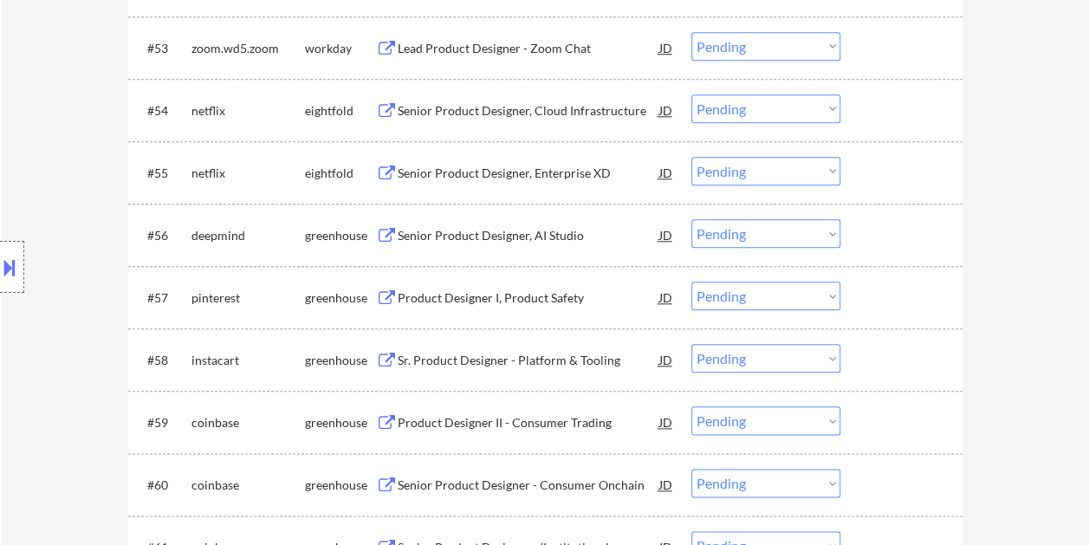
click at [875, 236] on div at bounding box center [903, 234] width 76 height 31
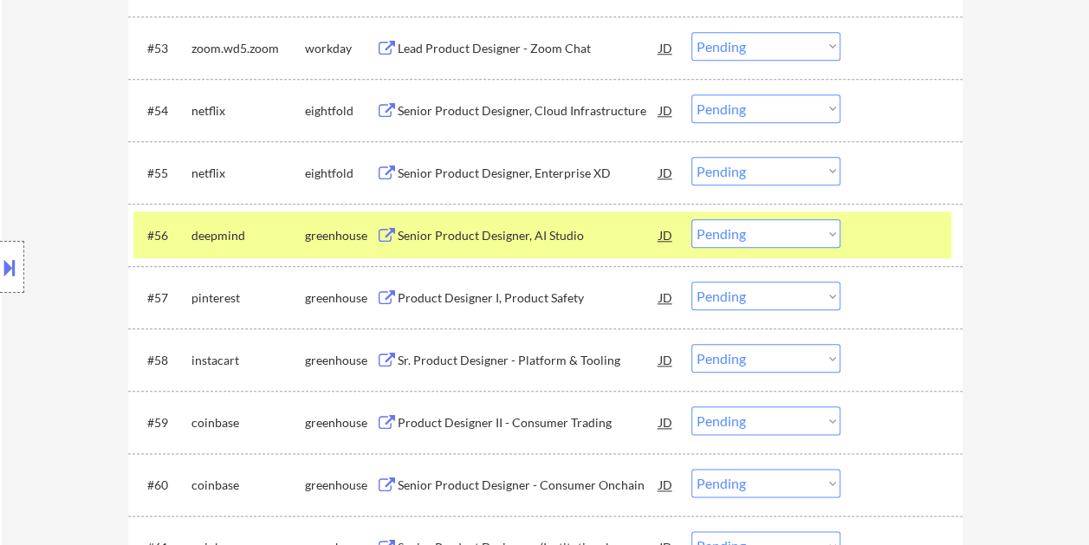
click at [515, 236] on div "Senior Product Designer, AI Studio" at bounding box center [528, 235] width 262 height 17
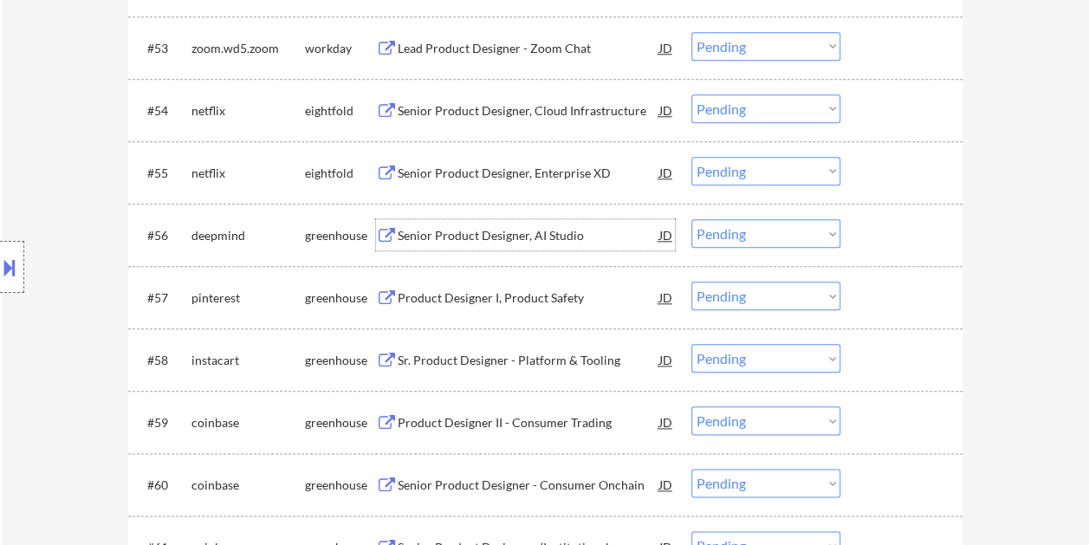
click at [883, 229] on div at bounding box center [903, 234] width 76 height 31
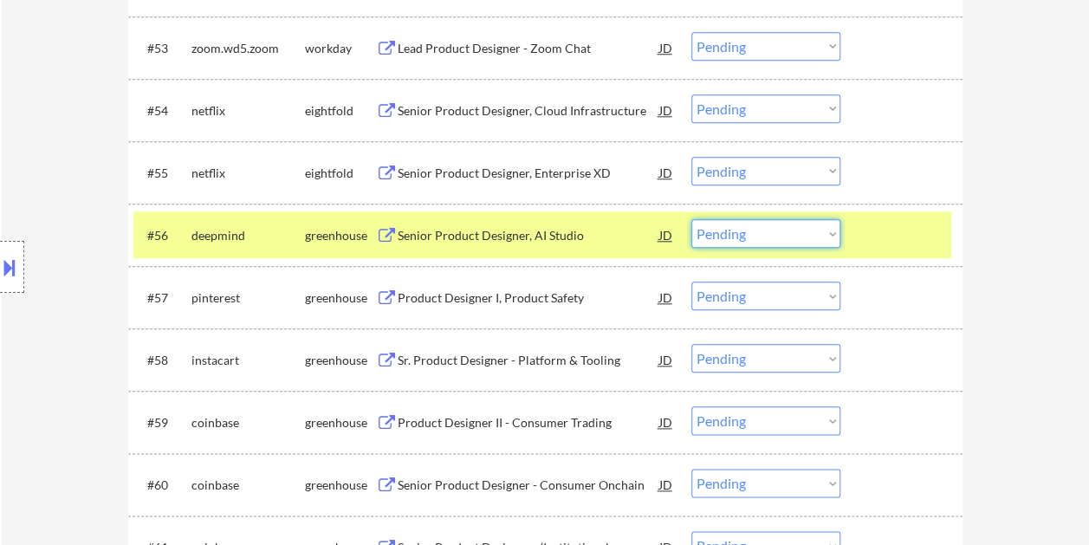
click at [828, 230] on select "Choose an option... Pending Applied Excluded (Questions) Excluded (Expired) Exc…" at bounding box center [765, 233] width 149 height 29
click at [691, 219] on select "Choose an option... Pending Applied Excluded (Questions) Excluded (Expired) Exc…" at bounding box center [765, 233] width 149 height 29
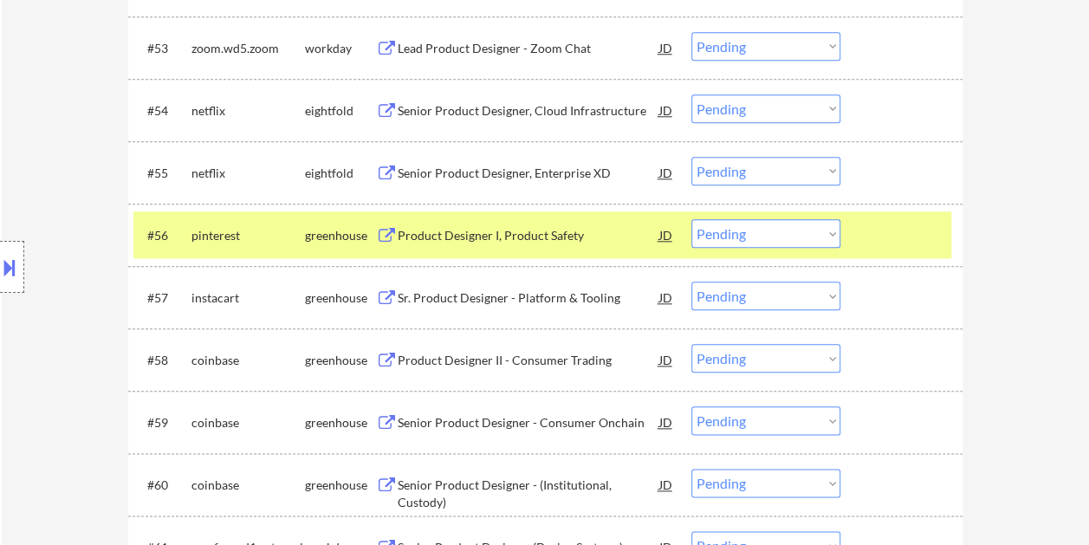
click at [894, 241] on div at bounding box center [903, 234] width 76 height 31
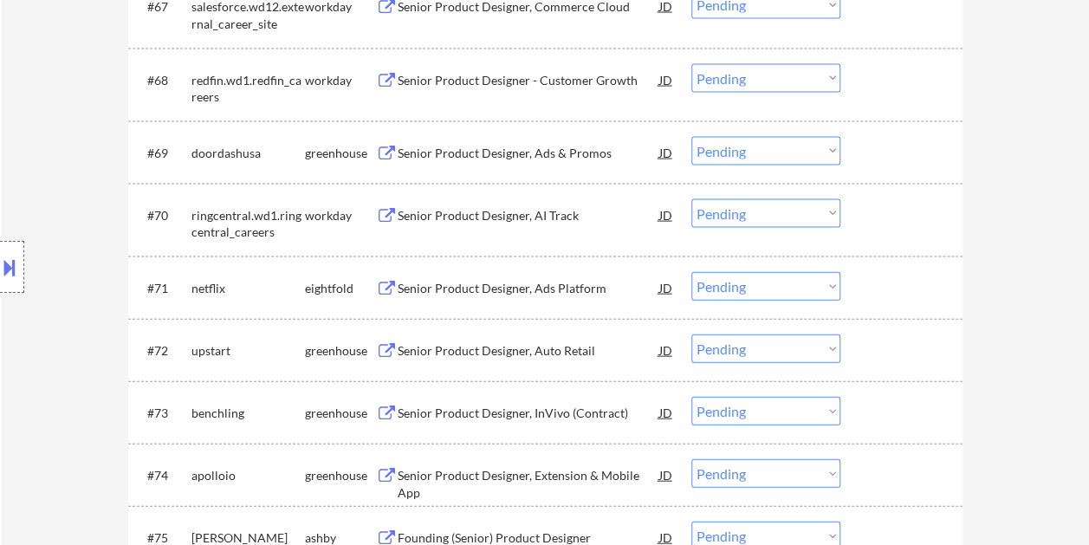
scroll to position [5109, 0]
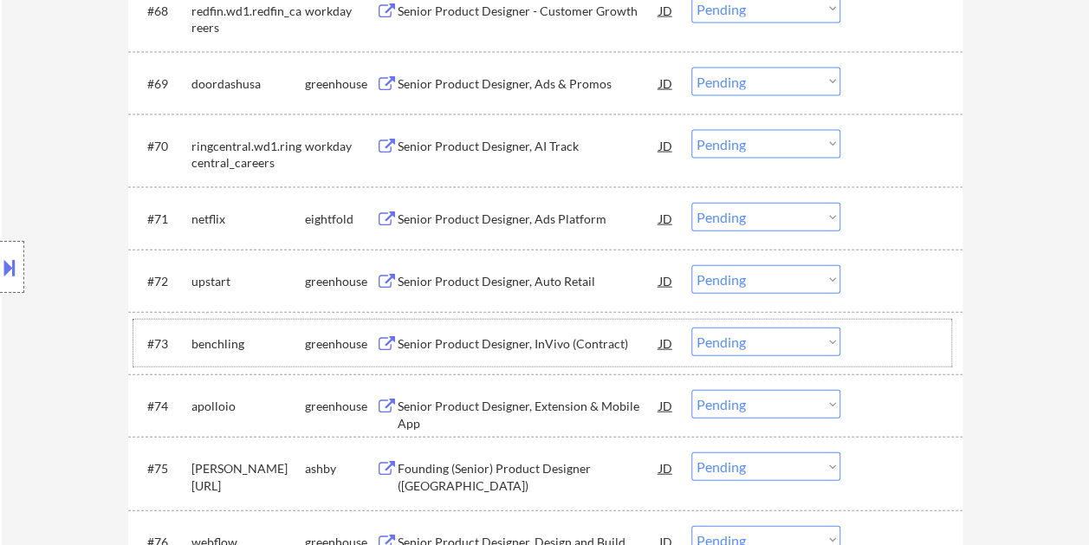
click at [878, 338] on div at bounding box center [903, 342] width 76 height 31
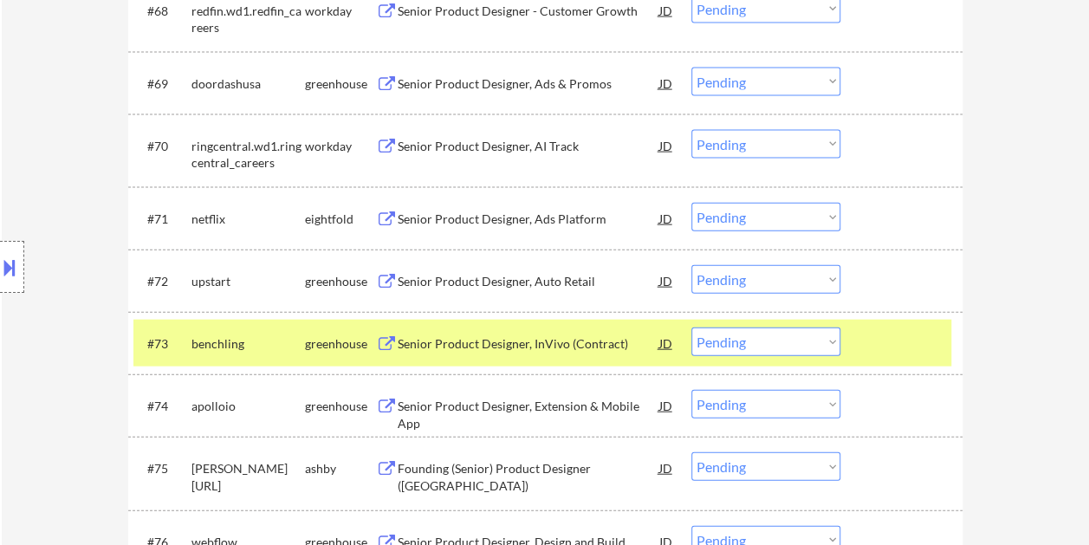
click at [532, 348] on div "Senior Product Designer, InVivo (Contract)" at bounding box center [528, 343] width 262 height 17
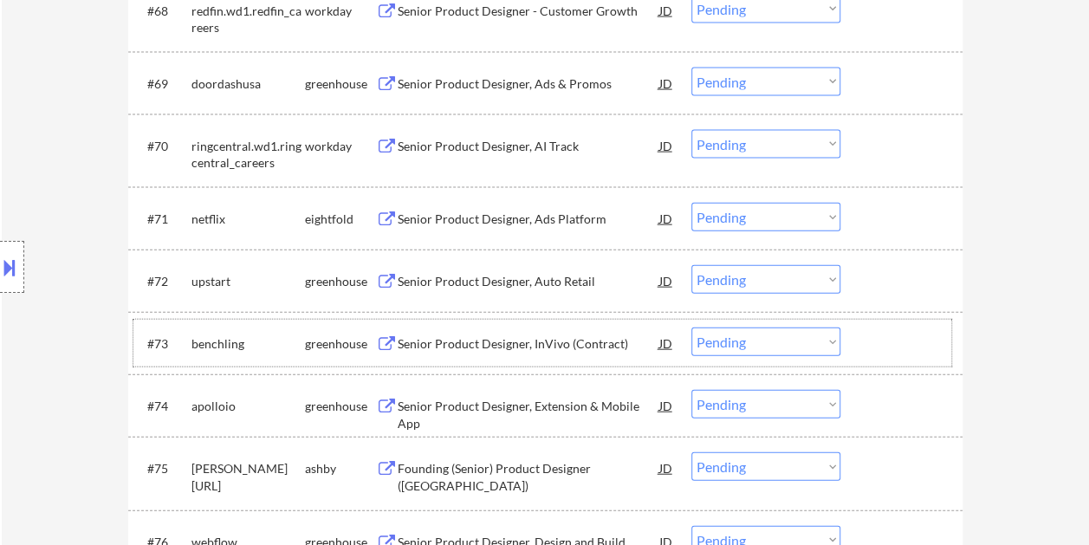
drag, startPoint x: 870, startPoint y: 344, endPoint x: 837, endPoint y: 346, distance: 33.0
click at [871, 345] on div at bounding box center [903, 342] width 76 height 31
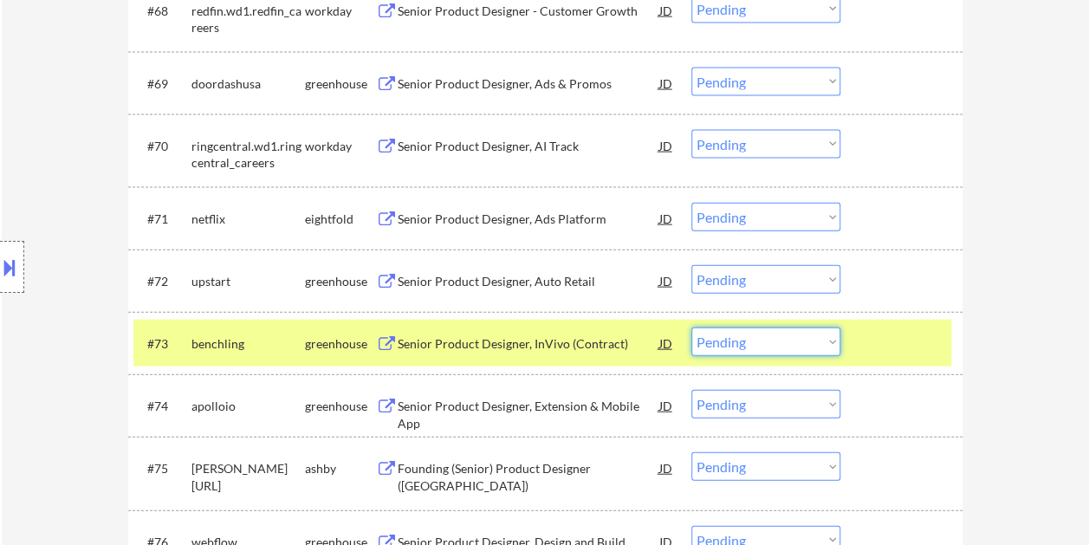
click at [826, 345] on select "Choose an option... Pending Applied Excluded (Questions) Excluded (Expired) Exc…" at bounding box center [765, 341] width 149 height 29
click at [691, 327] on select "Choose an option... Pending Applied Excluded (Questions) Excluded (Expired) Exc…" at bounding box center [765, 341] width 149 height 29
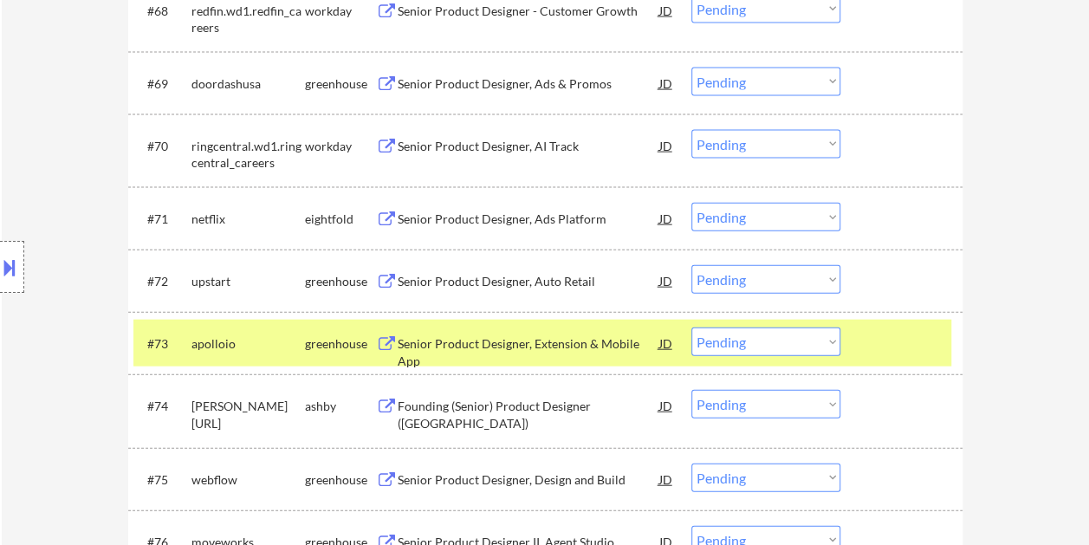
click at [882, 346] on div at bounding box center [903, 342] width 76 height 31
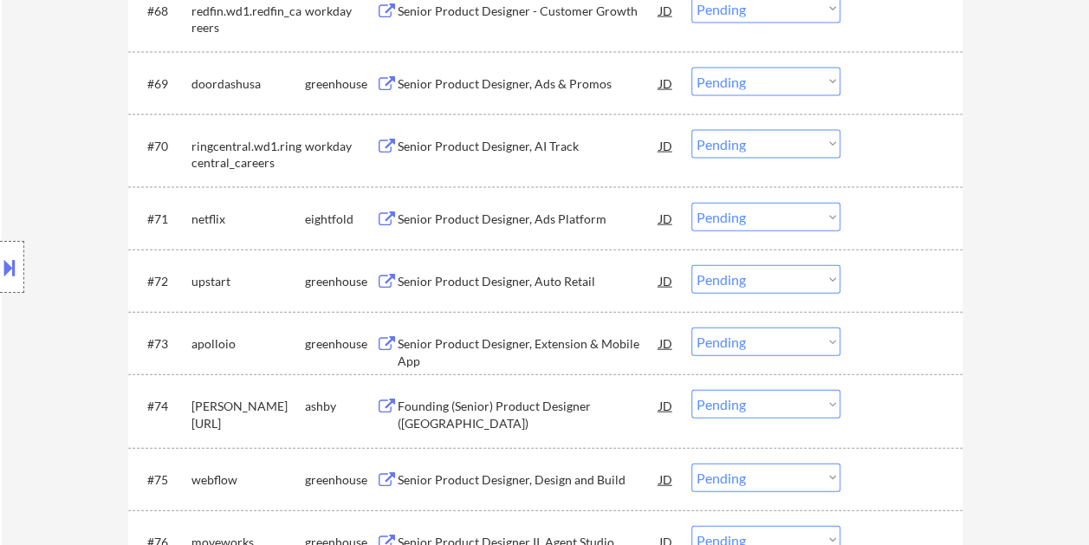
click at [857, 341] on div "#73 apolloio greenhouse Senior Product Designer, Extension & Mobile App JD Choo…" at bounding box center [542, 343] width 818 height 47
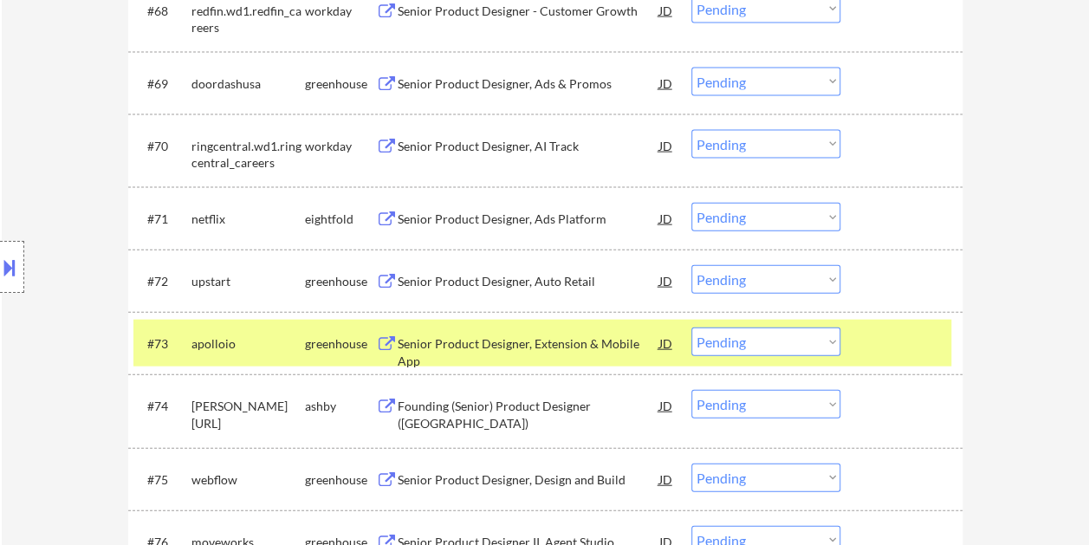
click at [504, 330] on div "Senior Product Designer, Extension & Mobile App" at bounding box center [528, 342] width 262 height 31
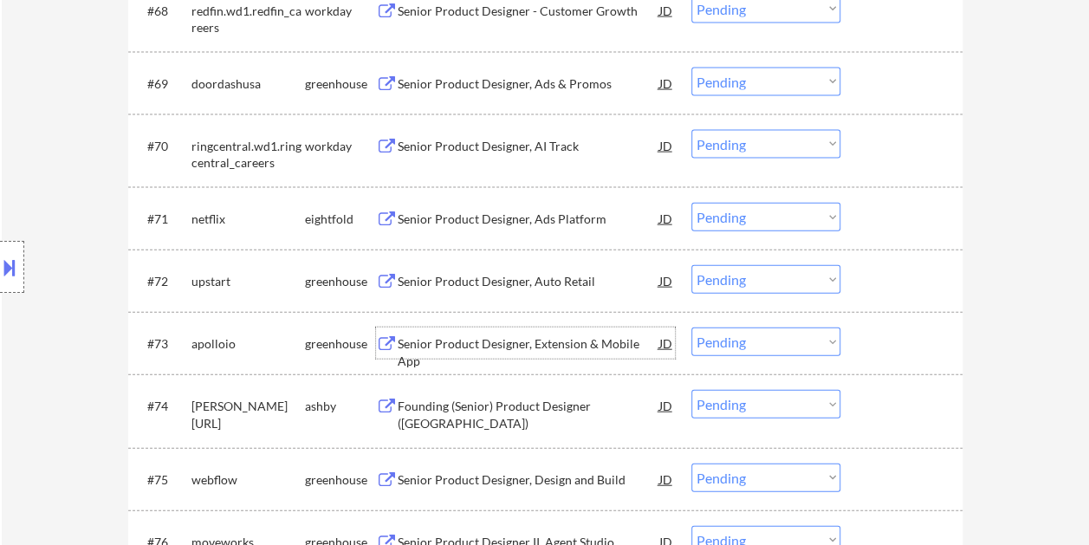
click at [913, 359] on div "#73 apolloio greenhouse Senior Product Designer, Extension & Mobile App JD Choo…" at bounding box center [542, 343] width 818 height 47
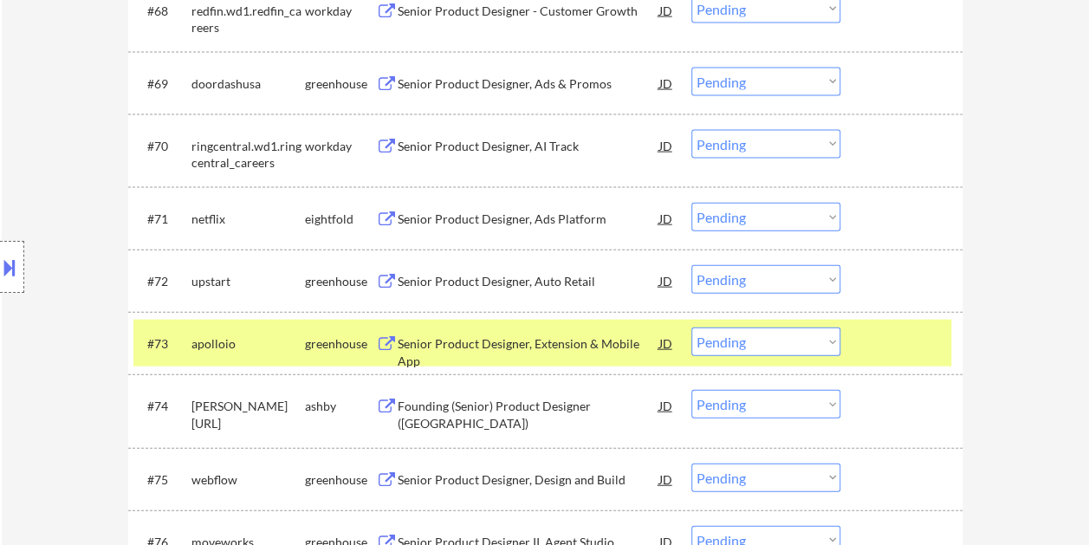
click at [837, 347] on select "Choose an option... Pending Applied Excluded (Questions) Excluded (Expired) Exc…" at bounding box center [765, 341] width 149 height 29
click at [691, 327] on select "Choose an option... Pending Applied Excluded (Questions) Excluded (Expired) Exc…" at bounding box center [765, 341] width 149 height 29
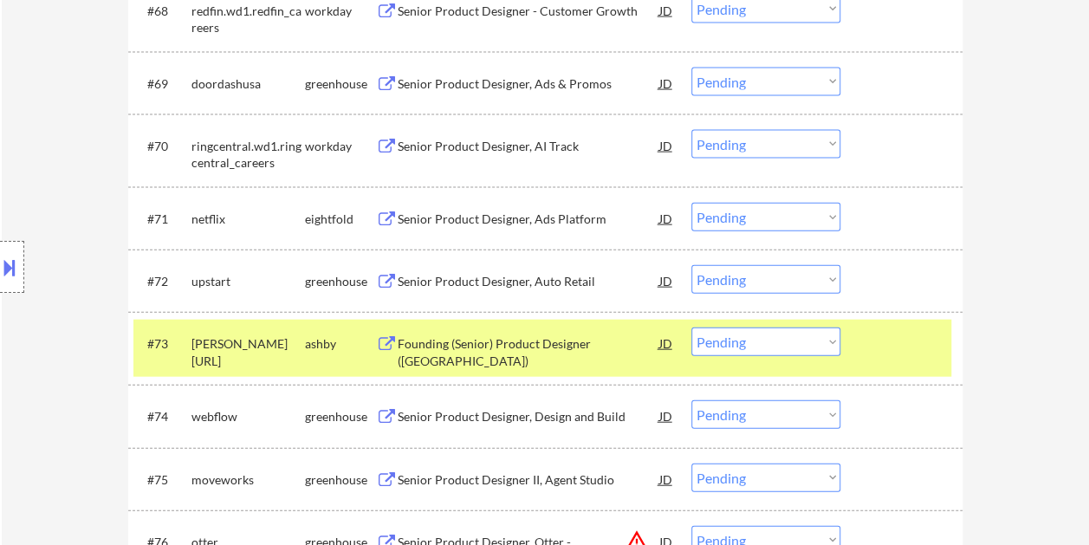
click at [887, 365] on div "#73 [PERSON_NAME].[PERSON_NAME] Founding (Senior) Product Designer ([GEOGRAPHIC…" at bounding box center [542, 348] width 818 height 57
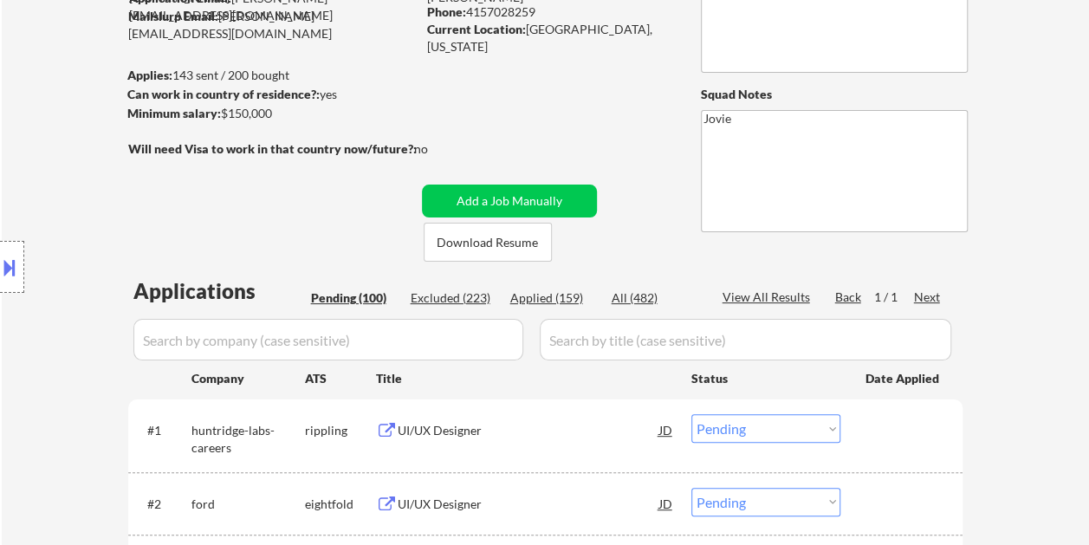
scroll to position [260, 0]
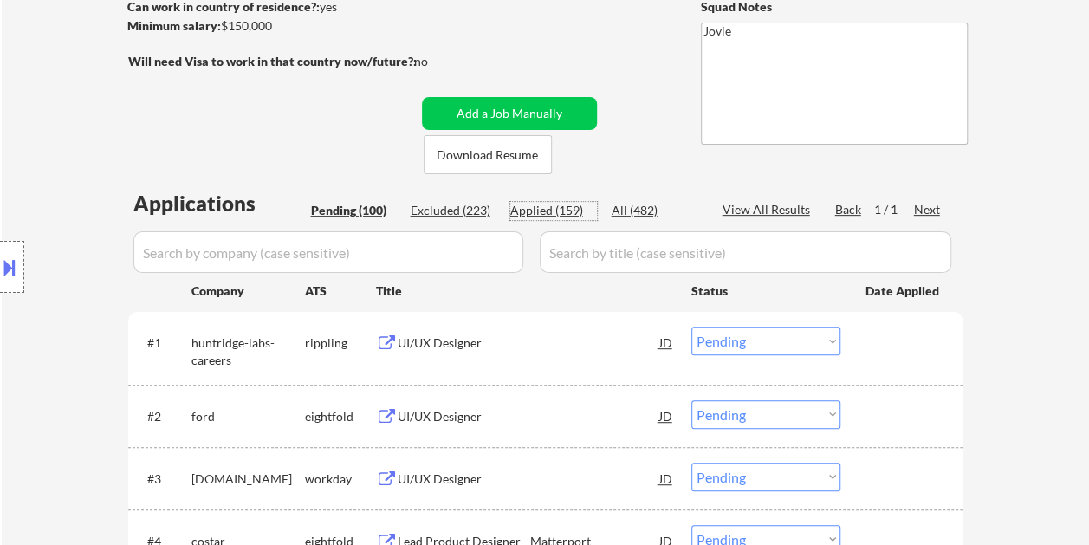
click at [551, 210] on div "Applied (159)" at bounding box center [553, 210] width 87 height 17
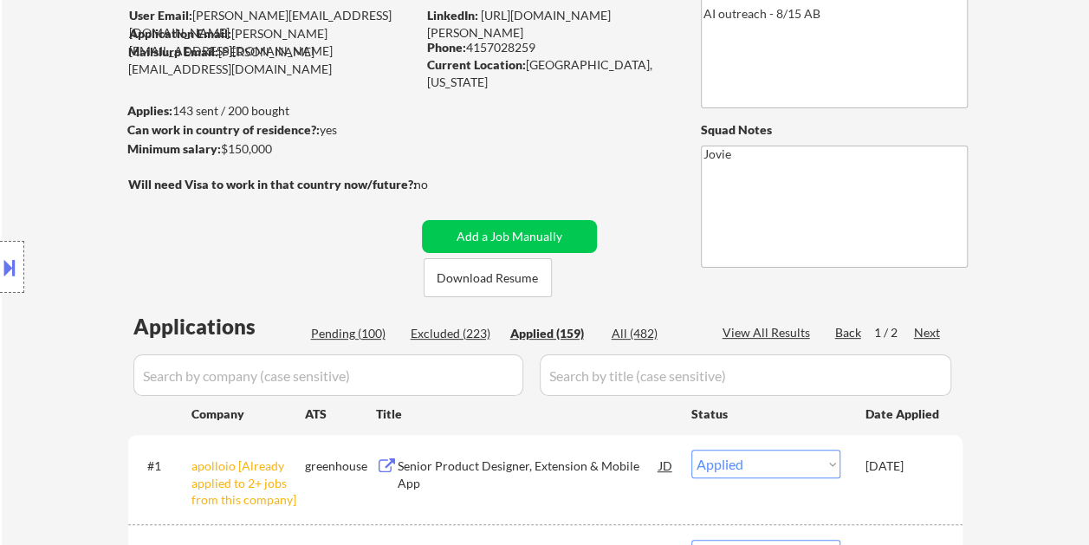
scroll to position [173, 0]
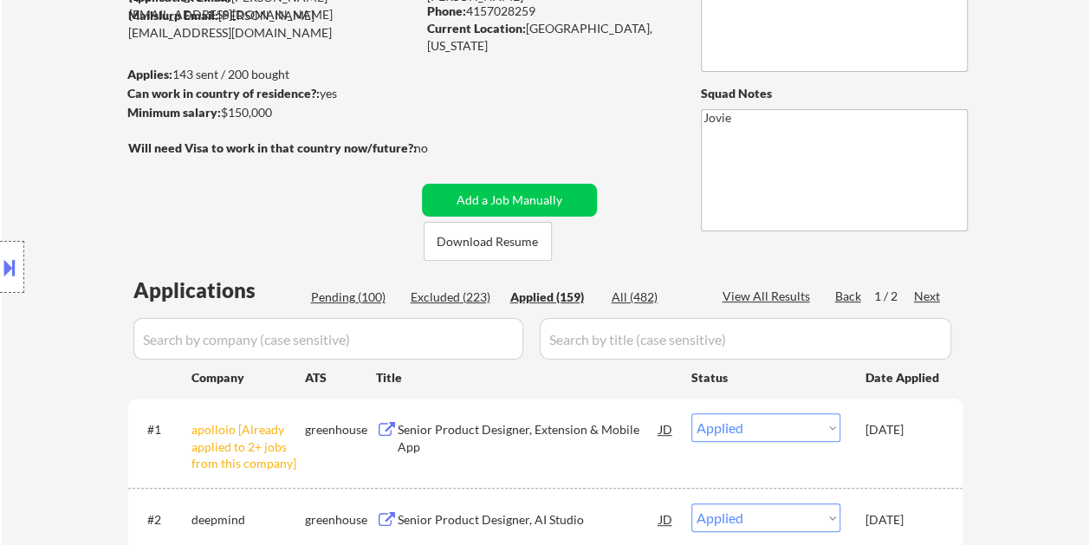
click at [333, 292] on div "Pending (100)" at bounding box center [354, 296] width 87 height 17
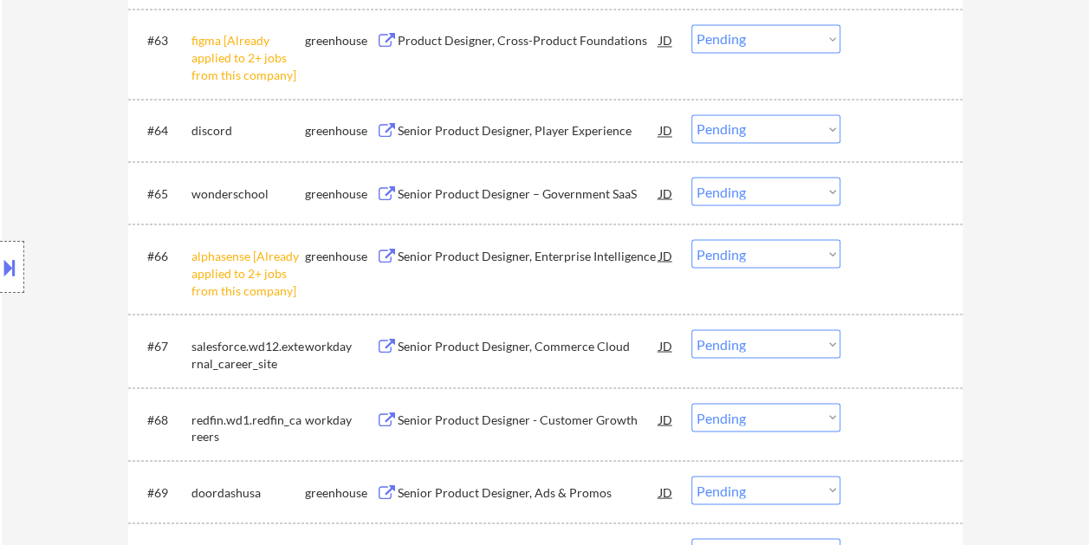
scroll to position [4676, 0]
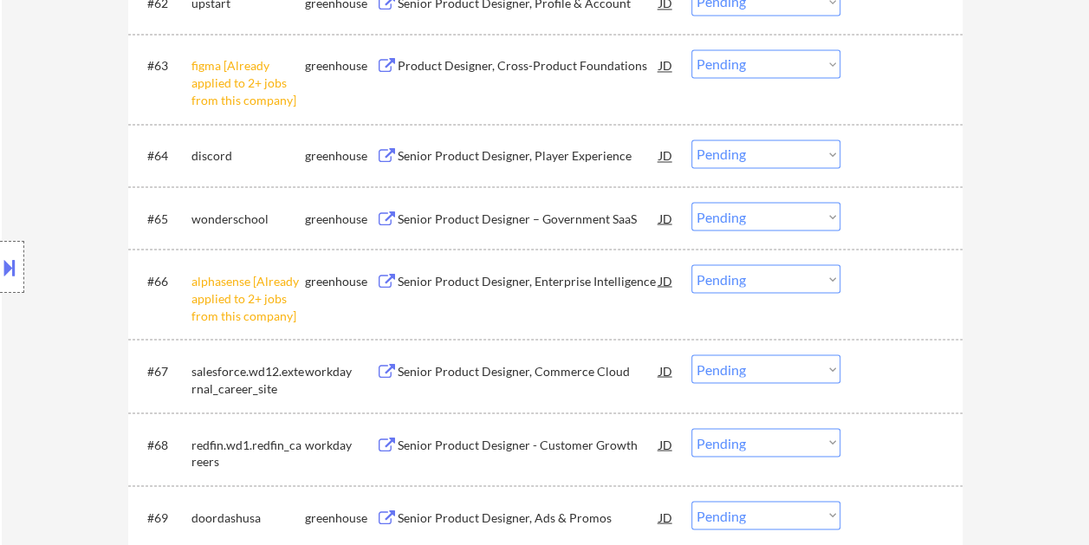
click at [868, 211] on div at bounding box center [903, 217] width 76 height 31
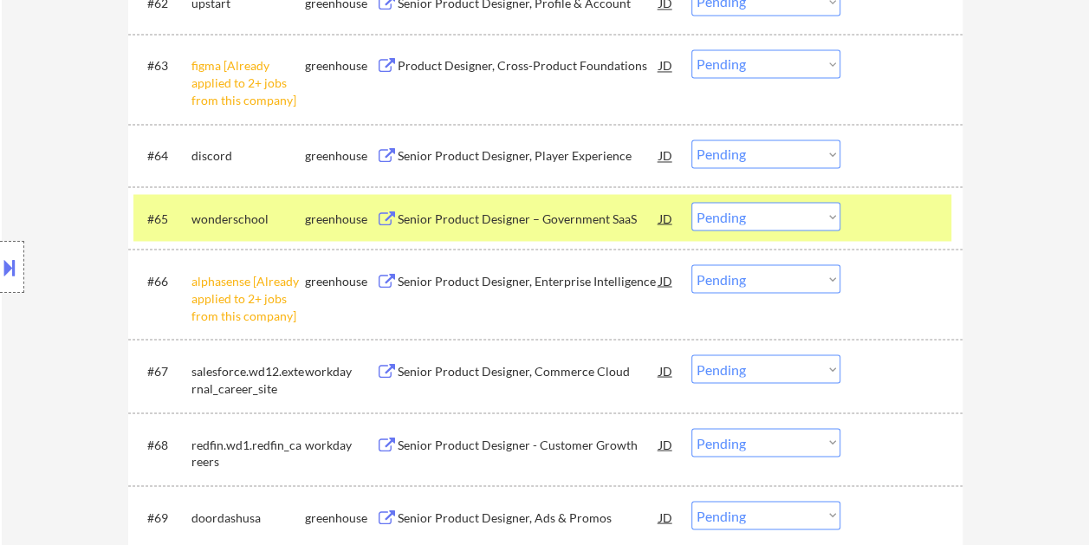
click at [568, 223] on div "Senior Product Designer – Government SaaS" at bounding box center [528, 218] width 262 height 17
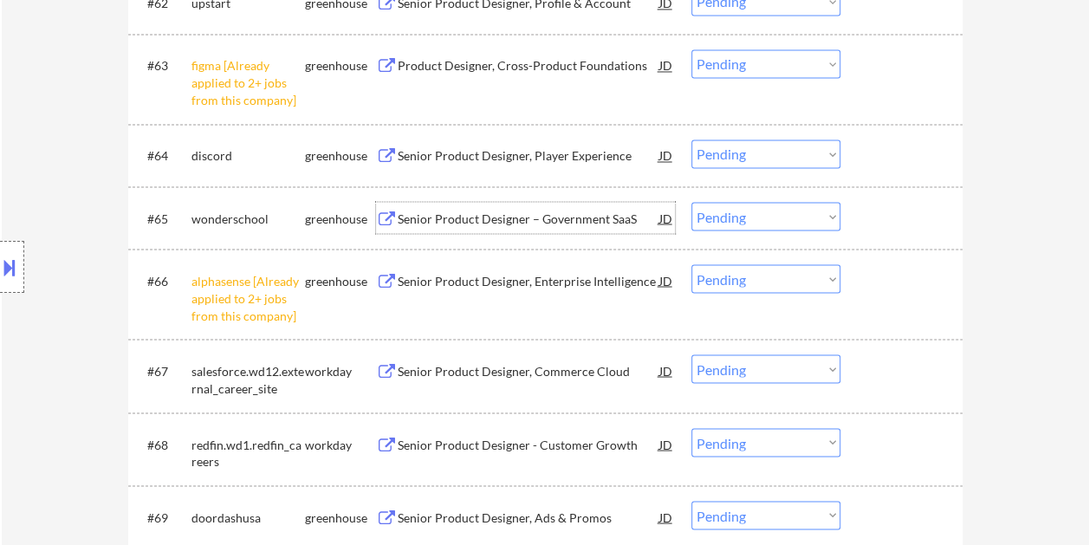
click at [869, 218] on div at bounding box center [903, 217] width 76 height 31
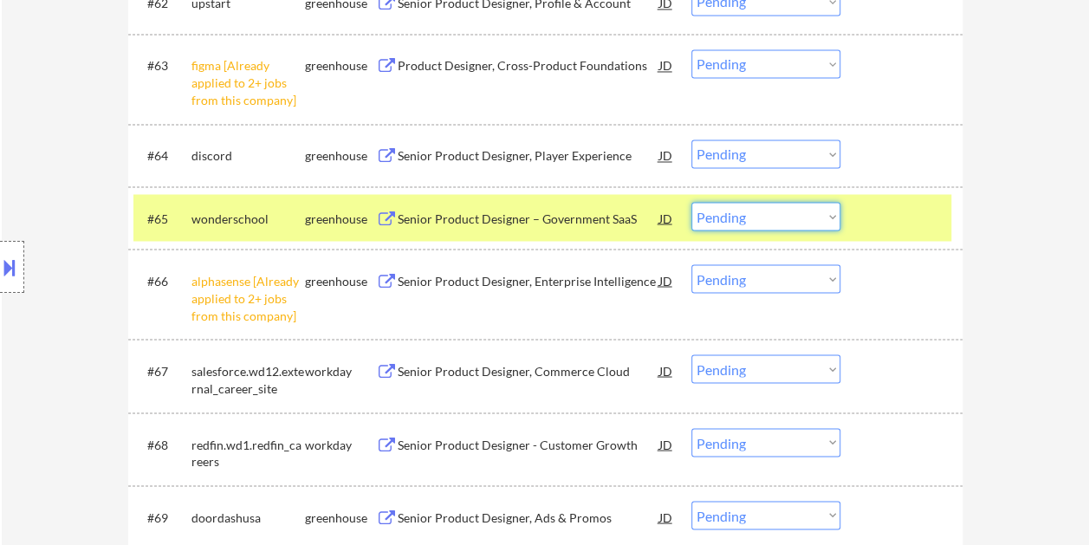
click at [831, 215] on select "Choose an option... Pending Applied Excluded (Questions) Excluded (Expired) Exc…" at bounding box center [765, 216] width 149 height 29
click at [691, 202] on select "Choose an option... Pending Applied Excluded (Questions) Excluded (Expired) Exc…" at bounding box center [765, 216] width 149 height 29
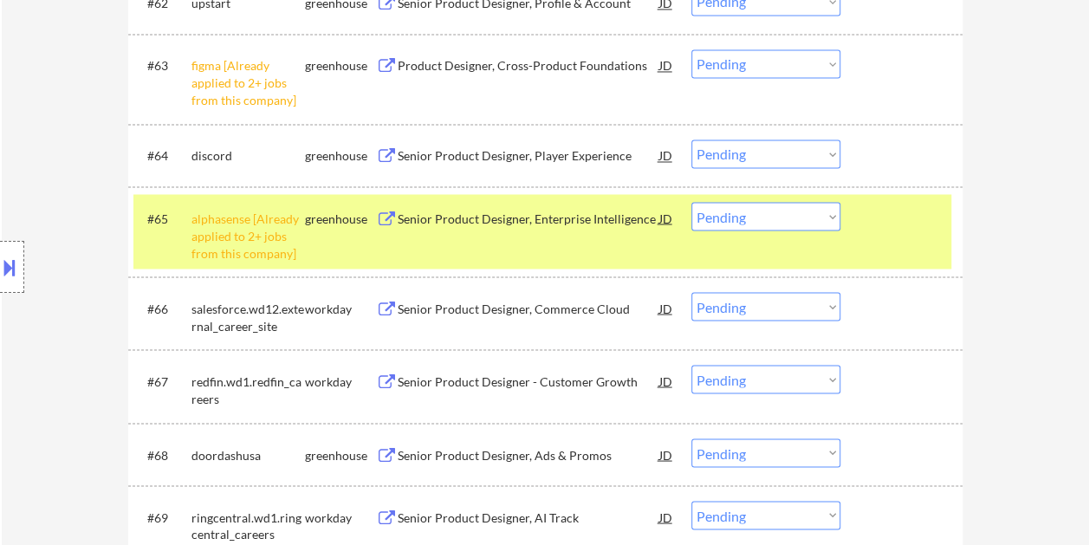
click at [911, 244] on div "#65 alphasense [Already applied to 2+ jobs from this company] greenhouse Senior…" at bounding box center [542, 231] width 818 height 74
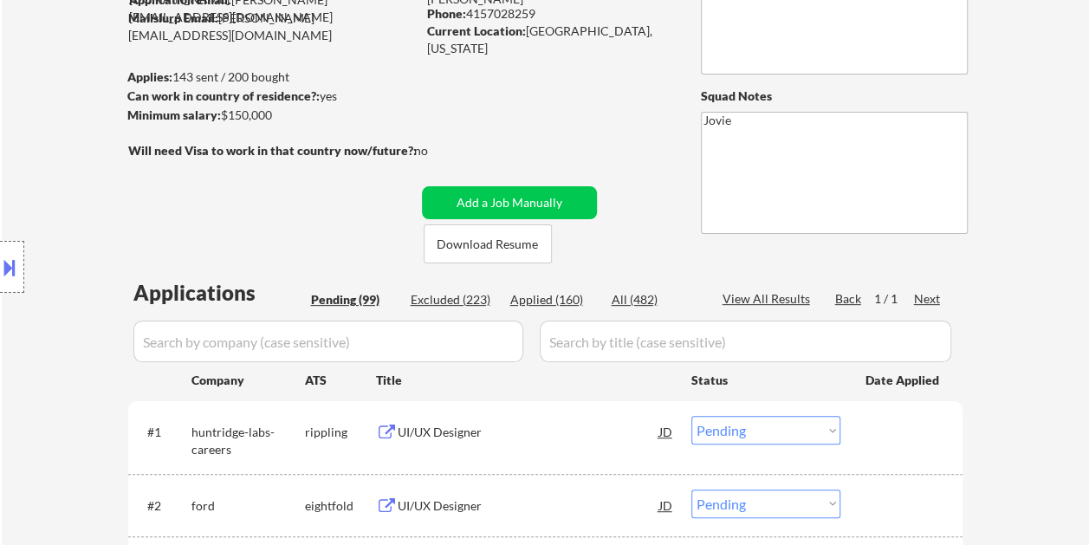
scroll to position [173, 0]
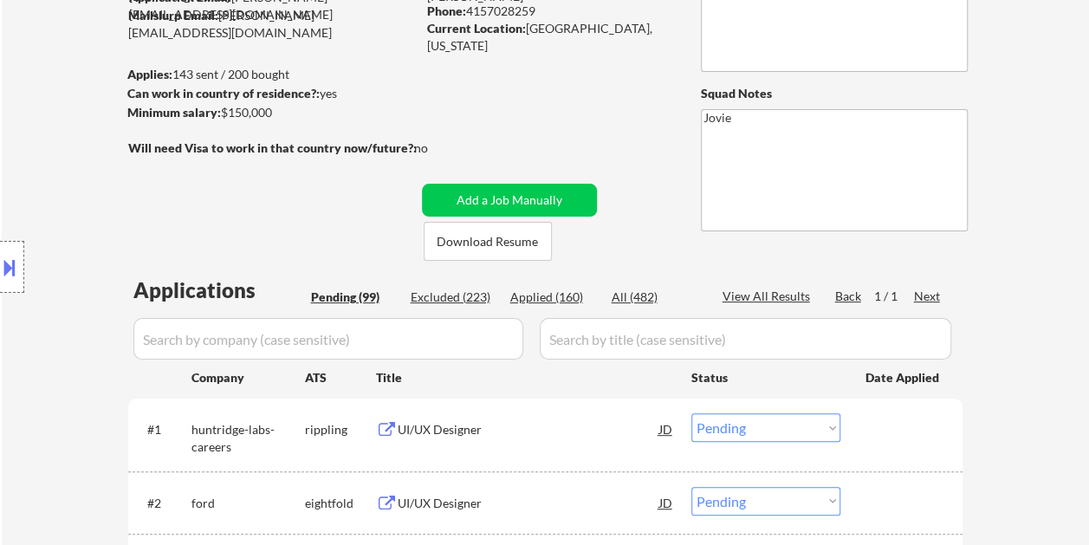
click at [547, 294] on div "Applied (160)" at bounding box center [553, 296] width 87 height 17
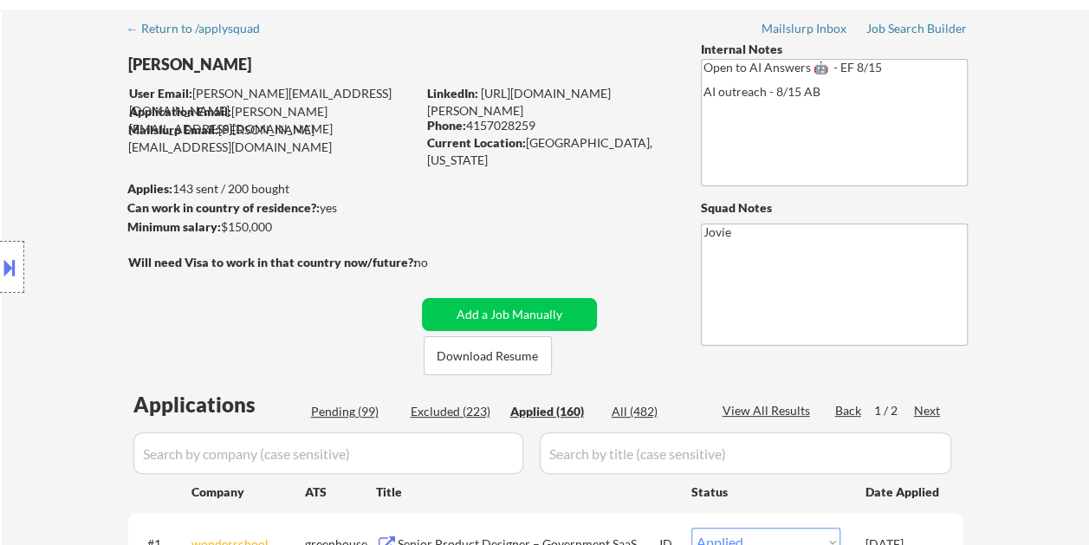
scroll to position [87, 0]
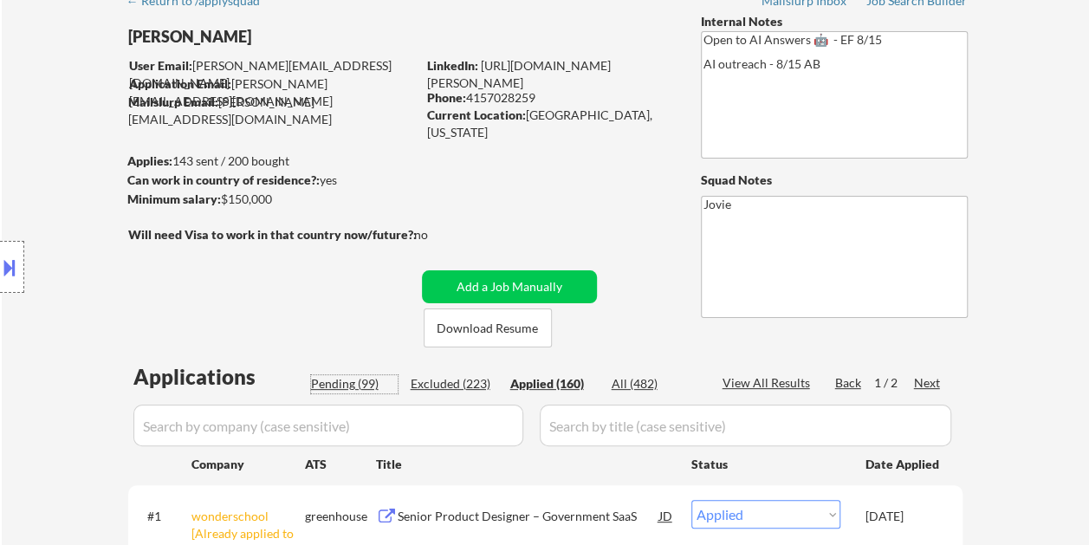
click at [333, 383] on div "Pending (99)" at bounding box center [354, 383] width 87 height 17
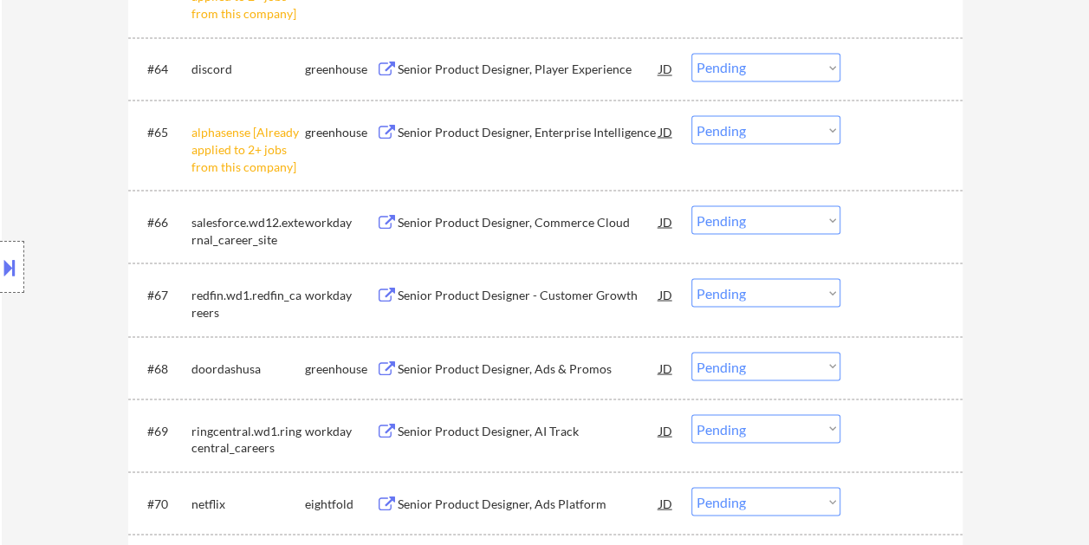
scroll to position [4936, 0]
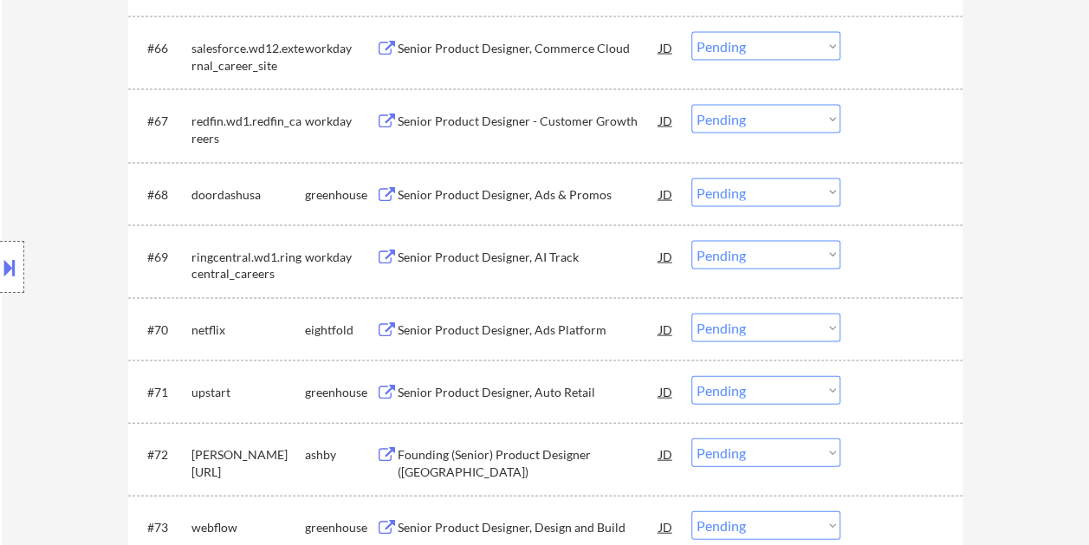
click at [876, 390] on div at bounding box center [903, 391] width 76 height 31
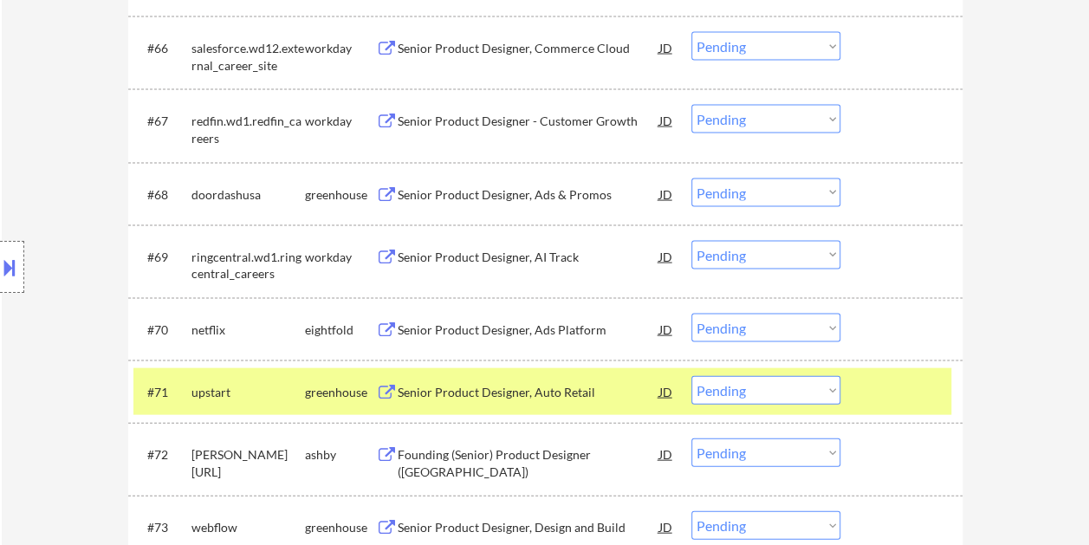
scroll to position [5023, 0]
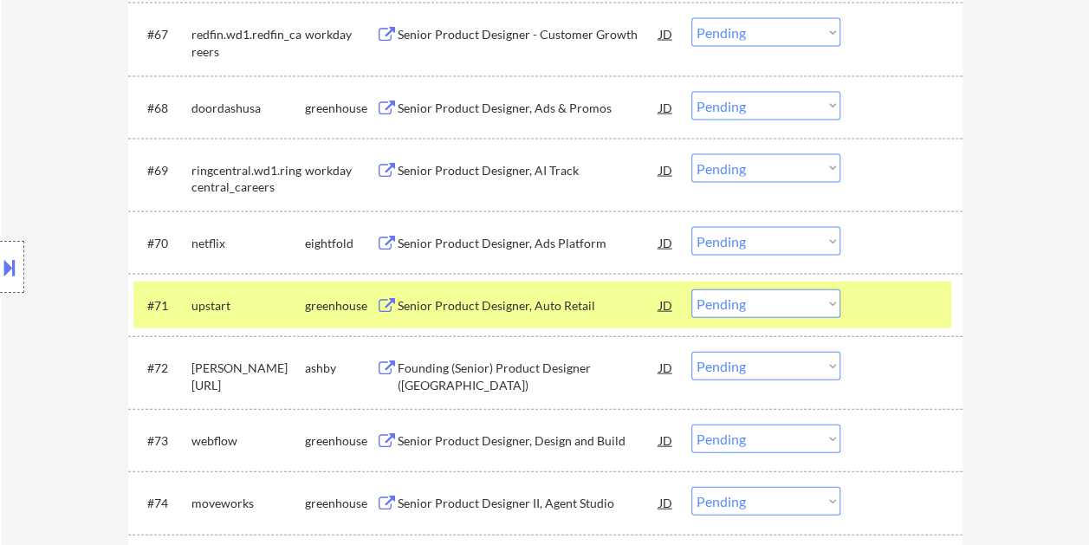
click at [873, 311] on div at bounding box center [903, 304] width 76 height 31
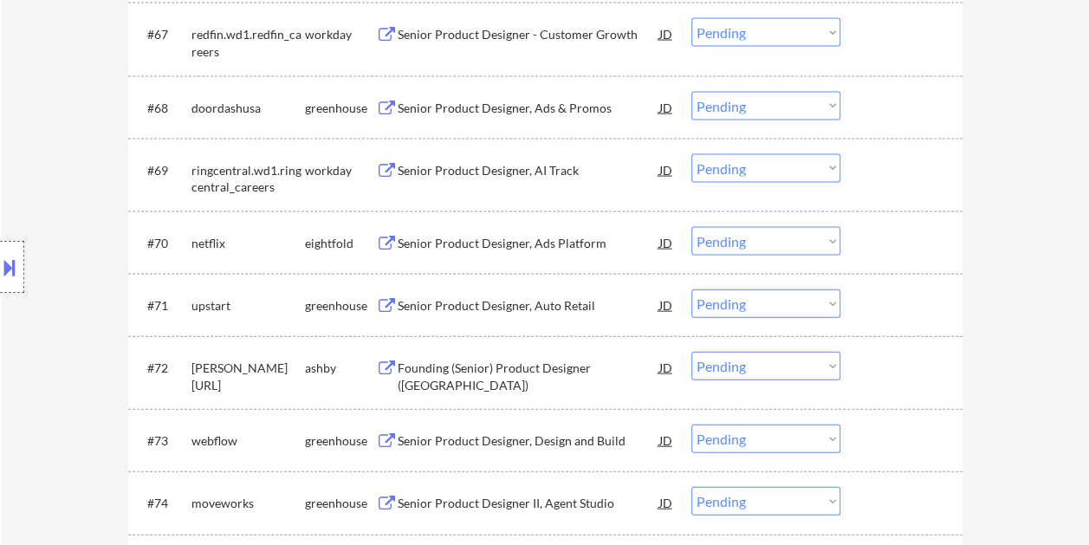
click at [863, 357] on div "#72 [PERSON_NAME].[PERSON_NAME] Founding (Senior) Product Designer ([GEOGRAPHIC…" at bounding box center [542, 372] width 818 height 57
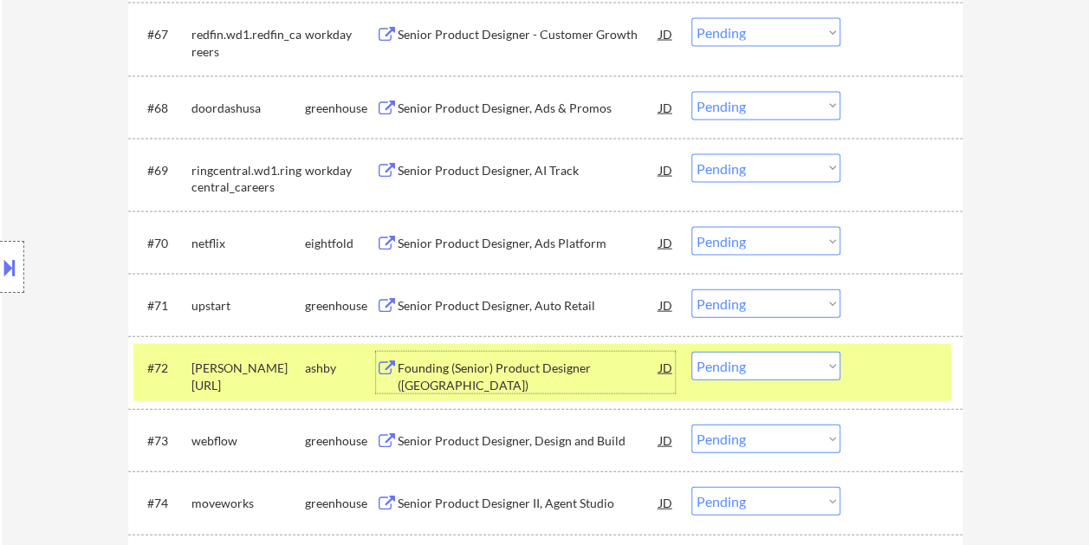
click at [559, 371] on div "Founding (Senior) Product Designer ([GEOGRAPHIC_DATA])" at bounding box center [528, 376] width 262 height 34
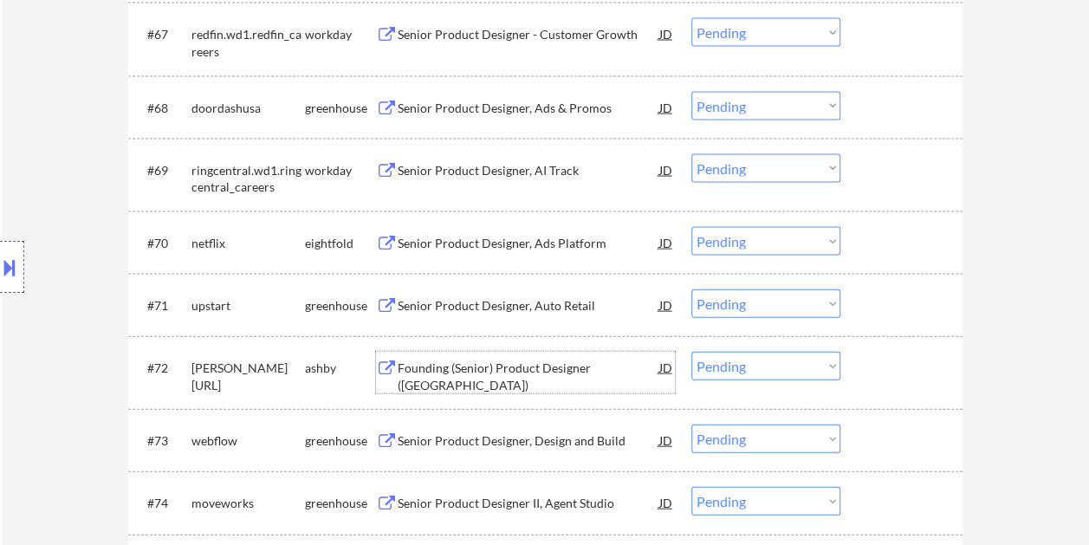
click at [872, 385] on div "#72 [PERSON_NAME].[PERSON_NAME] Founding (Senior) Product Designer ([GEOGRAPHIC…" at bounding box center [542, 372] width 818 height 57
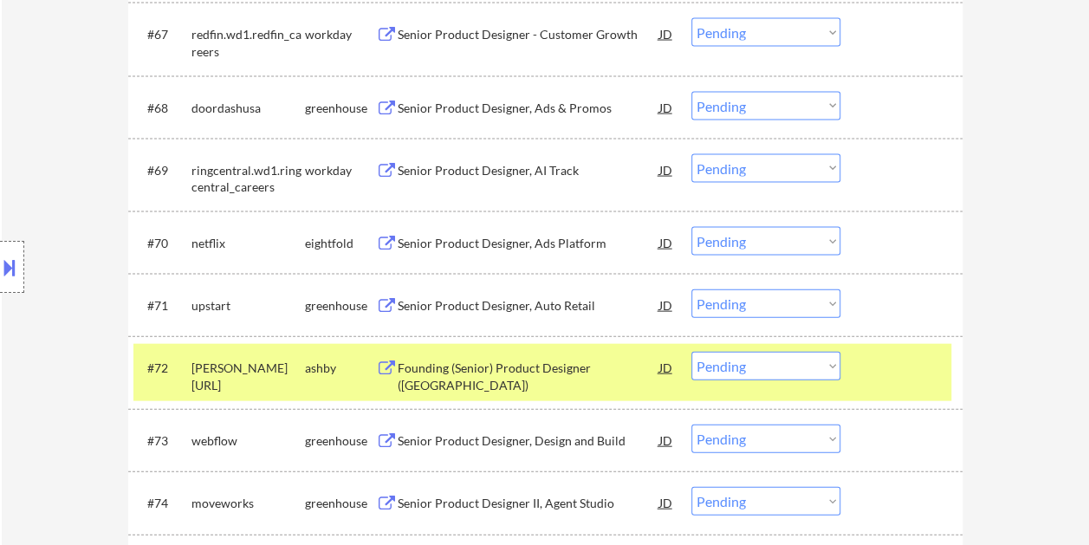
click at [828, 366] on select "Choose an option... Pending Applied Excluded (Questions) Excluded (Expired) Exc…" at bounding box center [765, 366] width 149 height 29
click at [691, 352] on select "Choose an option... Pending Applied Excluded (Questions) Excluded (Expired) Exc…" at bounding box center [765, 366] width 149 height 29
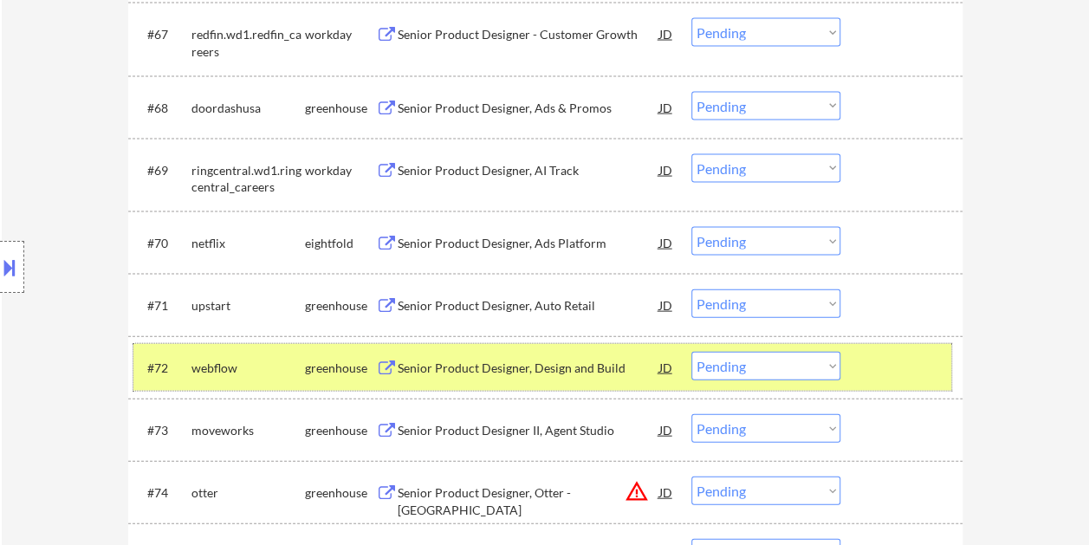
click at [866, 371] on div at bounding box center [903, 367] width 76 height 31
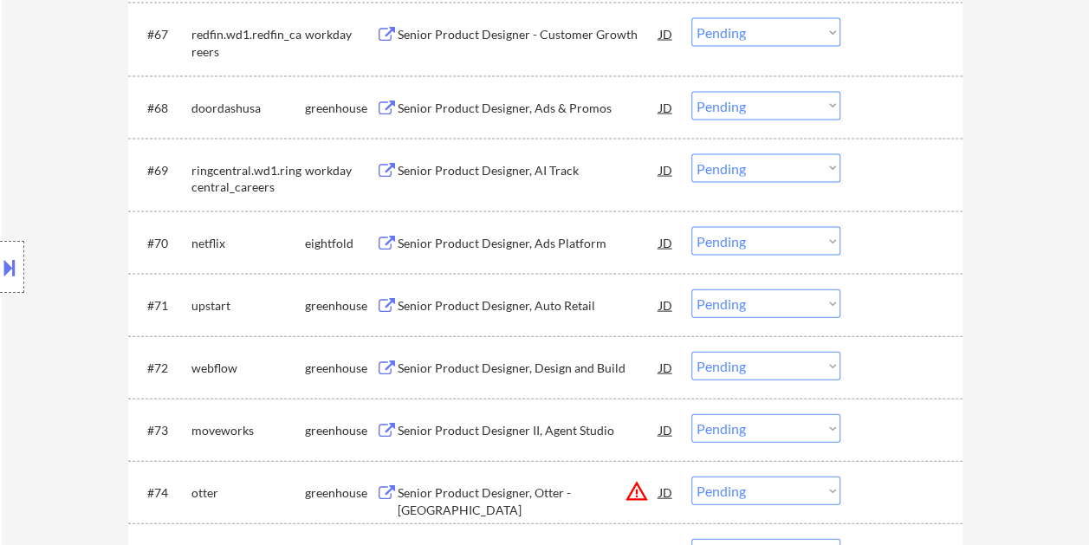
click at [880, 366] on div at bounding box center [903, 367] width 76 height 31
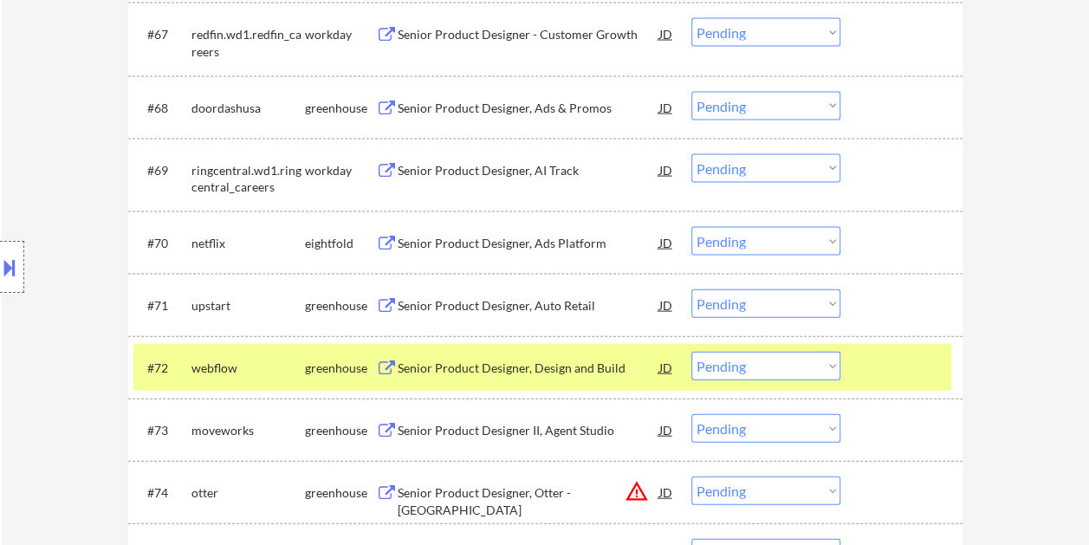
click at [868, 355] on div at bounding box center [903, 367] width 76 height 31
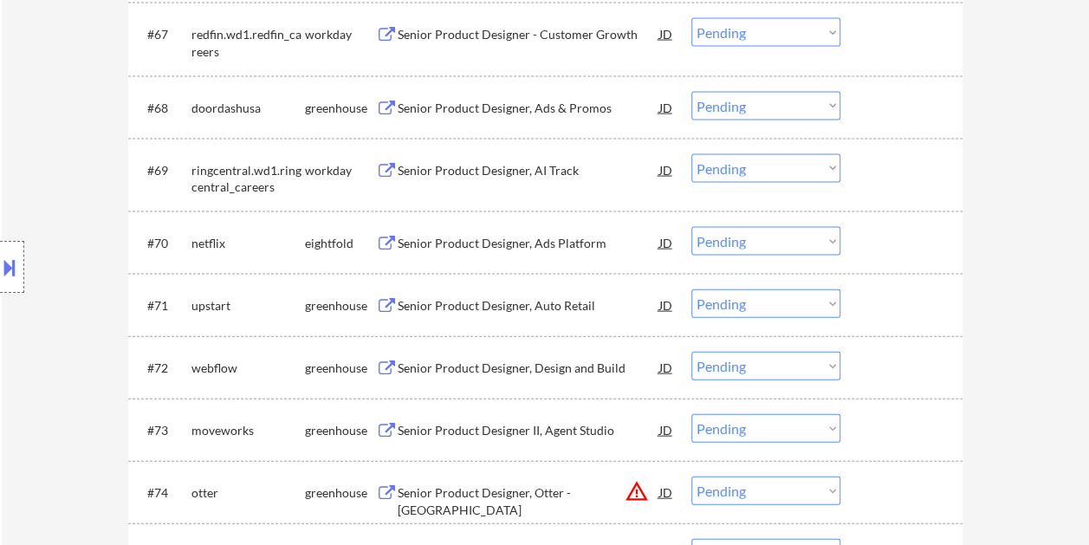
click at [891, 369] on div at bounding box center [903, 367] width 76 height 31
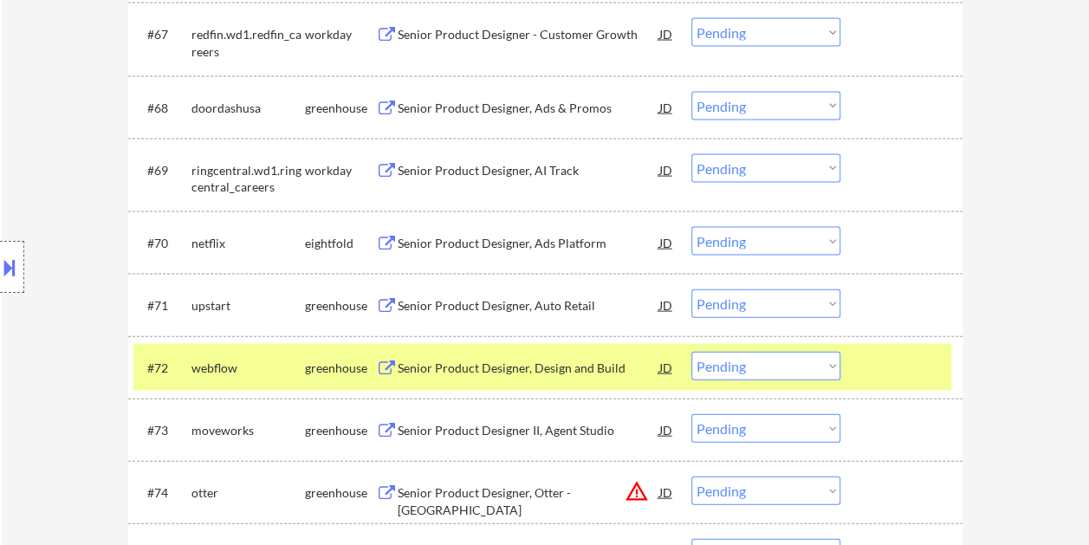
click at [891, 365] on div at bounding box center [903, 367] width 76 height 31
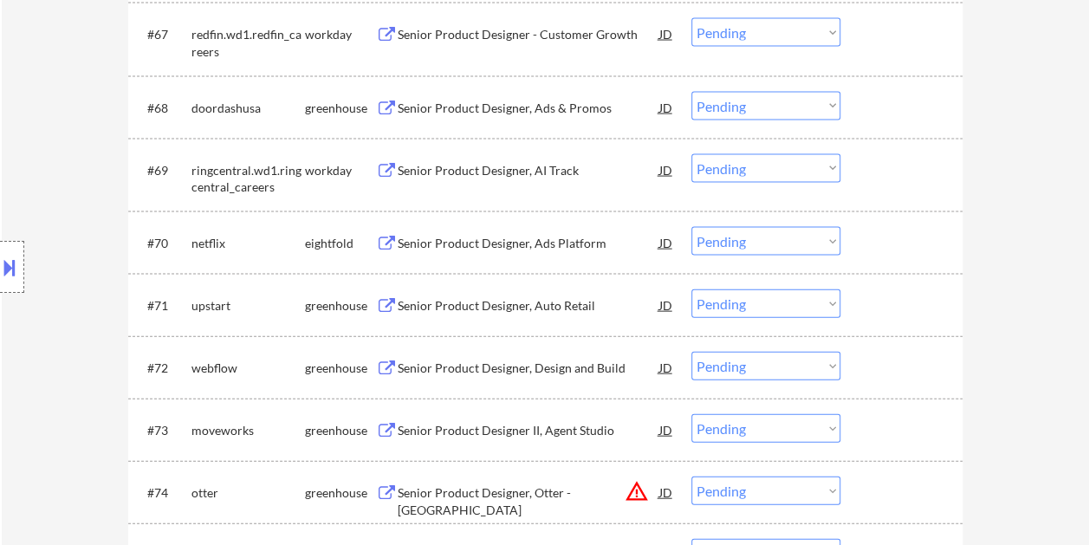
click at [876, 427] on div at bounding box center [903, 429] width 76 height 31
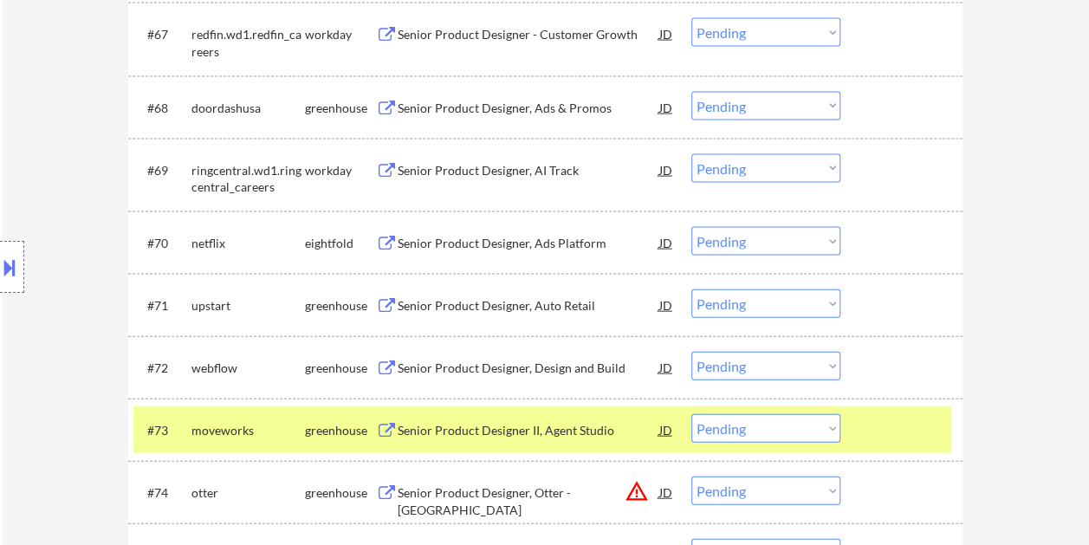
click at [857, 426] on div "#73 moveworks greenhouse Senior Product Designer II, Agent Studio JD Choose an …" at bounding box center [542, 429] width 818 height 47
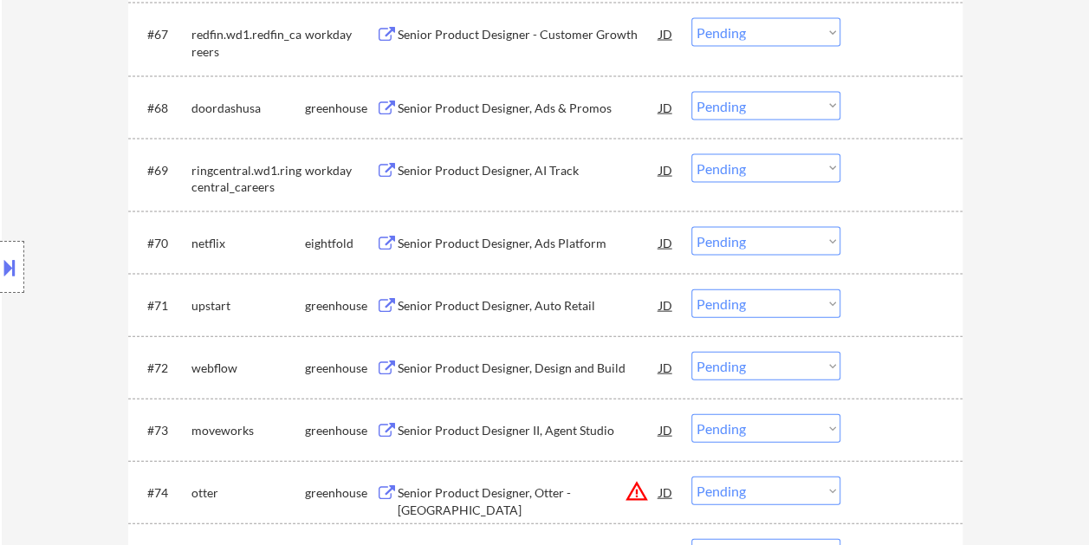
click at [860, 426] on div "#73 moveworks greenhouse Senior Product Designer II, Agent Studio JD Choose an …" at bounding box center [542, 429] width 818 height 47
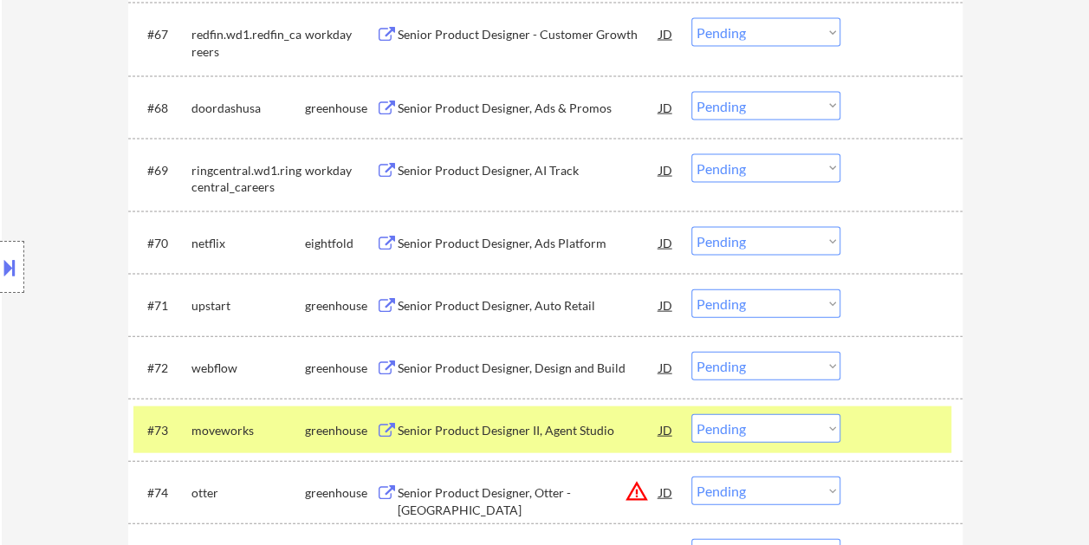
click at [880, 347] on div "#72 webflow greenhouse Senior Product Designer, Design and Build JD Choose an o…" at bounding box center [542, 367] width 818 height 47
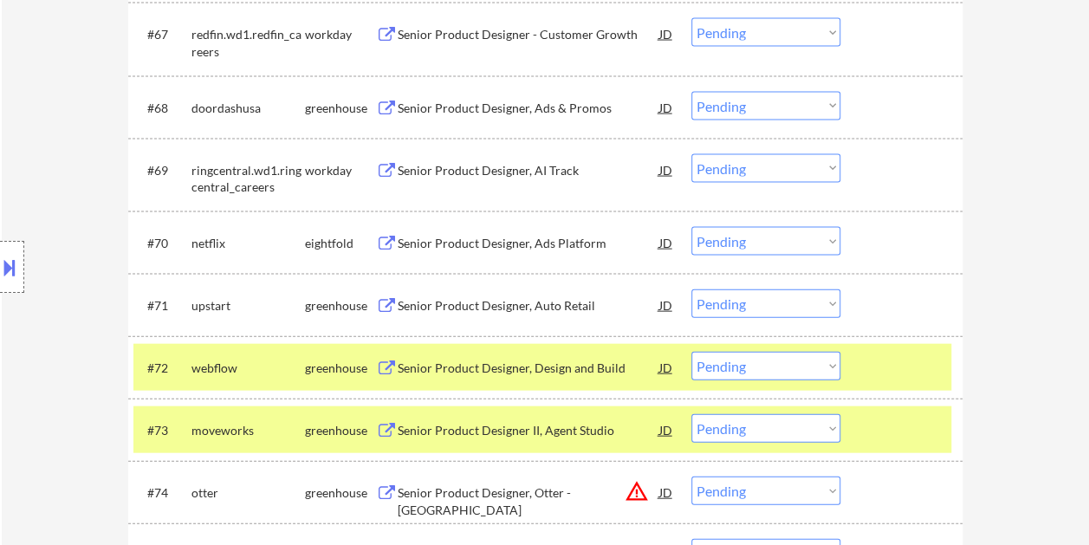
click at [882, 352] on div at bounding box center [903, 367] width 76 height 31
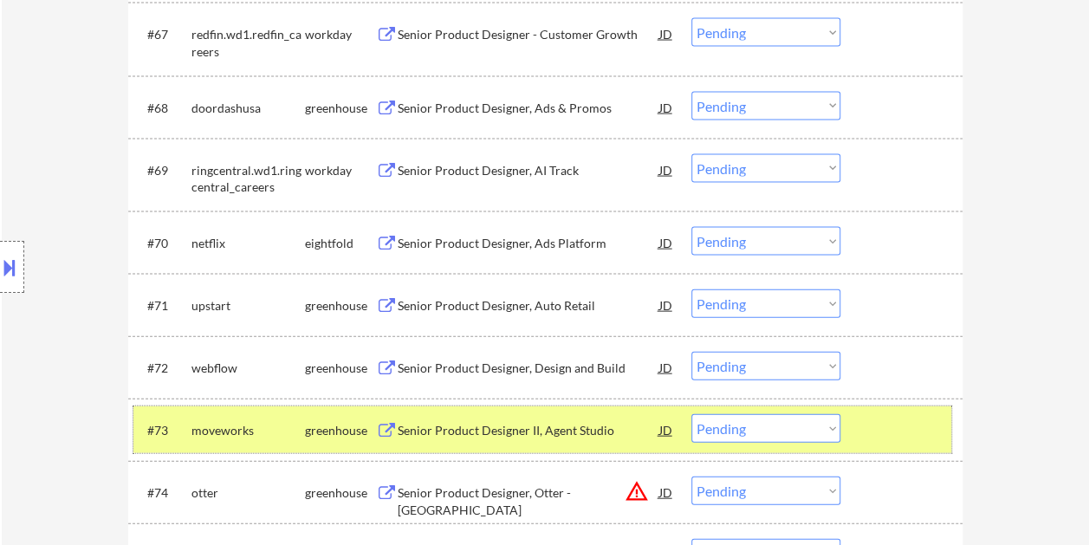
click at [877, 430] on div at bounding box center [903, 429] width 76 height 31
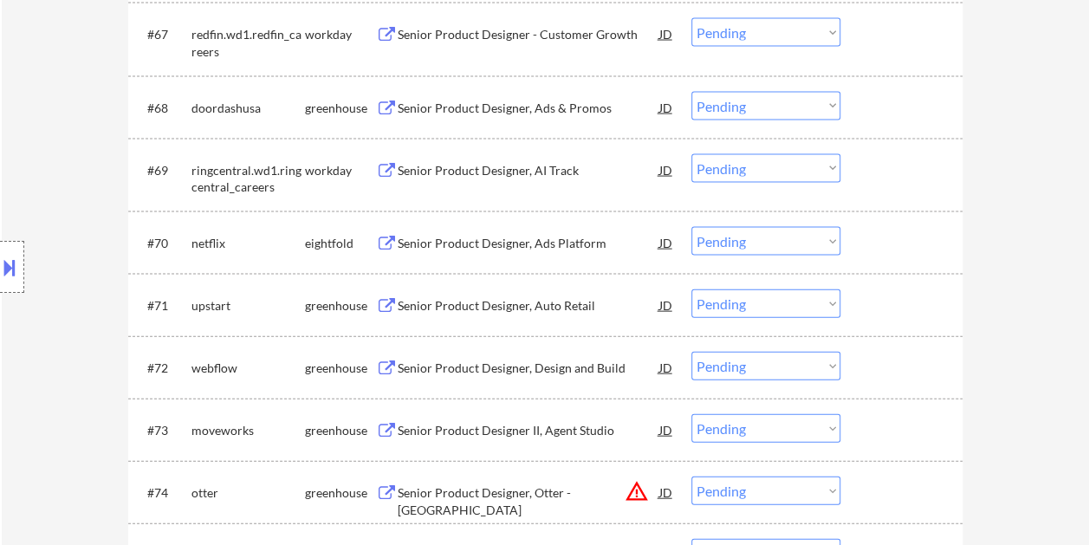
click at [876, 429] on div at bounding box center [903, 429] width 76 height 31
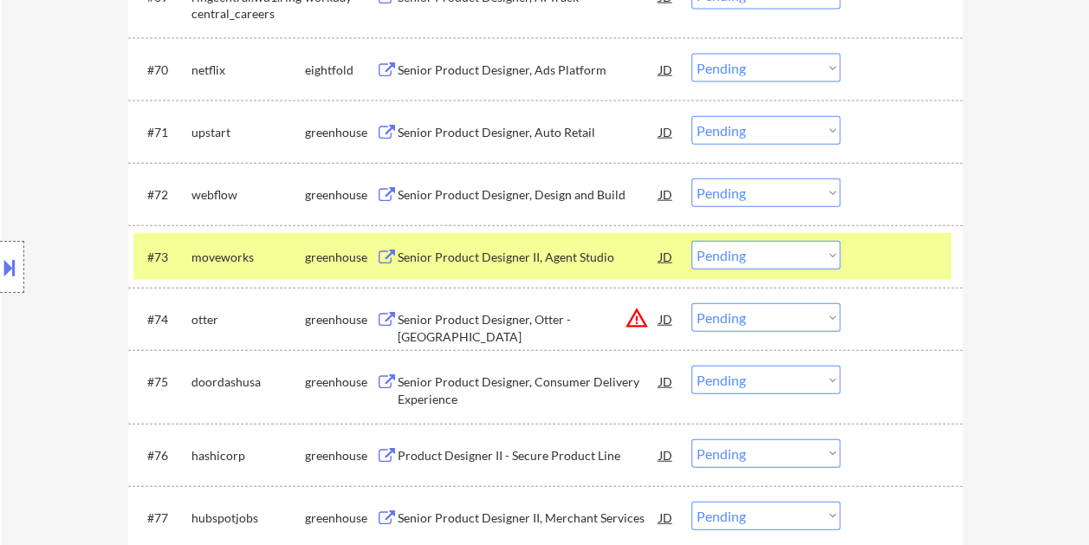
scroll to position [5109, 0]
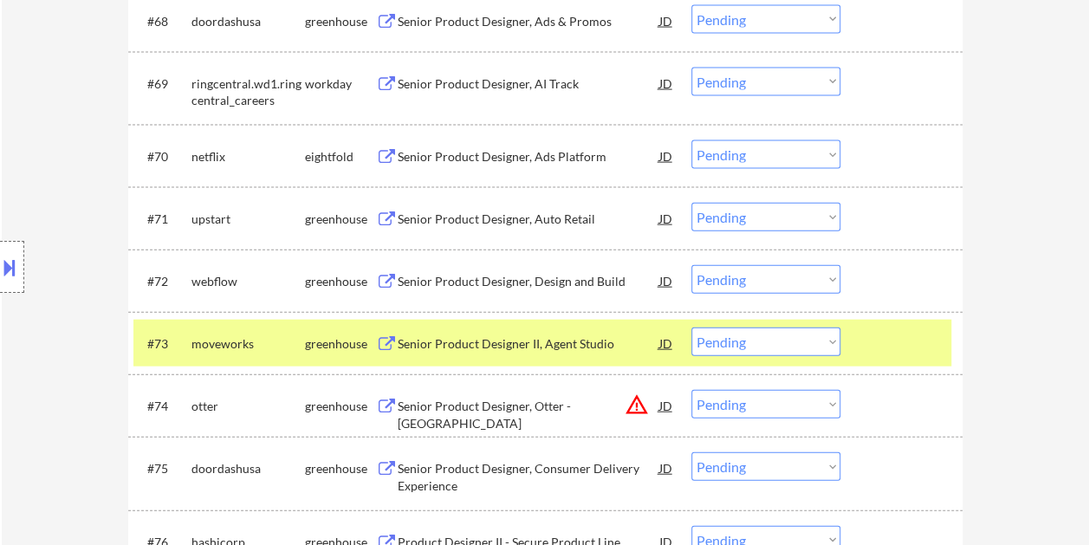
click at [885, 347] on div at bounding box center [903, 342] width 76 height 31
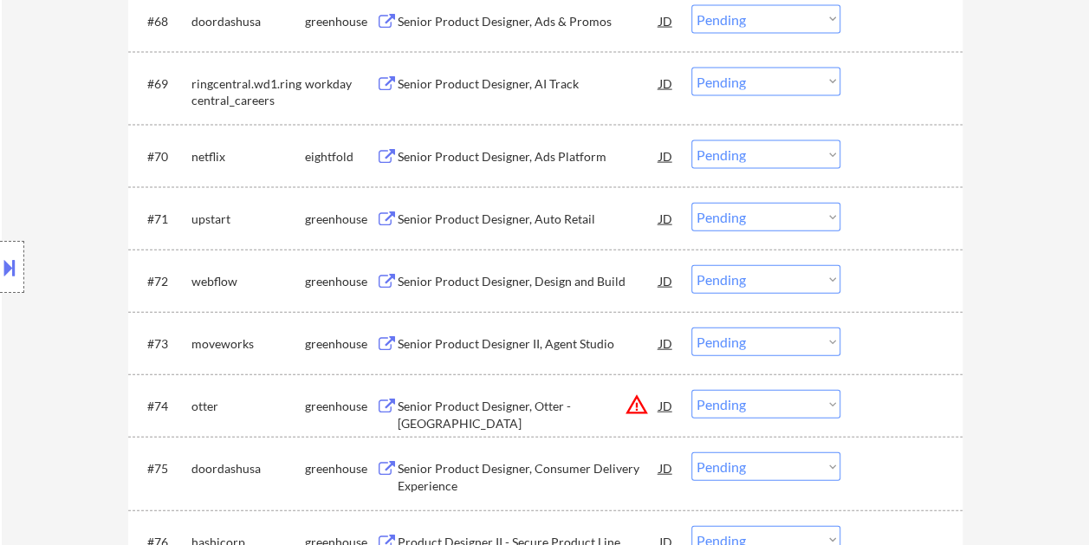
click at [899, 333] on div at bounding box center [903, 342] width 76 height 31
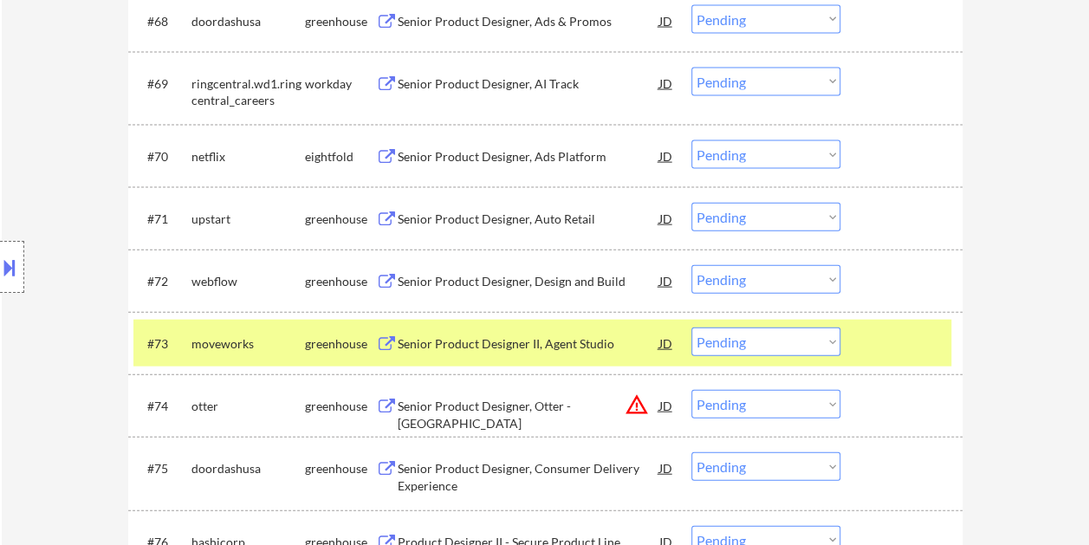
click at [882, 334] on div at bounding box center [903, 342] width 76 height 31
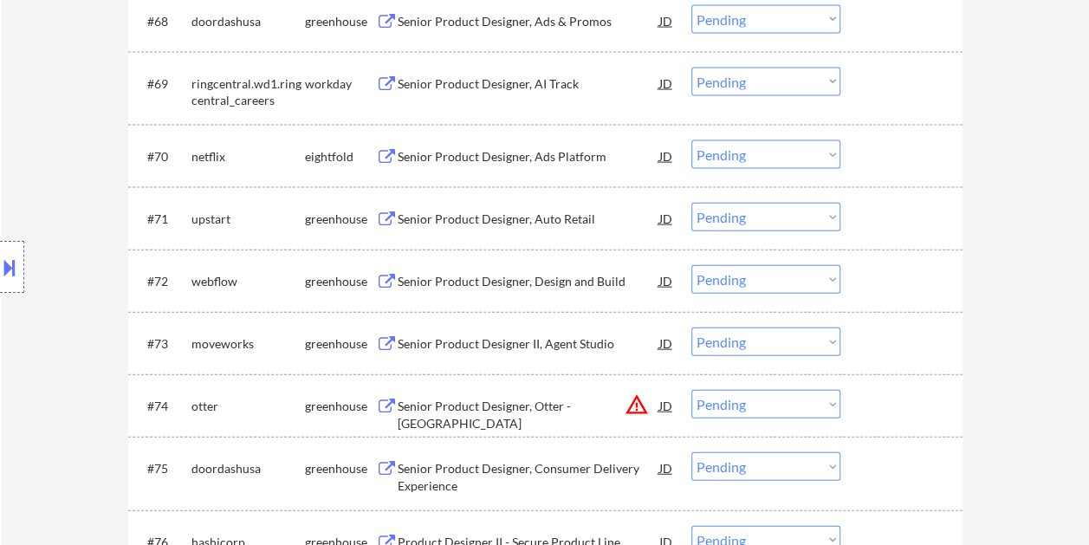
click at [904, 347] on div at bounding box center [903, 342] width 76 height 31
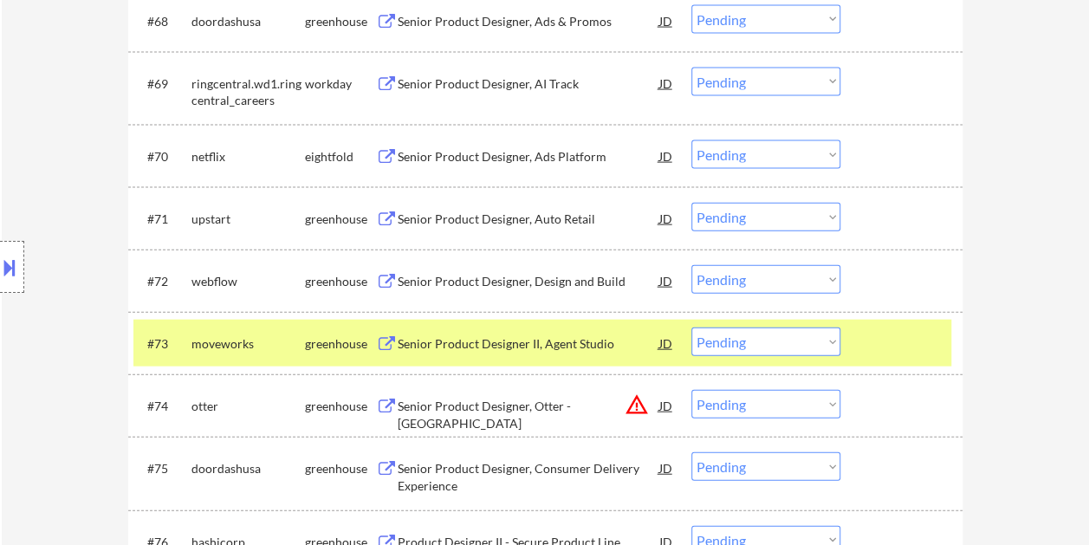
click at [908, 338] on div at bounding box center [903, 342] width 76 height 31
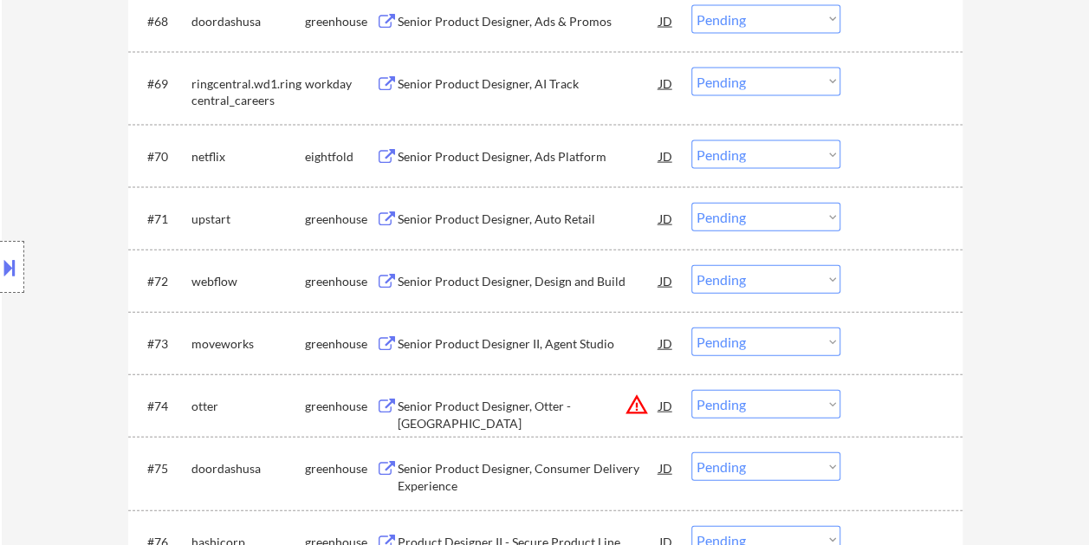
click at [897, 416] on div at bounding box center [903, 405] width 76 height 31
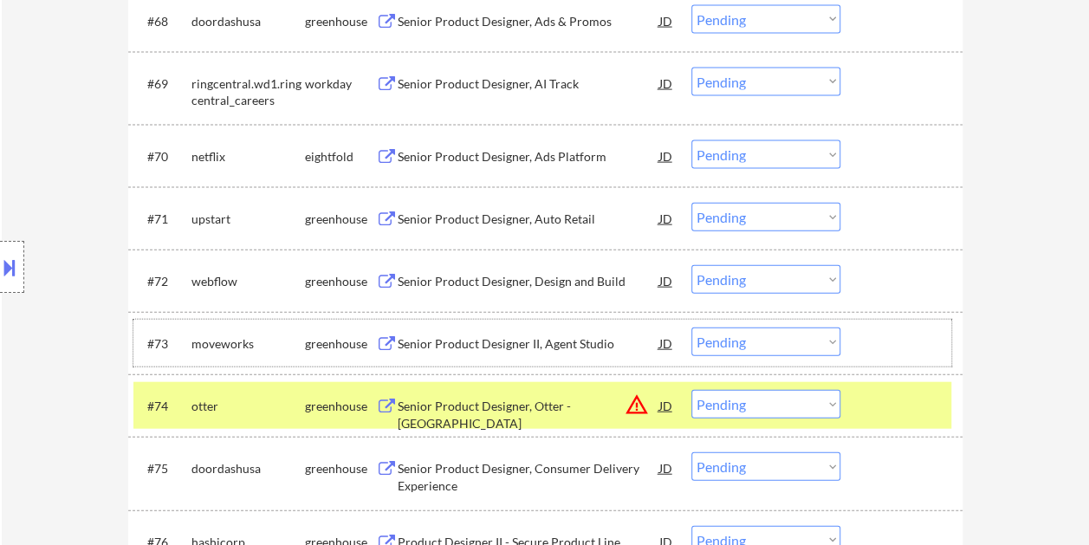
click at [890, 348] on div at bounding box center [903, 342] width 76 height 31
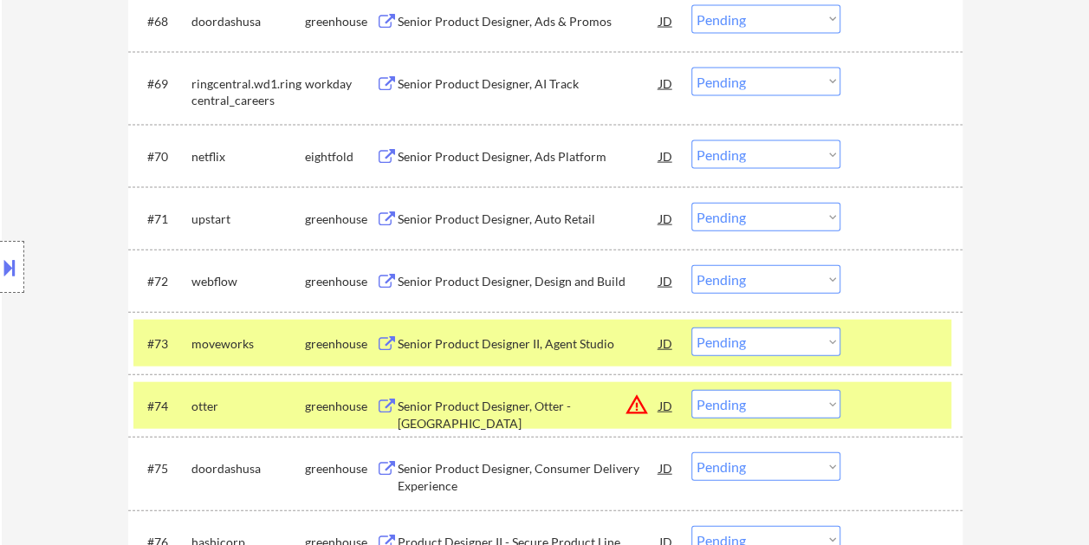
drag, startPoint x: 882, startPoint y: 341, endPoint x: 884, endPoint y: 359, distance: 17.5
click at [881, 341] on div at bounding box center [903, 342] width 76 height 31
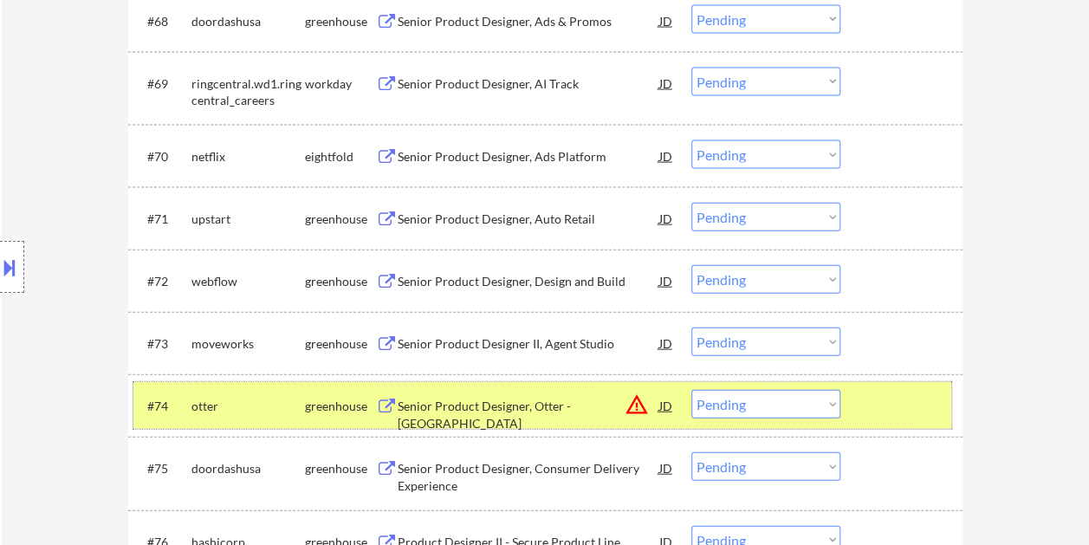
click at [881, 386] on div "#74 otter greenhouse Senior Product Designer, Otter - [GEOGRAPHIC_DATA] JD warn…" at bounding box center [542, 405] width 818 height 47
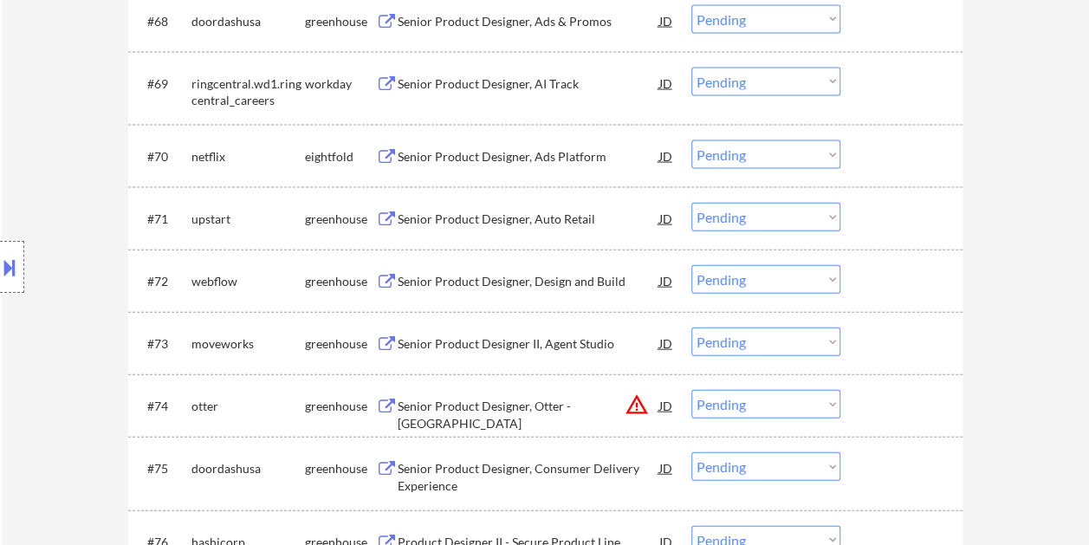
click at [879, 345] on div at bounding box center [903, 342] width 76 height 31
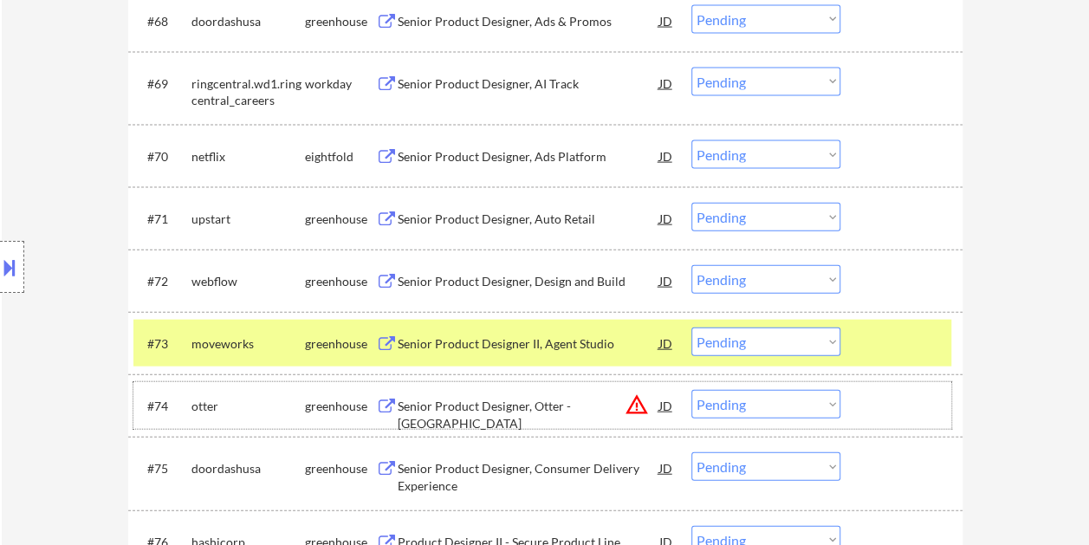
click at [884, 397] on div at bounding box center [903, 405] width 76 height 31
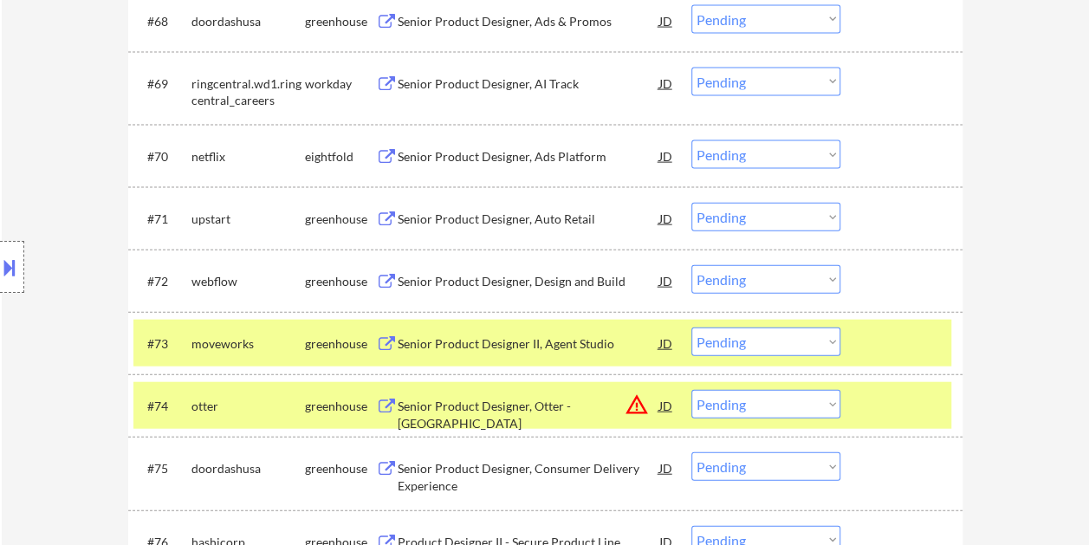
click at [882, 346] on div at bounding box center [903, 342] width 76 height 31
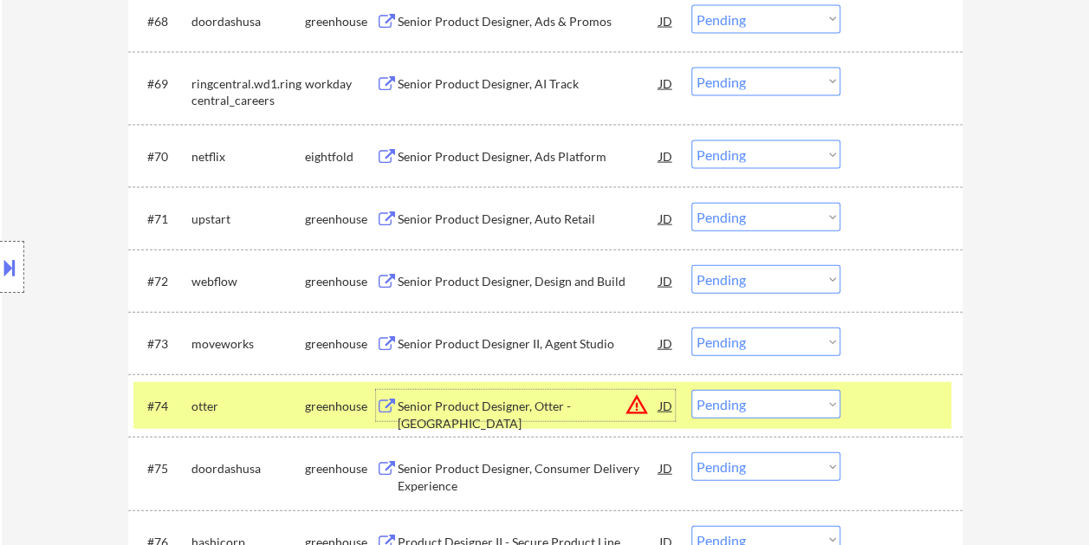
click at [500, 406] on div "Senior Product Designer, Otter - [GEOGRAPHIC_DATA]" at bounding box center [528, 414] width 262 height 34
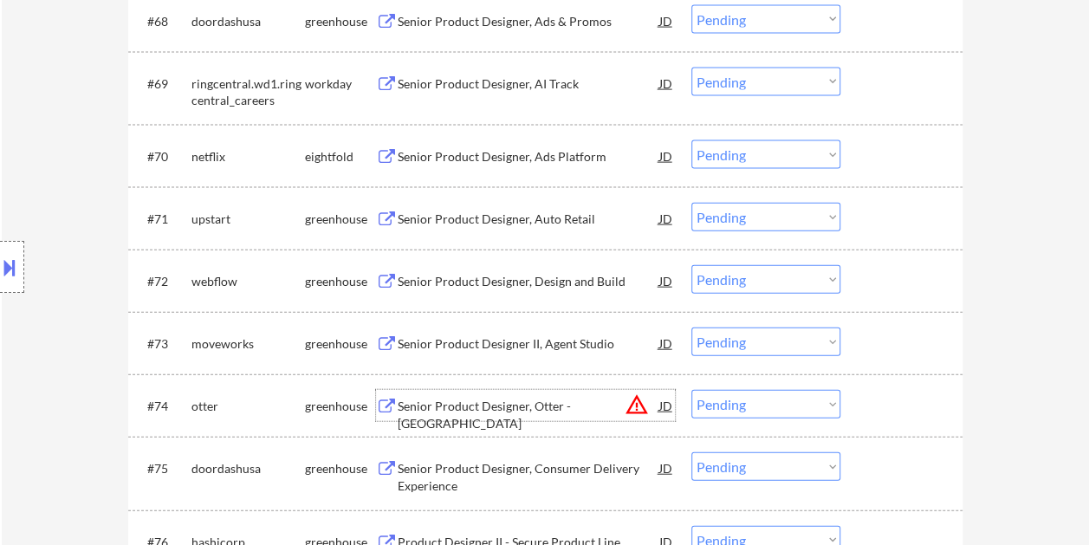
click at [878, 411] on div at bounding box center [903, 405] width 76 height 31
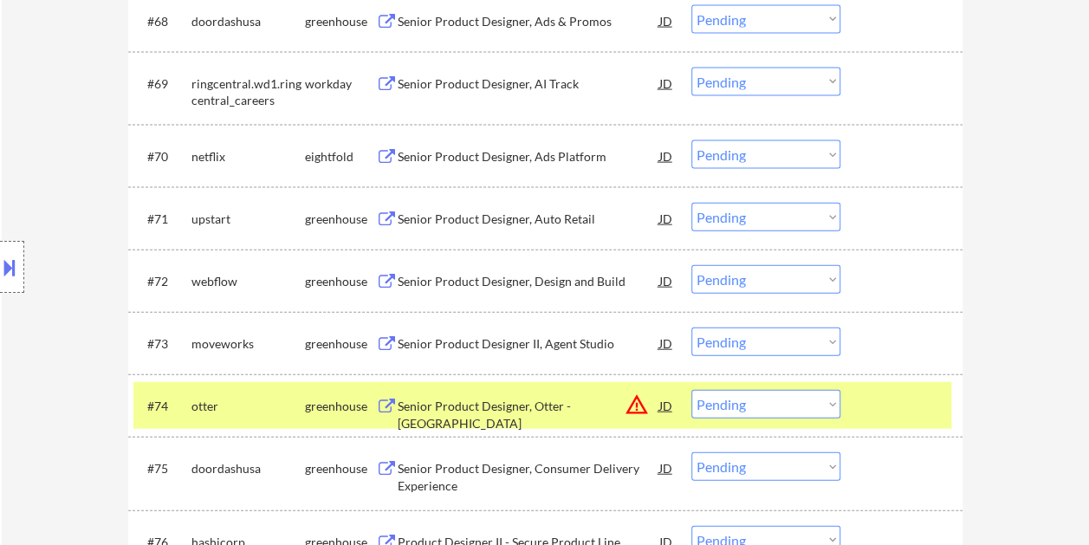
click at [822, 397] on select "Choose an option... Pending Applied Excluded (Questions) Excluded (Expired) Exc…" at bounding box center [765, 404] width 149 height 29
click at [691, 390] on select "Choose an option... Pending Applied Excluded (Questions) Excluded (Expired) Exc…" at bounding box center [765, 404] width 149 height 29
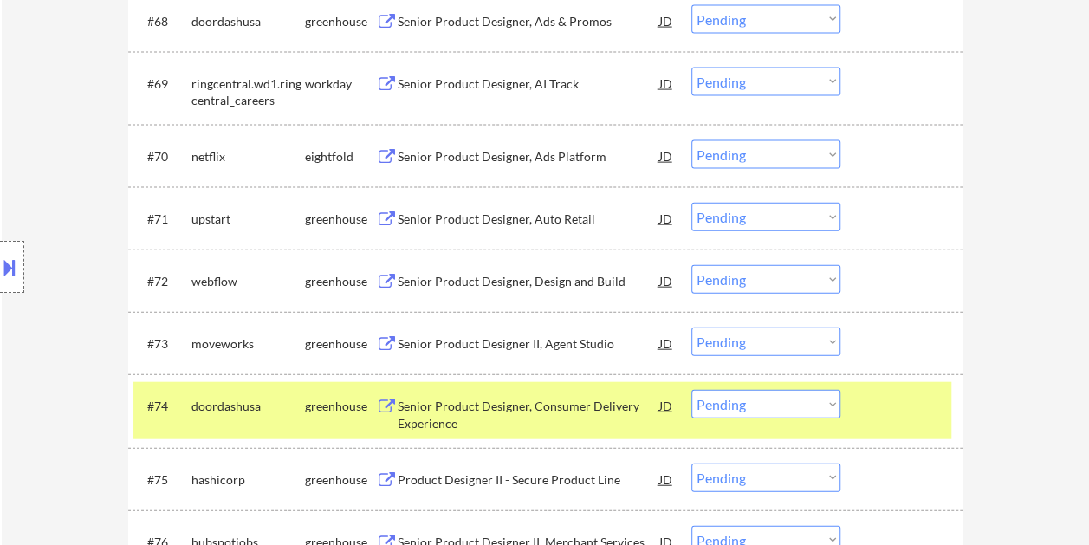
click at [910, 409] on div at bounding box center [903, 405] width 76 height 31
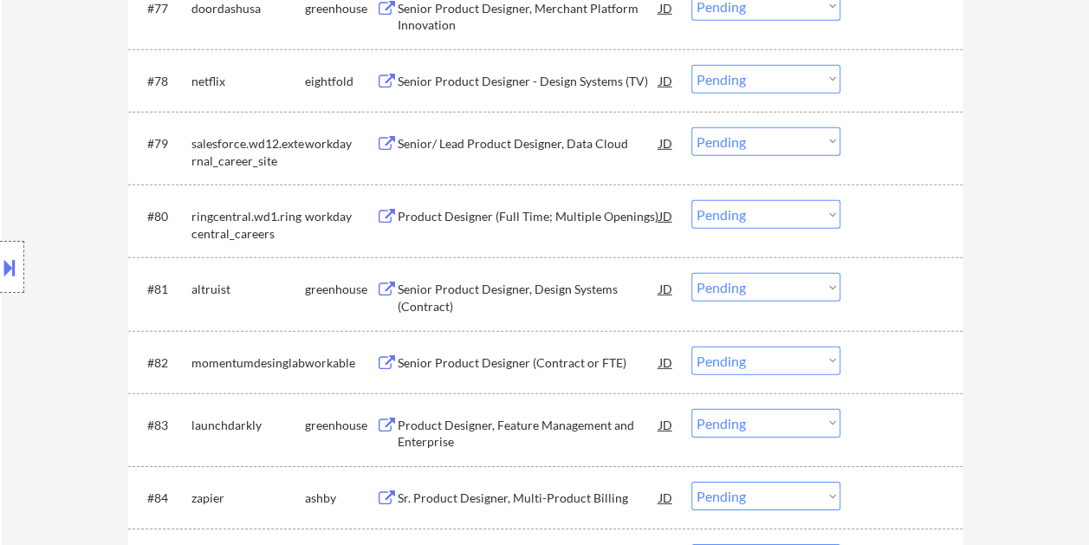
scroll to position [5716, 0]
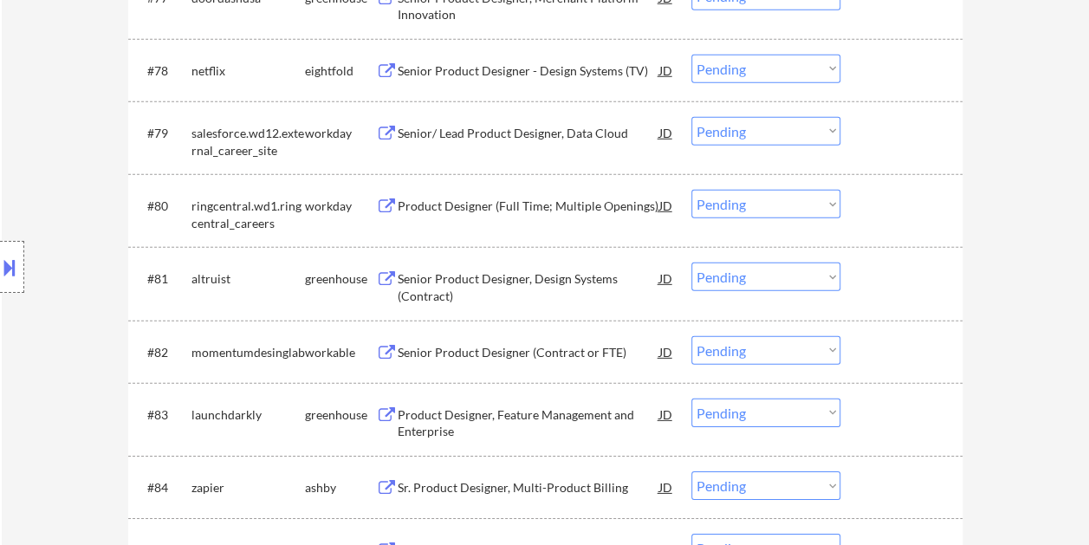
click at [876, 281] on div at bounding box center [903, 277] width 76 height 31
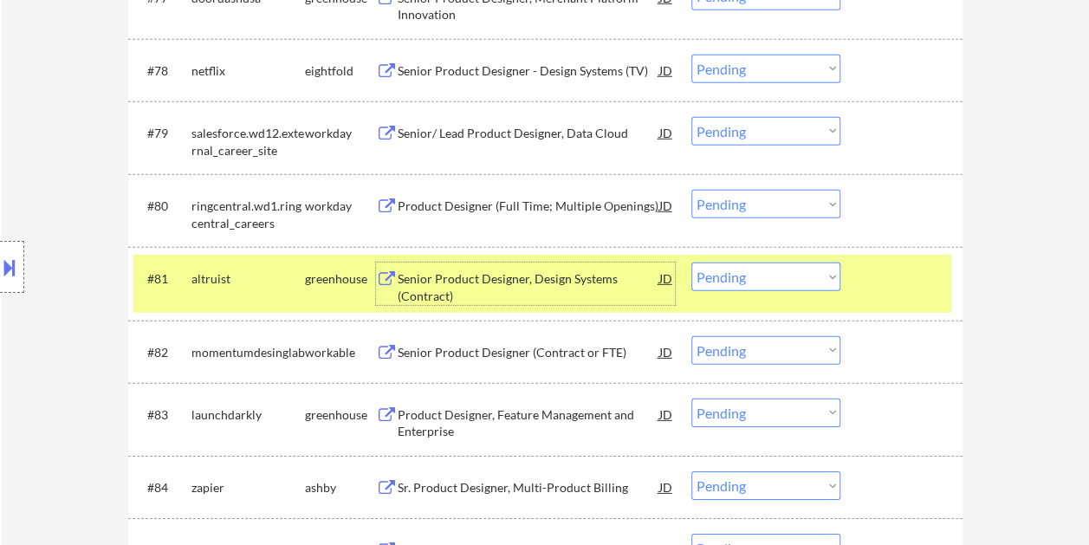
click at [611, 288] on div "Senior Product Designer, Design Systems (Contract)" at bounding box center [528, 287] width 262 height 34
